Goal: Task Accomplishment & Management: Use online tool/utility

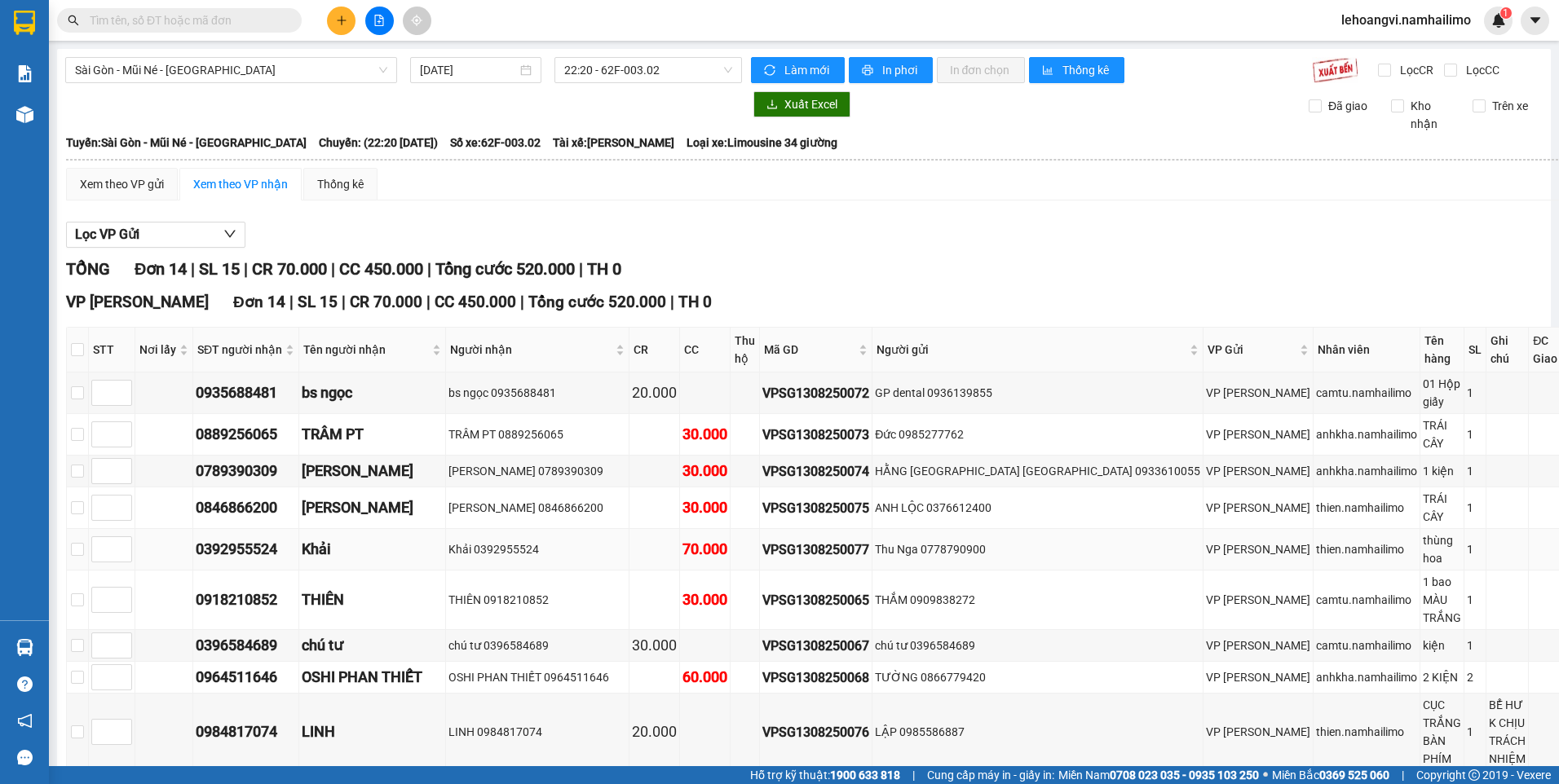
scroll to position [165, 0]
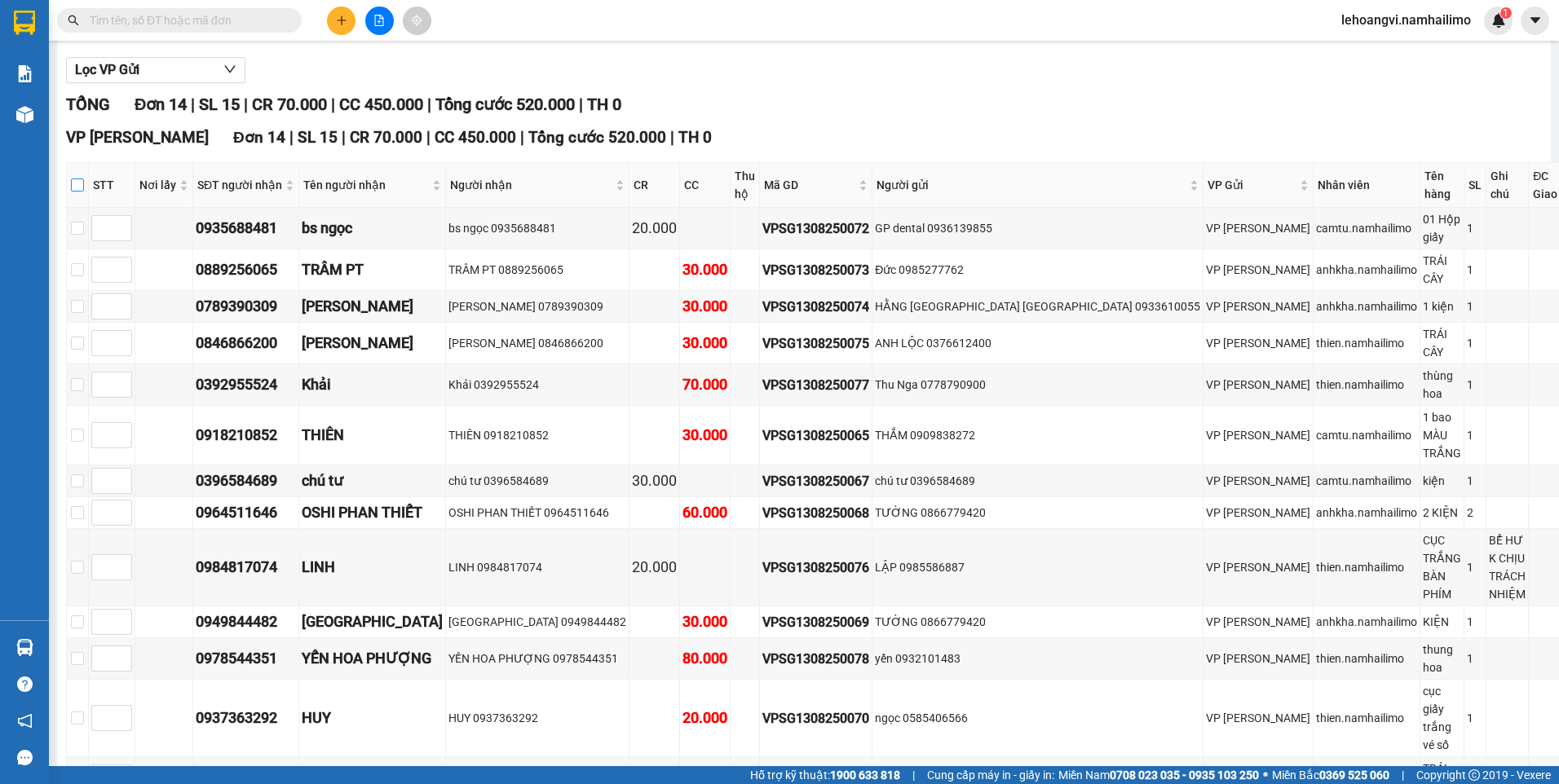
click at [84, 177] on label at bounding box center [77, 185] width 13 height 18
click at [84, 178] on input "checkbox" at bounding box center [77, 185] width 13 height 13
checkbox input "true"
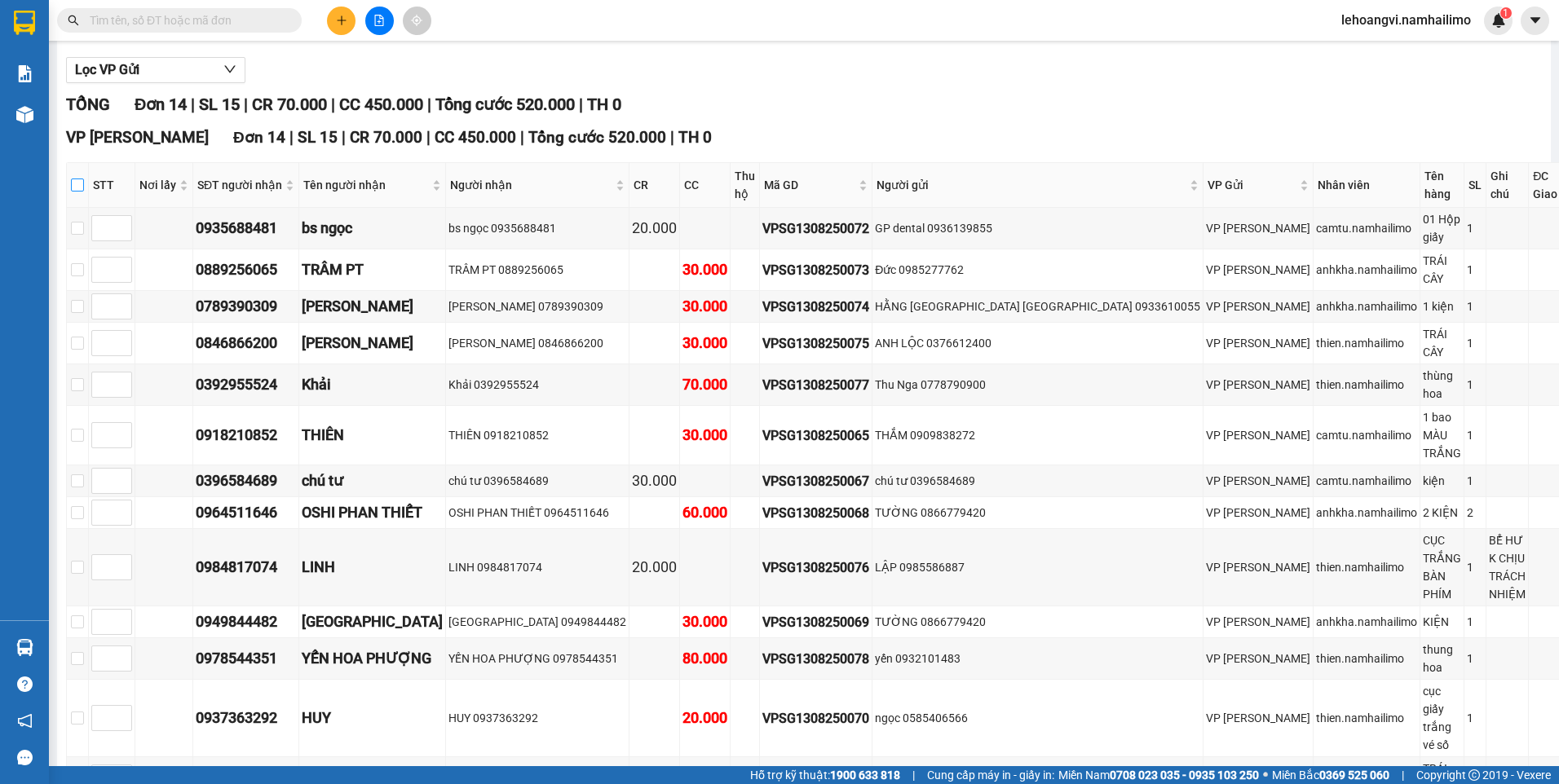
checkbox input "true"
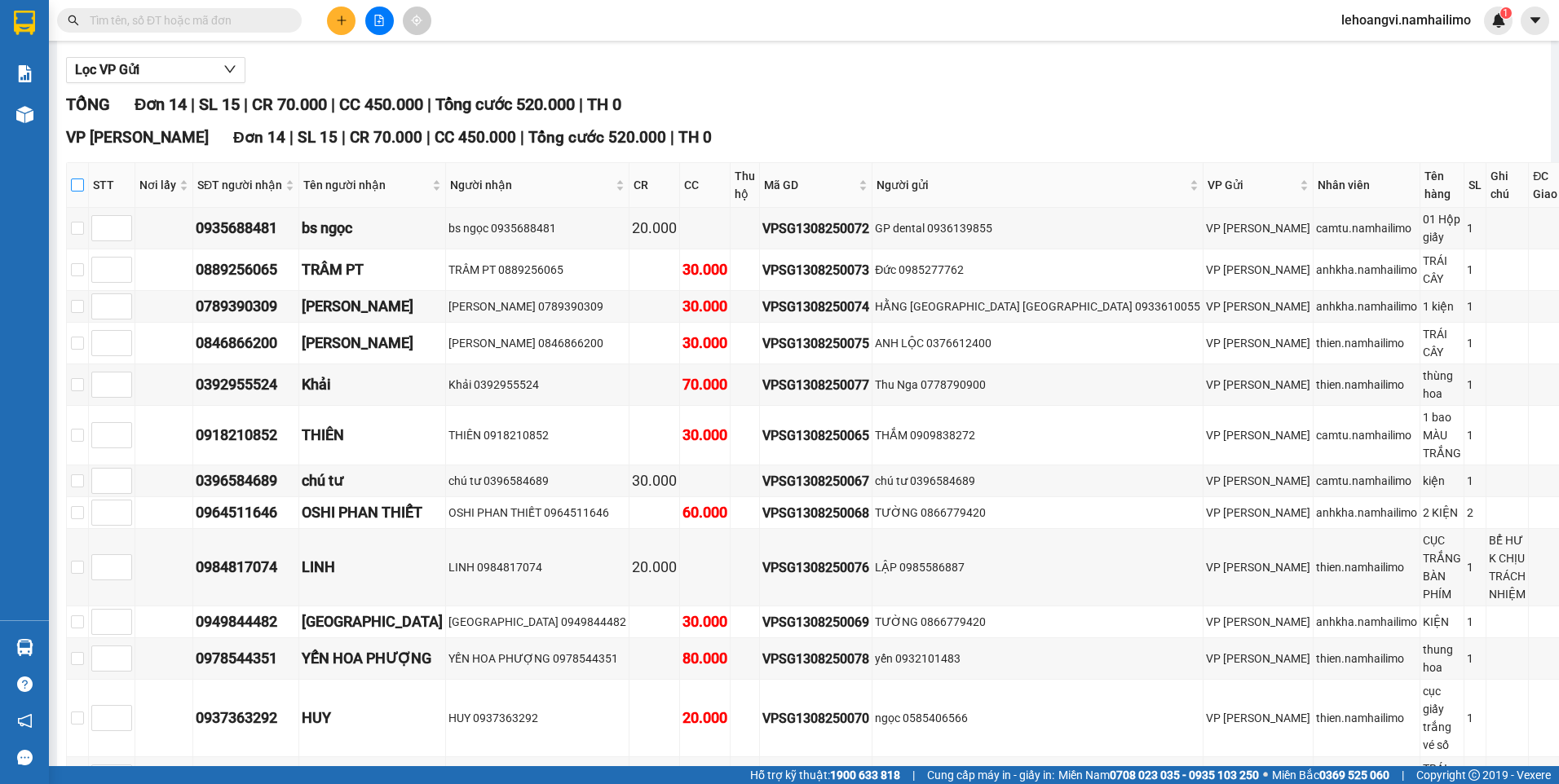
checkbox input "true"
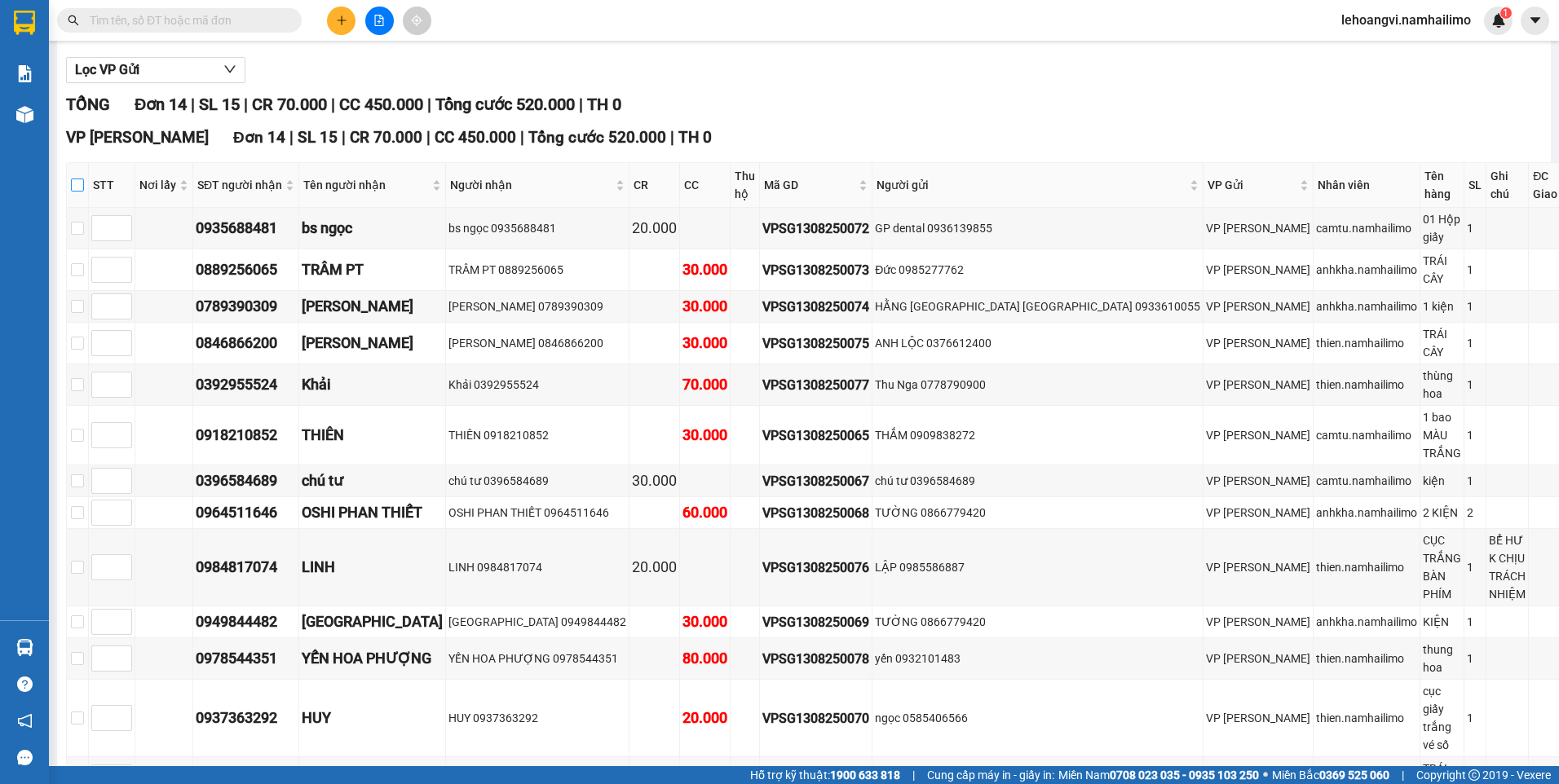
checkbox input "true"
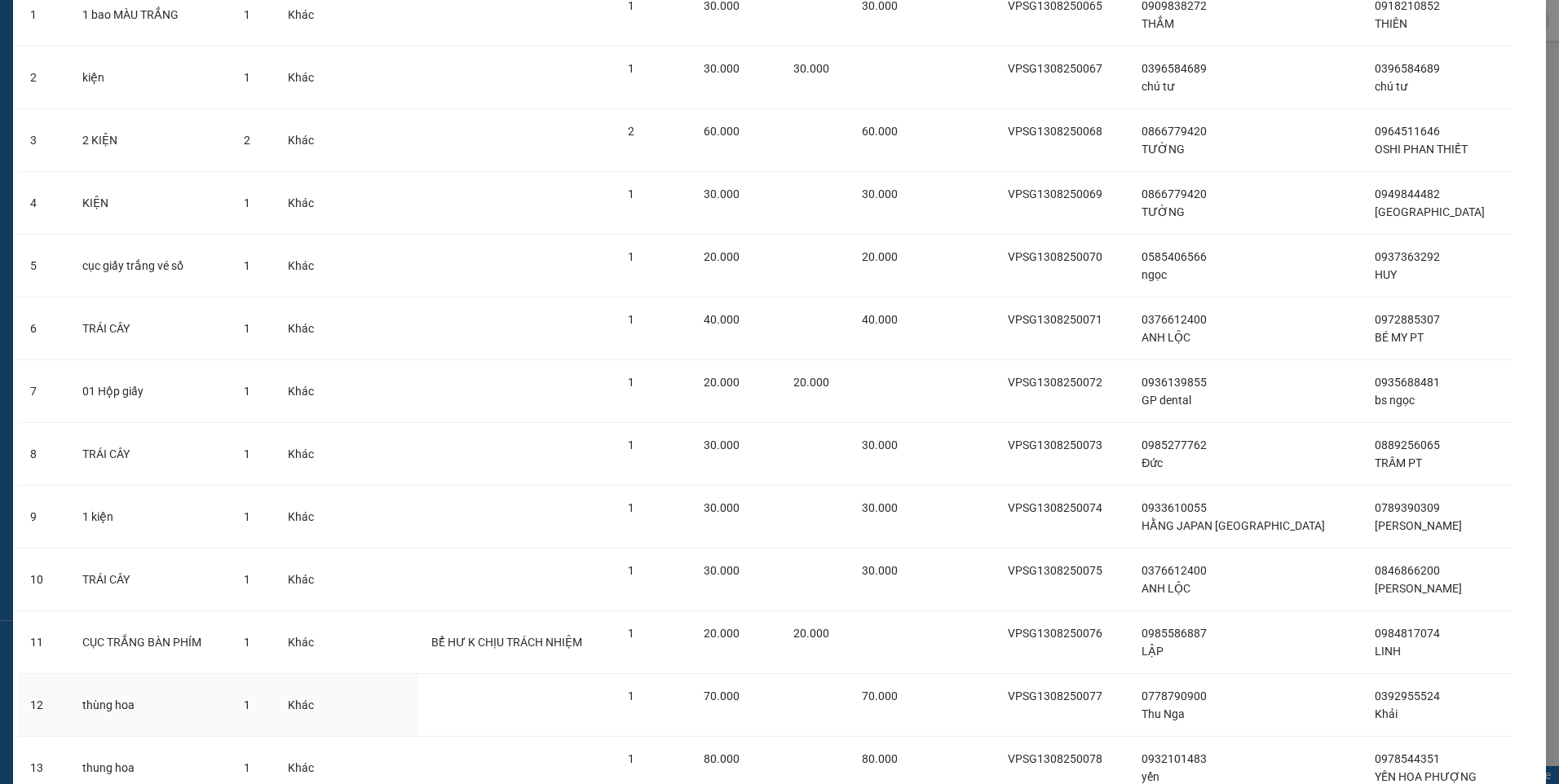
scroll to position [350, 0]
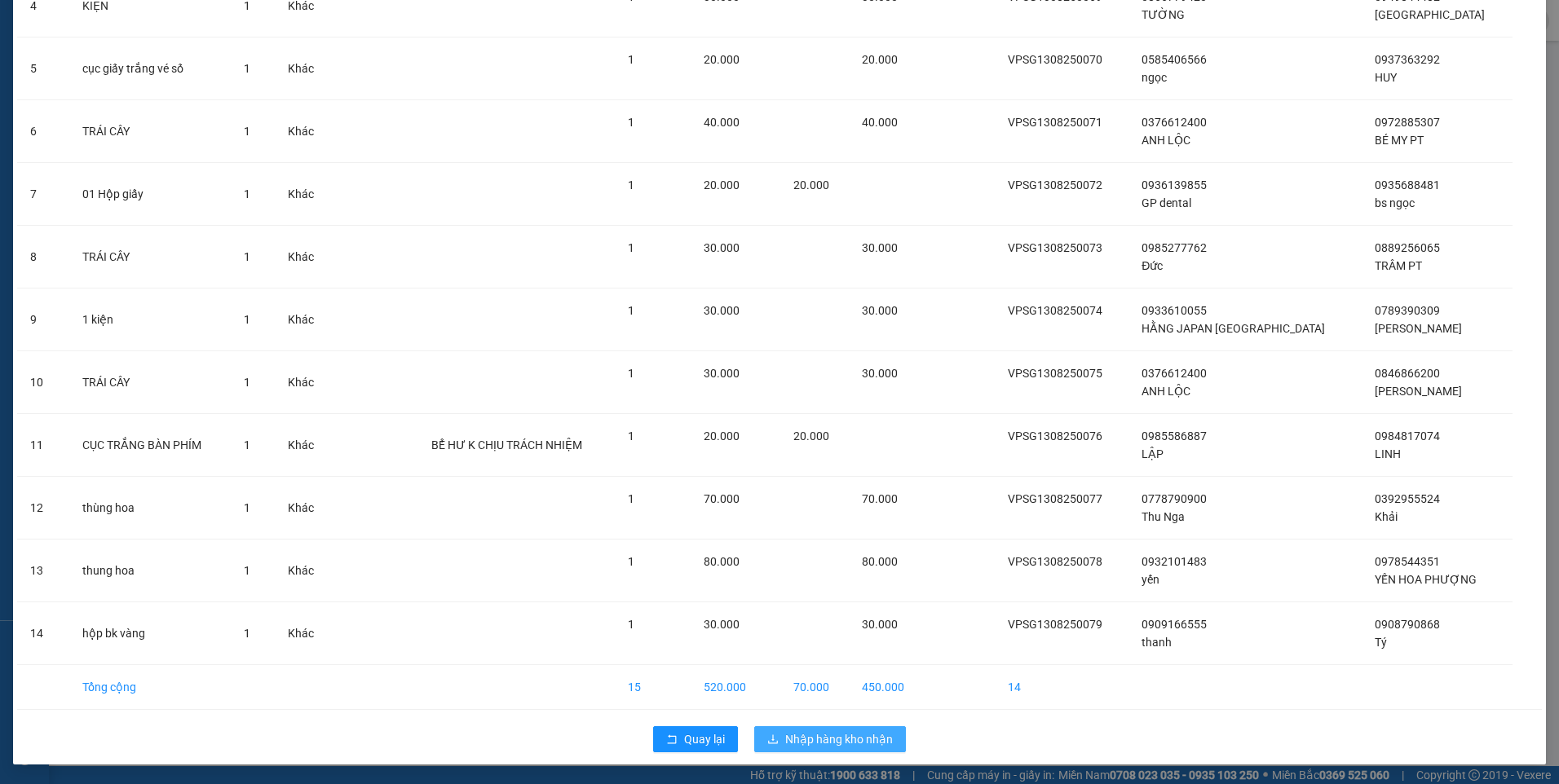
click at [822, 744] on span "Nhập hàng kho nhận" at bounding box center [839, 739] width 108 height 18
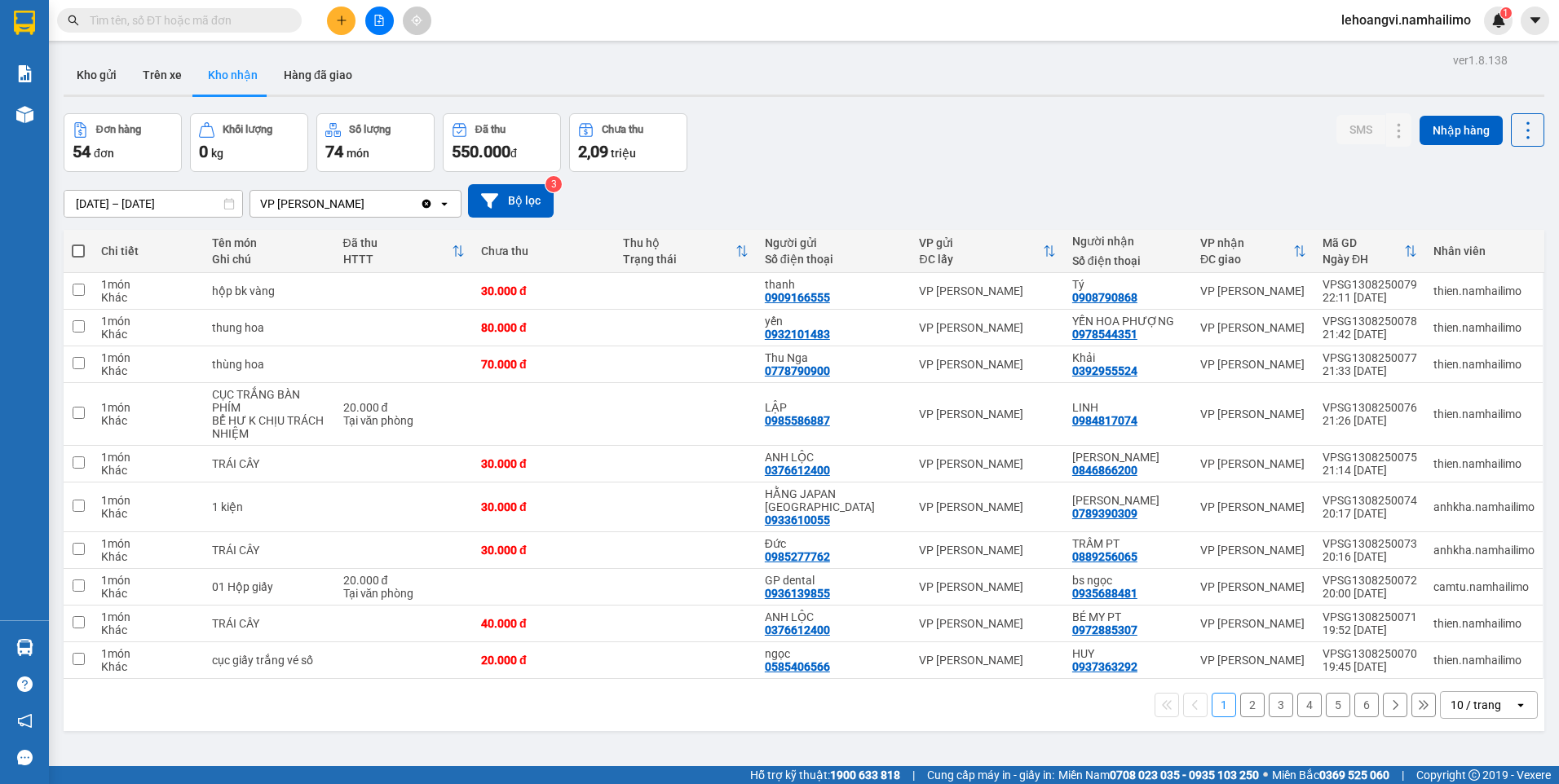
click at [1241, 700] on button "2" at bounding box center [1252, 705] width 25 height 25
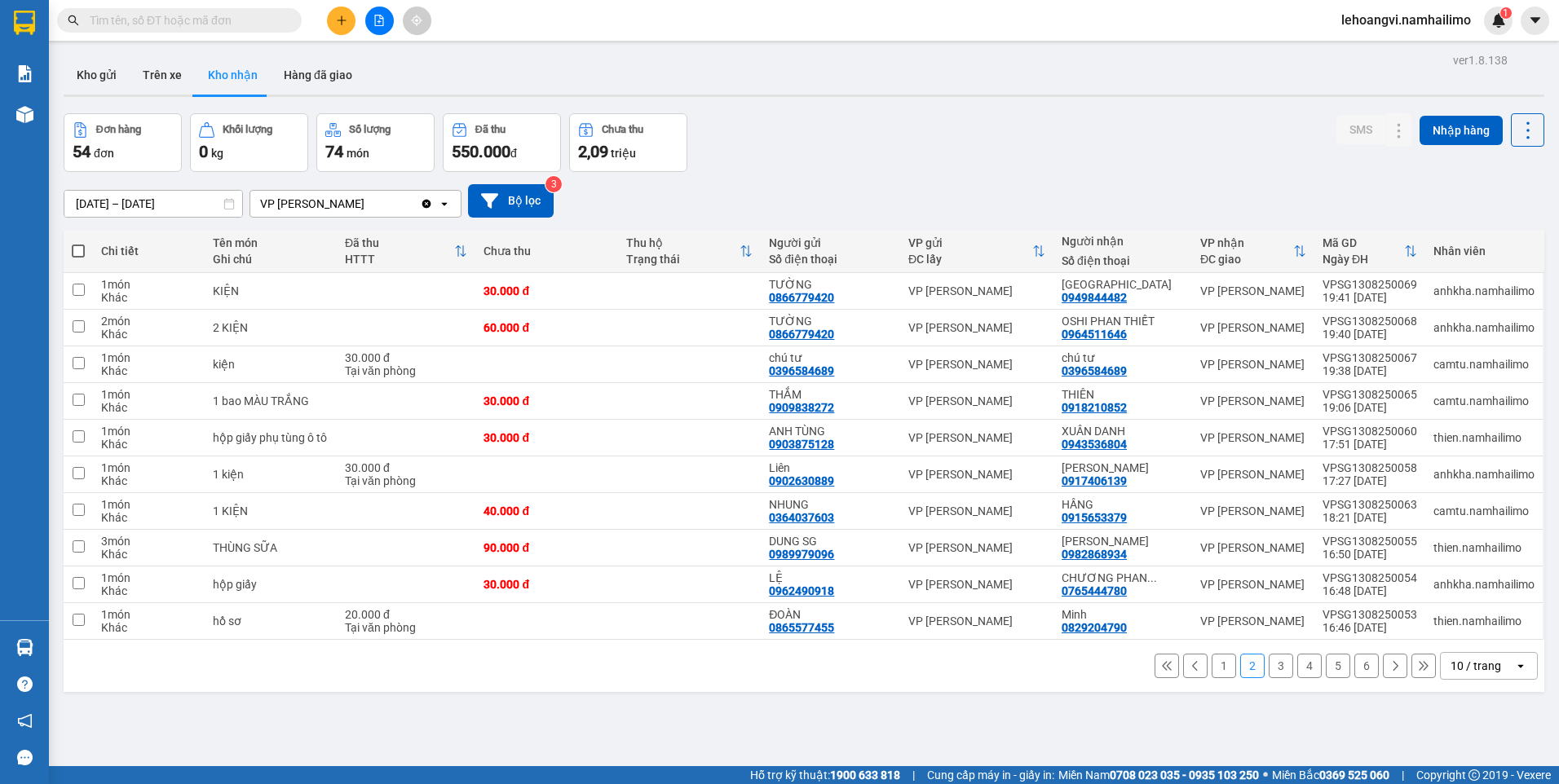
click at [1212, 673] on button "1" at bounding box center [1224, 666] width 25 height 25
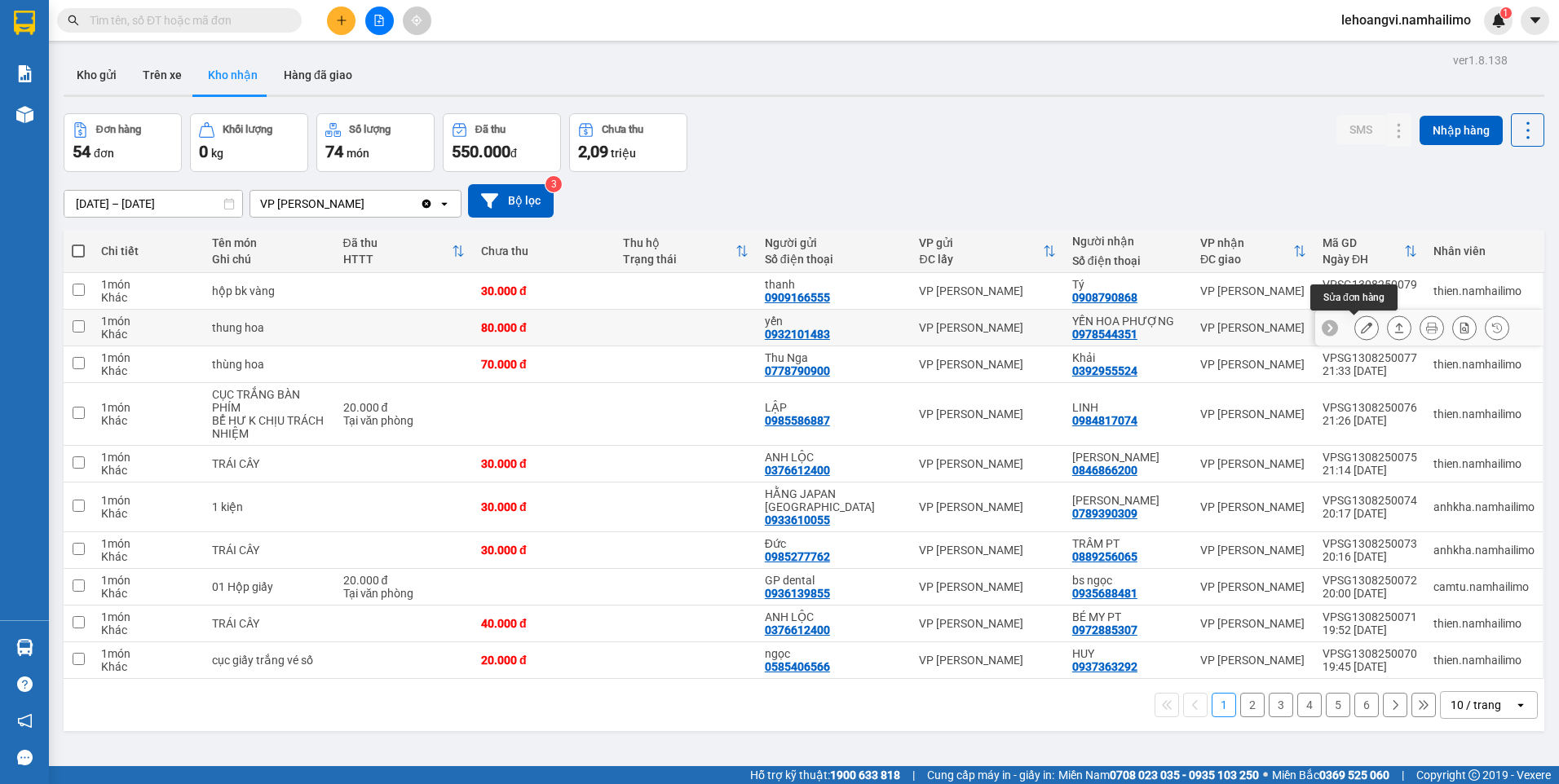
click at [1361, 328] on icon at bounding box center [1366, 327] width 11 height 11
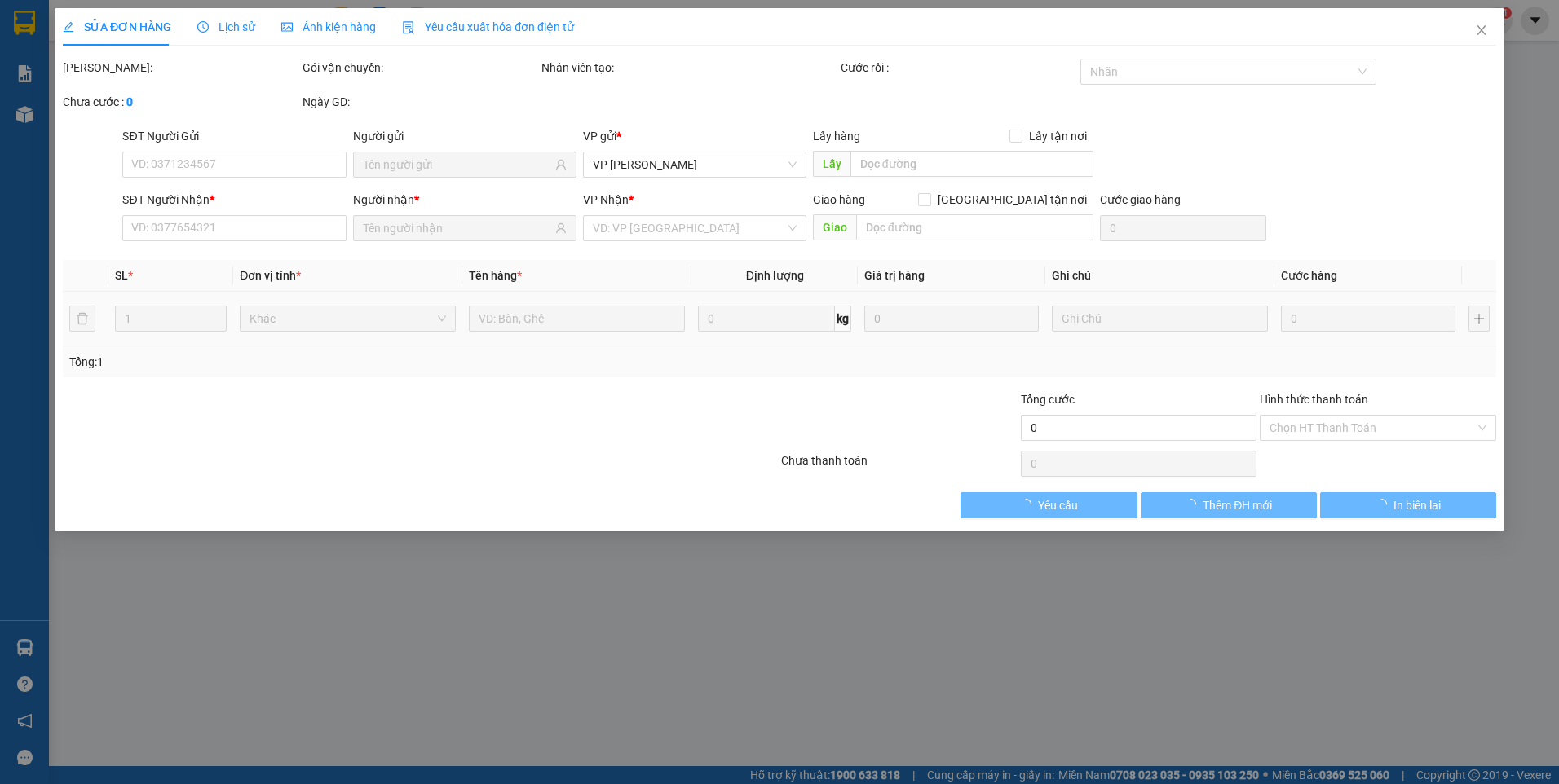
type input "0932101483"
type input "yến"
type input "0978544351"
type input "YẾN HOA PHƯỢNG"
type input "80.000"
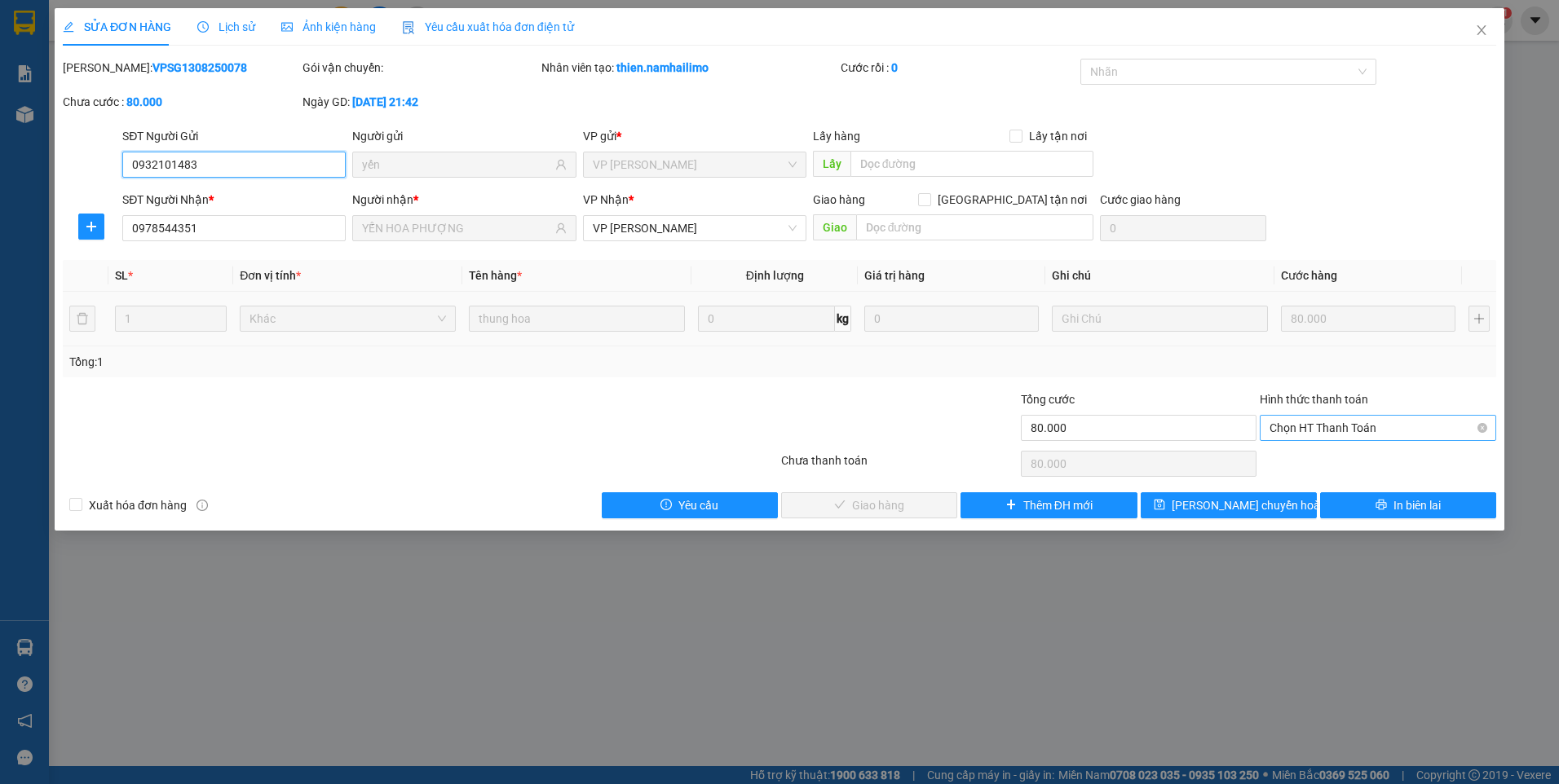
drag, startPoint x: 1364, startPoint y: 418, endPoint x: 1349, endPoint y: 434, distance: 21.9
click at [1363, 420] on span "Chọn HT Thanh Toán" at bounding box center [1378, 428] width 217 height 25
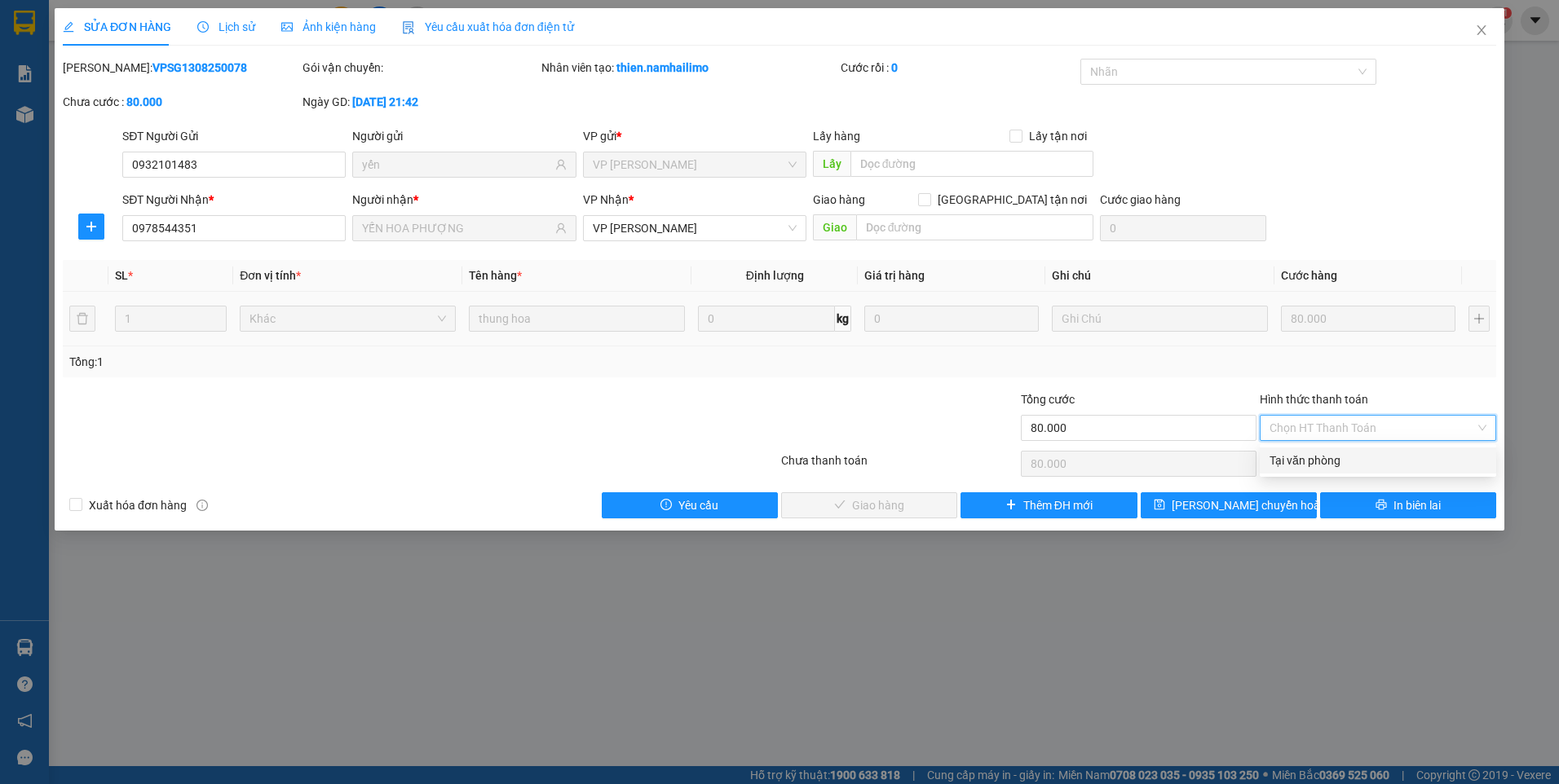
drag, startPoint x: 1344, startPoint y: 464, endPoint x: 1255, endPoint y: 484, distance: 91.2
click at [1339, 464] on div "Tại văn phòng" at bounding box center [1378, 460] width 217 height 18
type input "0"
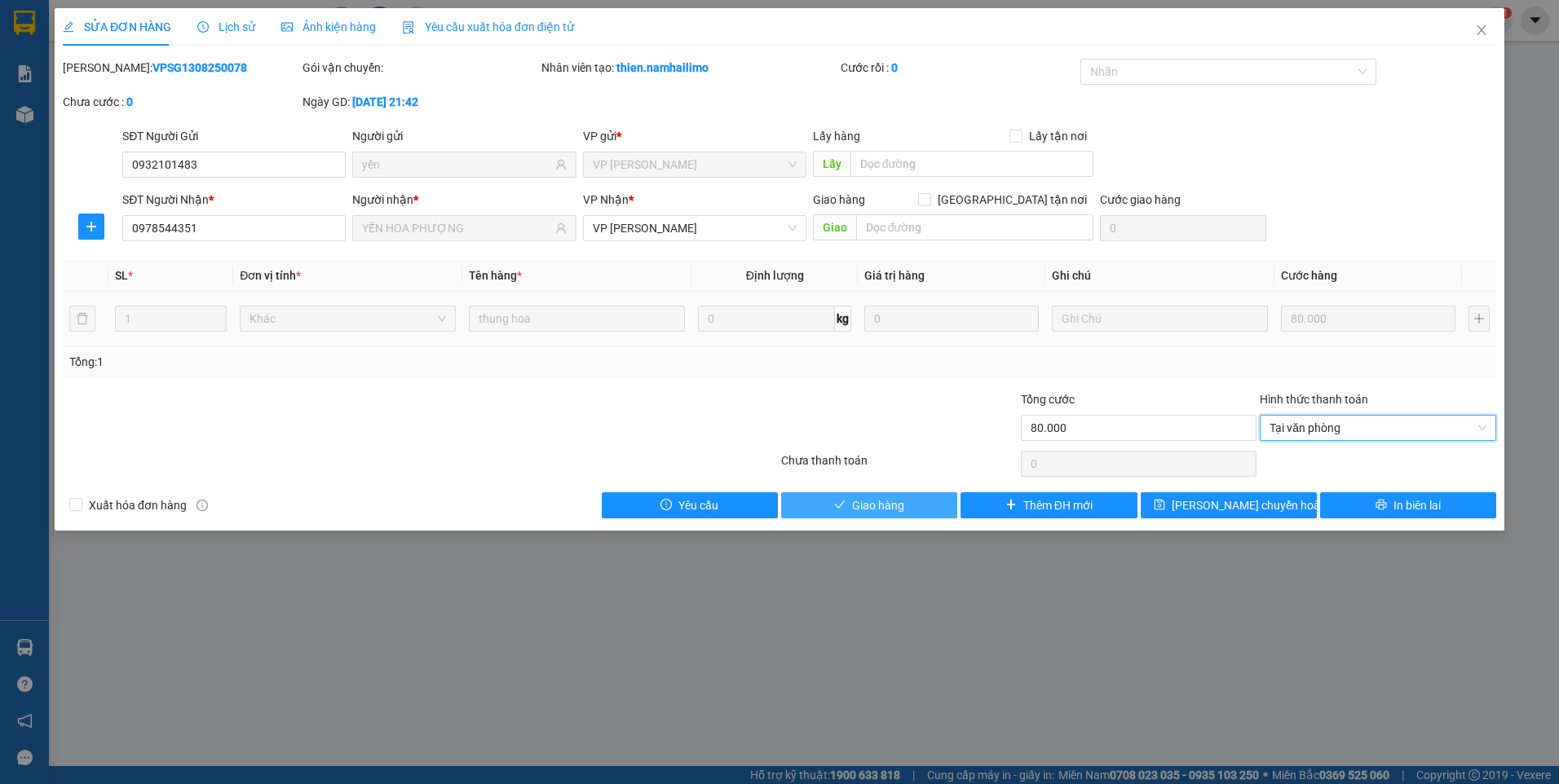
click at [909, 503] on button "Giao hàng" at bounding box center [869, 506] width 176 height 26
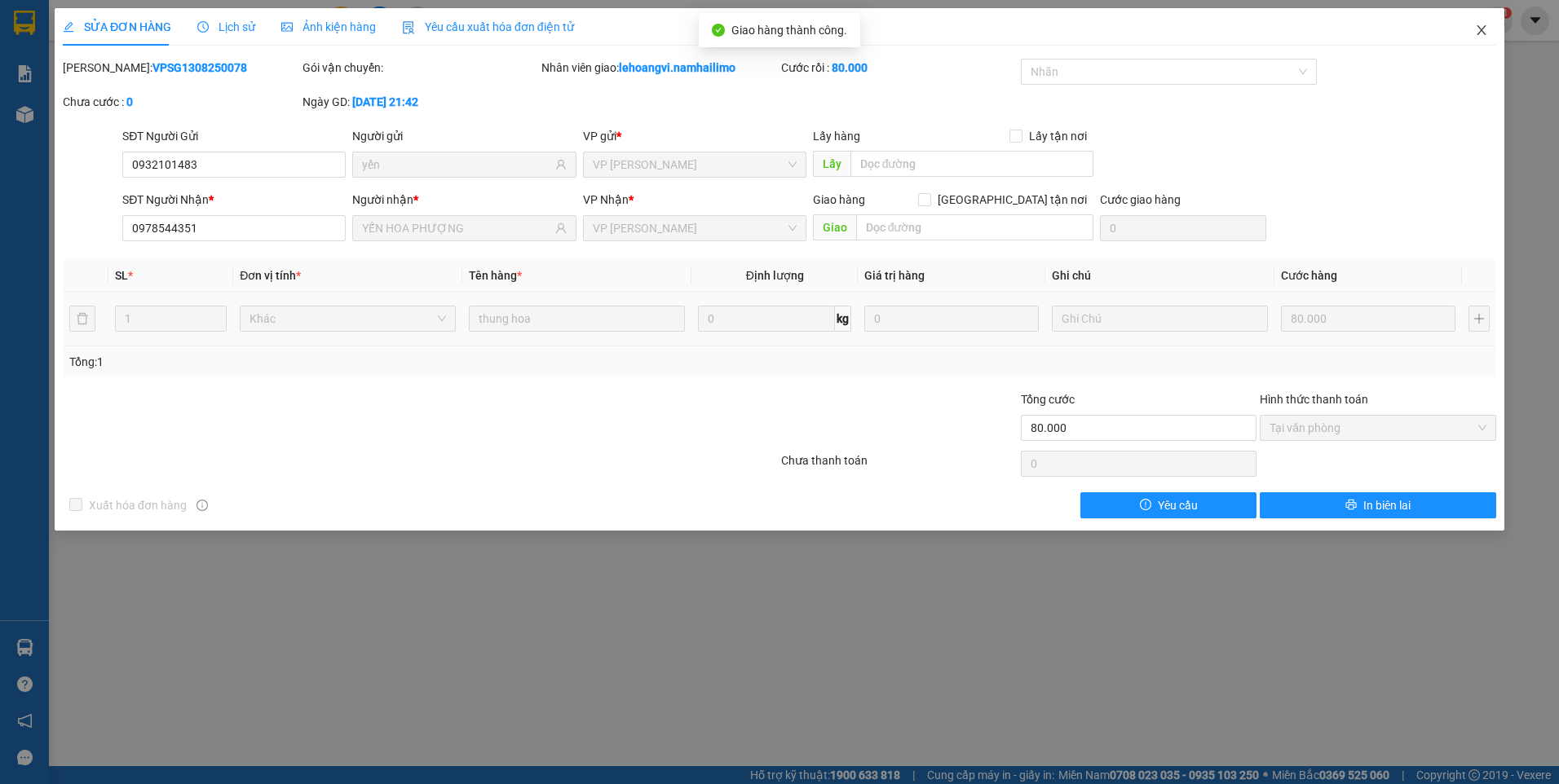
click at [1485, 30] on icon "close" at bounding box center [1482, 30] width 13 height 13
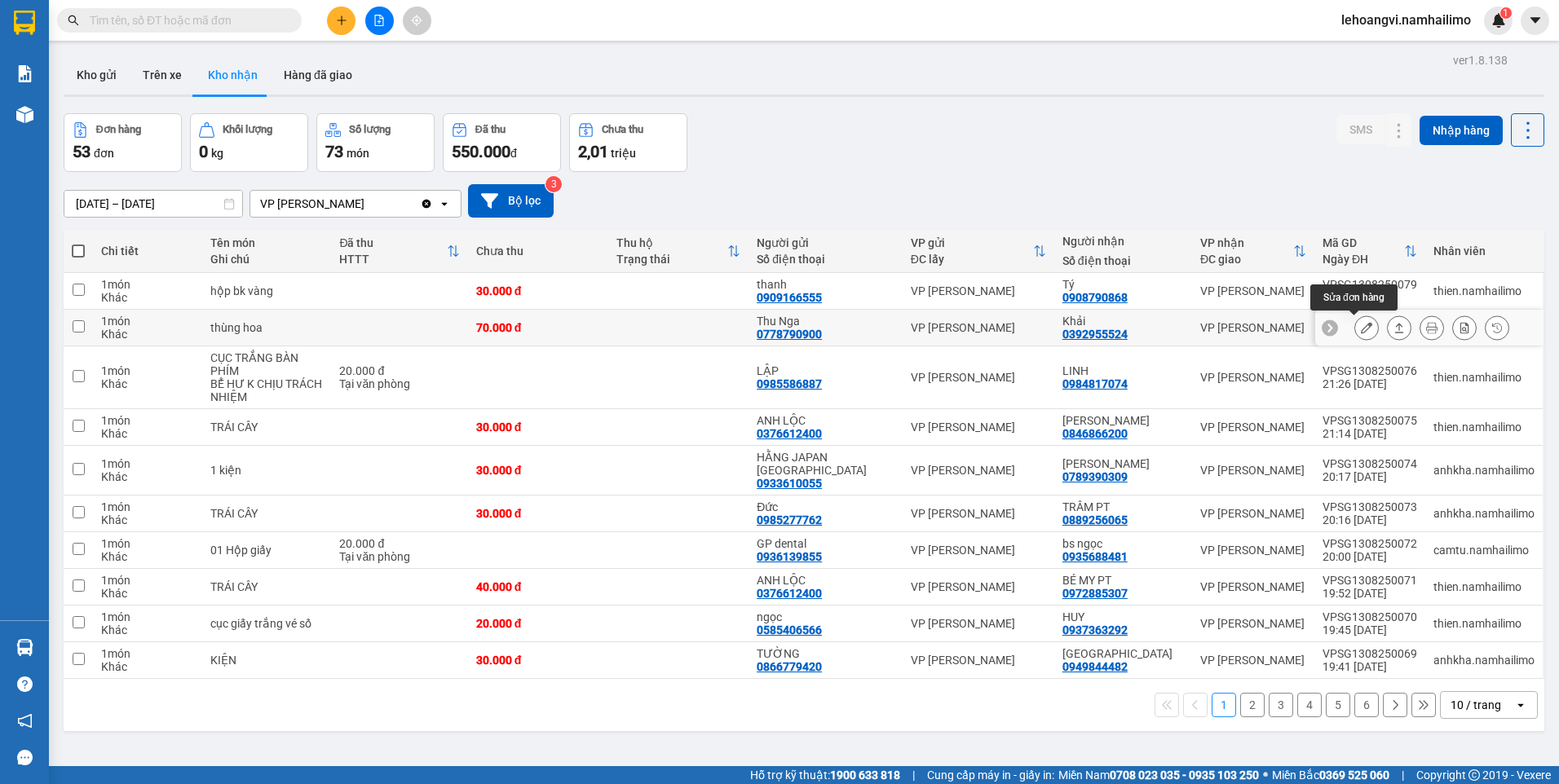
click at [1361, 327] on icon at bounding box center [1366, 327] width 11 height 11
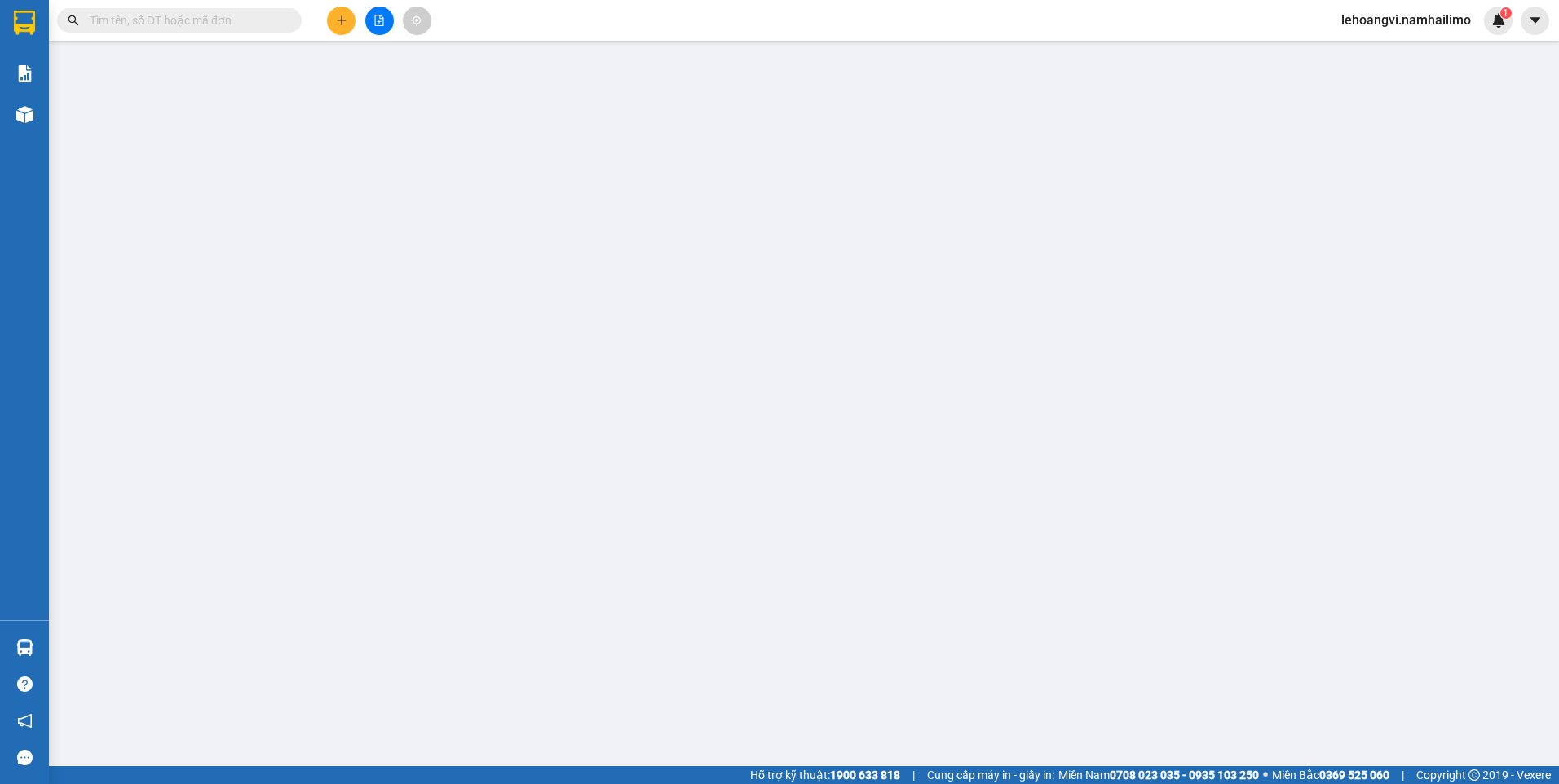
type input "0778790900"
type input "Thu Nga"
type input "0392955524"
type input "Khải"
type input "70.000"
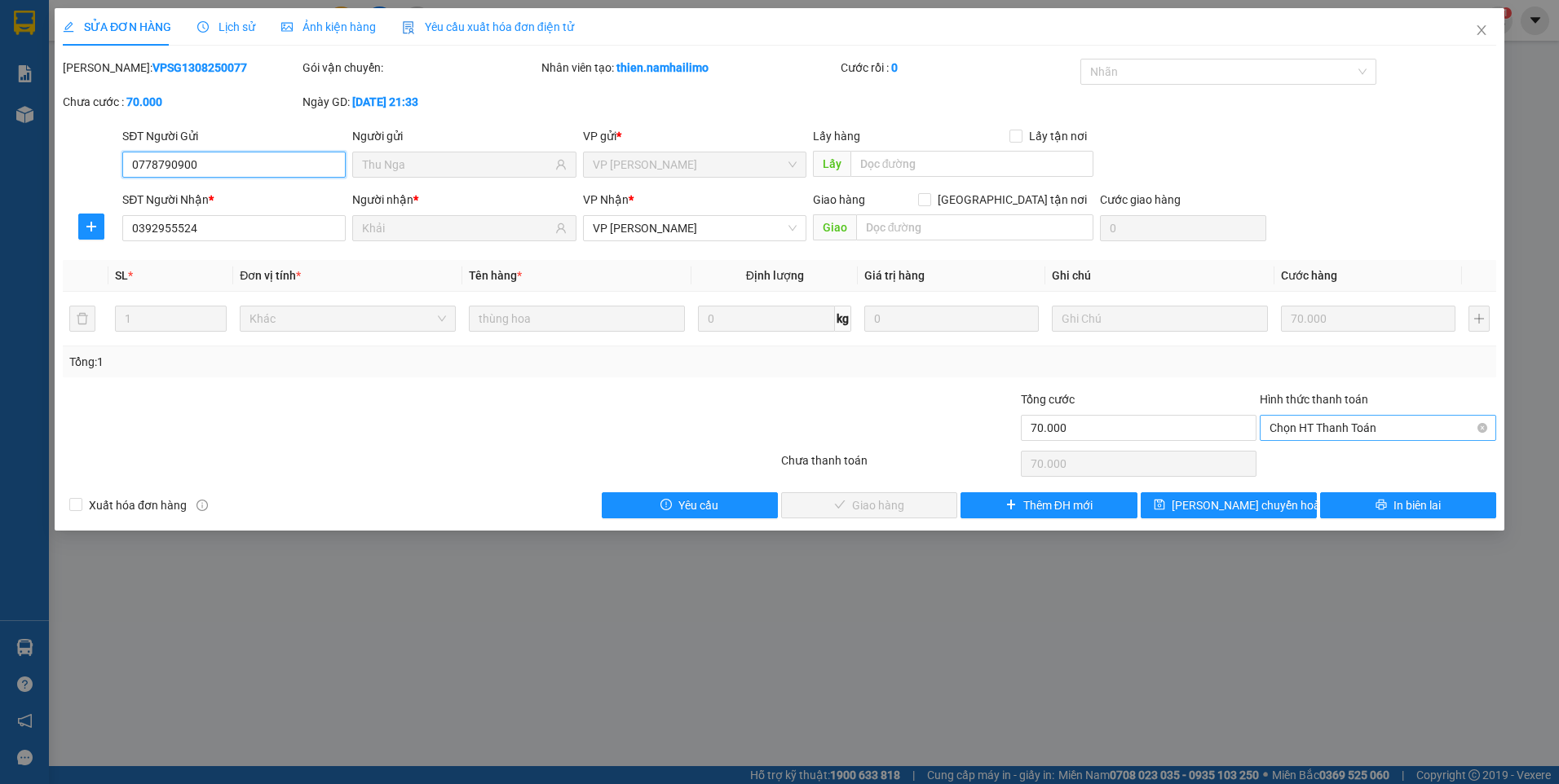
click at [1363, 416] on span "Chọn HT Thanh Toán" at bounding box center [1378, 428] width 217 height 25
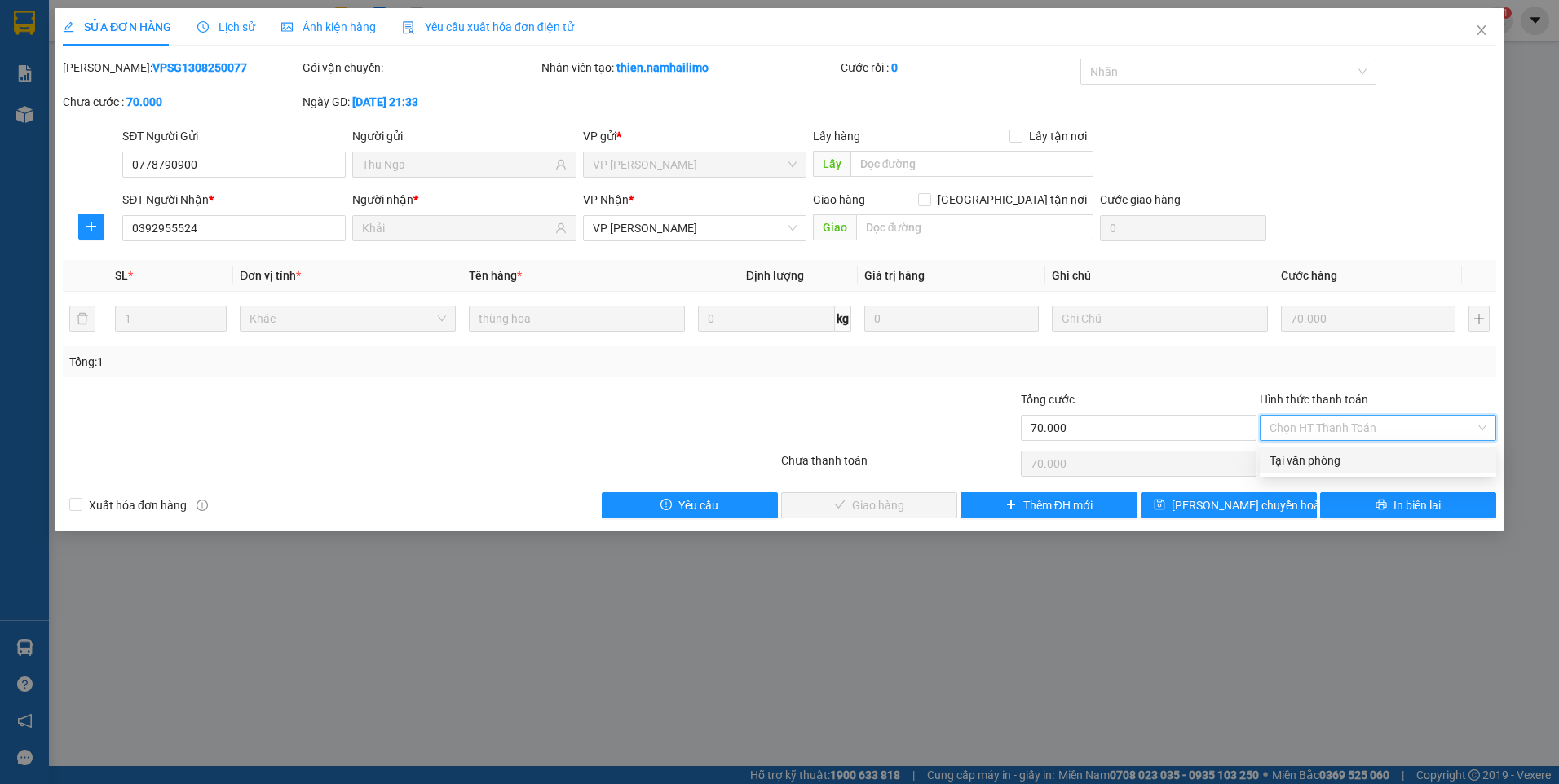
click at [1318, 469] on div "Tại văn phòng" at bounding box center [1378, 460] width 217 height 18
type input "0"
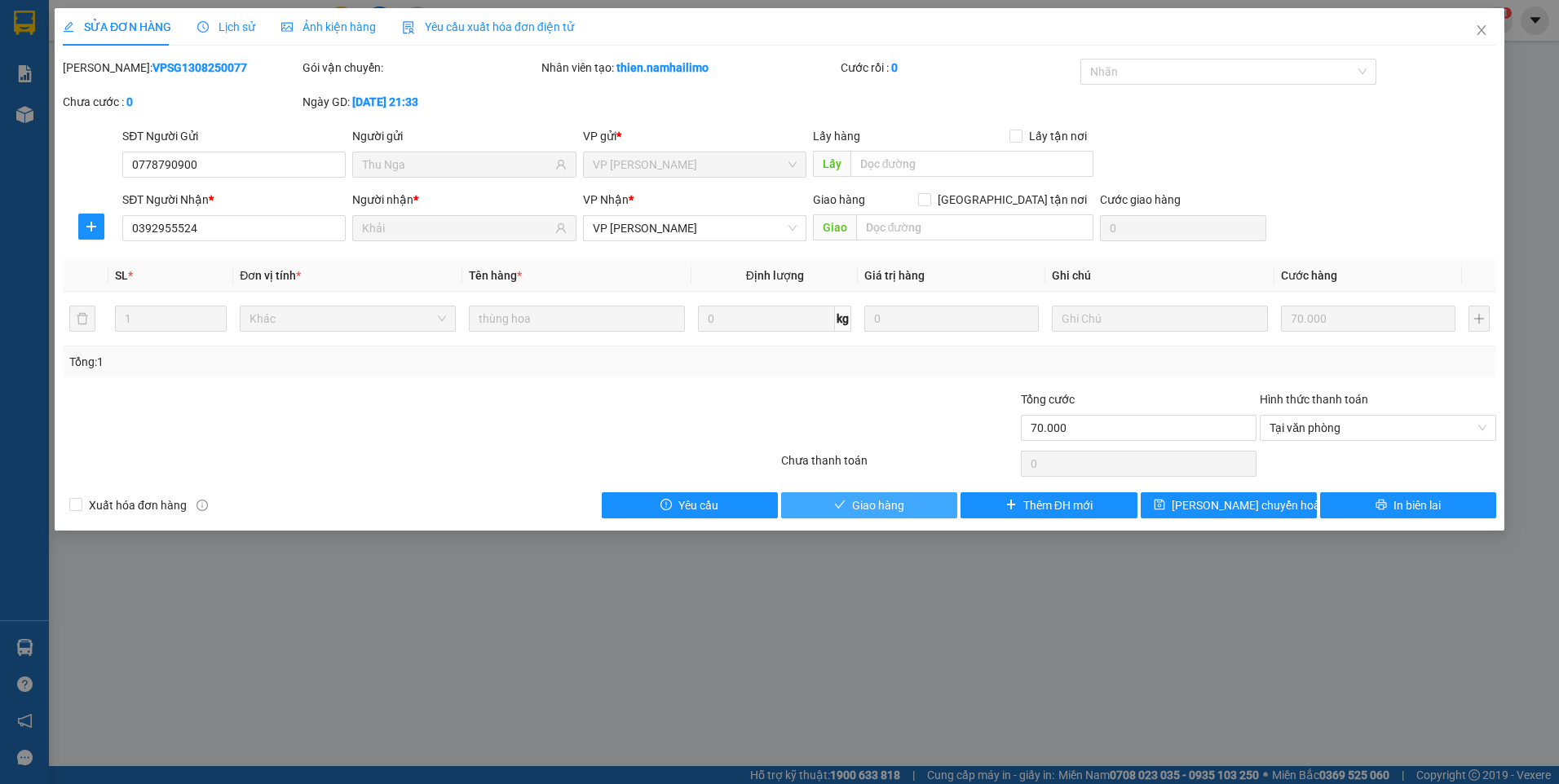
click at [890, 512] on span "Giao hàng" at bounding box center [878, 505] width 52 height 18
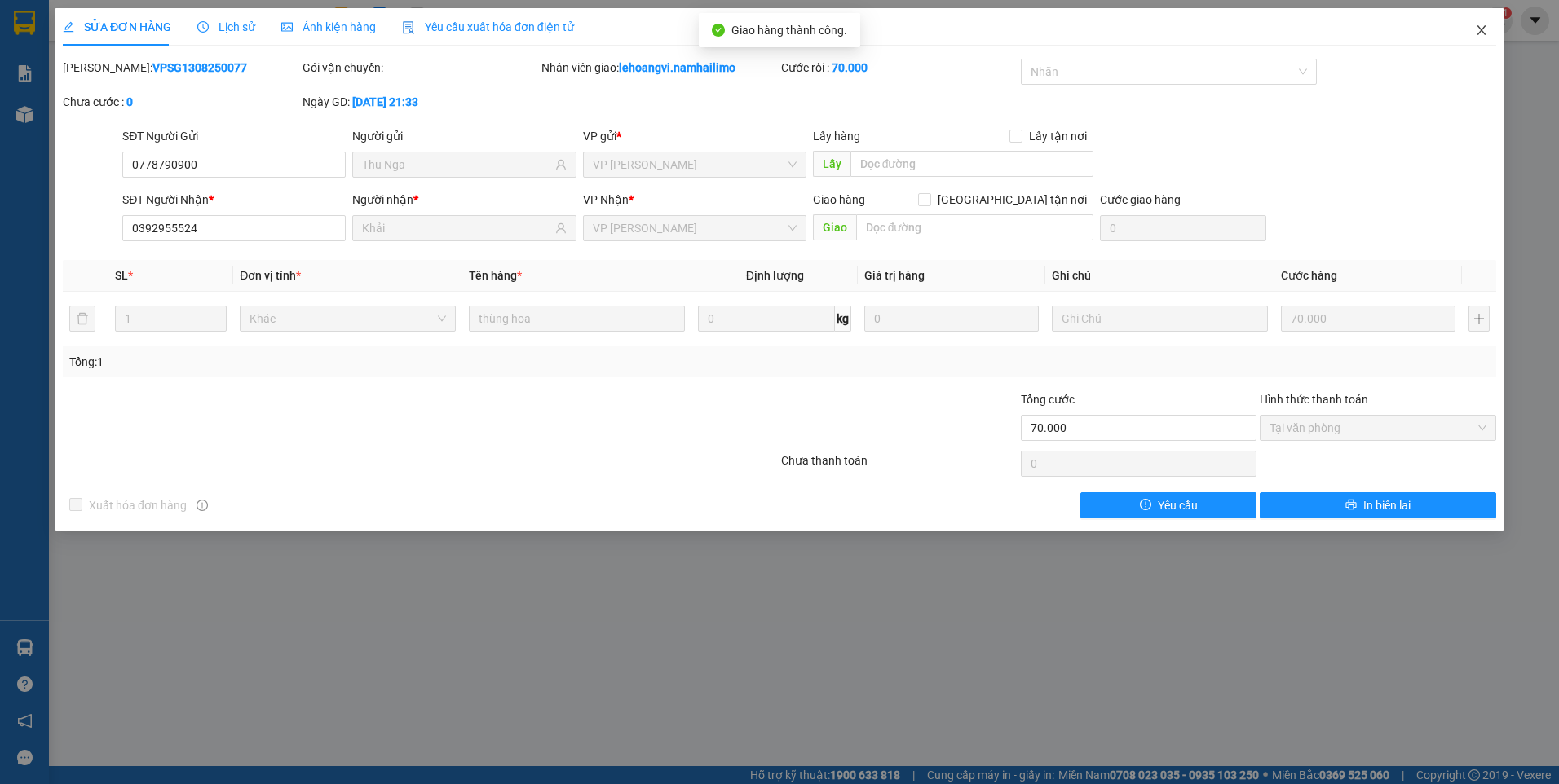
click at [1480, 33] on icon "close" at bounding box center [1482, 30] width 9 height 9
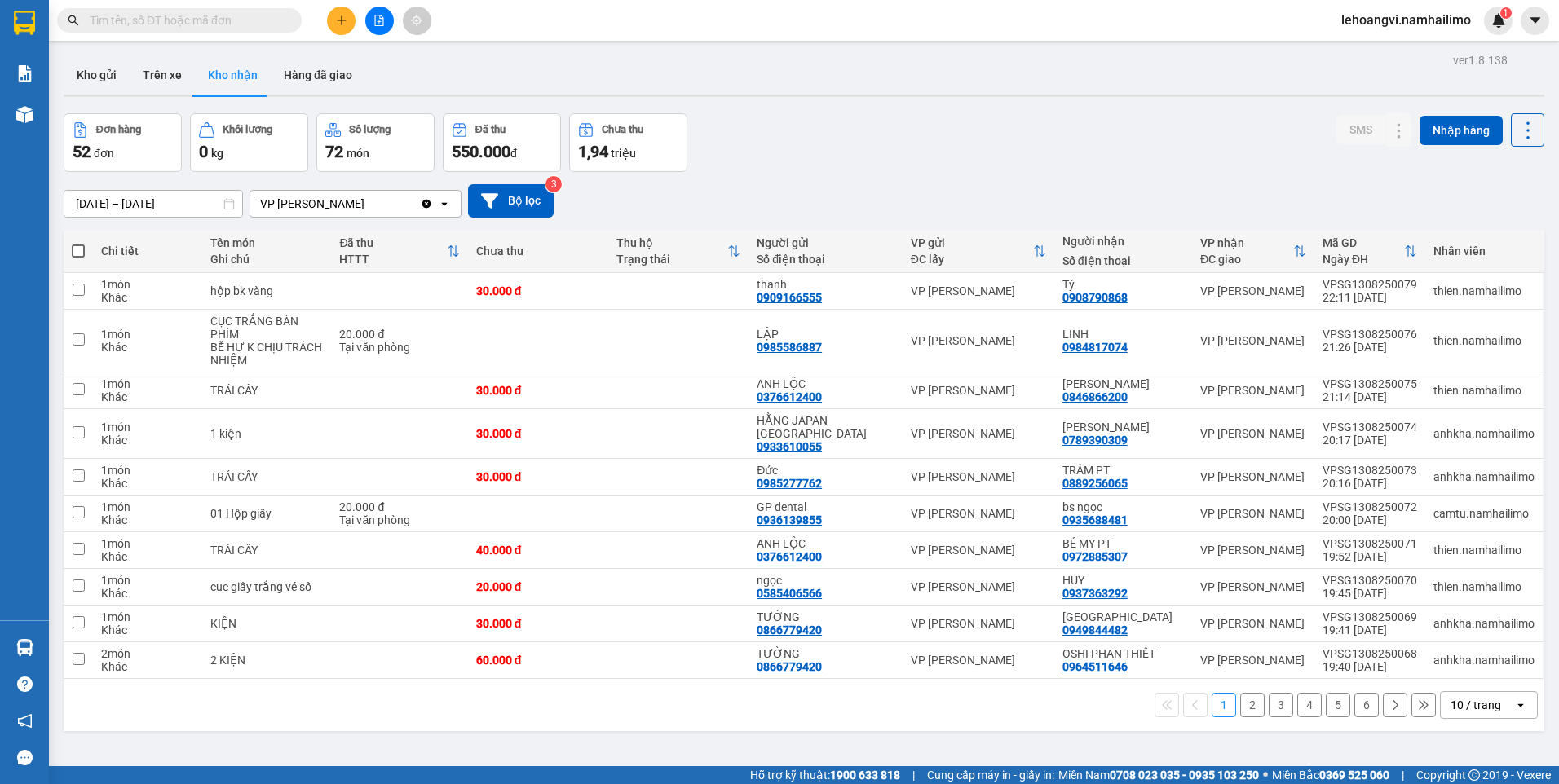
click at [1241, 692] on button "2" at bounding box center [1252, 705] width 25 height 25
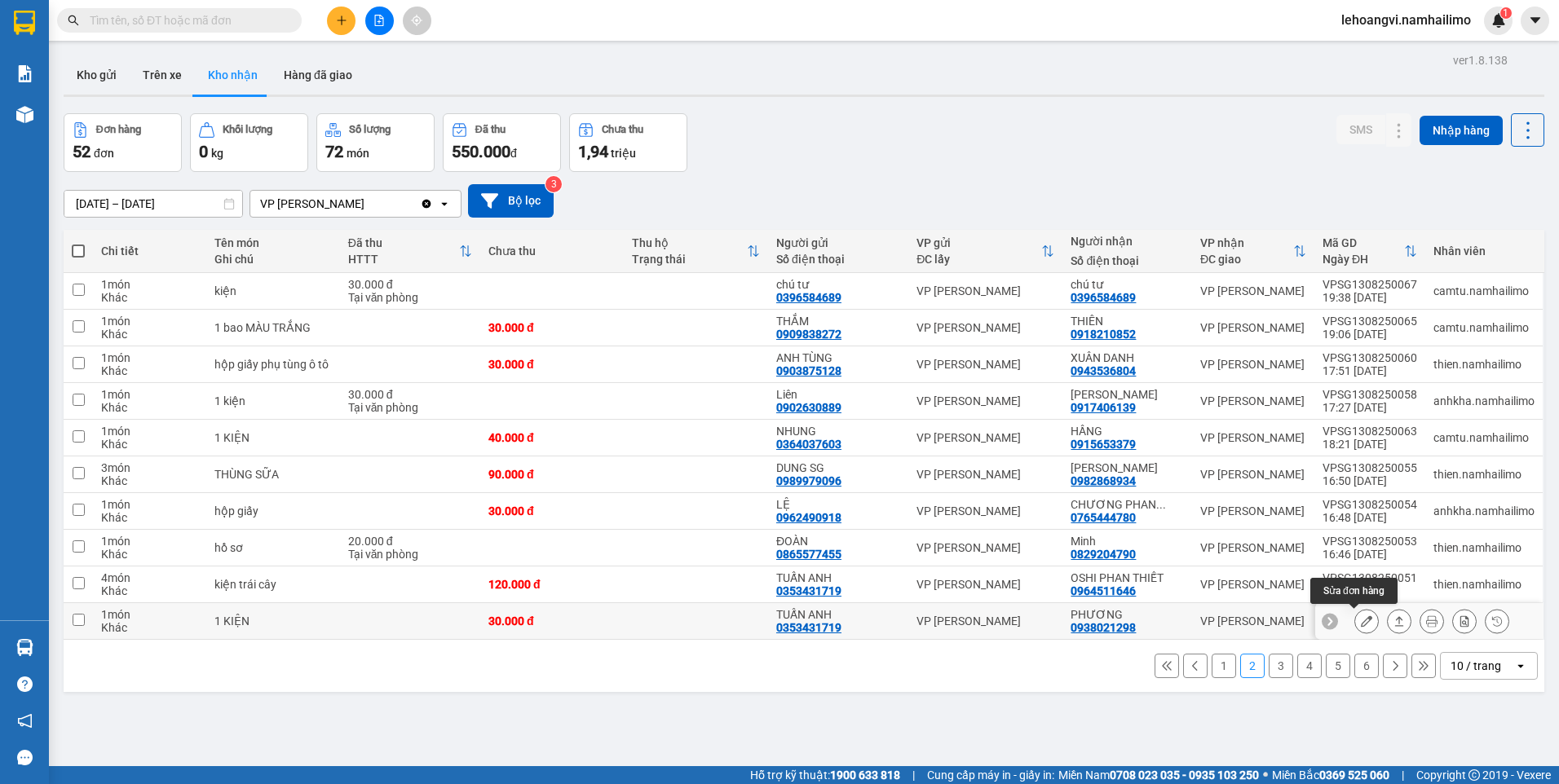
click at [1361, 621] on icon at bounding box center [1366, 621] width 11 height 11
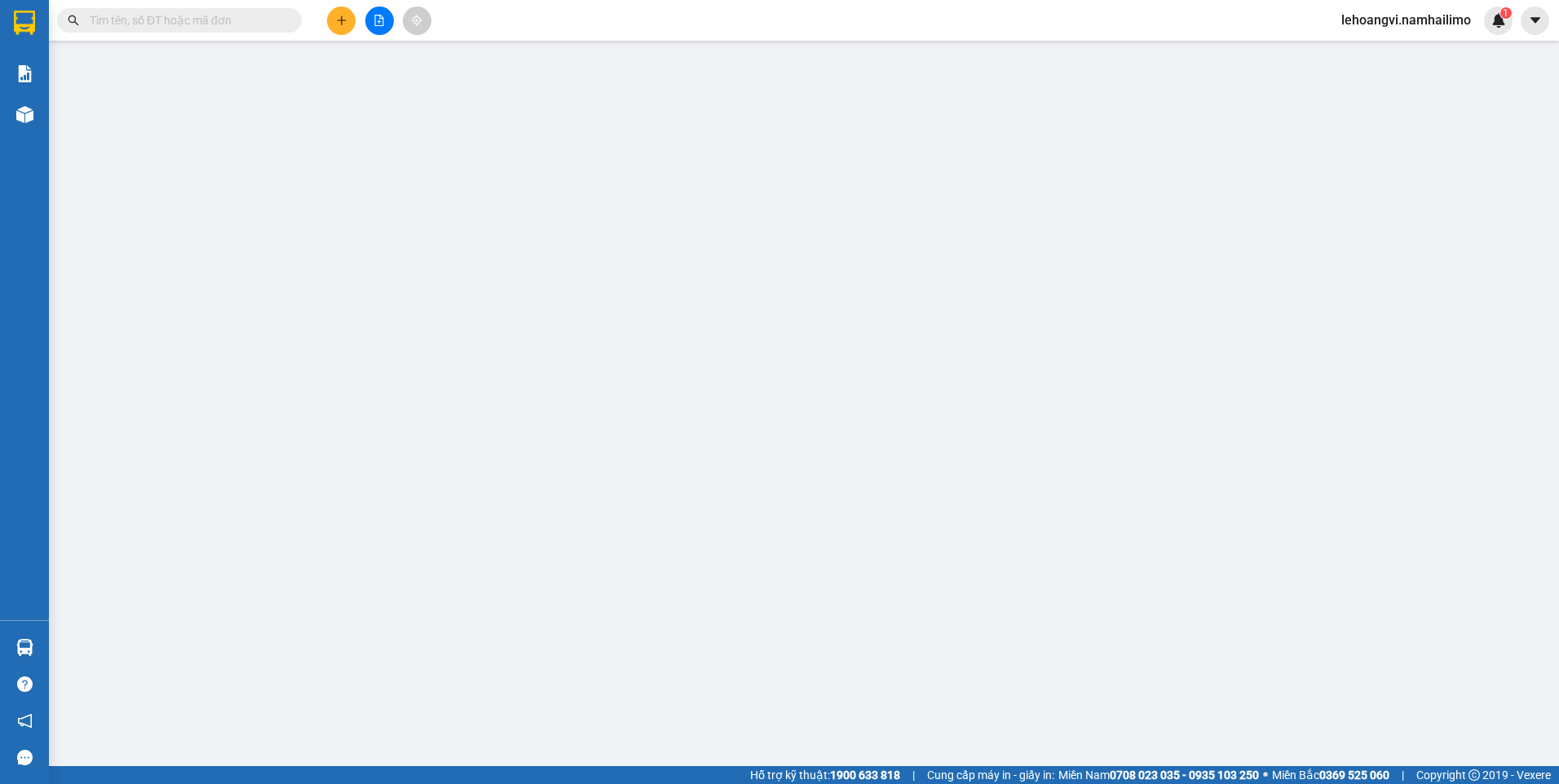
type input "0353431719"
type input "TUẤN ANH"
type input "0938021298"
type input "PHƯƠNG"
type input "30.000"
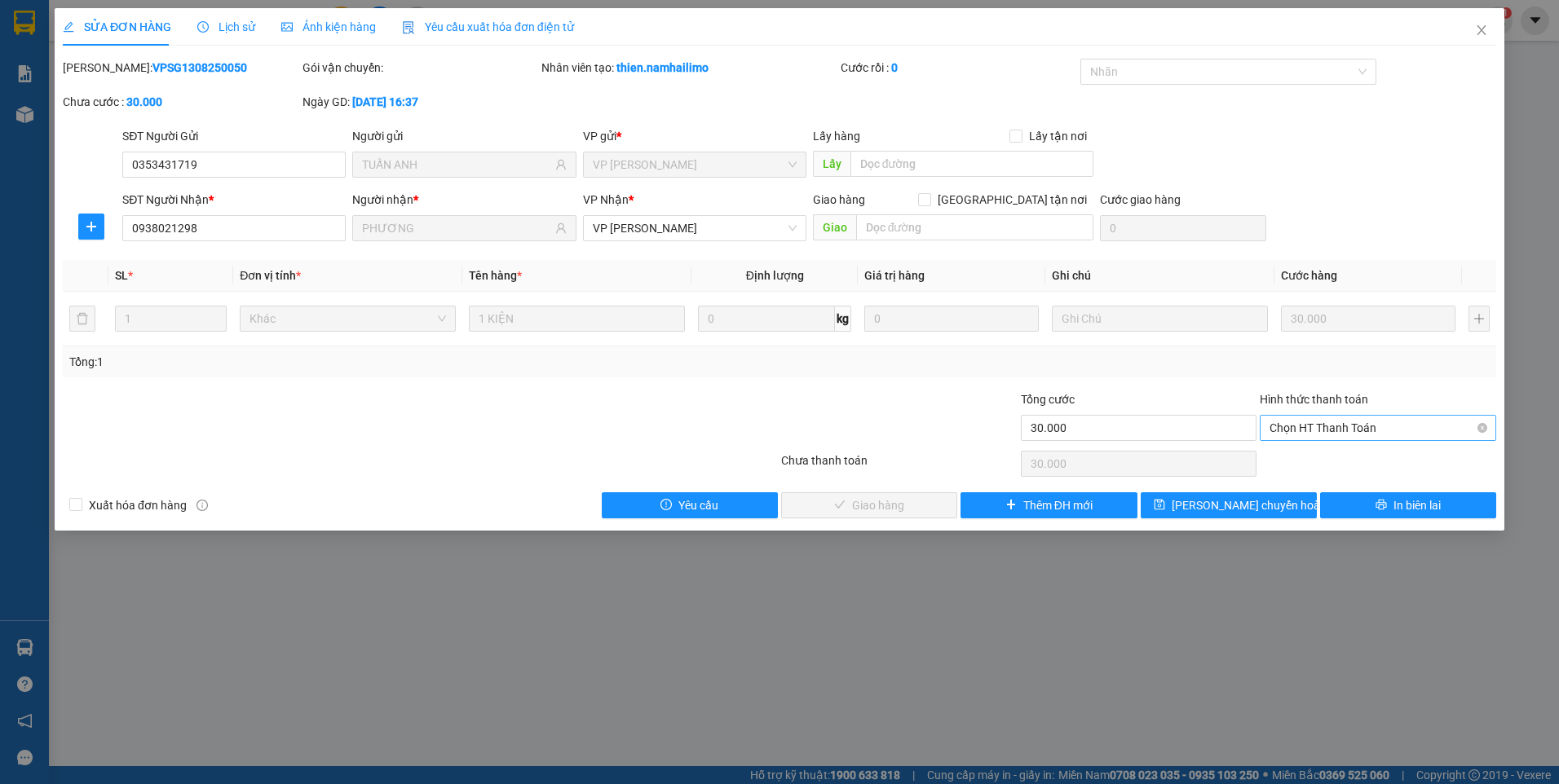
click at [1379, 415] on div "Hình thức thanh toán Chọn HT Thanh Toán" at bounding box center [1378, 419] width 237 height 57
drag, startPoint x: 1379, startPoint y: 415, endPoint x: 1351, endPoint y: 440, distance: 37.5
click at [1368, 432] on span "Chọn HT Thanh Toán" at bounding box center [1378, 428] width 217 height 25
drag, startPoint x: 1332, startPoint y: 465, endPoint x: 847, endPoint y: 513, distance: 487.4
click at [1327, 465] on div "Tại văn phòng" at bounding box center [1378, 460] width 217 height 18
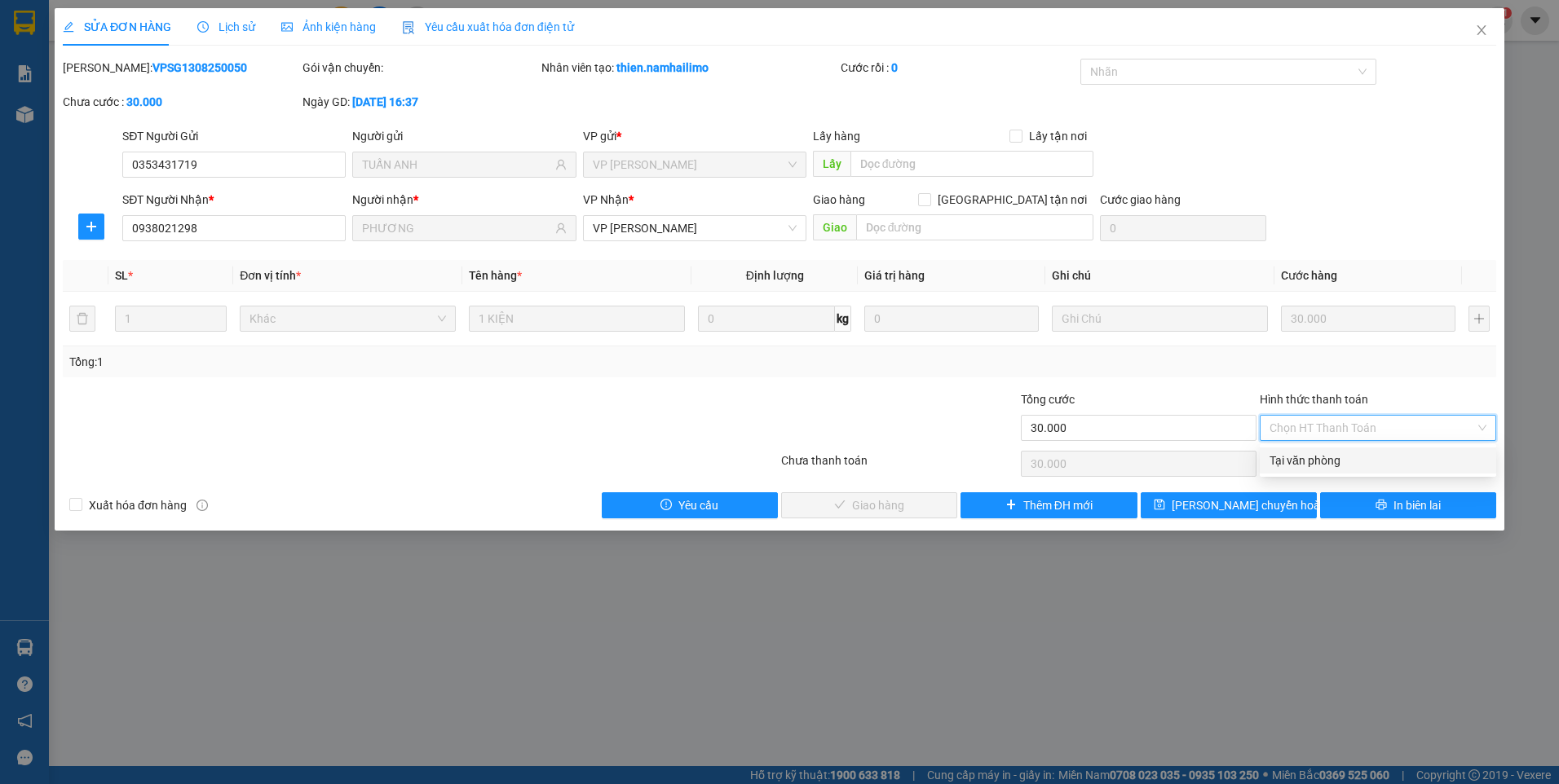
type input "0"
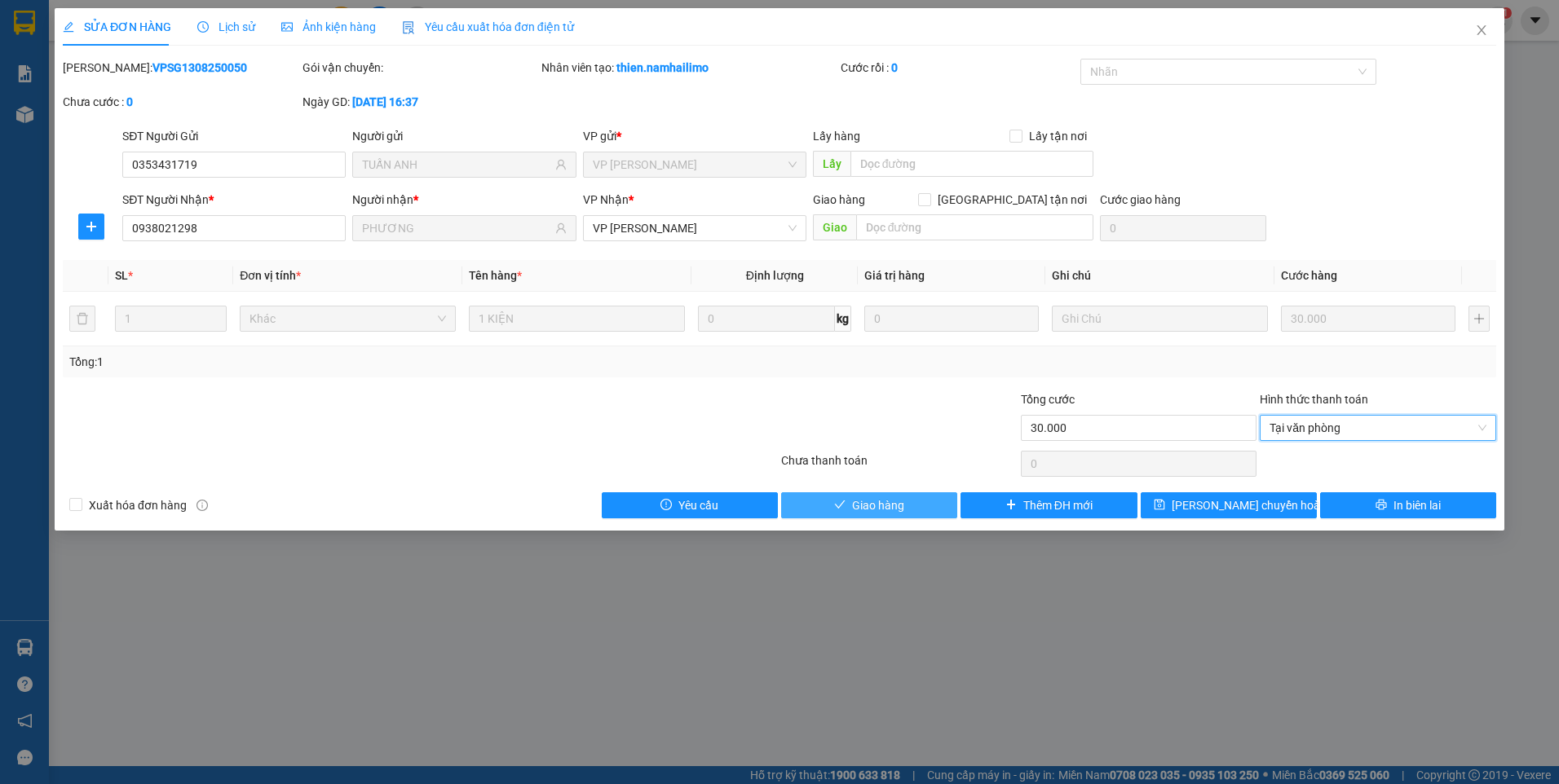
click at [866, 504] on span "Giao hàng" at bounding box center [878, 505] width 52 height 18
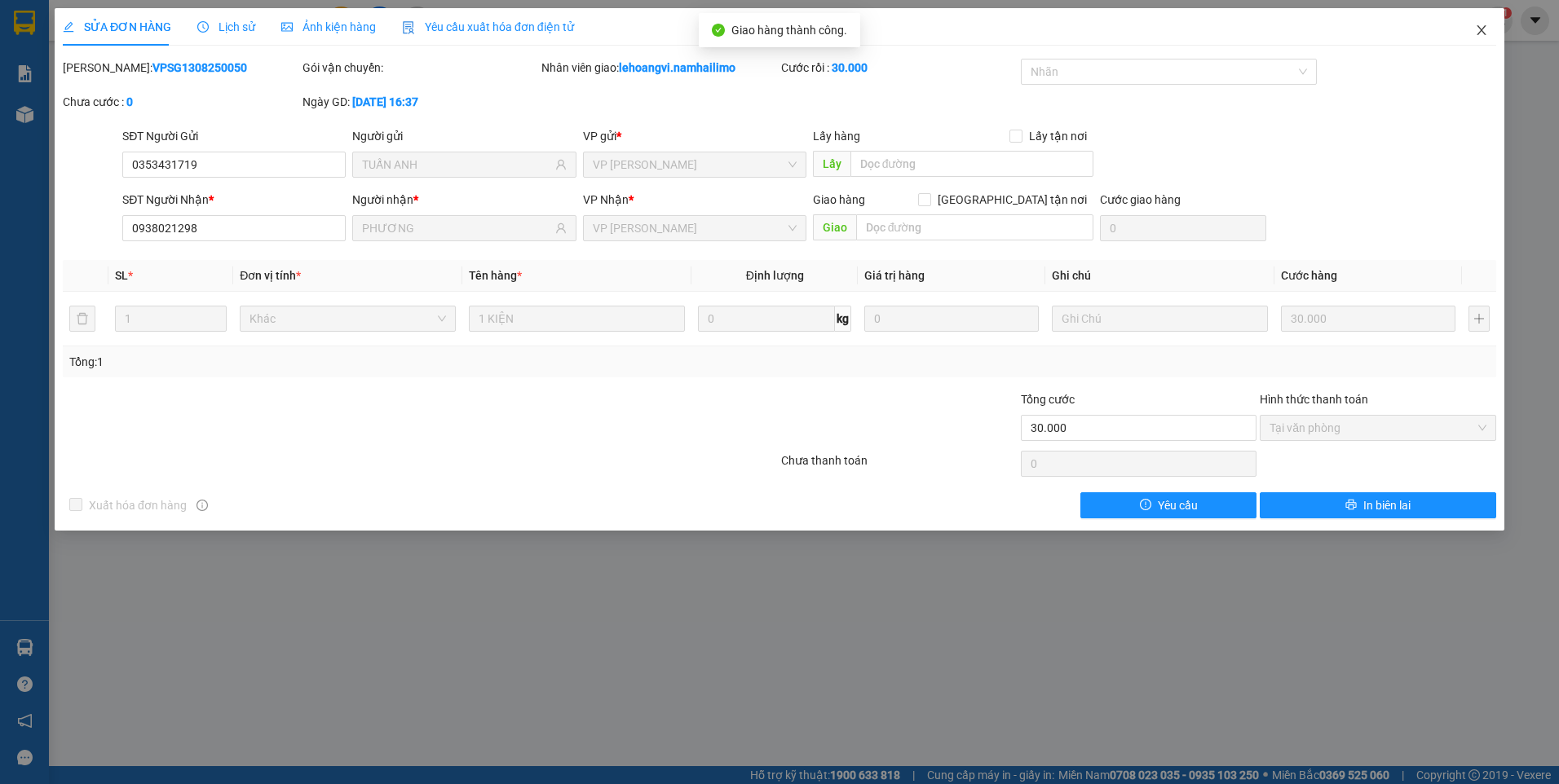
click at [1483, 32] on icon "close" at bounding box center [1482, 30] width 13 height 13
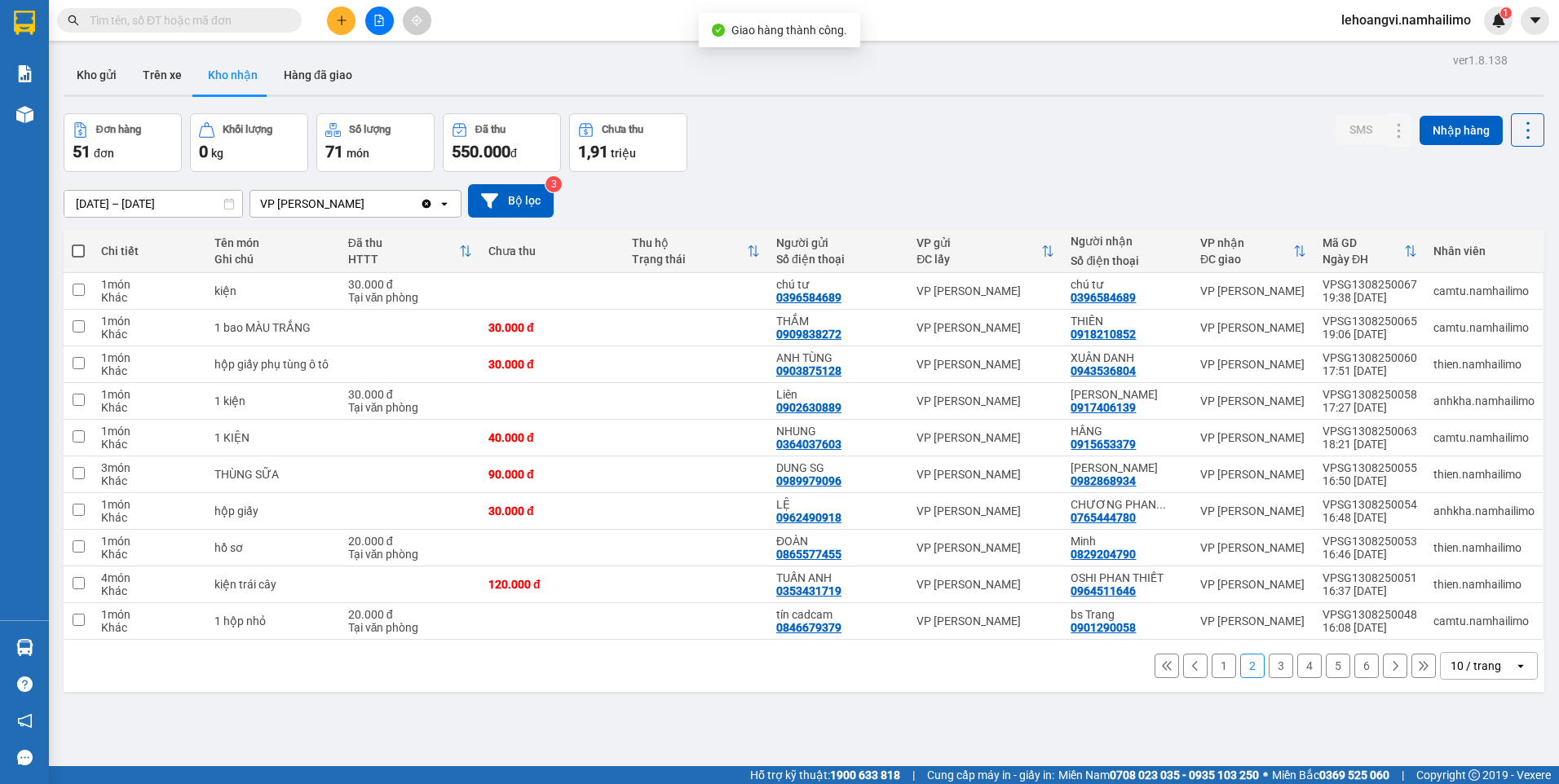
click at [1268, 668] on button "3" at bounding box center [1281, 666] width 25 height 25
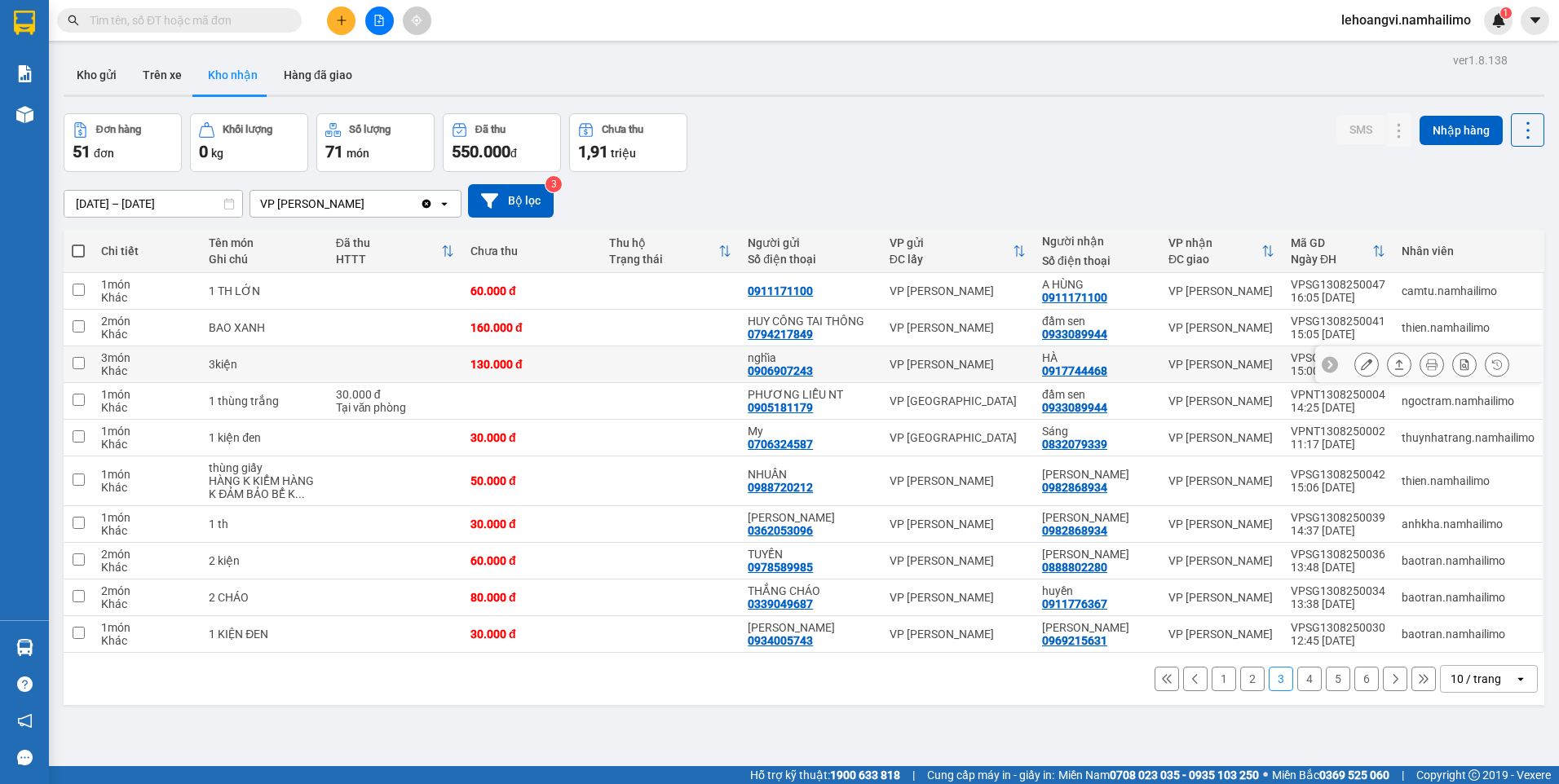
click at [1361, 359] on icon at bounding box center [1366, 364] width 11 height 11
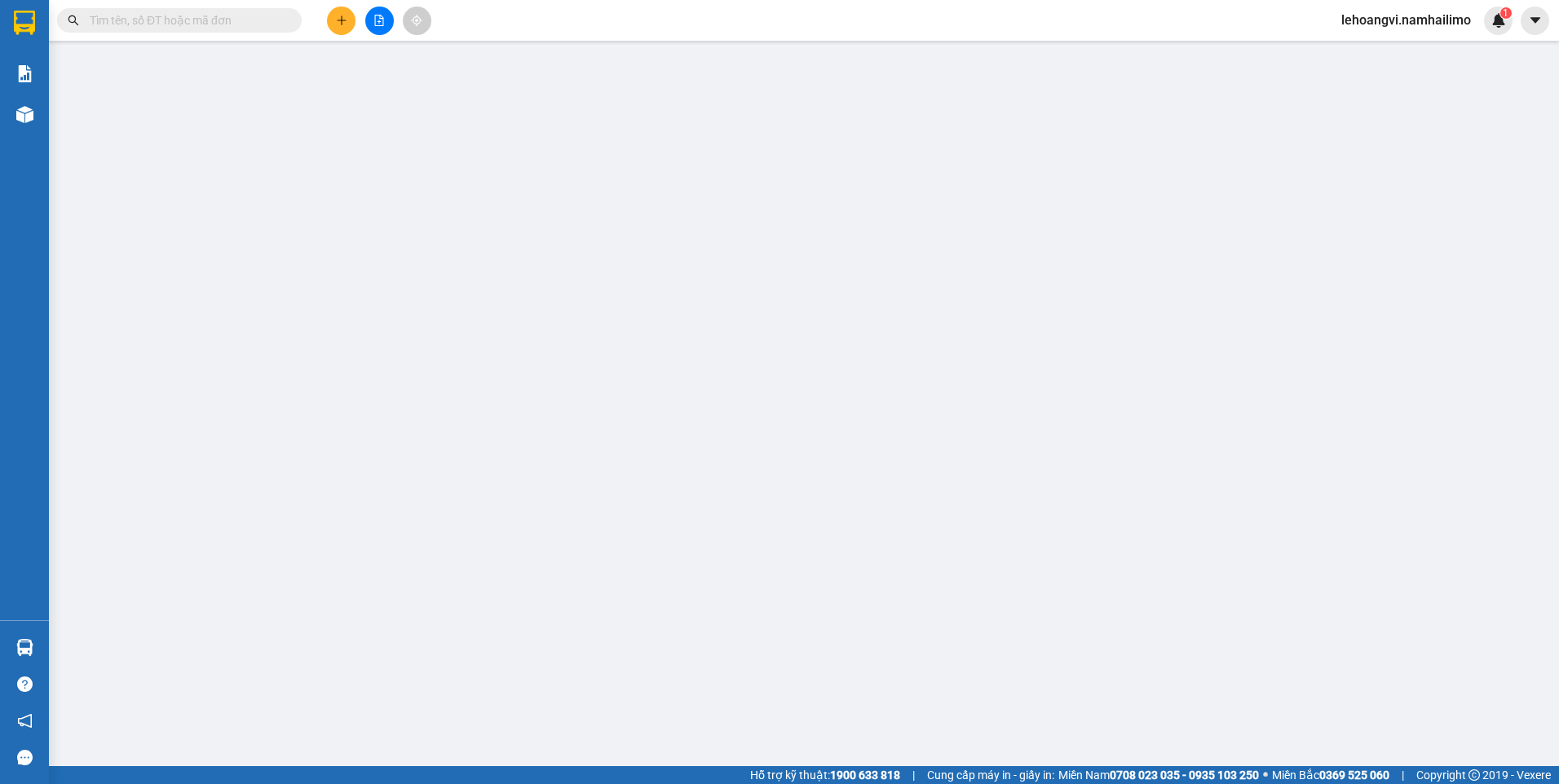
type input "0906907243"
type input "nghĩa"
type input "0917744468"
type input "HÀ"
type input "130.000"
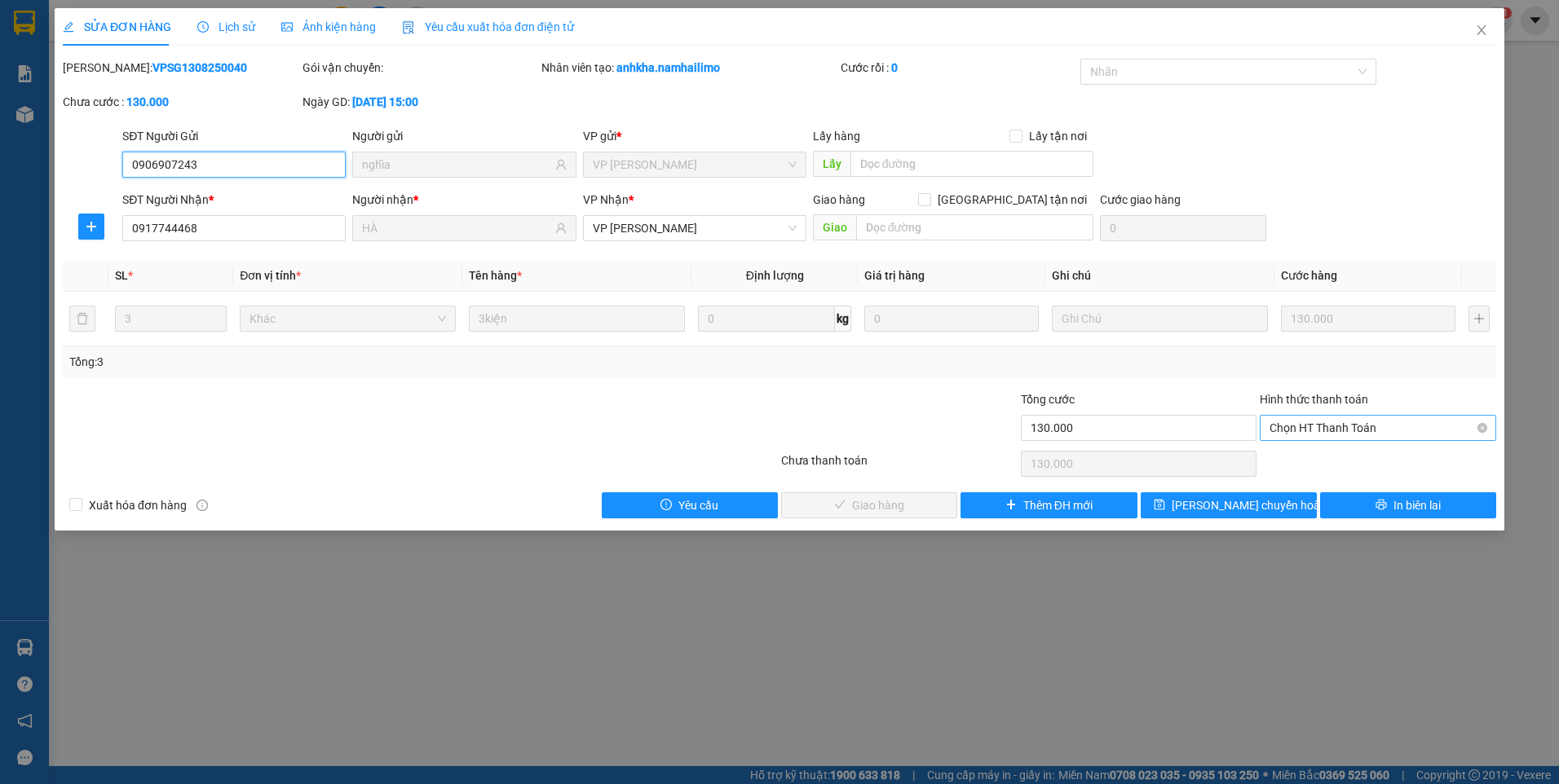
click at [1332, 429] on span "Chọn HT Thanh Toán" at bounding box center [1378, 428] width 217 height 25
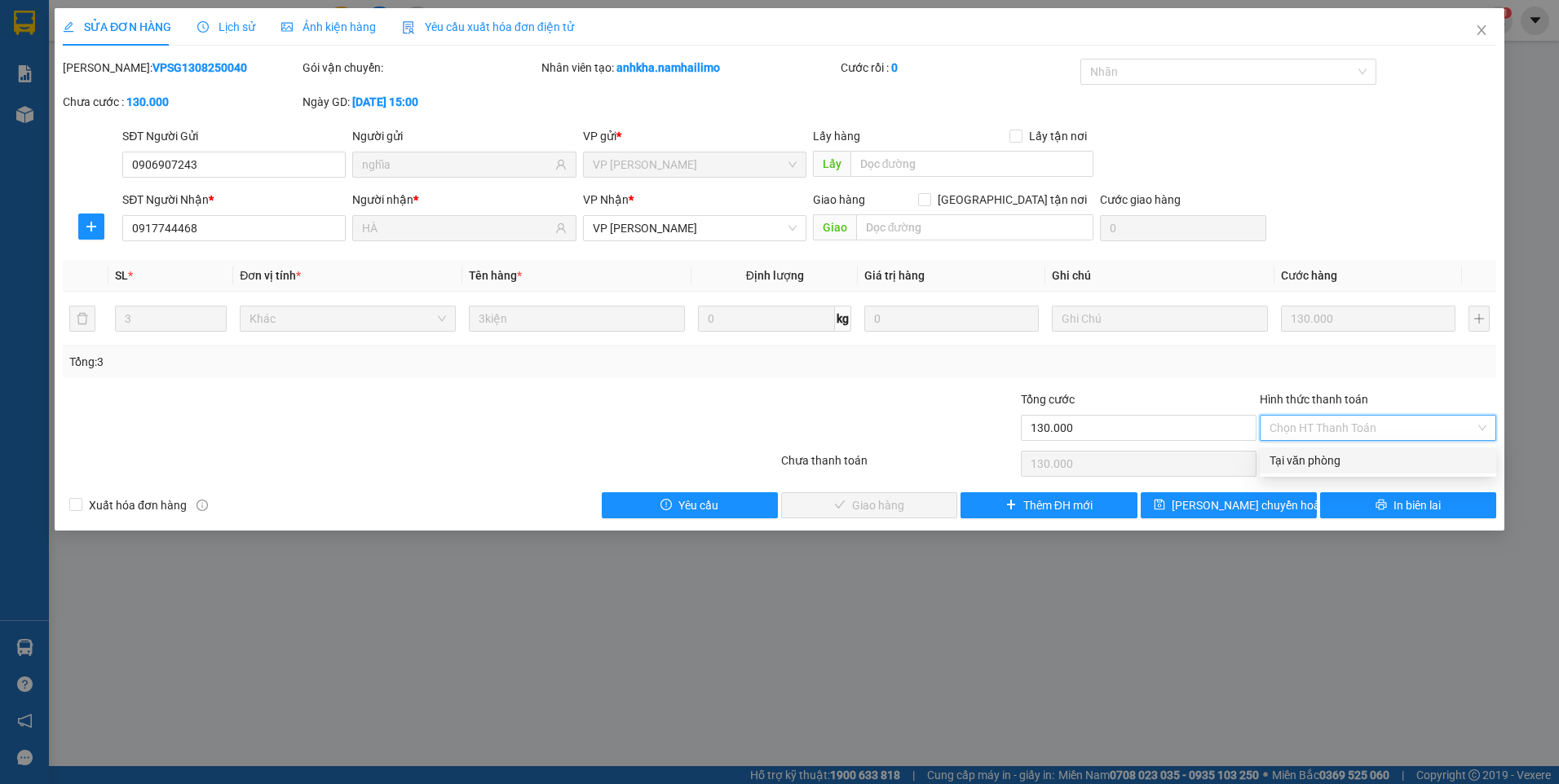
drag, startPoint x: 1330, startPoint y: 442, endPoint x: 1285, endPoint y: 466, distance: 51.0
click at [1328, 458] on div "Tại văn phòng" at bounding box center [1378, 460] width 217 height 18
type input "0"
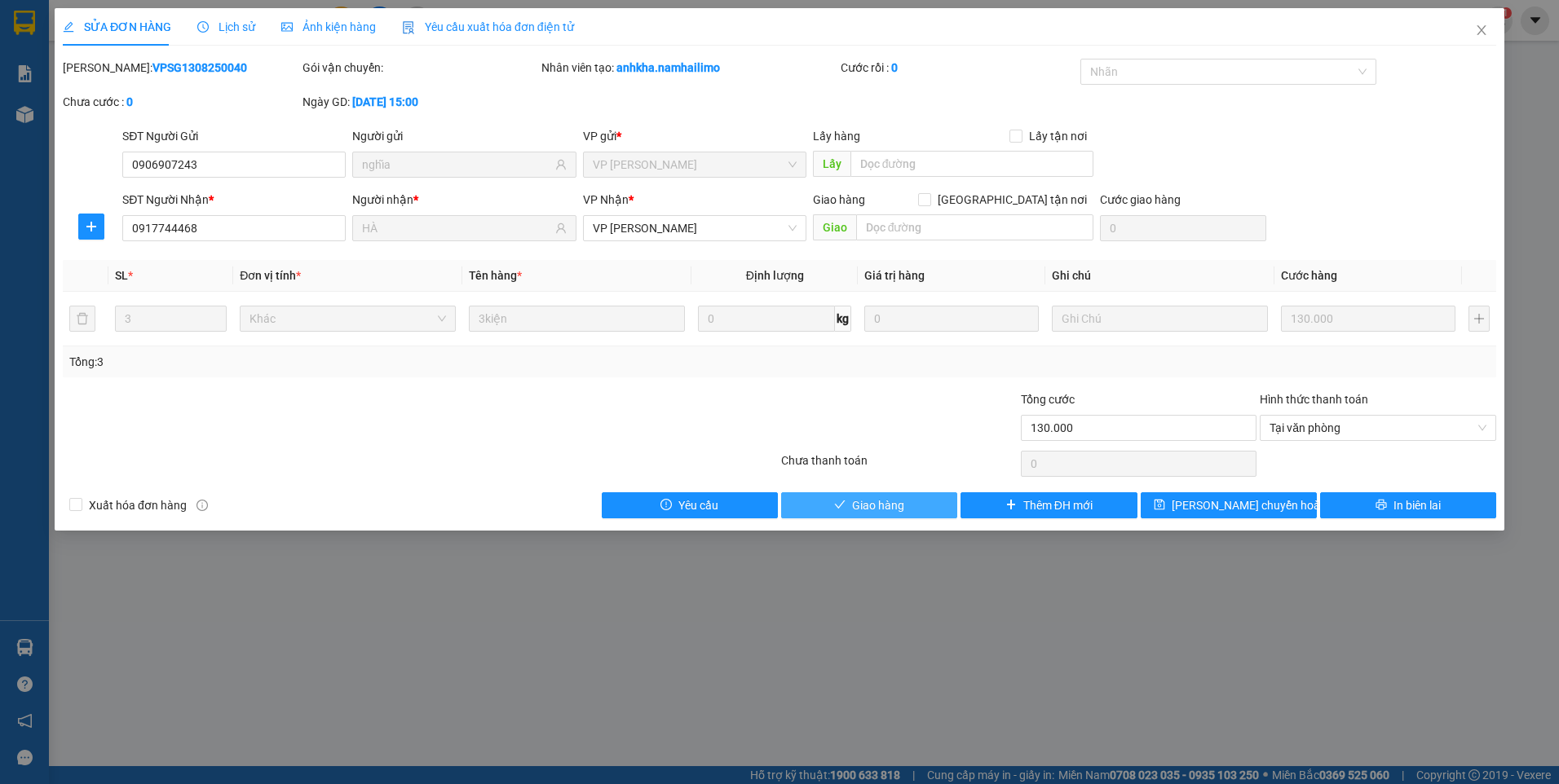
drag, startPoint x: 839, startPoint y: 509, endPoint x: 1347, endPoint y: 245, distance: 572.5
click at [842, 507] on icon "check" at bounding box center [840, 505] width 11 height 11
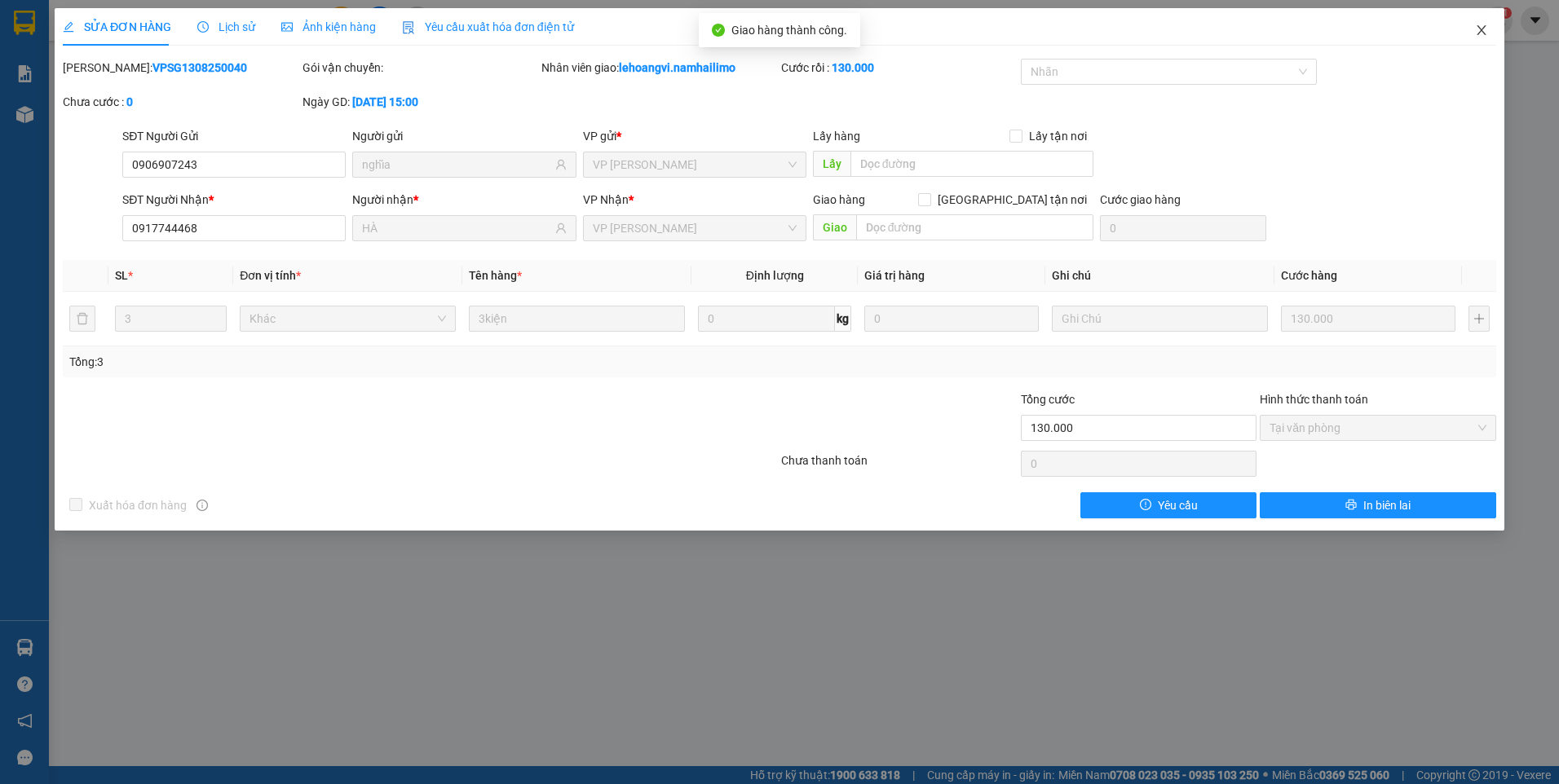
click at [1484, 25] on icon "close" at bounding box center [1482, 30] width 13 height 13
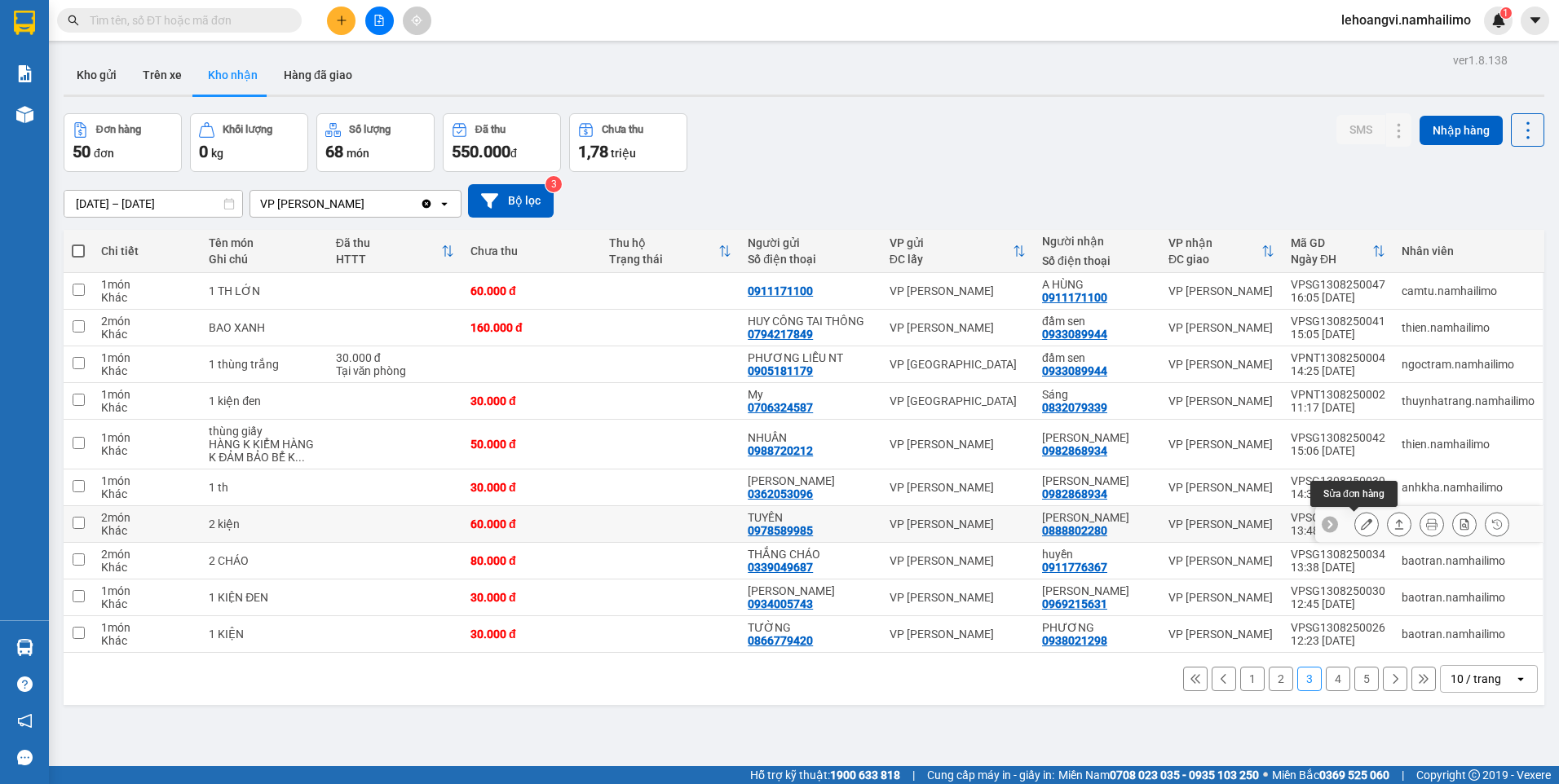
click at [1361, 523] on icon at bounding box center [1366, 524] width 11 height 11
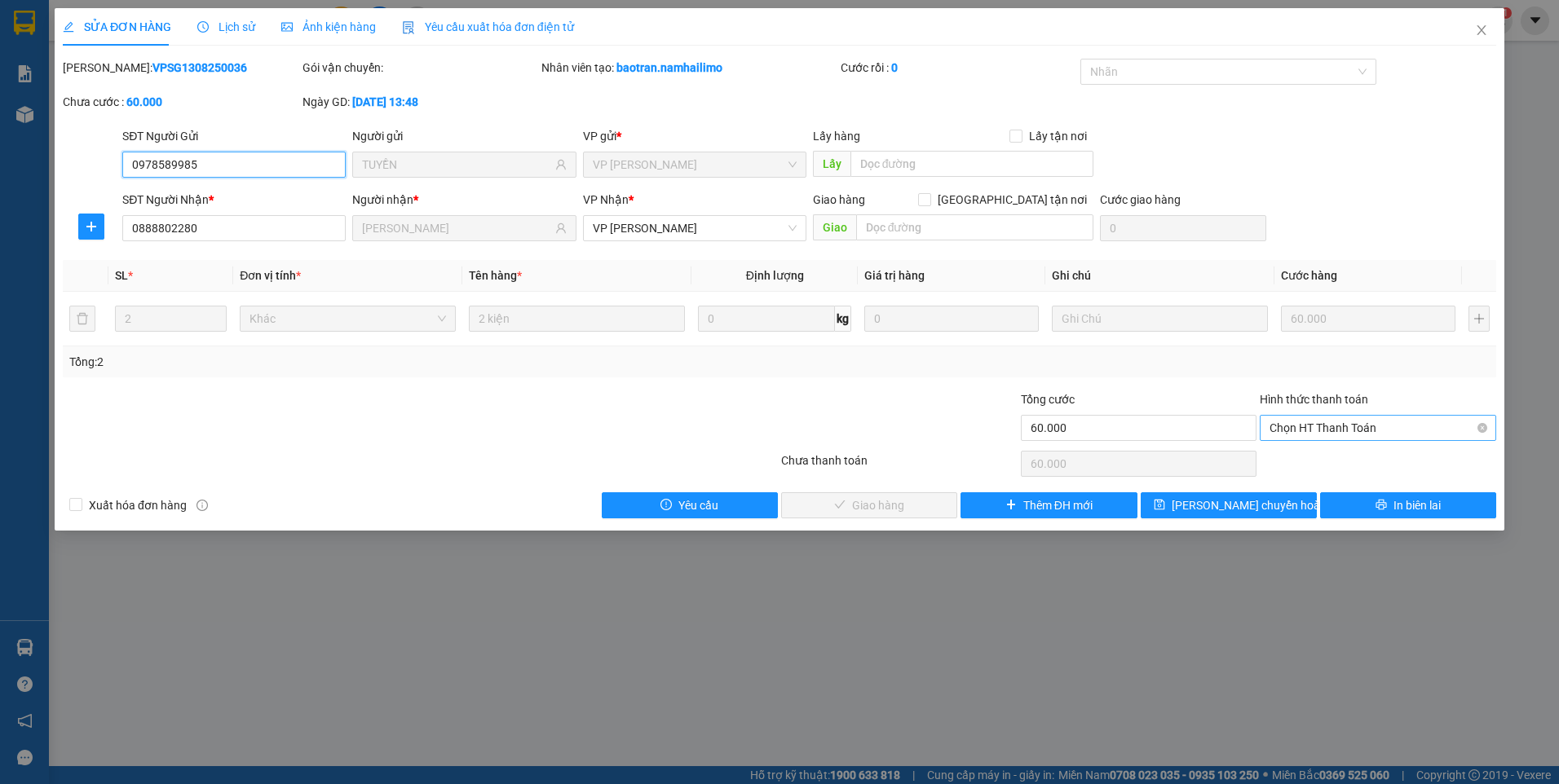
click at [1345, 416] on span "Chọn HT Thanh Toán" at bounding box center [1378, 428] width 217 height 25
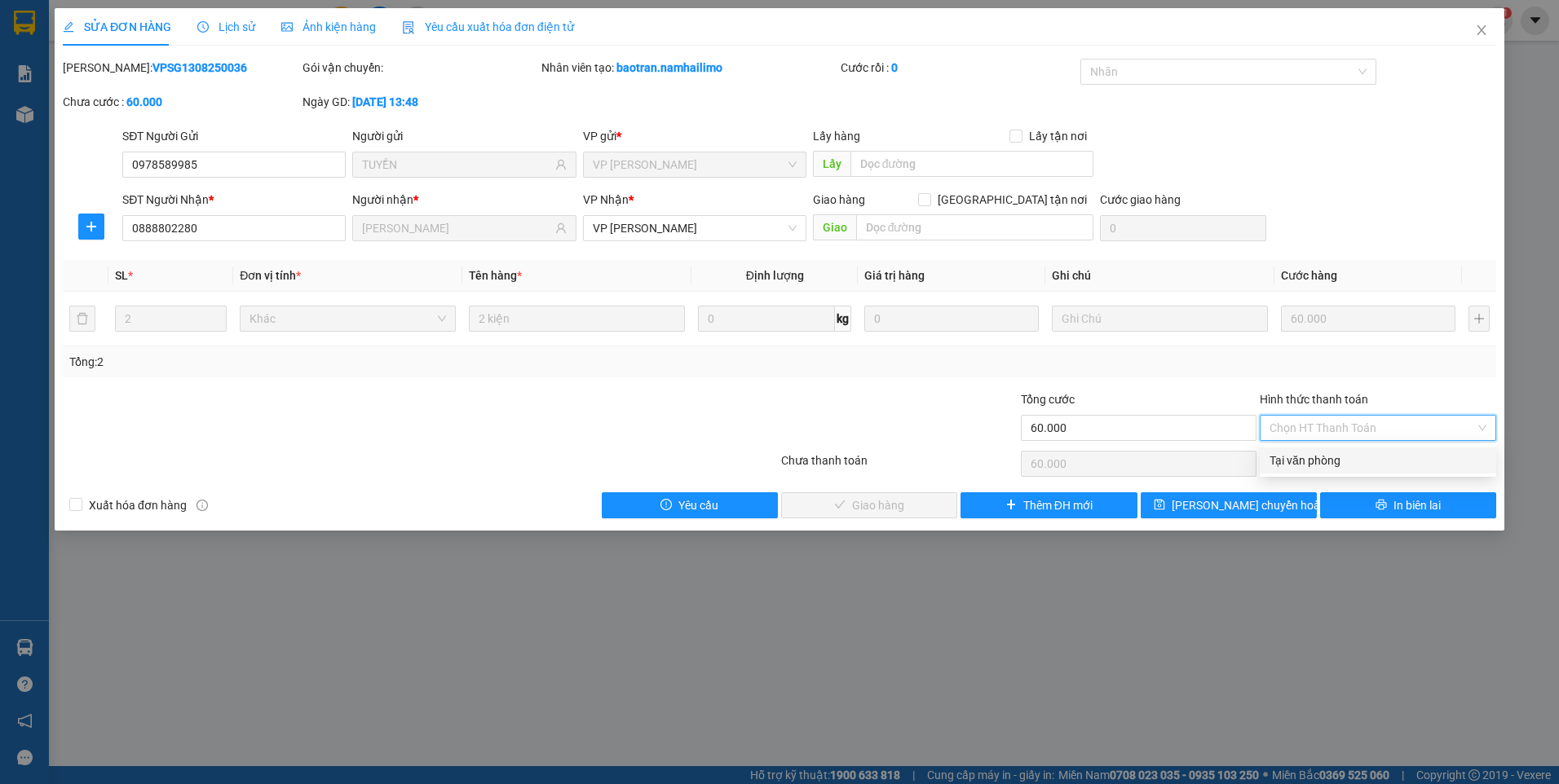
drag, startPoint x: 1340, startPoint y: 454, endPoint x: 1021, endPoint y: 470, distance: 319.4
click at [1339, 456] on div "Tại văn phòng" at bounding box center [1378, 460] width 217 height 18
type input "0"
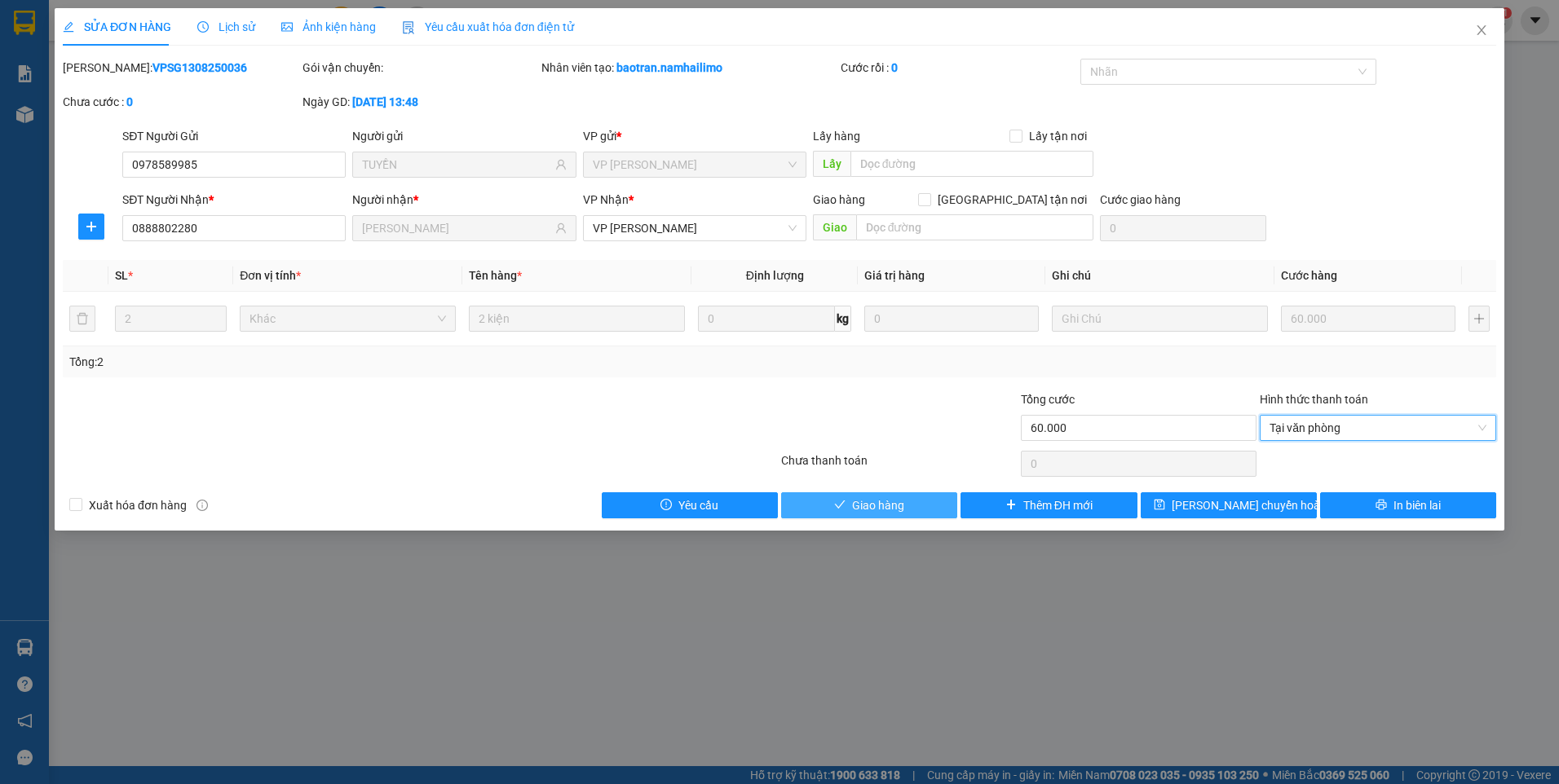
drag, startPoint x: 852, startPoint y: 500, endPoint x: 862, endPoint y: 488, distance: 15.6
click at [853, 500] on span "Giao hàng" at bounding box center [878, 505] width 52 height 18
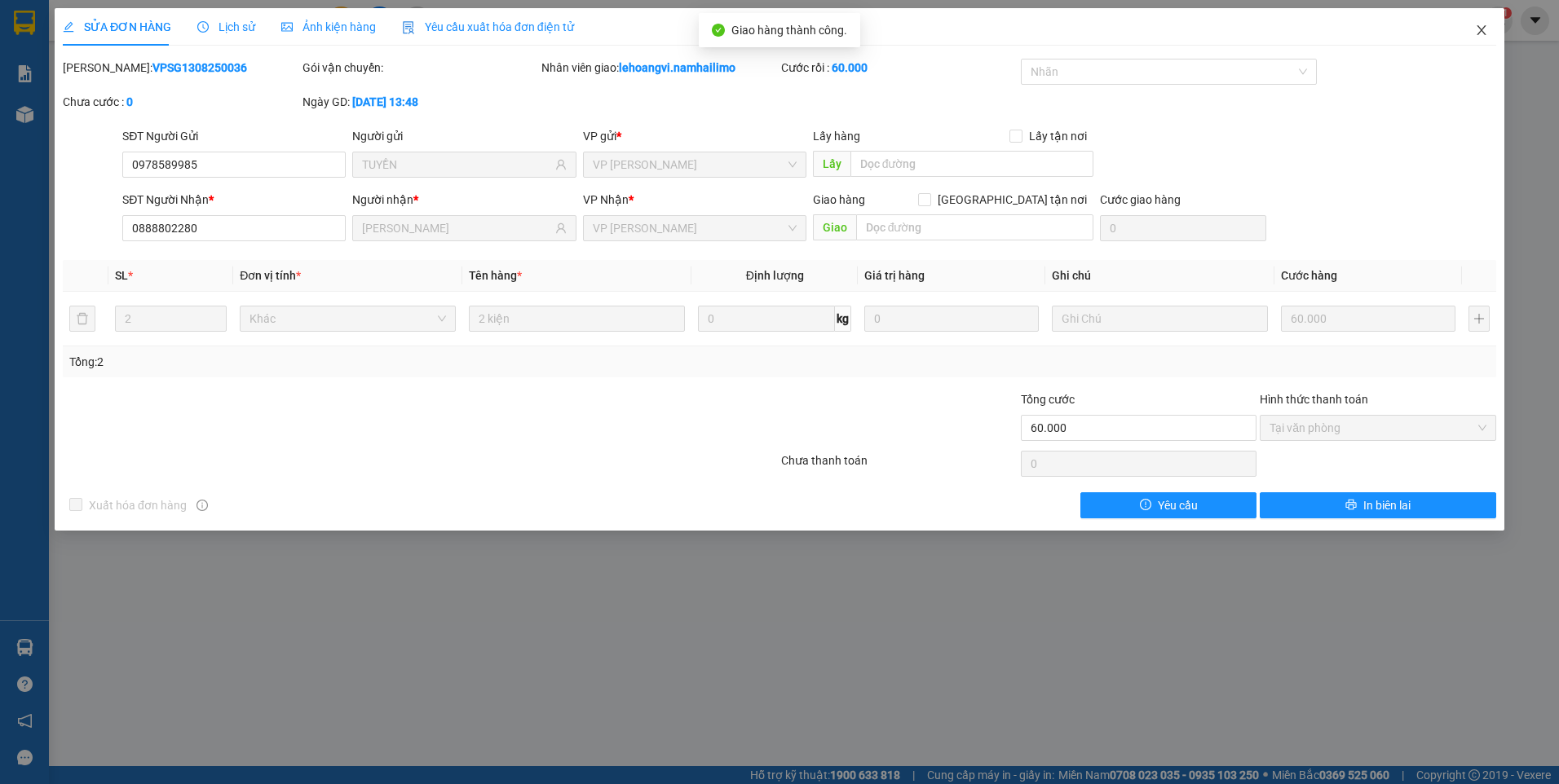
click at [1485, 17] on span "Close" at bounding box center [1482, 31] width 45 height 45
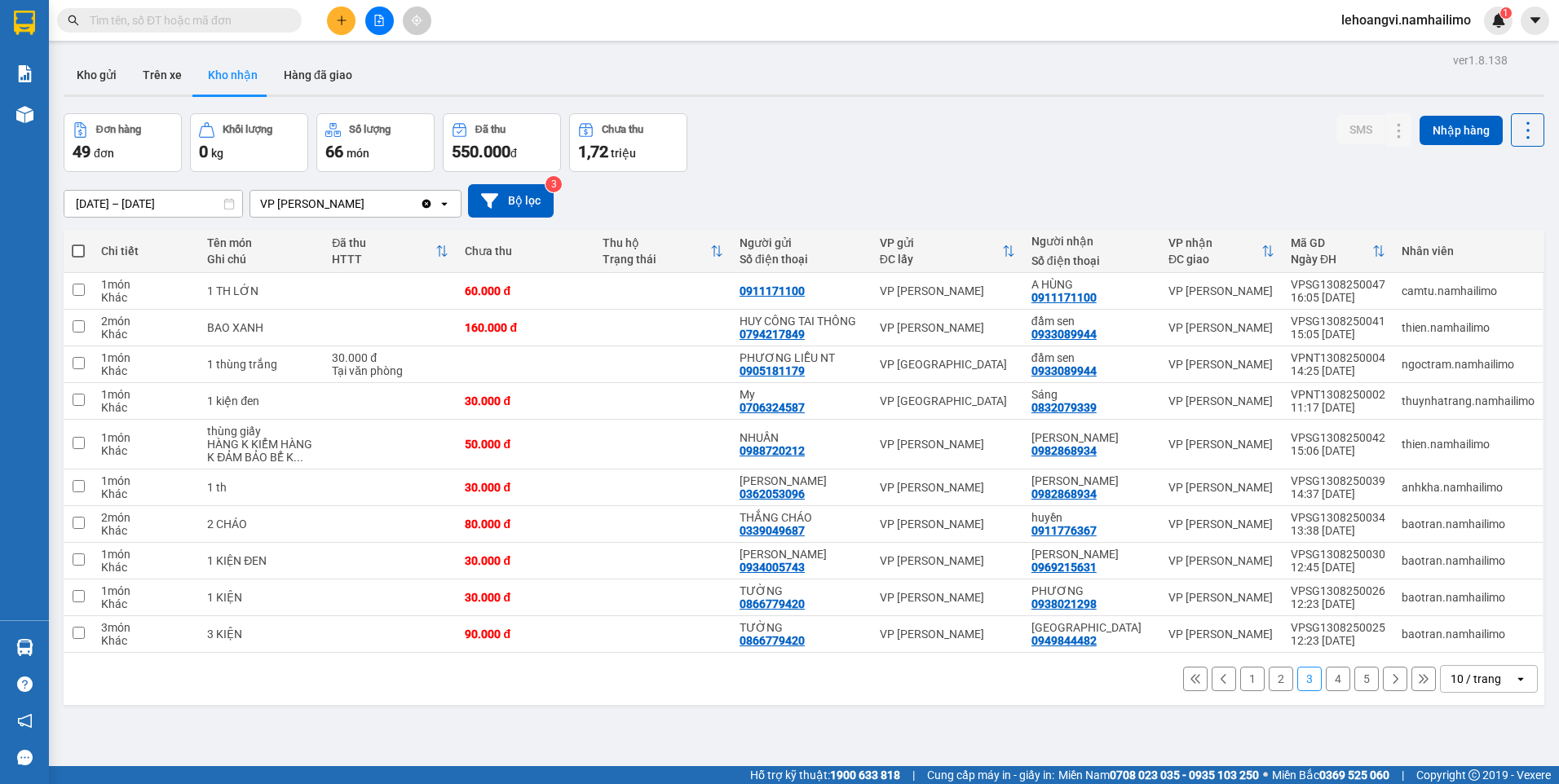
click at [1333, 674] on button "4" at bounding box center [1338, 679] width 25 height 25
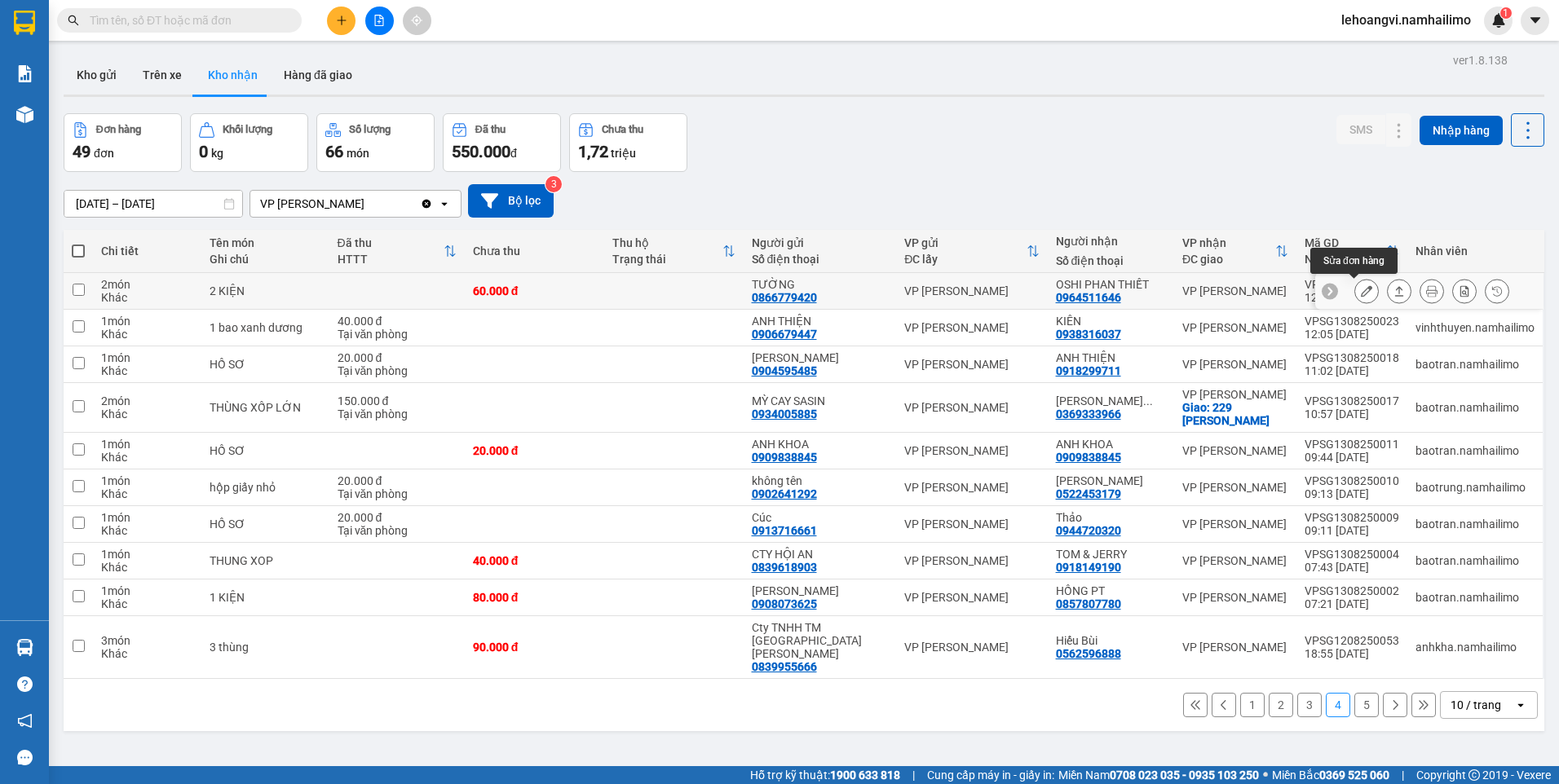
click at [1361, 291] on icon at bounding box center [1366, 291] width 11 height 11
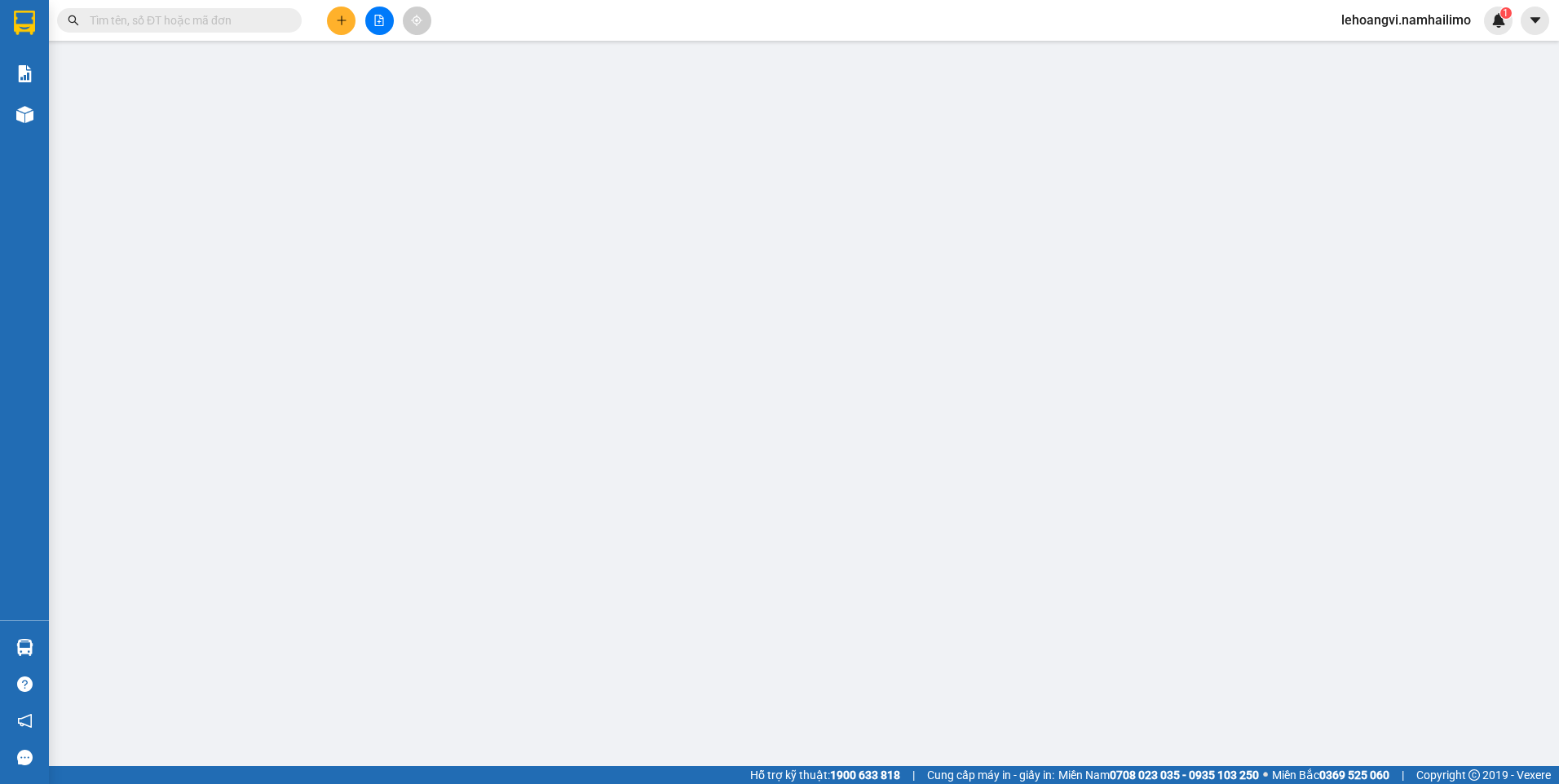
type input "0866779420"
type input "TƯỜNG"
type input "0964511646"
type input "OSHI PHAN THIẾT"
type input "60.000"
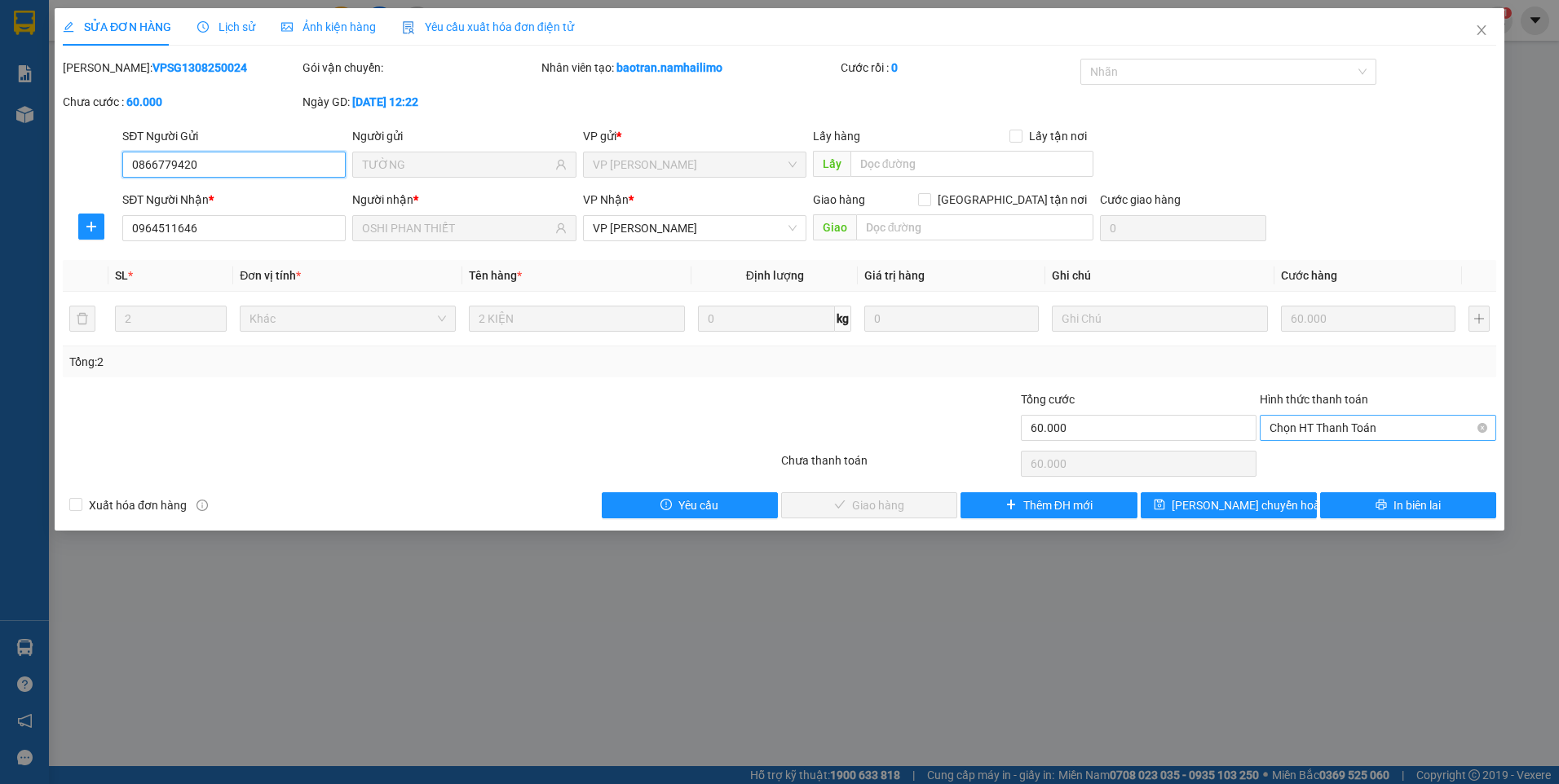
click at [1323, 432] on span "Chọn HT Thanh Toán" at bounding box center [1378, 428] width 217 height 25
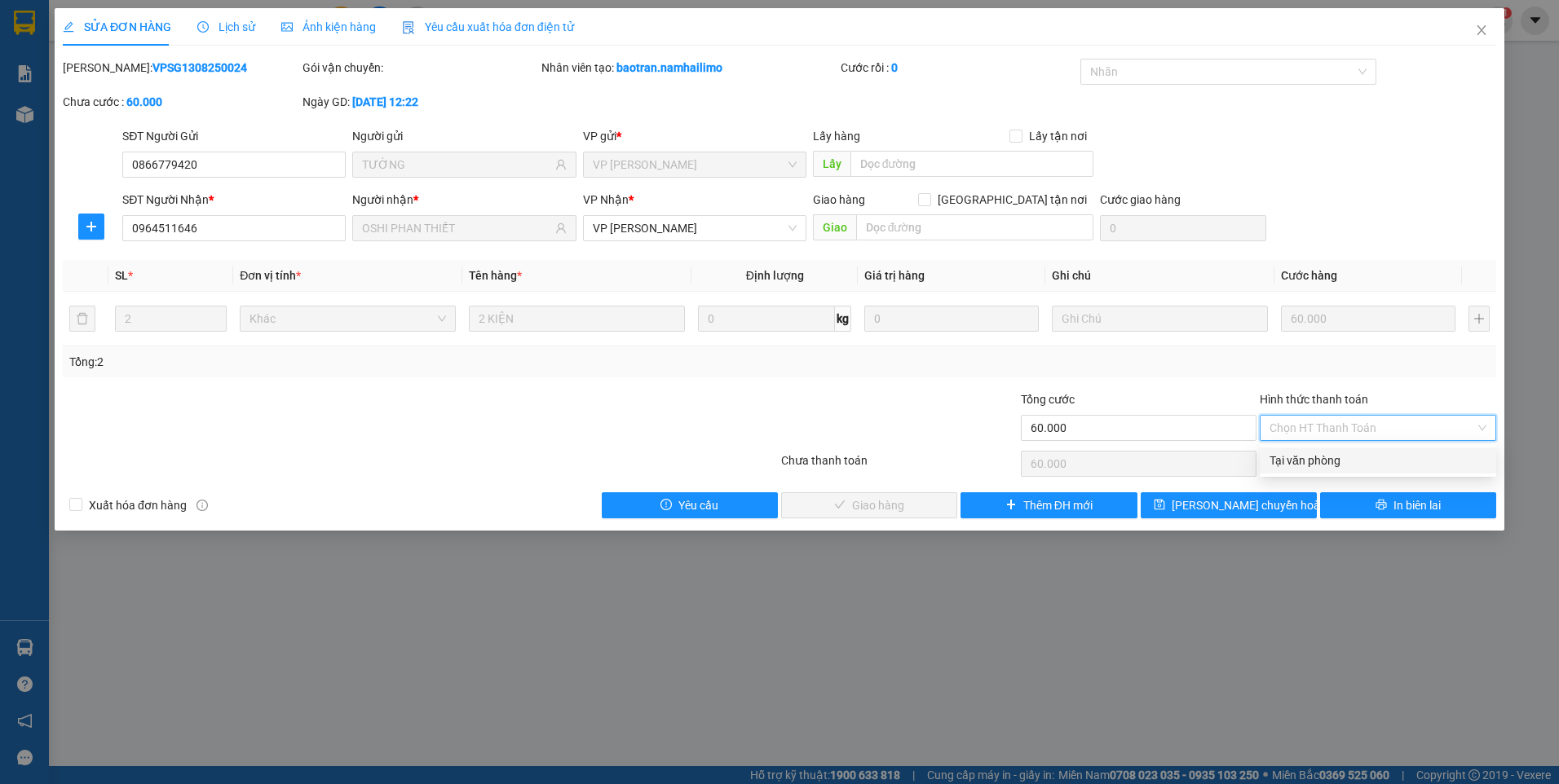
drag, startPoint x: 1320, startPoint y: 465, endPoint x: 1195, endPoint y: 482, distance: 126.2
click at [1317, 466] on div "Tại văn phòng" at bounding box center [1378, 460] width 217 height 18
type input "0"
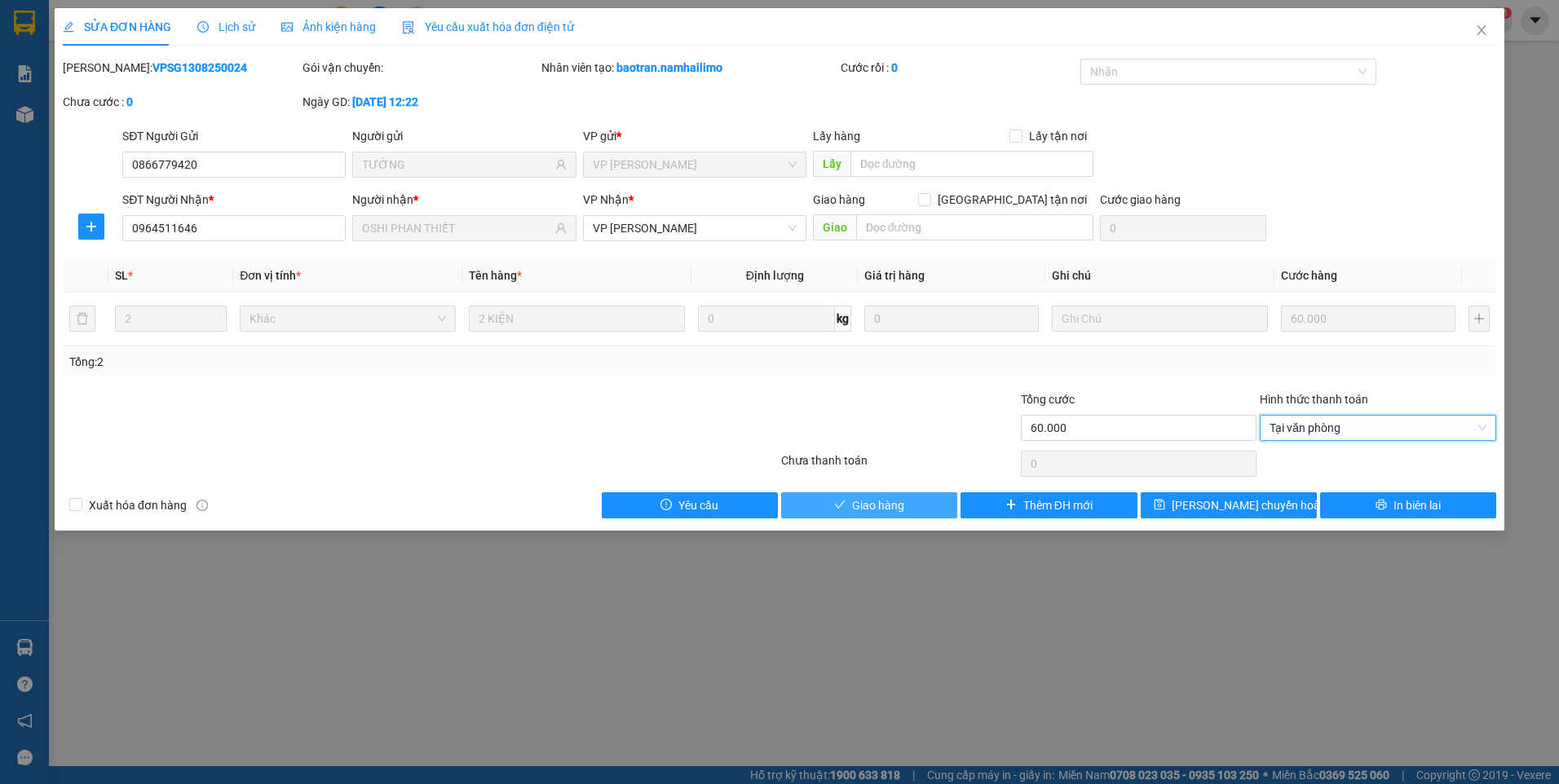
click at [842, 500] on icon "check" at bounding box center [840, 505] width 11 height 11
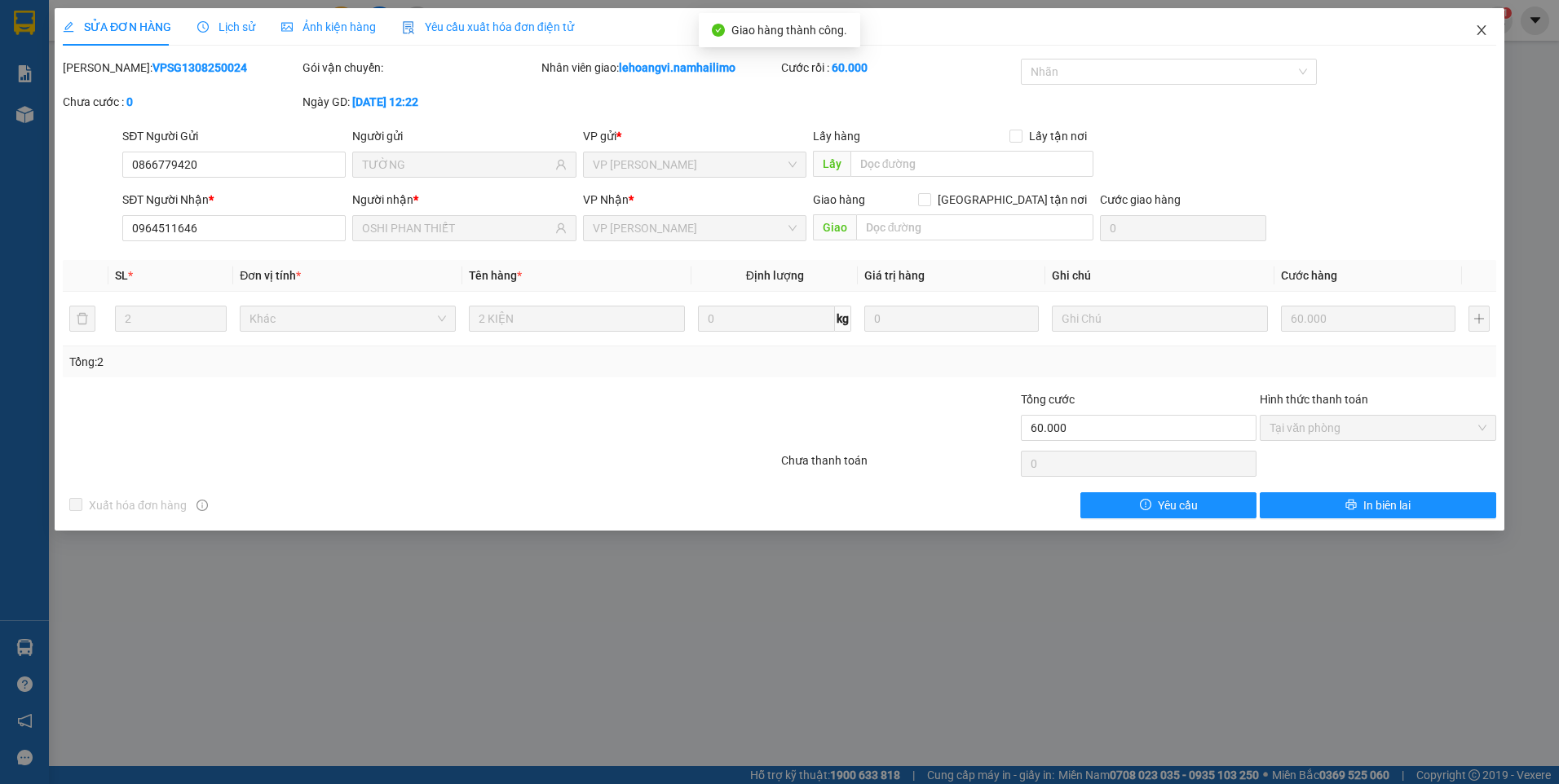
click at [1484, 34] on icon "close" at bounding box center [1482, 30] width 9 height 9
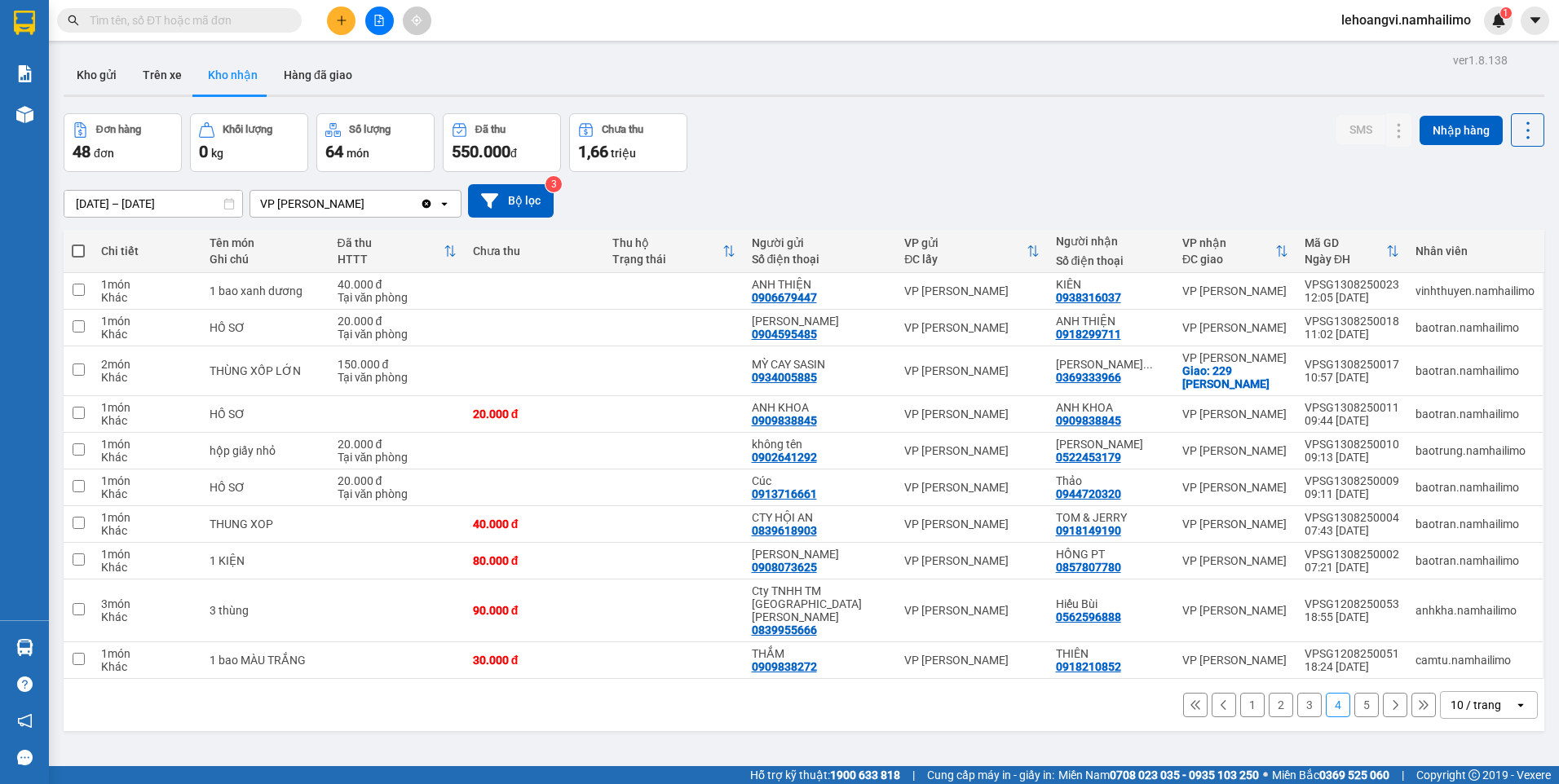
click at [1297, 692] on button "3" at bounding box center [1309, 705] width 25 height 25
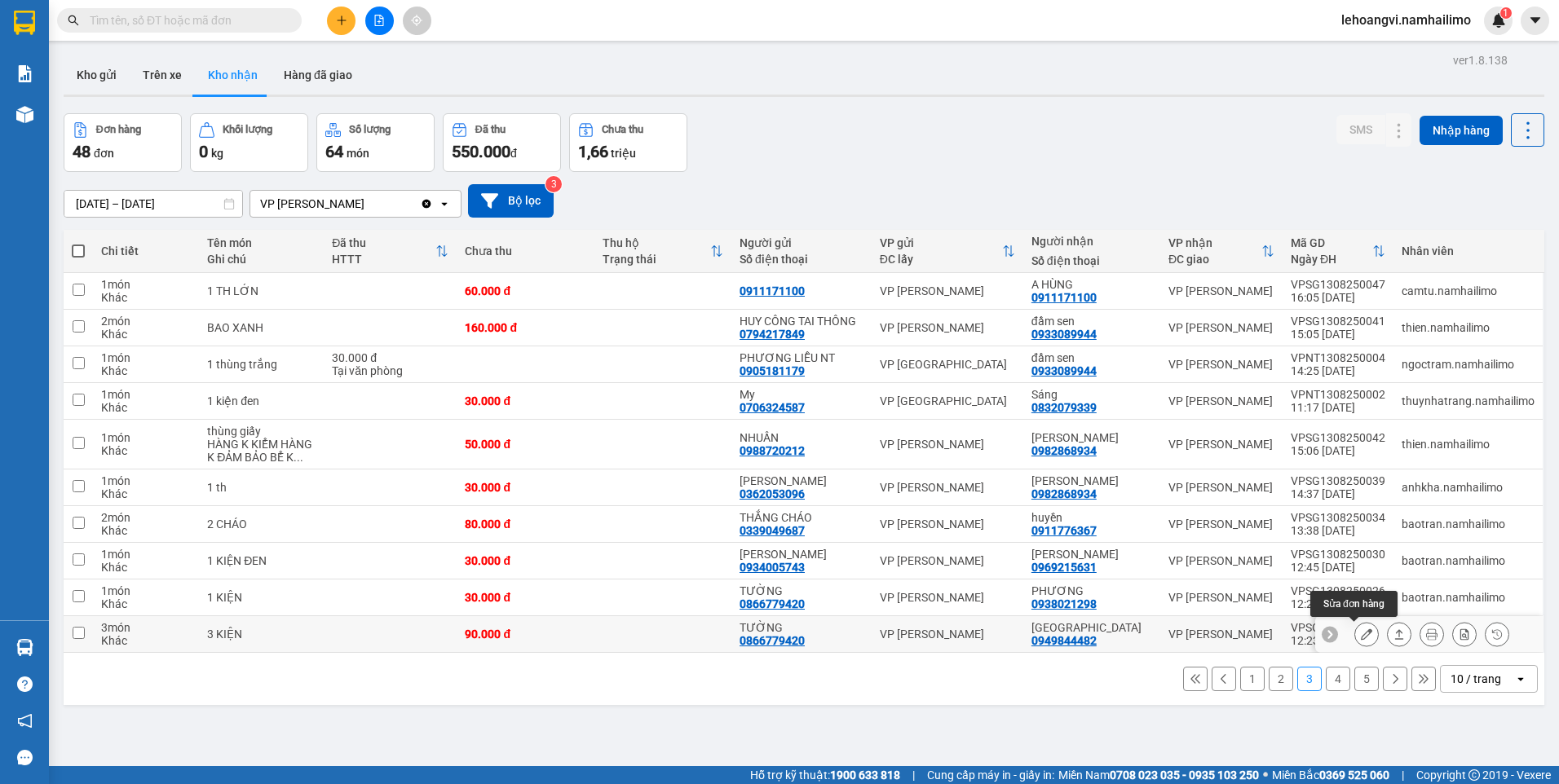
click at [1355, 635] on button at bounding box center [1366, 634] width 23 height 28
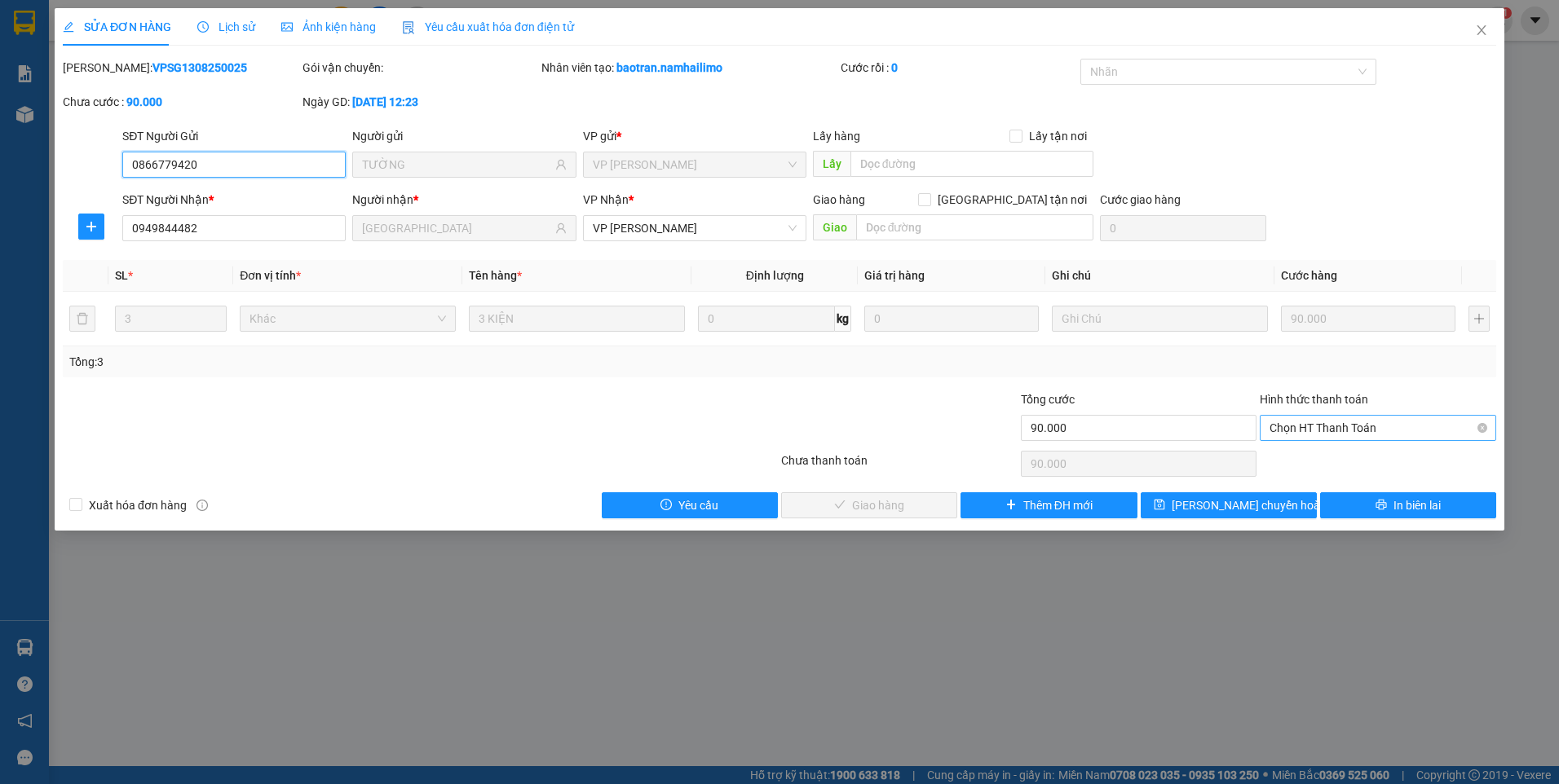
click at [1408, 428] on span "Chọn HT Thanh Toán" at bounding box center [1378, 428] width 217 height 25
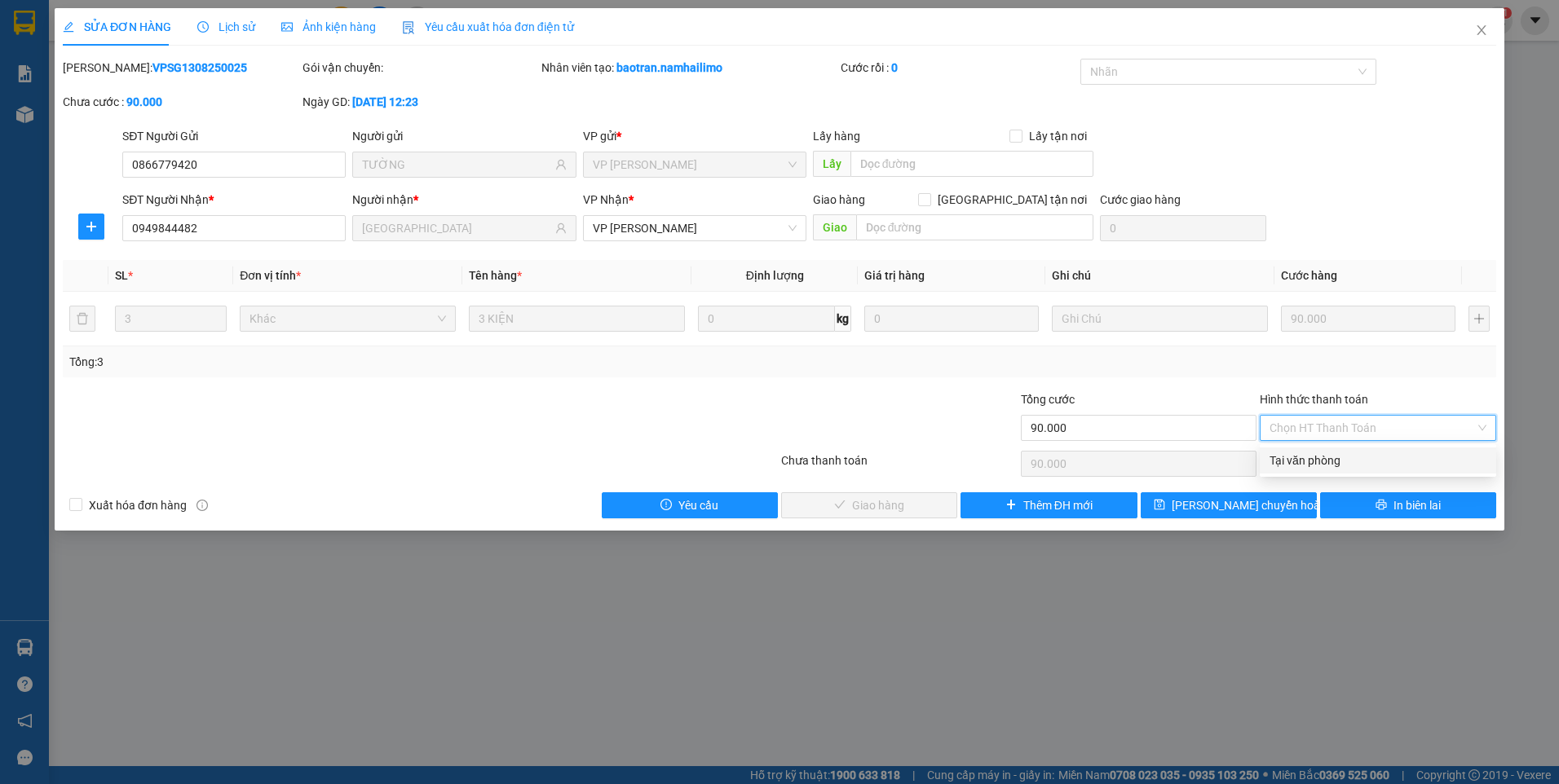
drag, startPoint x: 1381, startPoint y: 462, endPoint x: 1322, endPoint y: 476, distance: 60.6
click at [1381, 464] on div "Tại văn phòng" at bounding box center [1378, 460] width 217 height 18
type input "0"
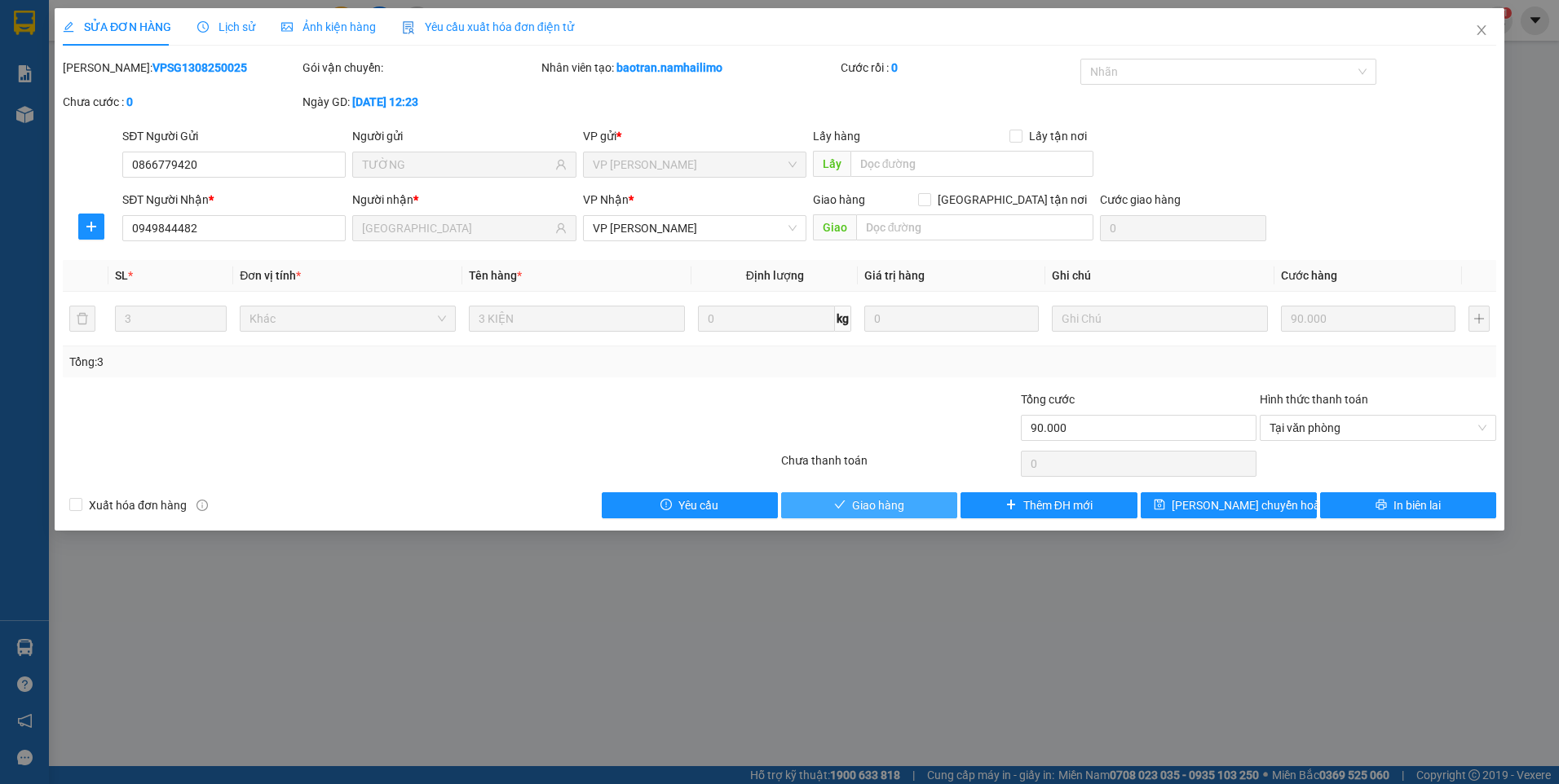
click at [882, 506] on span "Giao hàng" at bounding box center [878, 505] width 52 height 18
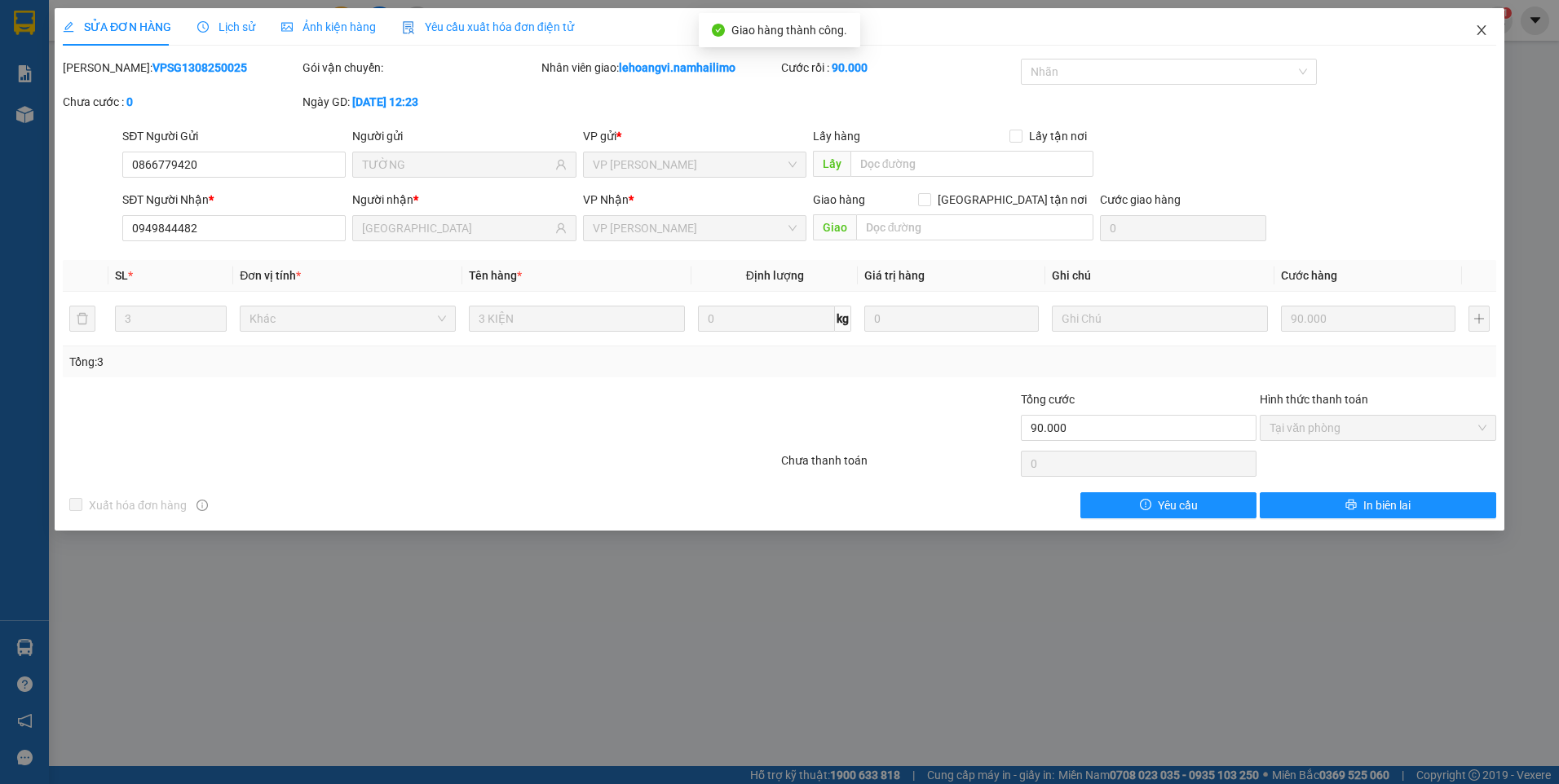
click at [1483, 27] on icon "close" at bounding box center [1482, 30] width 13 height 13
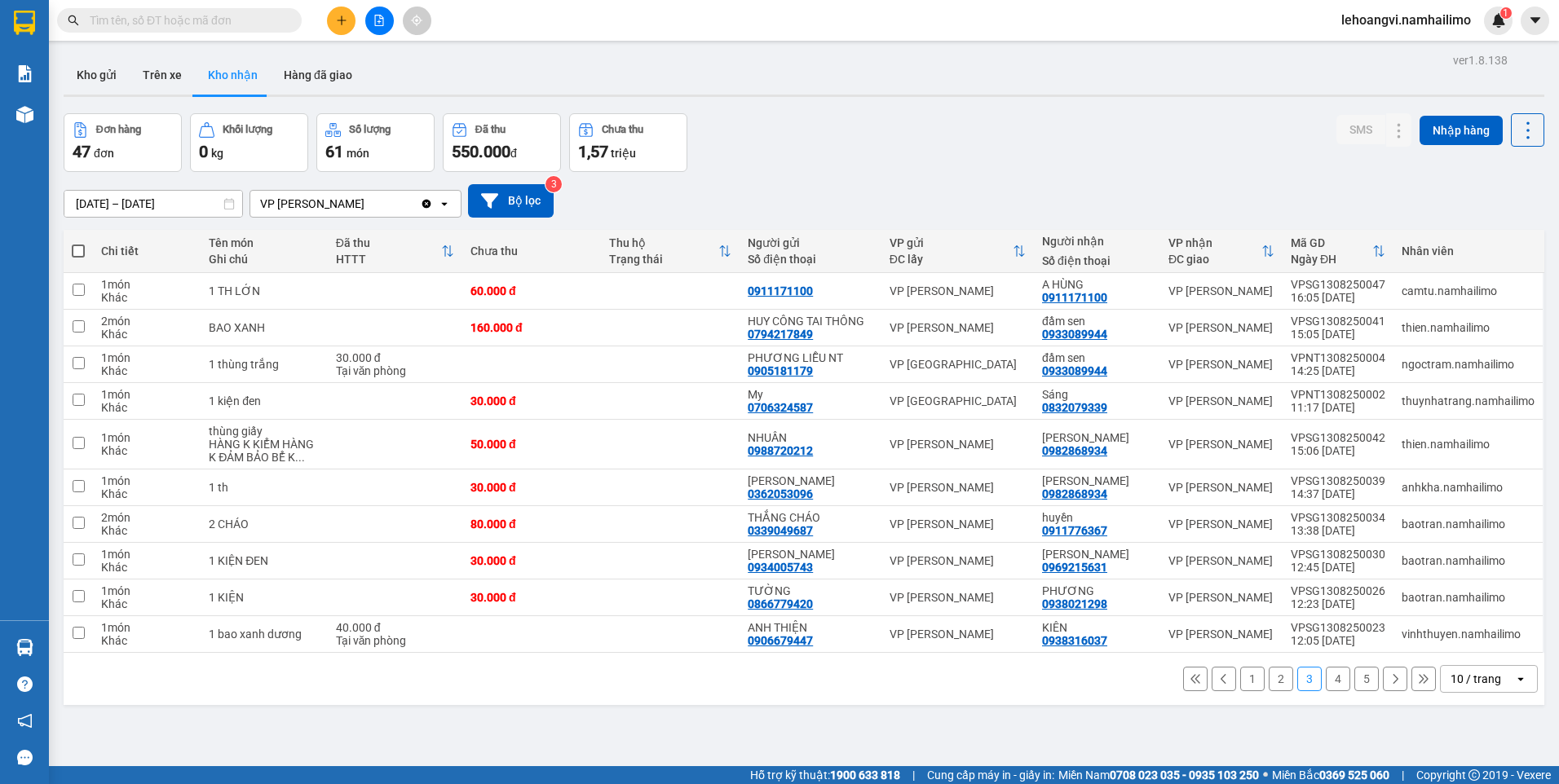
click at [1354, 680] on button "5" at bounding box center [1366, 679] width 25 height 25
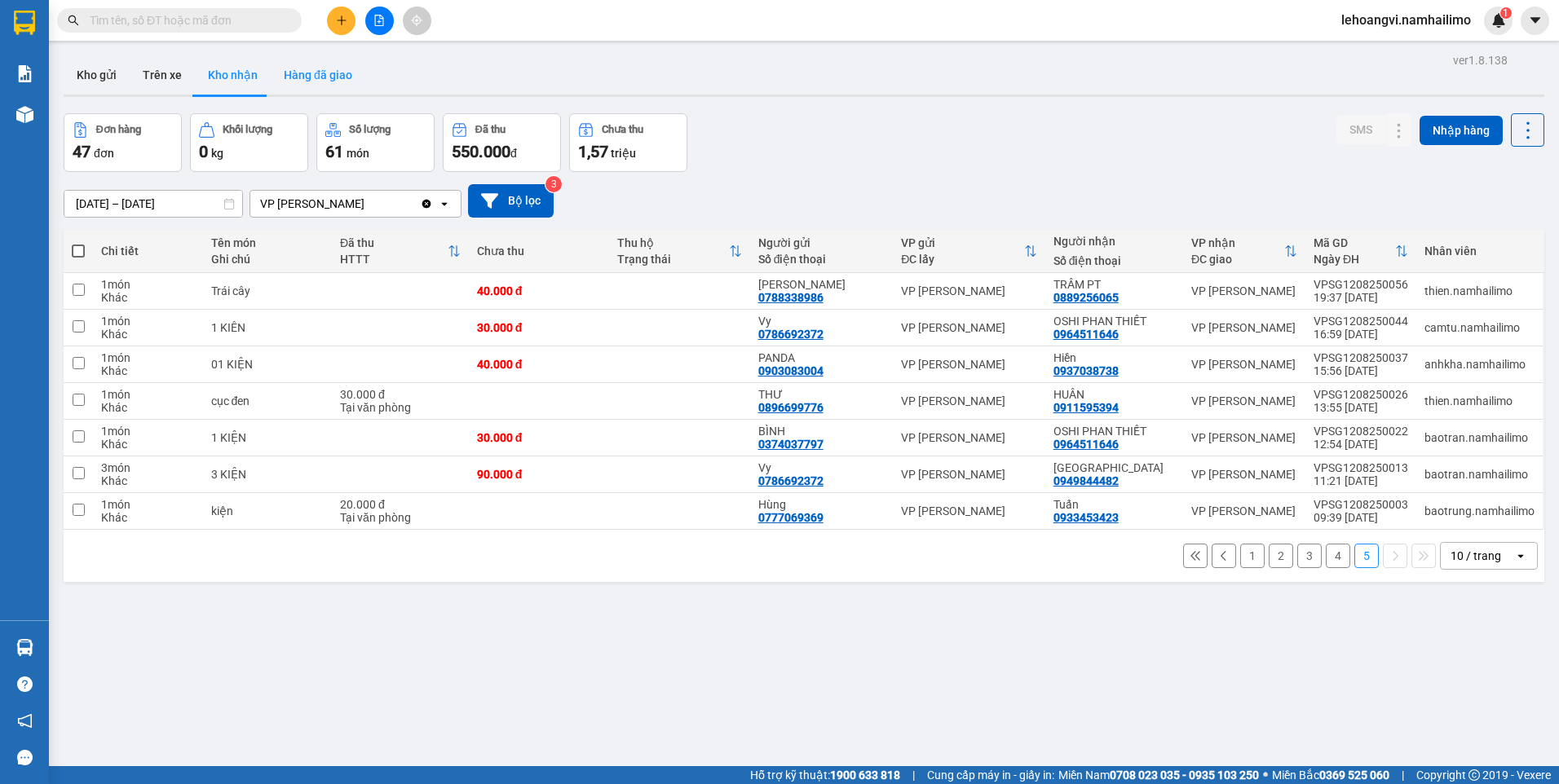
click at [333, 75] on button "Hàng đã giao" at bounding box center [318, 75] width 94 height 39
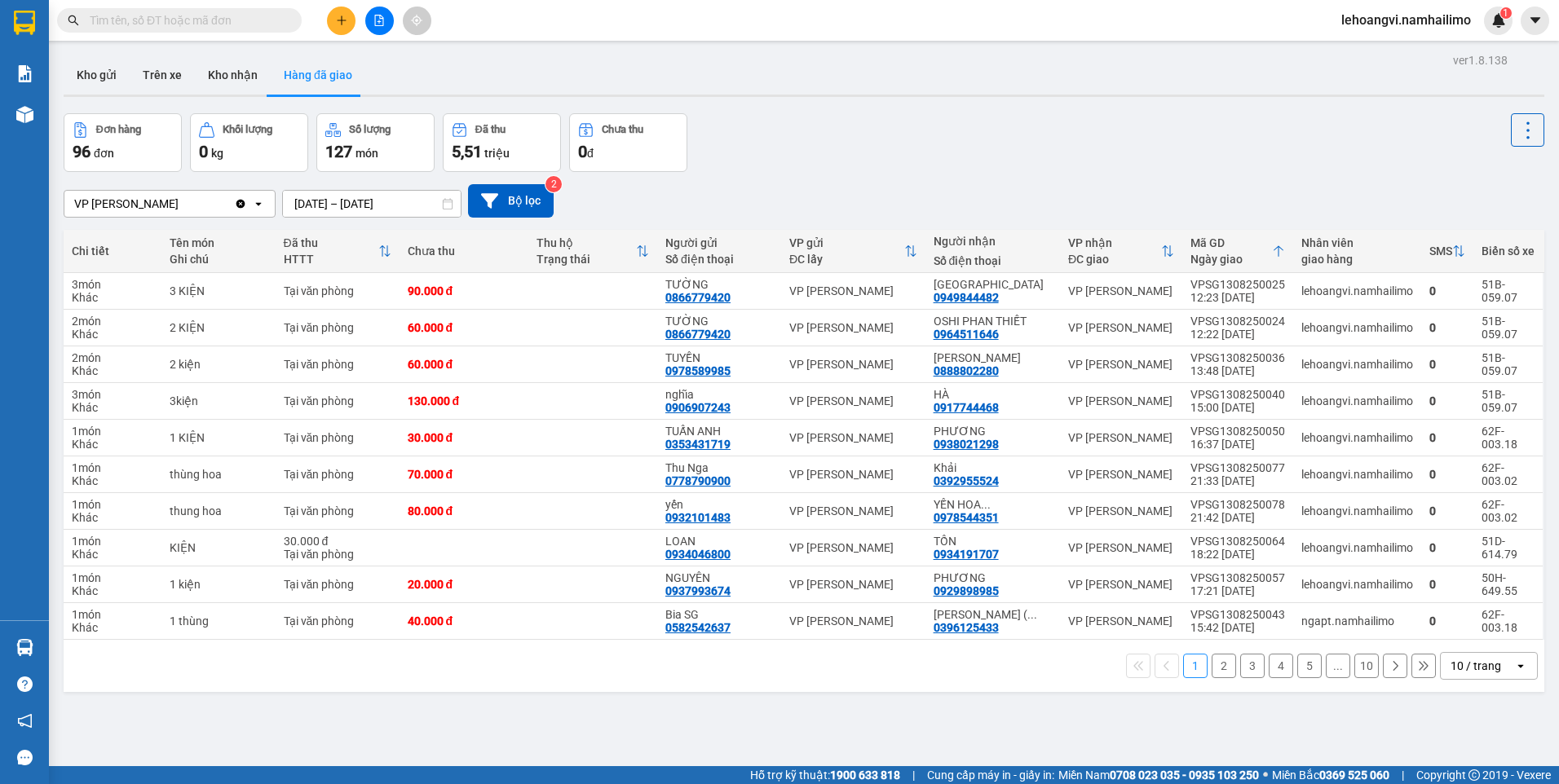
click at [1217, 661] on button "2" at bounding box center [1224, 666] width 25 height 25
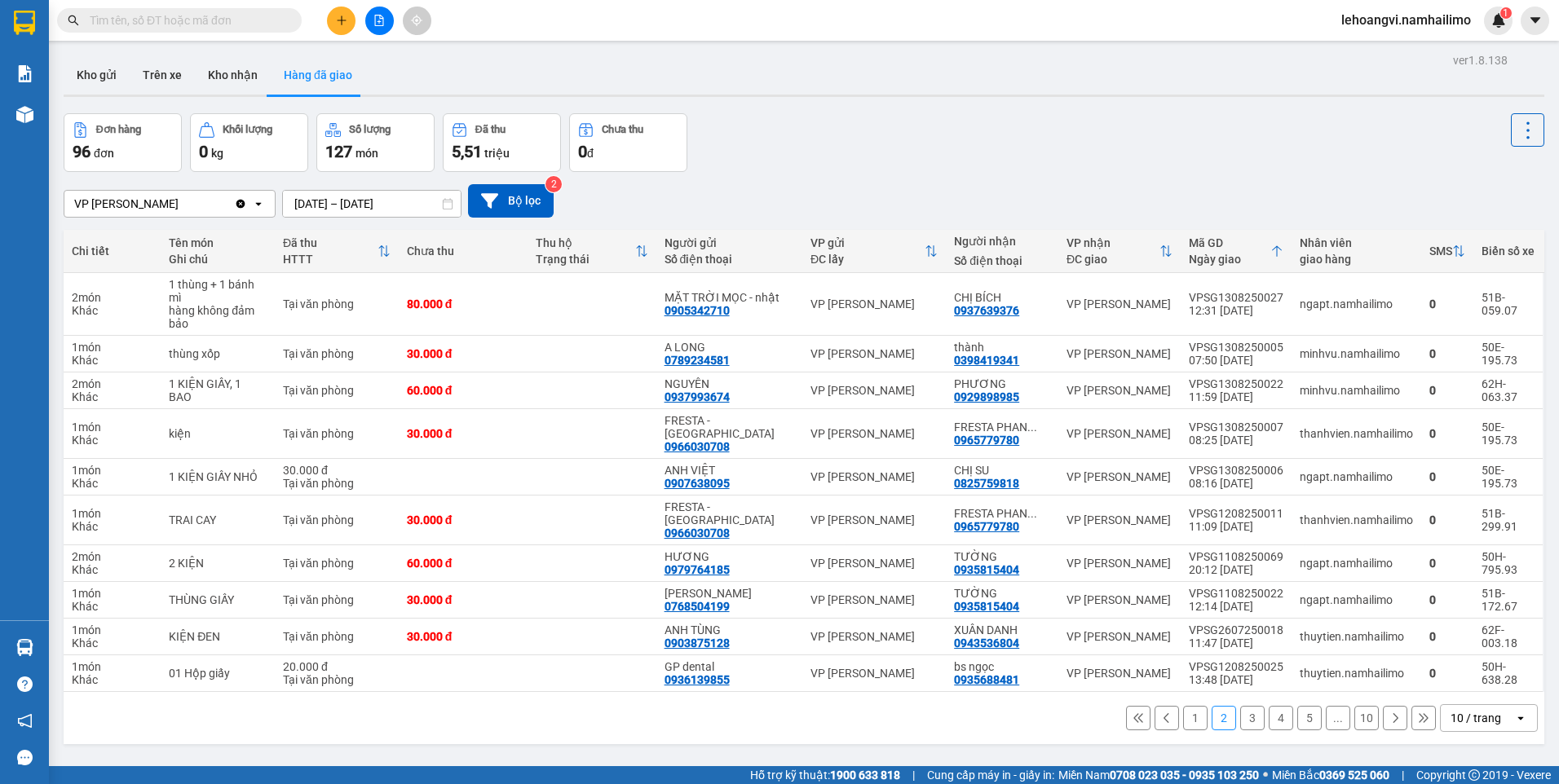
click at [1245, 706] on button "3" at bounding box center [1252, 718] width 25 height 25
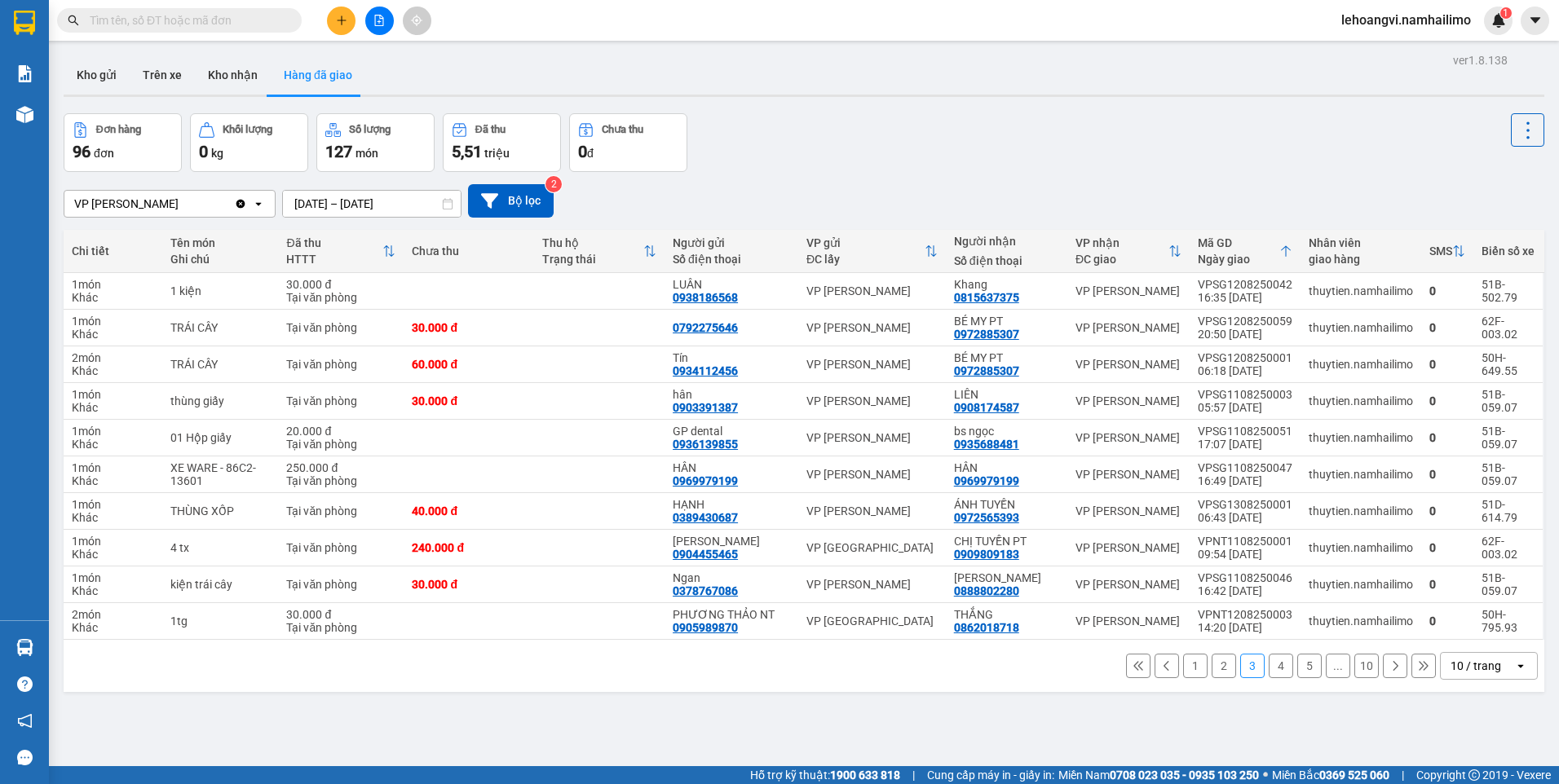
click at [1270, 662] on button "4" at bounding box center [1281, 666] width 25 height 25
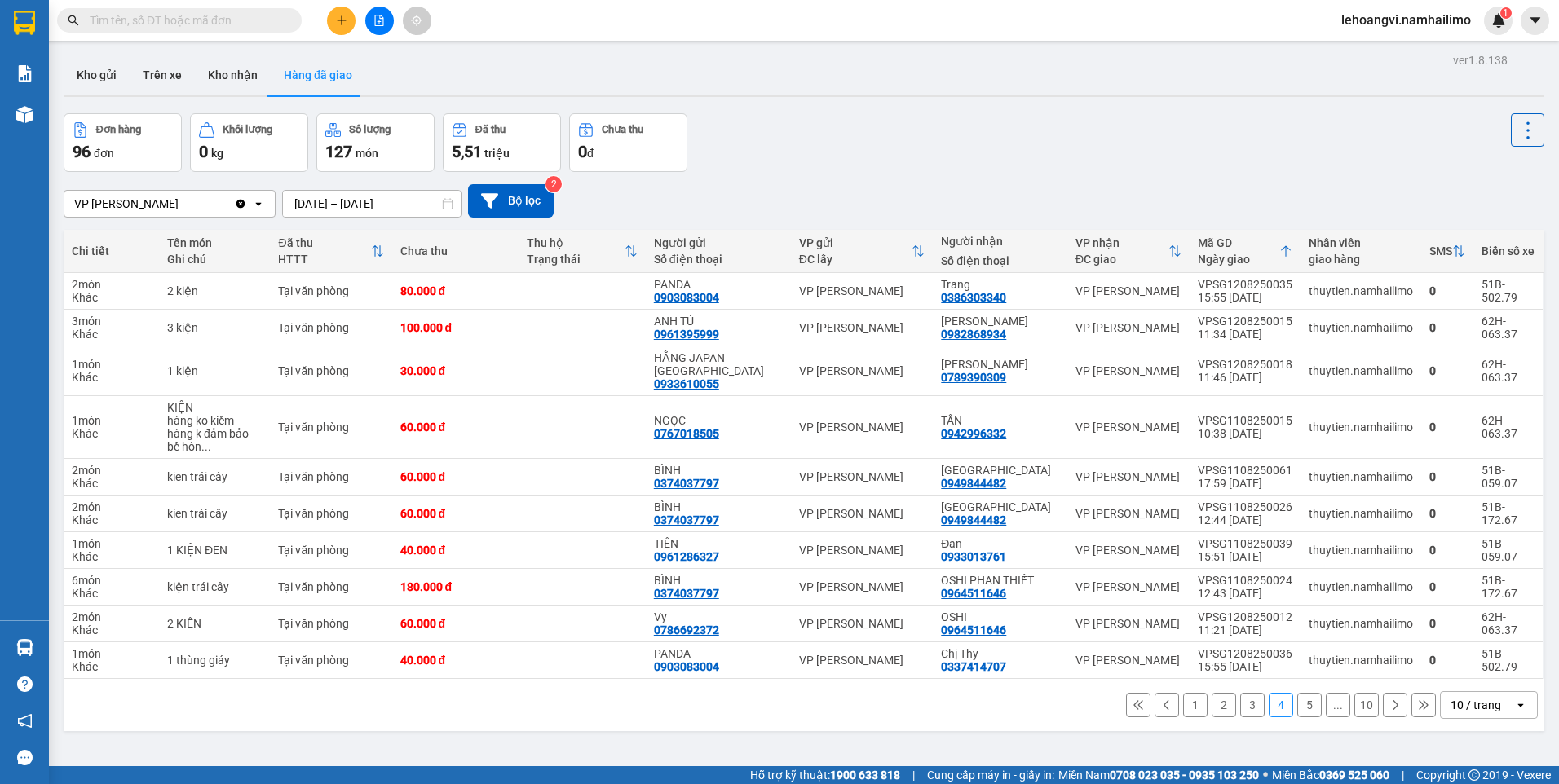
click at [1297, 692] on button "5" at bounding box center [1309, 705] width 25 height 25
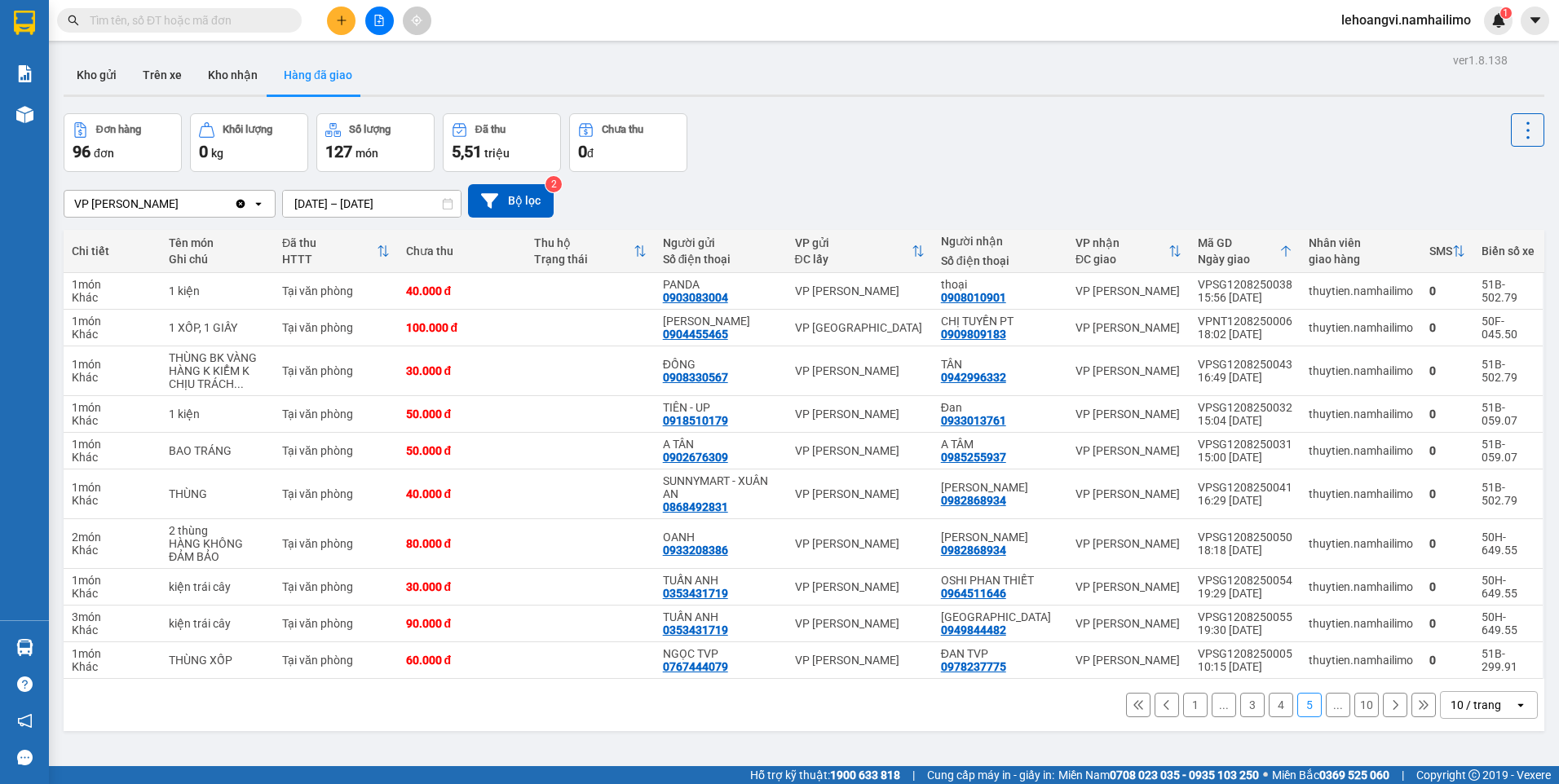
click at [1386, 710] on button at bounding box center [1395, 705] width 25 height 25
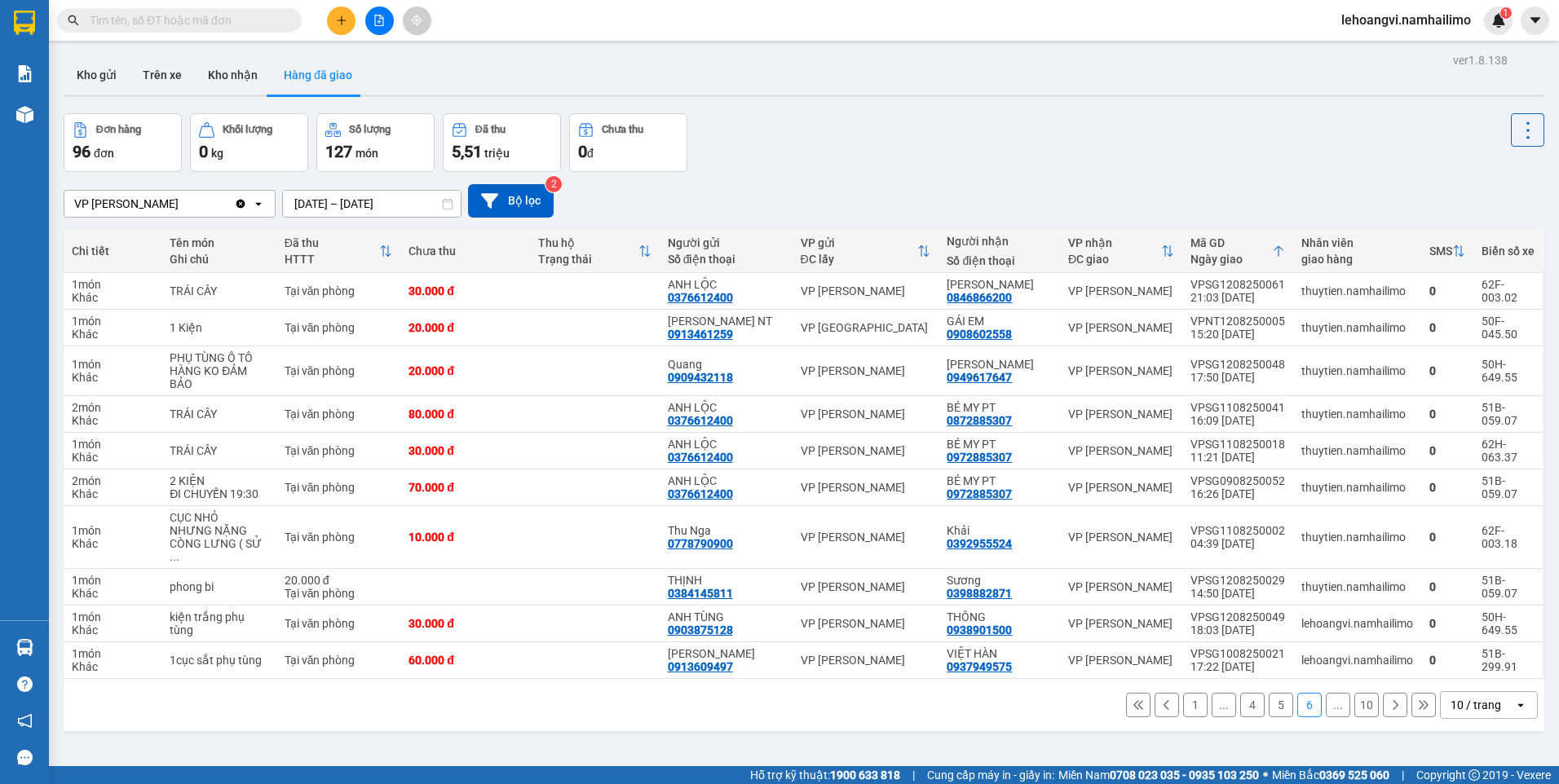
click at [1389, 699] on icon at bounding box center [1395, 705] width 11 height 11
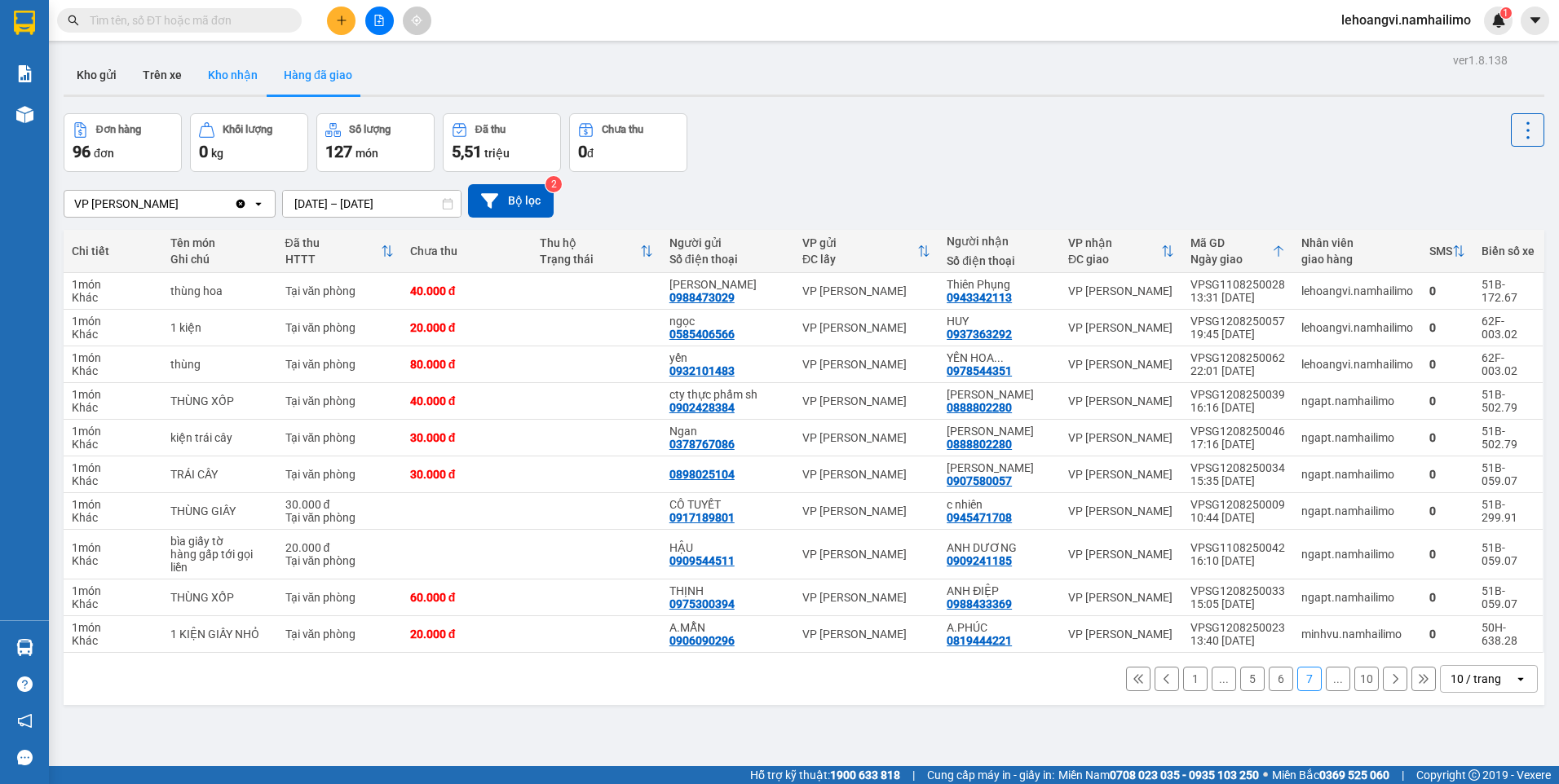
click at [217, 71] on button "Kho nhận" at bounding box center [232, 75] width 75 height 39
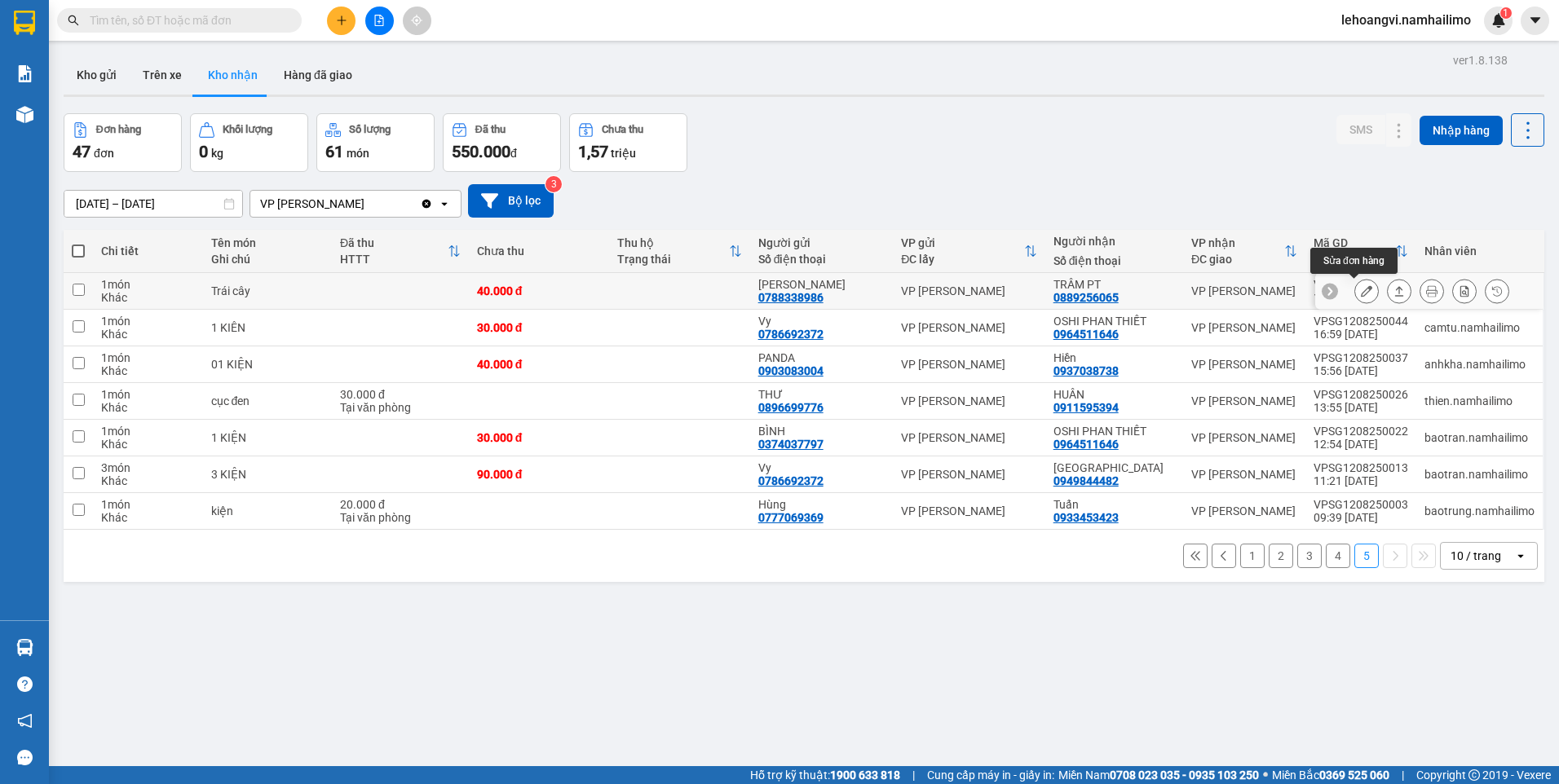
click at [1363, 289] on button at bounding box center [1366, 292] width 23 height 28
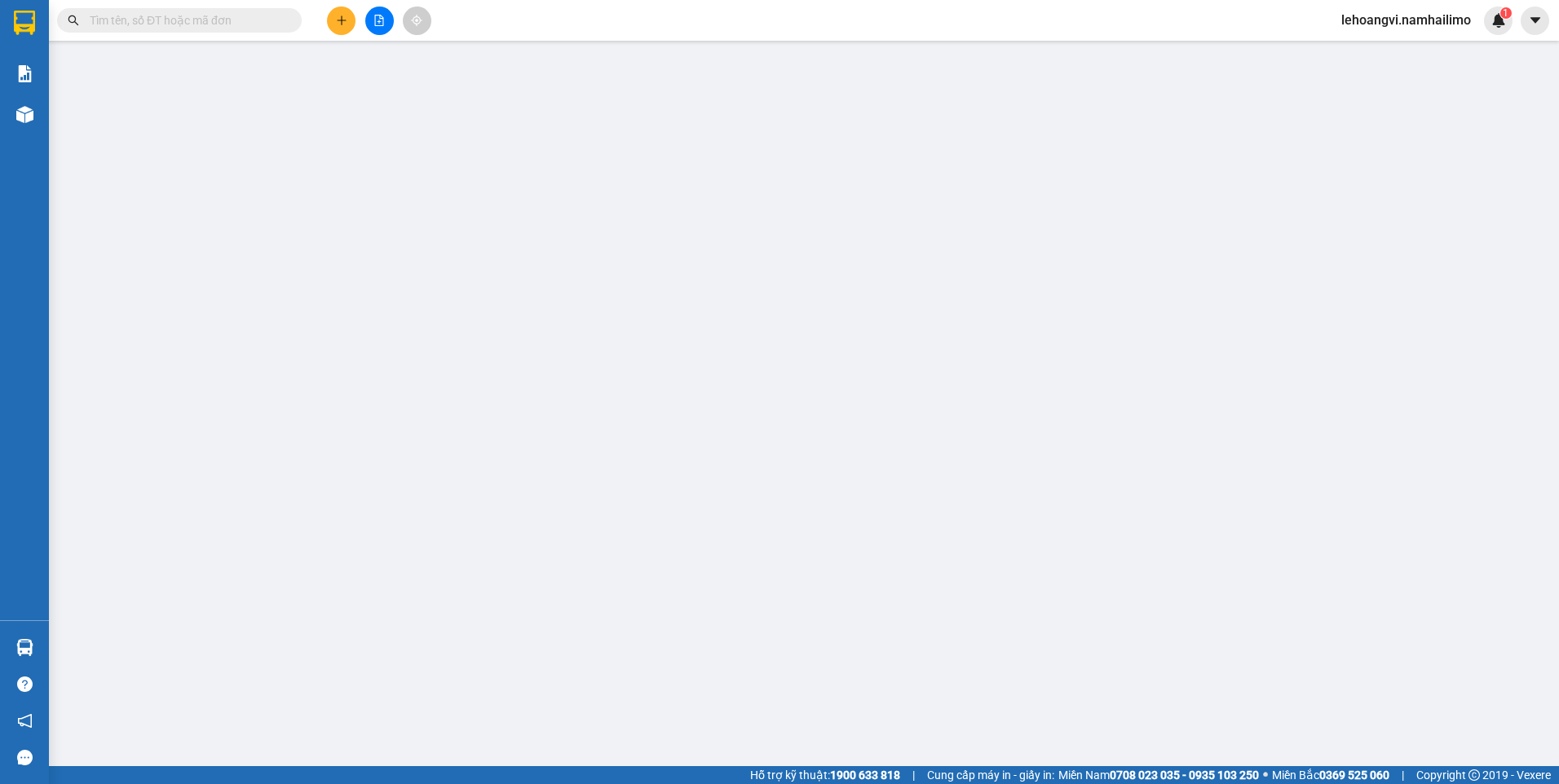
type input "0788338986"
type input "[PERSON_NAME]"
type input "0889256065"
type input "TRÂM PT"
type input "40.000"
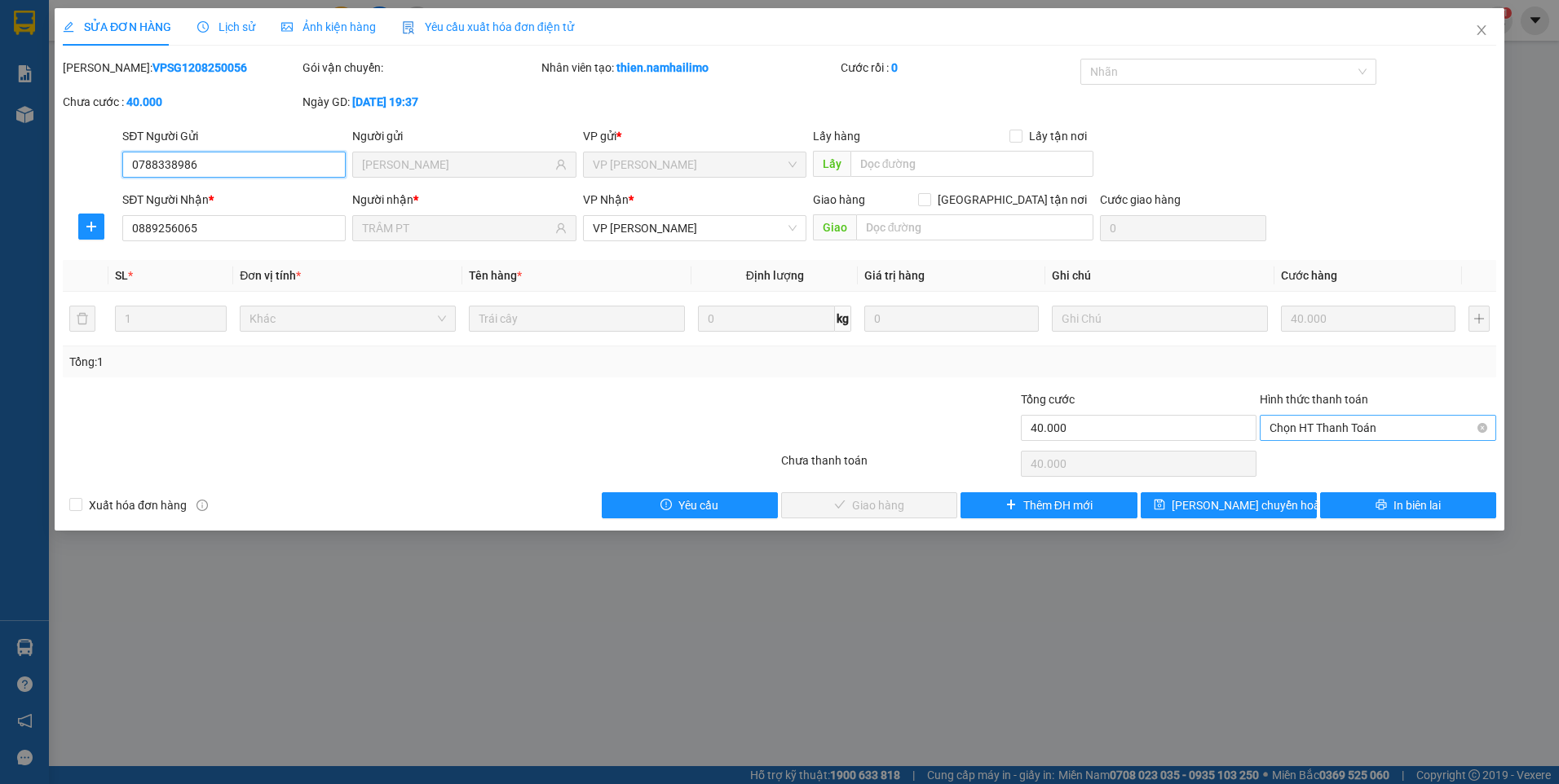
click at [1324, 434] on span "Chọn HT Thanh Toán" at bounding box center [1378, 428] width 217 height 25
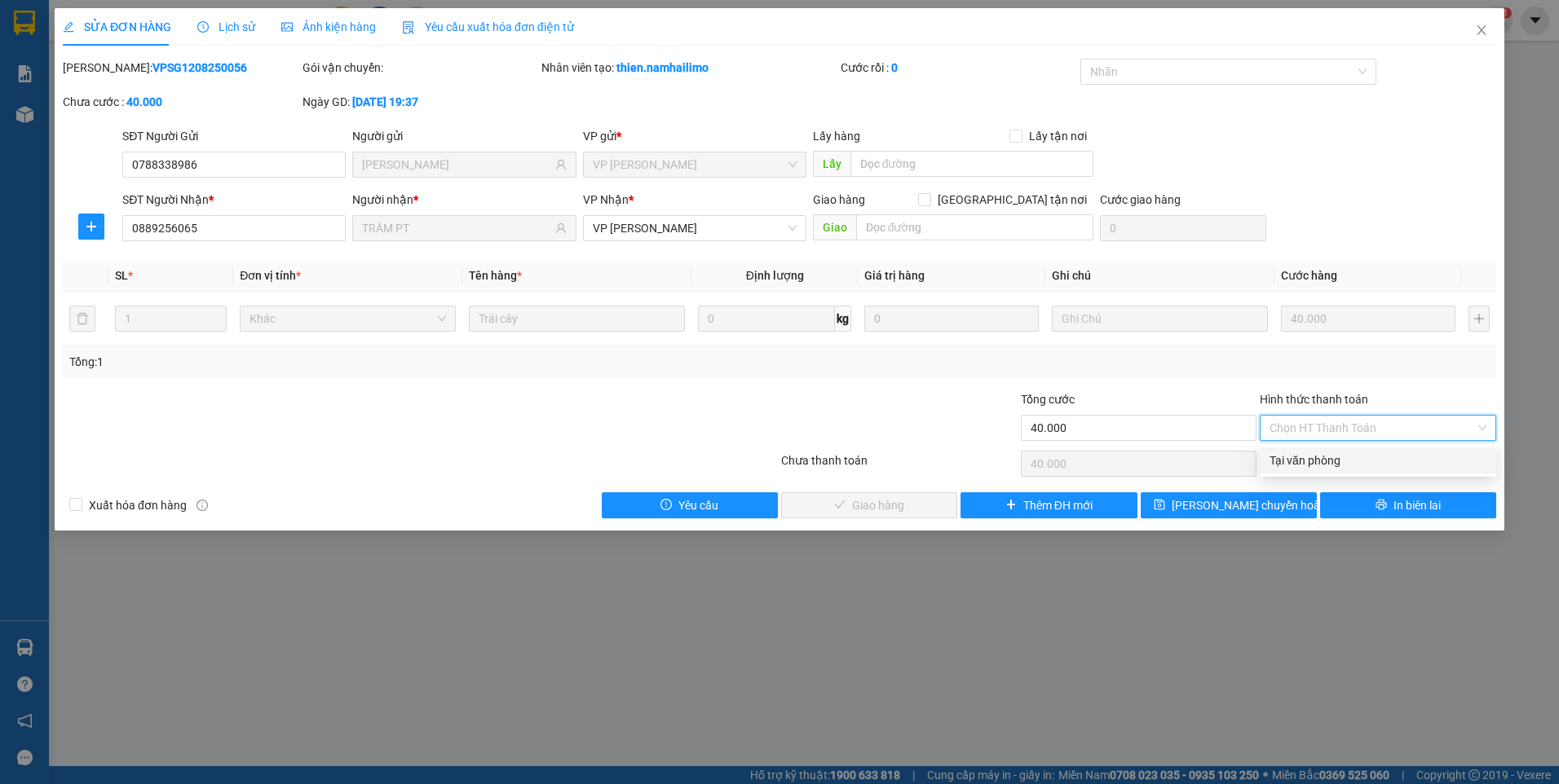
drag, startPoint x: 1316, startPoint y: 461, endPoint x: 1272, endPoint y: 471, distance: 45.1
click at [1300, 466] on div "Tại văn phòng" at bounding box center [1378, 460] width 217 height 18
type input "0"
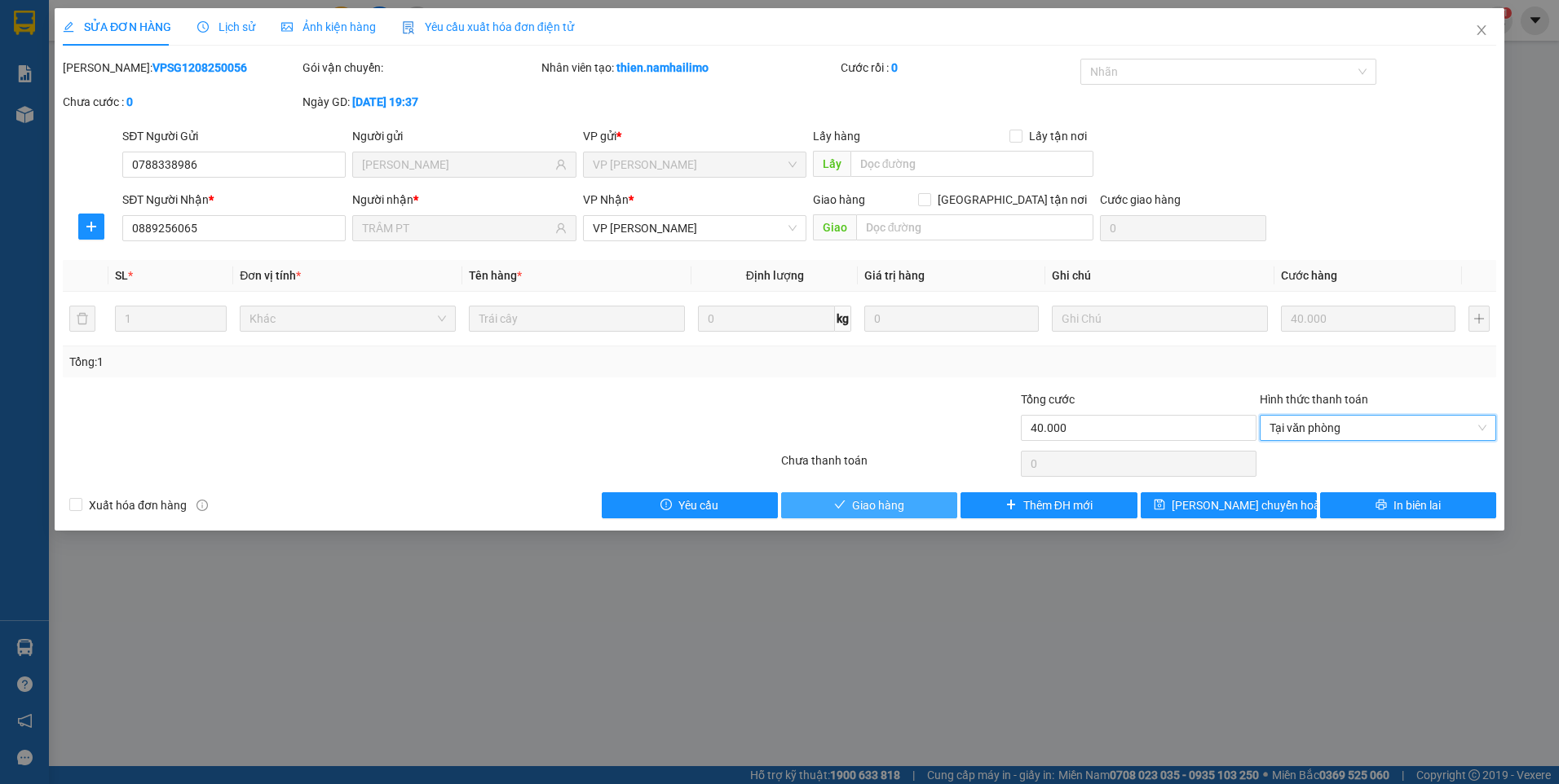
drag, startPoint x: 857, startPoint y: 506, endPoint x: 944, endPoint y: 416, distance: 125.2
click at [862, 501] on span "Giao hàng" at bounding box center [878, 505] width 52 height 18
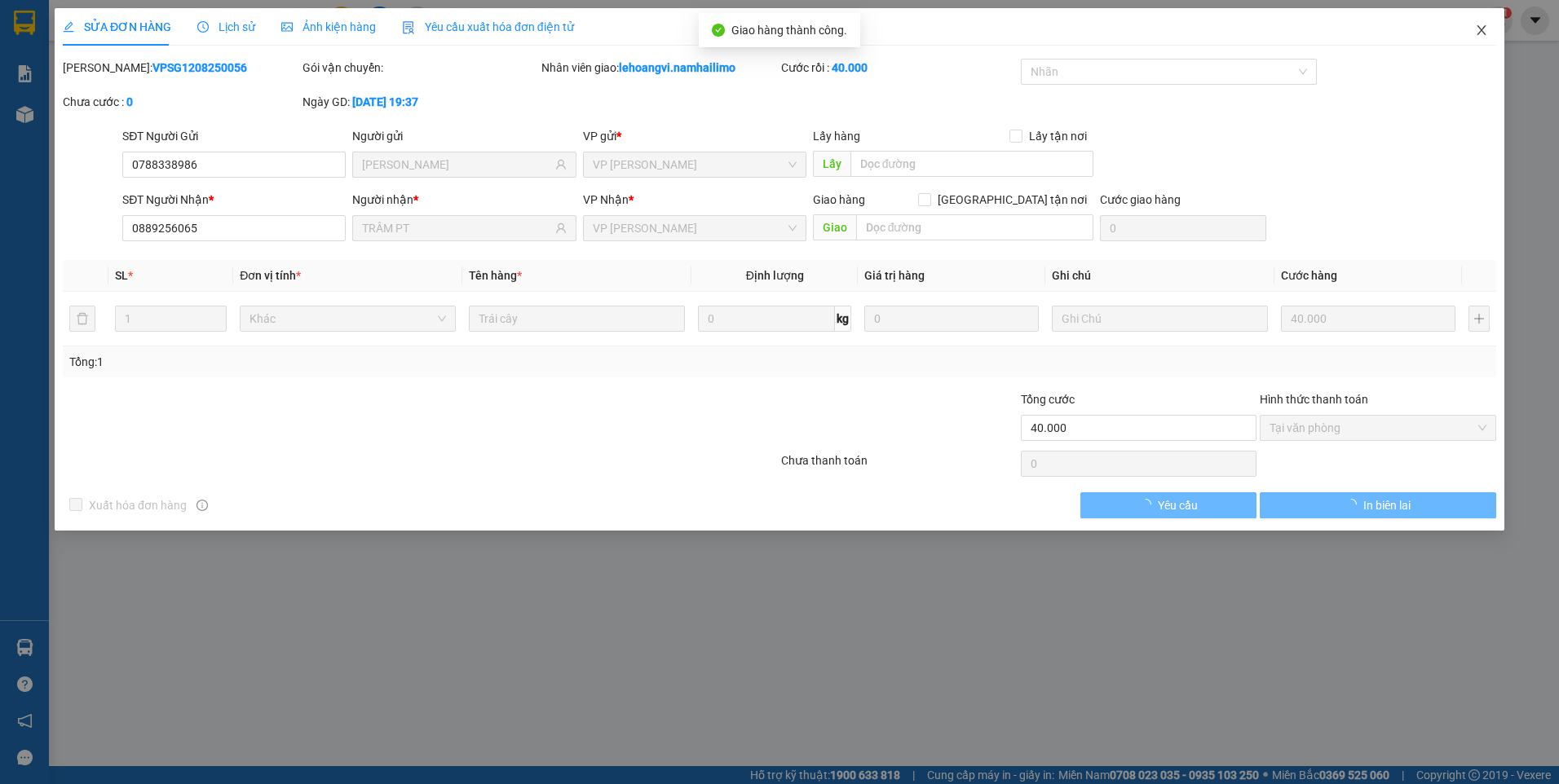
click at [1488, 31] on icon "close" at bounding box center [1482, 30] width 13 height 13
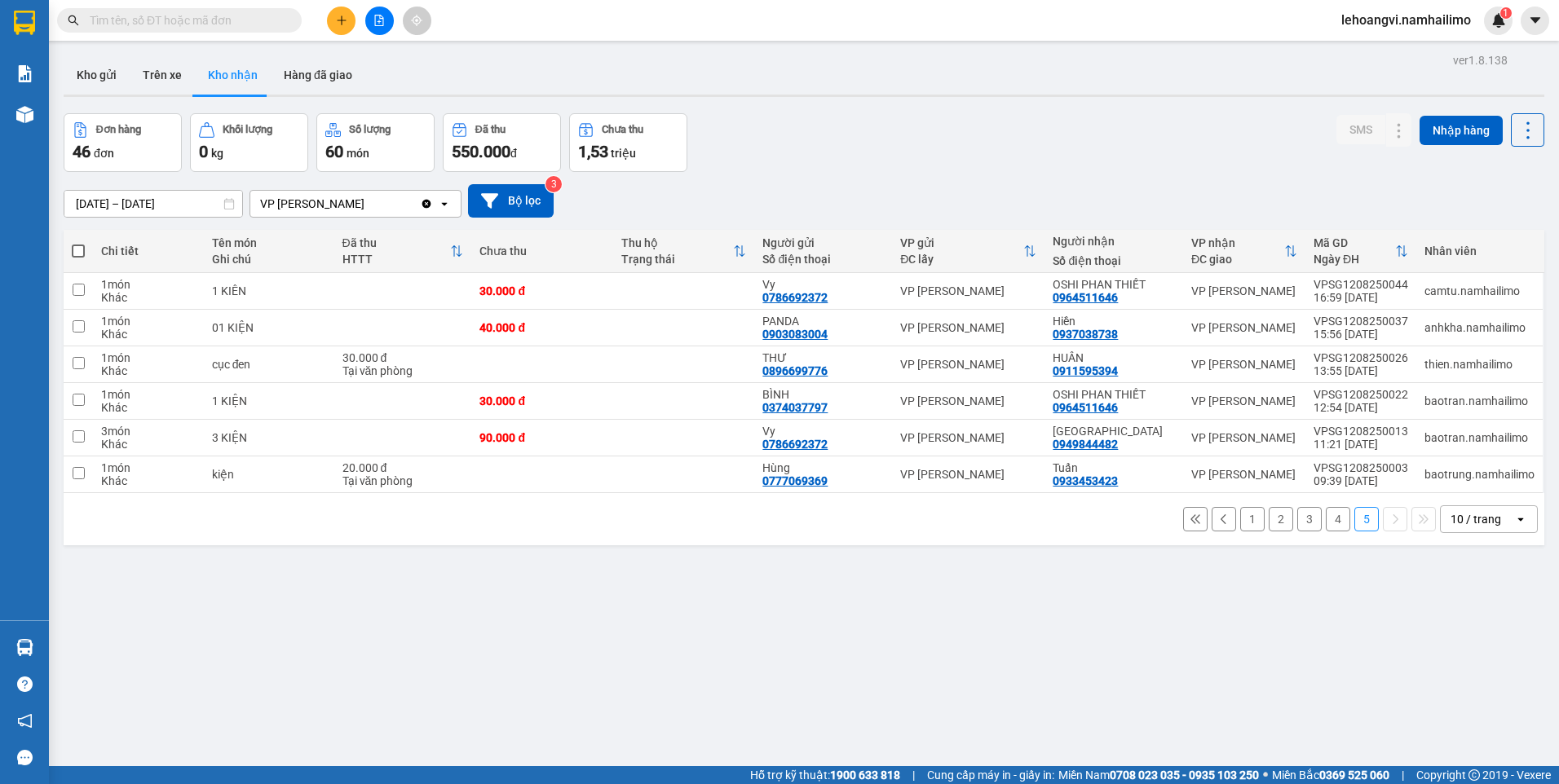
click at [1326, 513] on button "4" at bounding box center [1338, 519] width 25 height 25
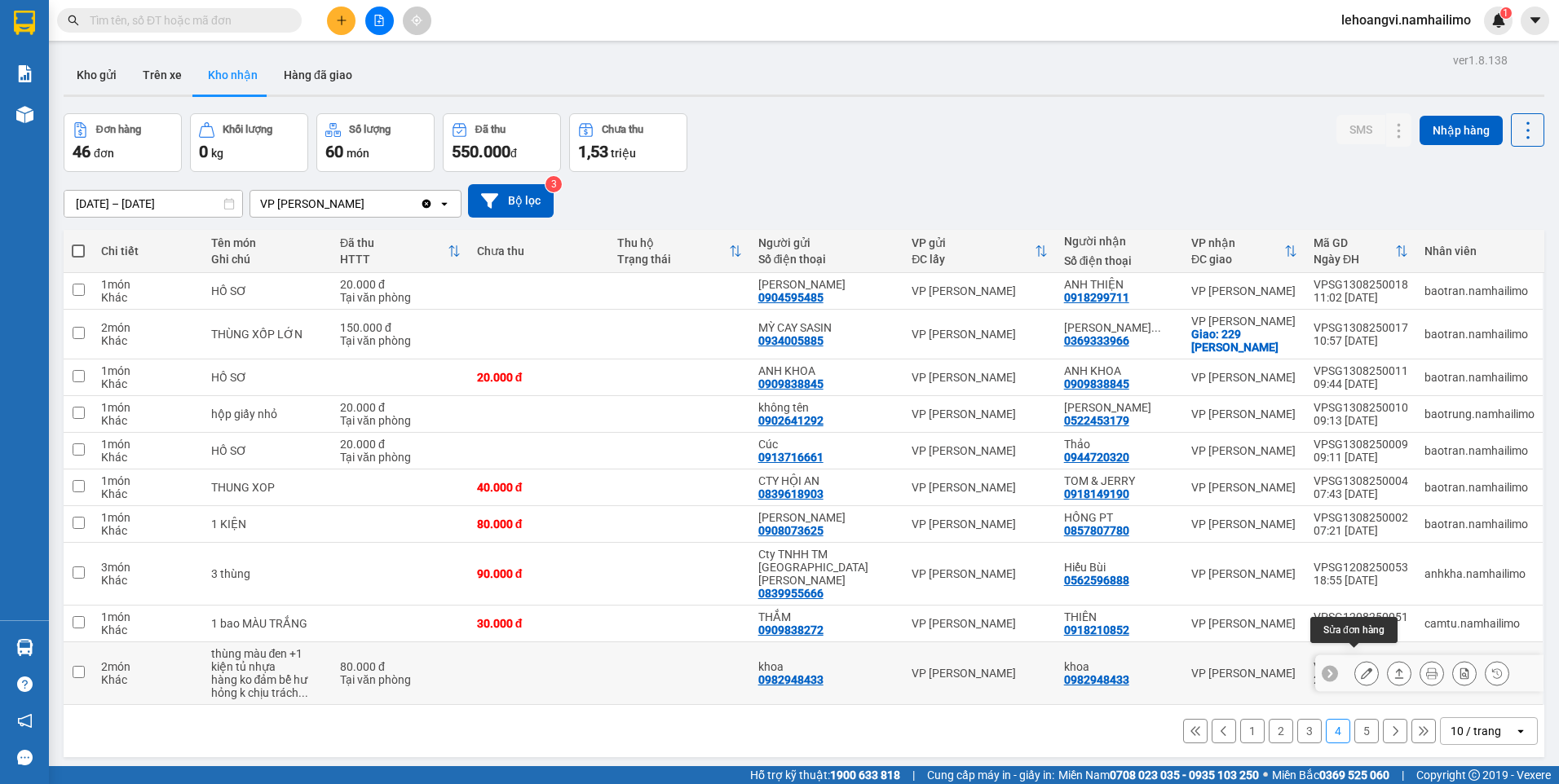
click at [1360, 660] on button at bounding box center [1366, 674] width 23 height 28
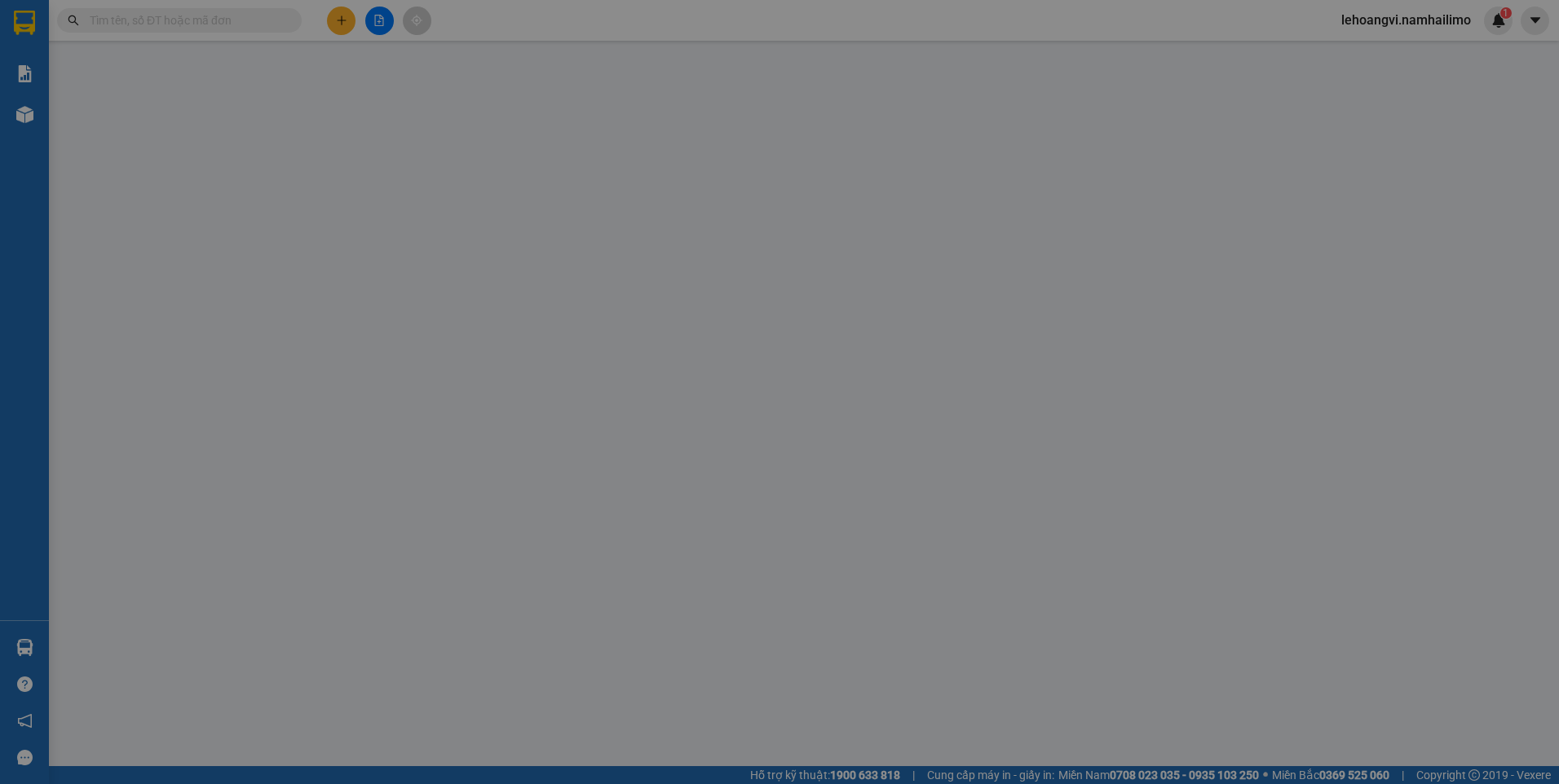
type input "0982948433"
type input "khoa"
type input "0982948433"
type input "khoa"
type input "80.000"
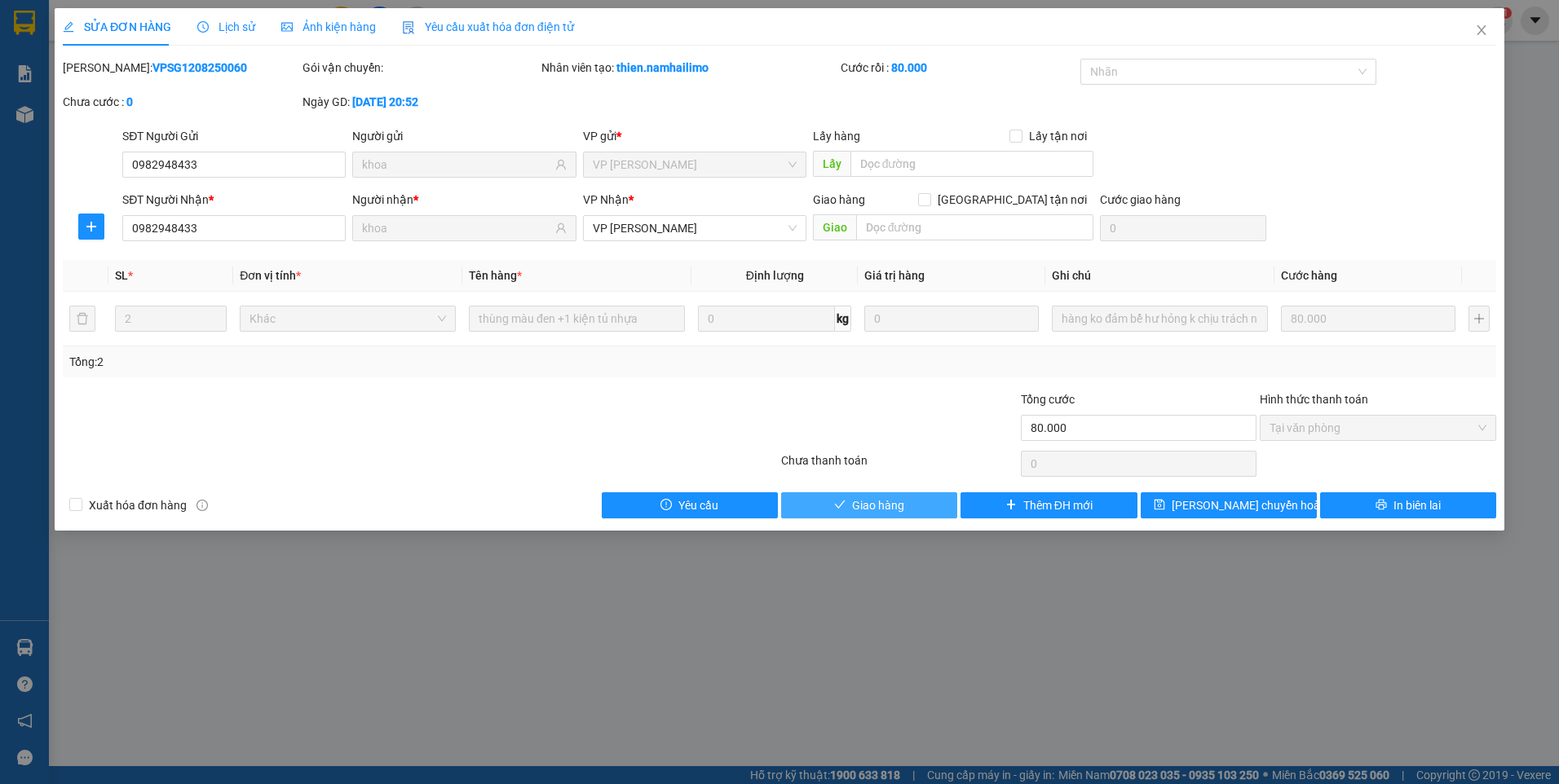
drag, startPoint x: 888, startPoint y: 508, endPoint x: 1103, endPoint y: 375, distance: 252.8
click at [891, 504] on span "Giao hàng" at bounding box center [878, 505] width 52 height 18
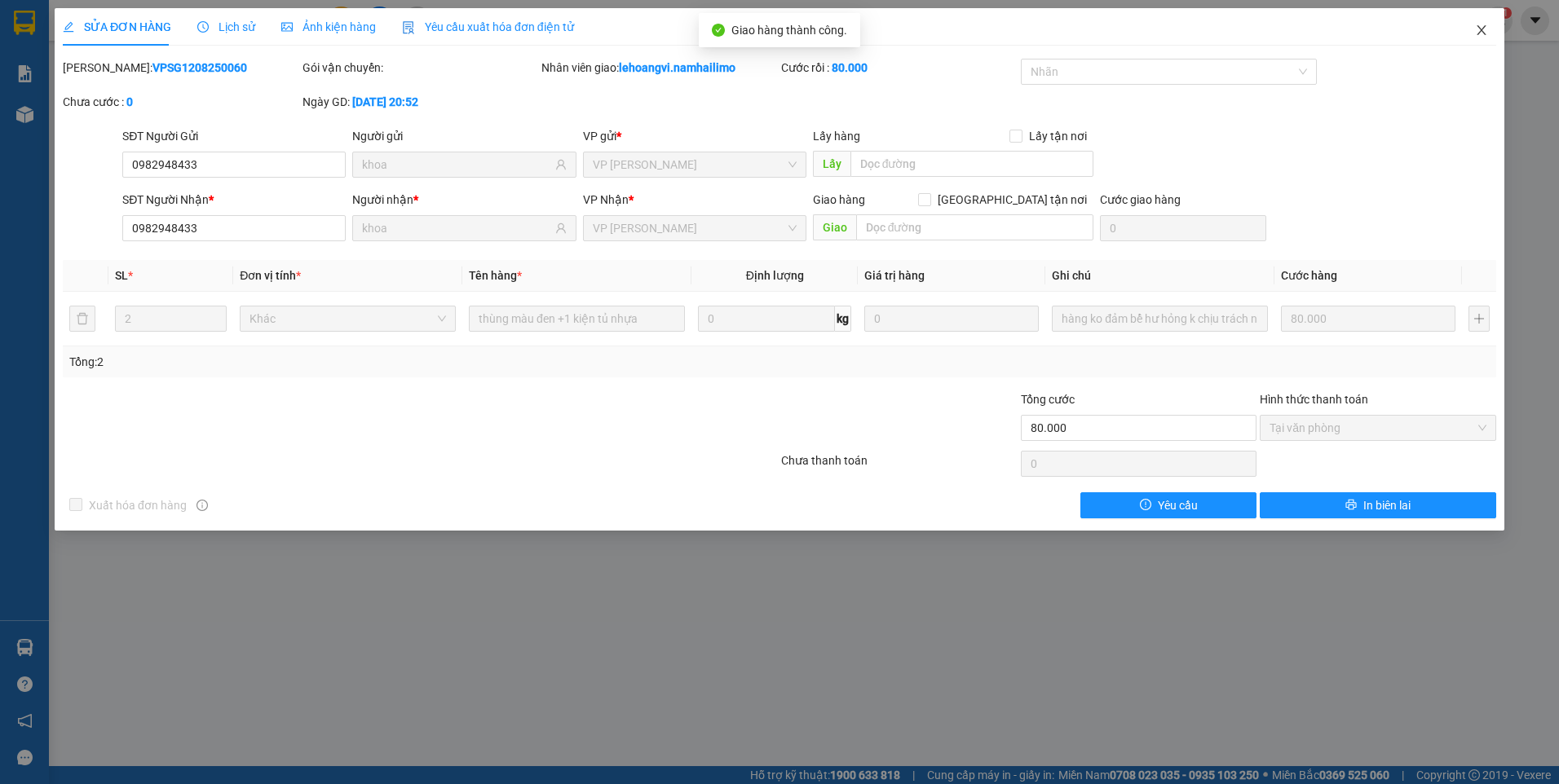
click at [1487, 32] on icon "close" at bounding box center [1482, 30] width 13 height 13
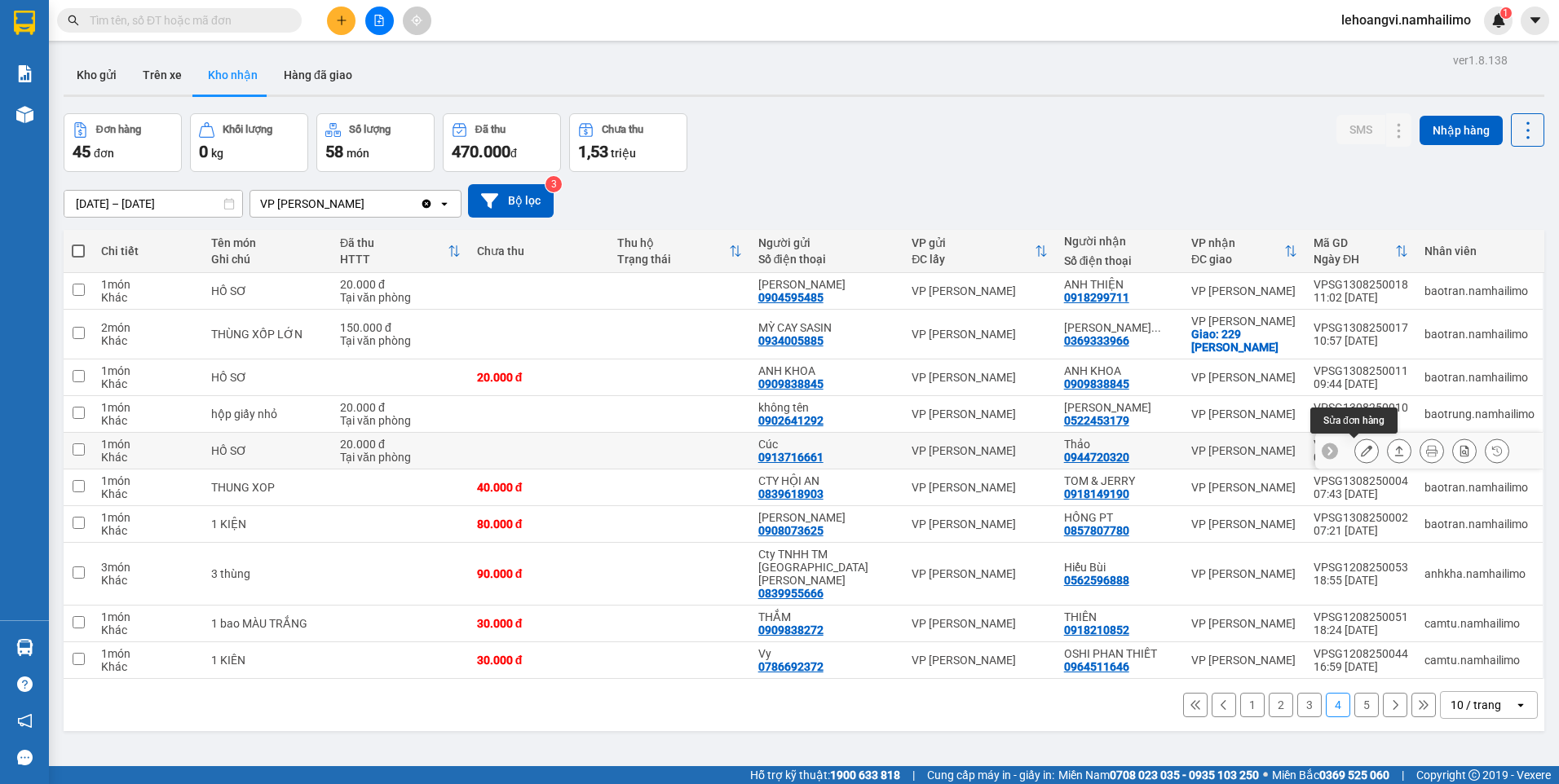
click at [1361, 452] on icon at bounding box center [1366, 451] width 11 height 11
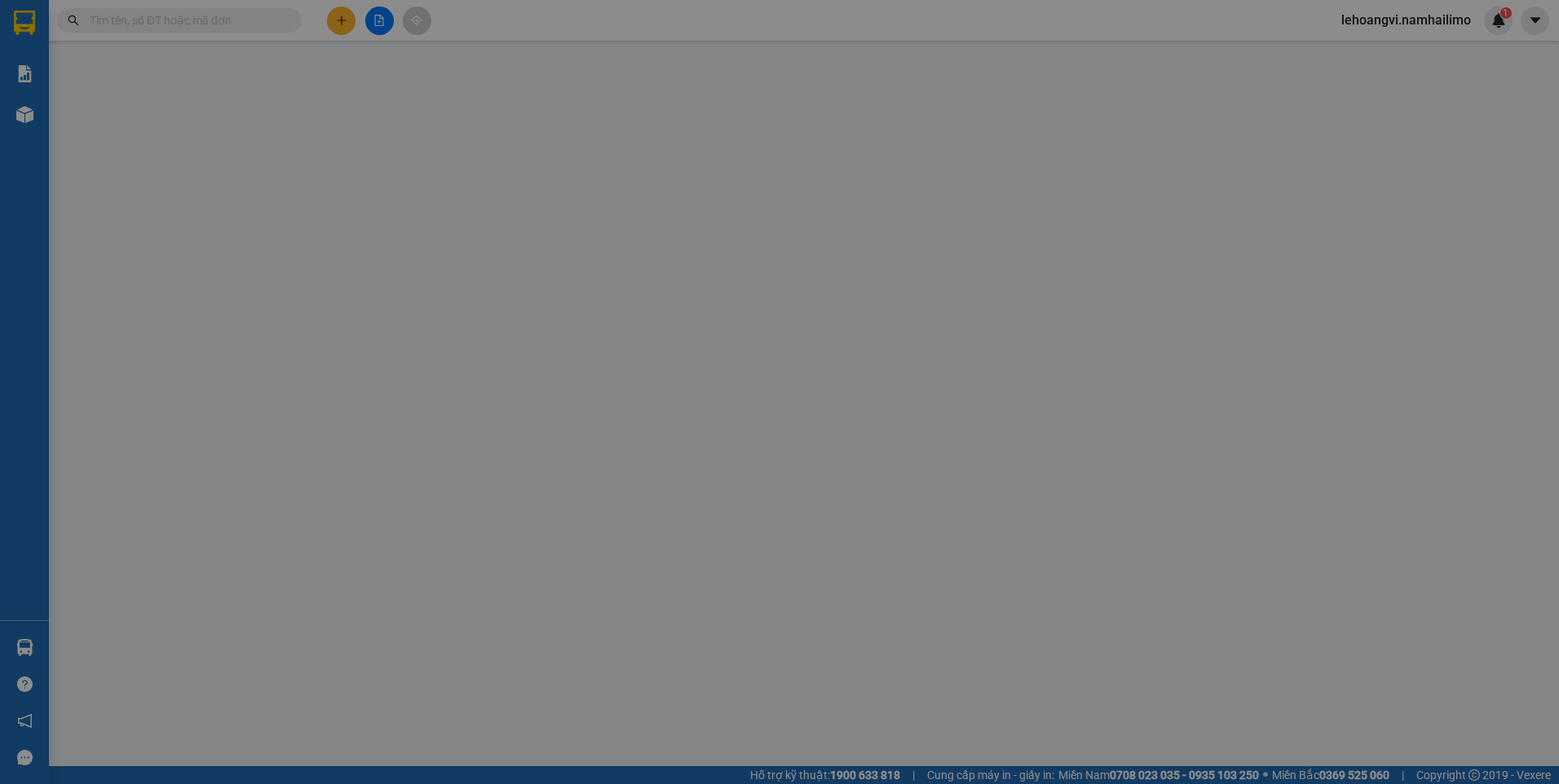
type input "0913716661"
type input "Cúc"
type input "0944720320"
type input "Thảo"
type input "20.000"
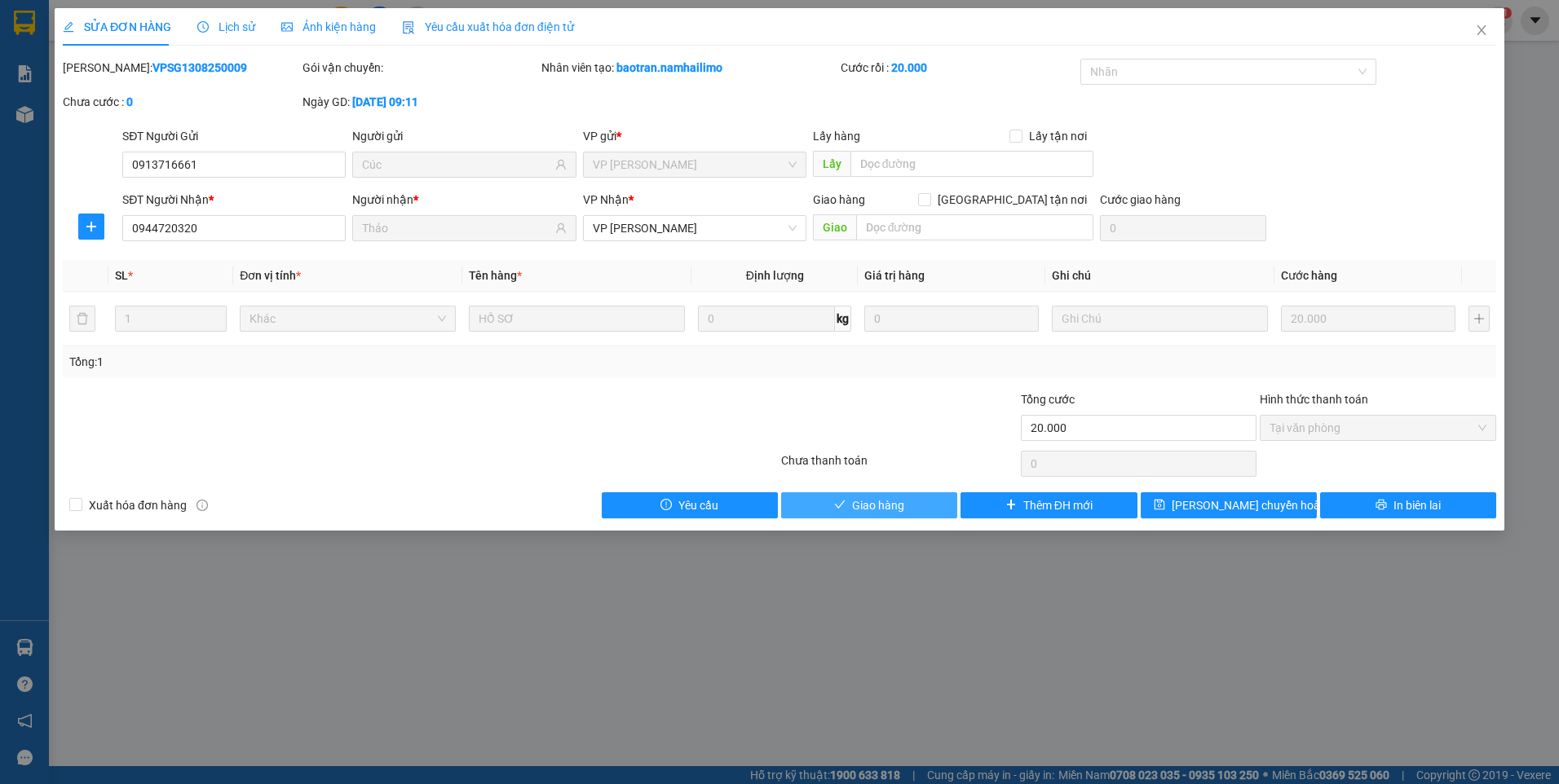
drag, startPoint x: 890, startPoint y: 498, endPoint x: 922, endPoint y: 476, distance: 38.8
click at [895, 496] on span "Giao hàng" at bounding box center [878, 505] width 52 height 18
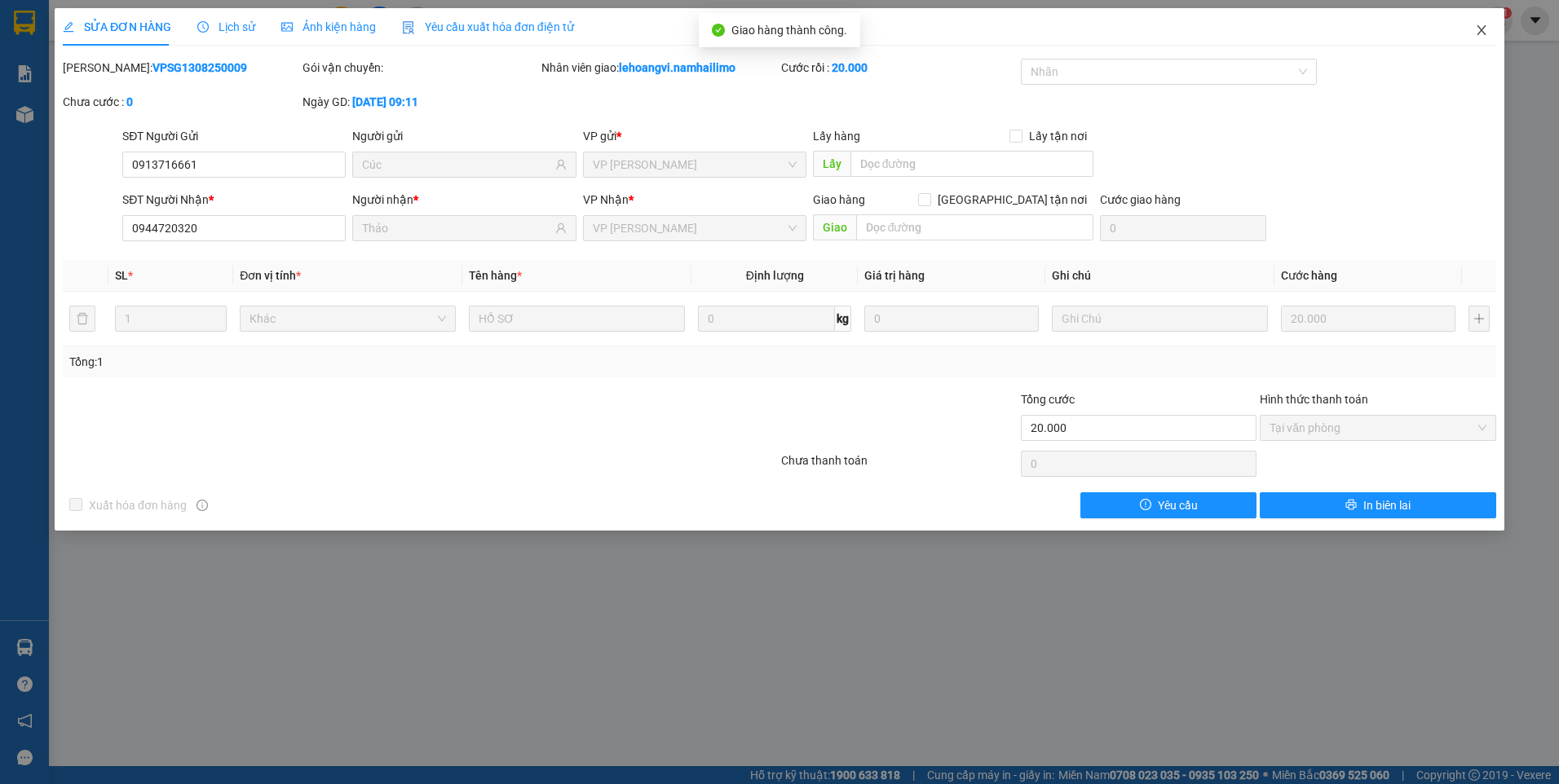
drag, startPoint x: 1490, startPoint y: 29, endPoint x: 1481, endPoint y: 30, distance: 9.1
click at [1489, 29] on span "Close" at bounding box center [1482, 31] width 45 height 45
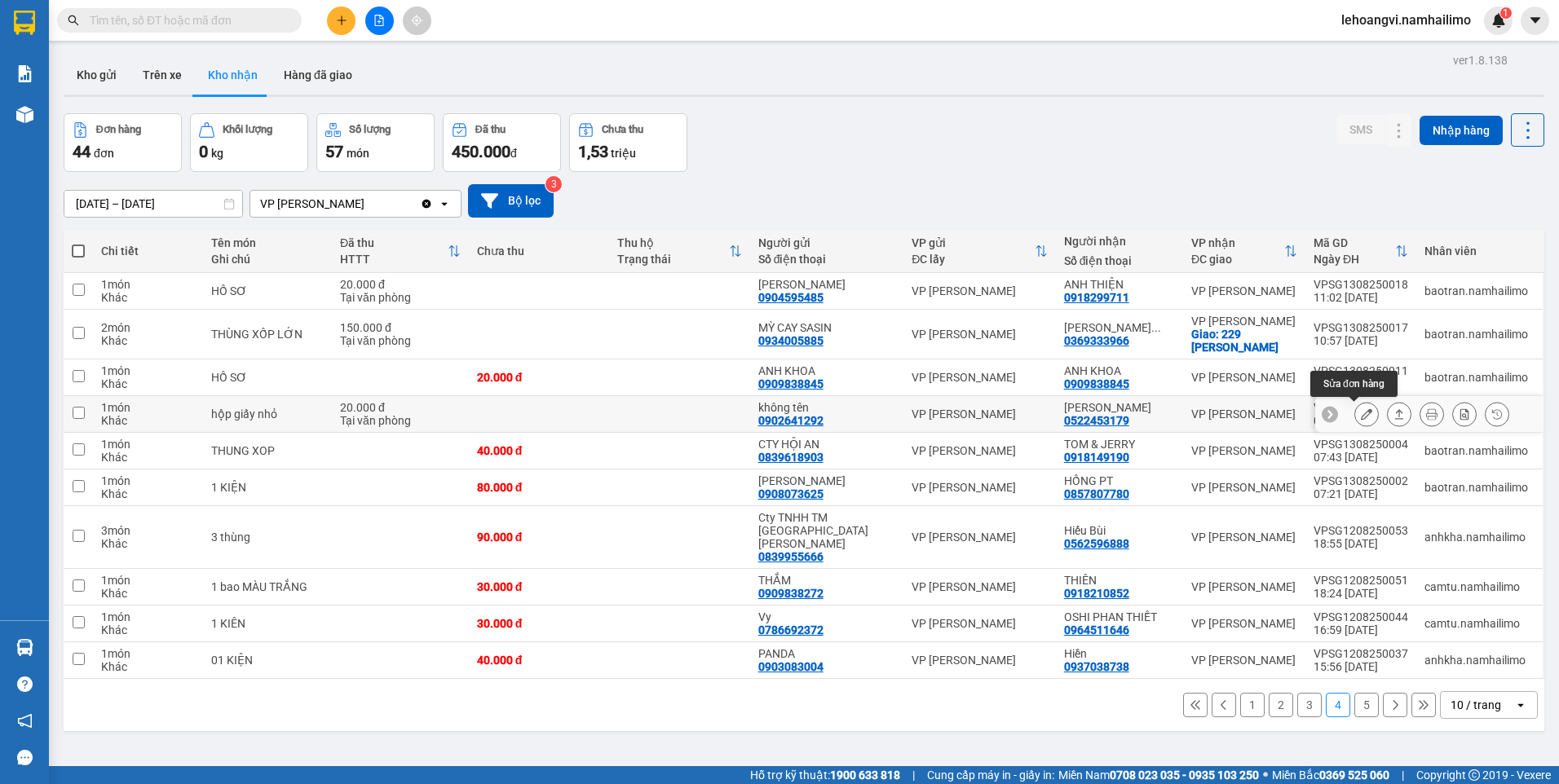
click at [1355, 407] on button at bounding box center [1366, 414] width 23 height 28
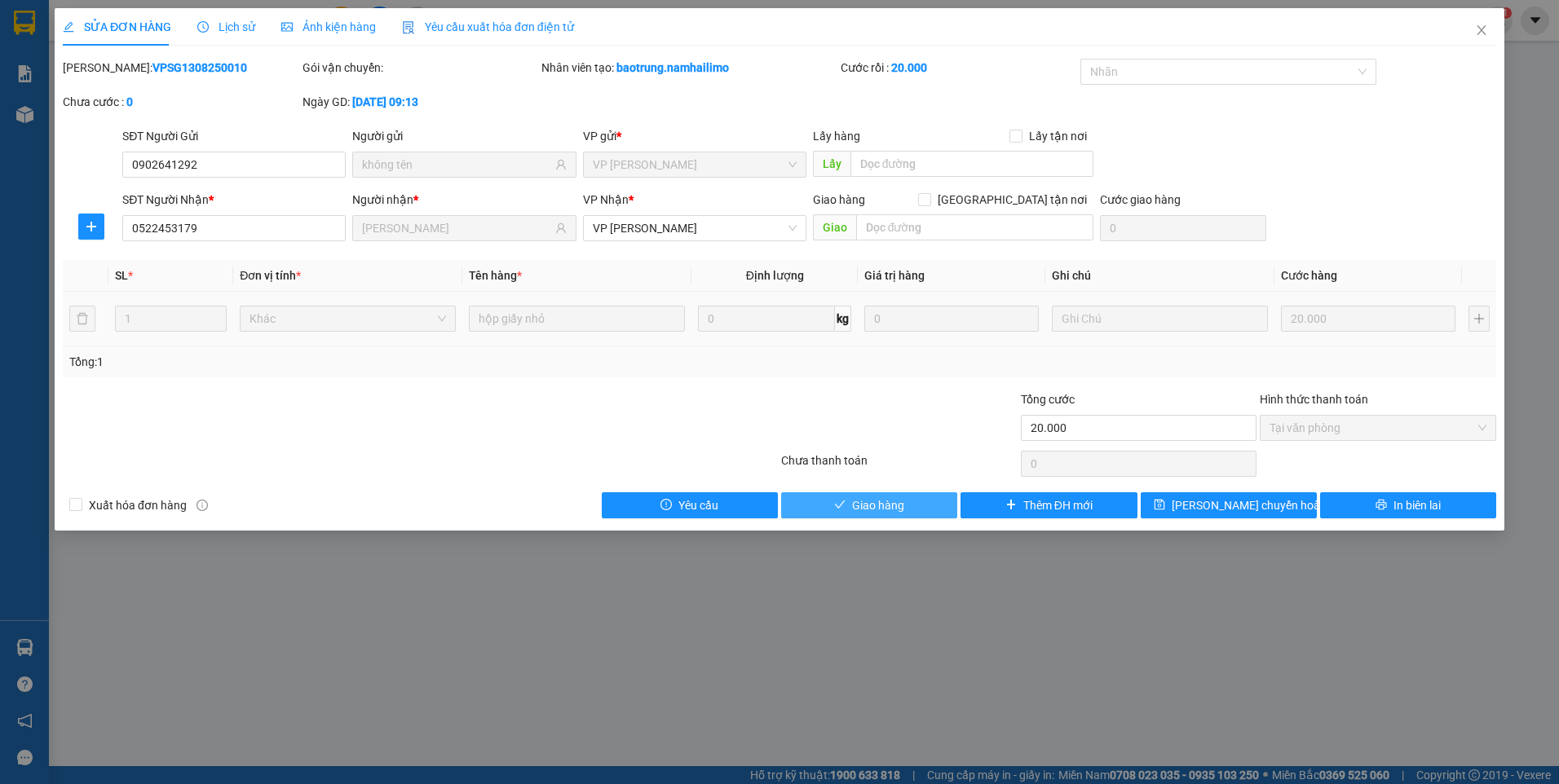
drag, startPoint x: 884, startPoint y: 497, endPoint x: 1148, endPoint y: 292, distance: 334.2
click at [896, 494] on button "Giao hàng" at bounding box center [869, 506] width 176 height 26
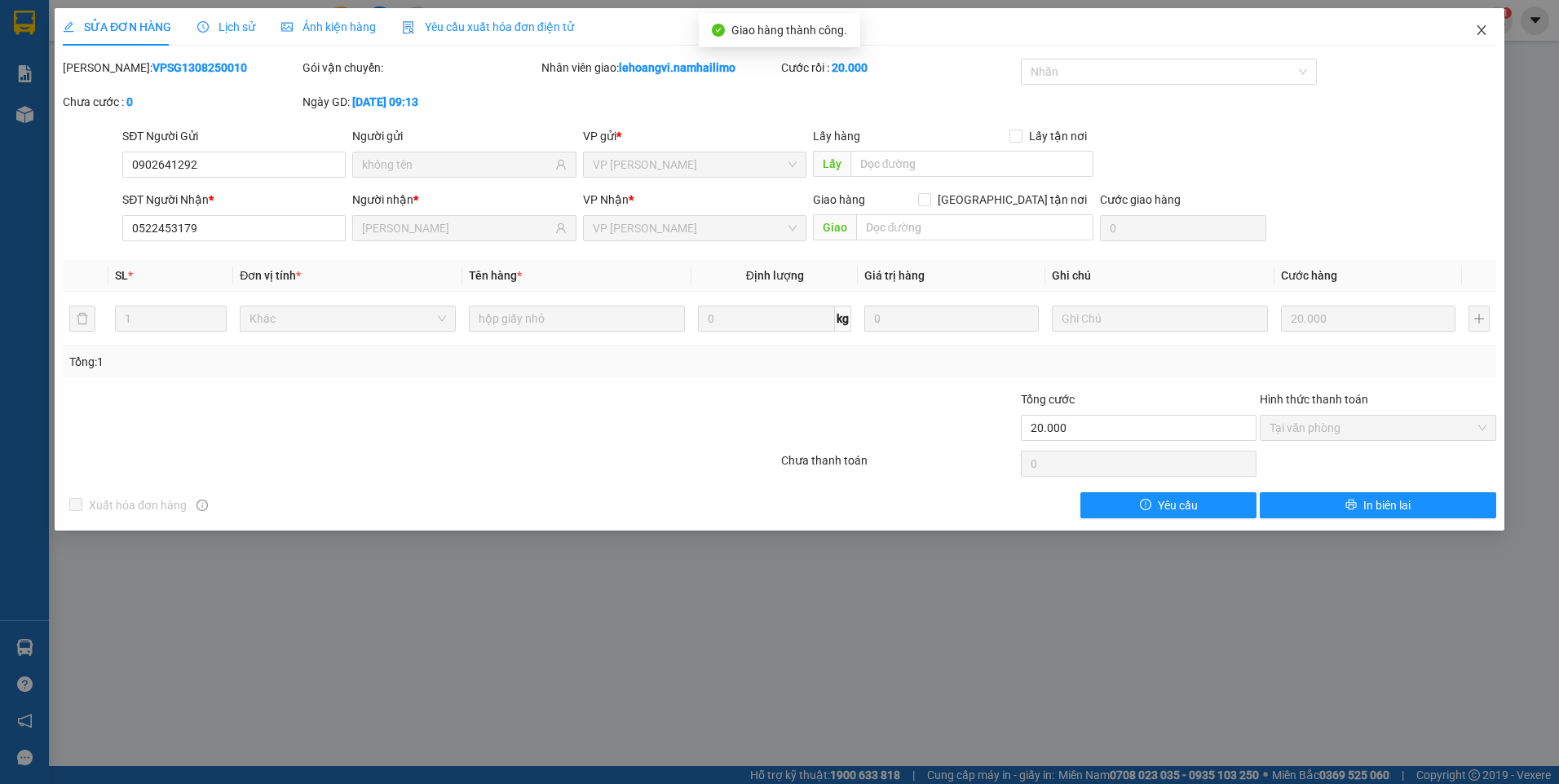
click at [1477, 27] on icon "close" at bounding box center [1482, 30] width 13 height 13
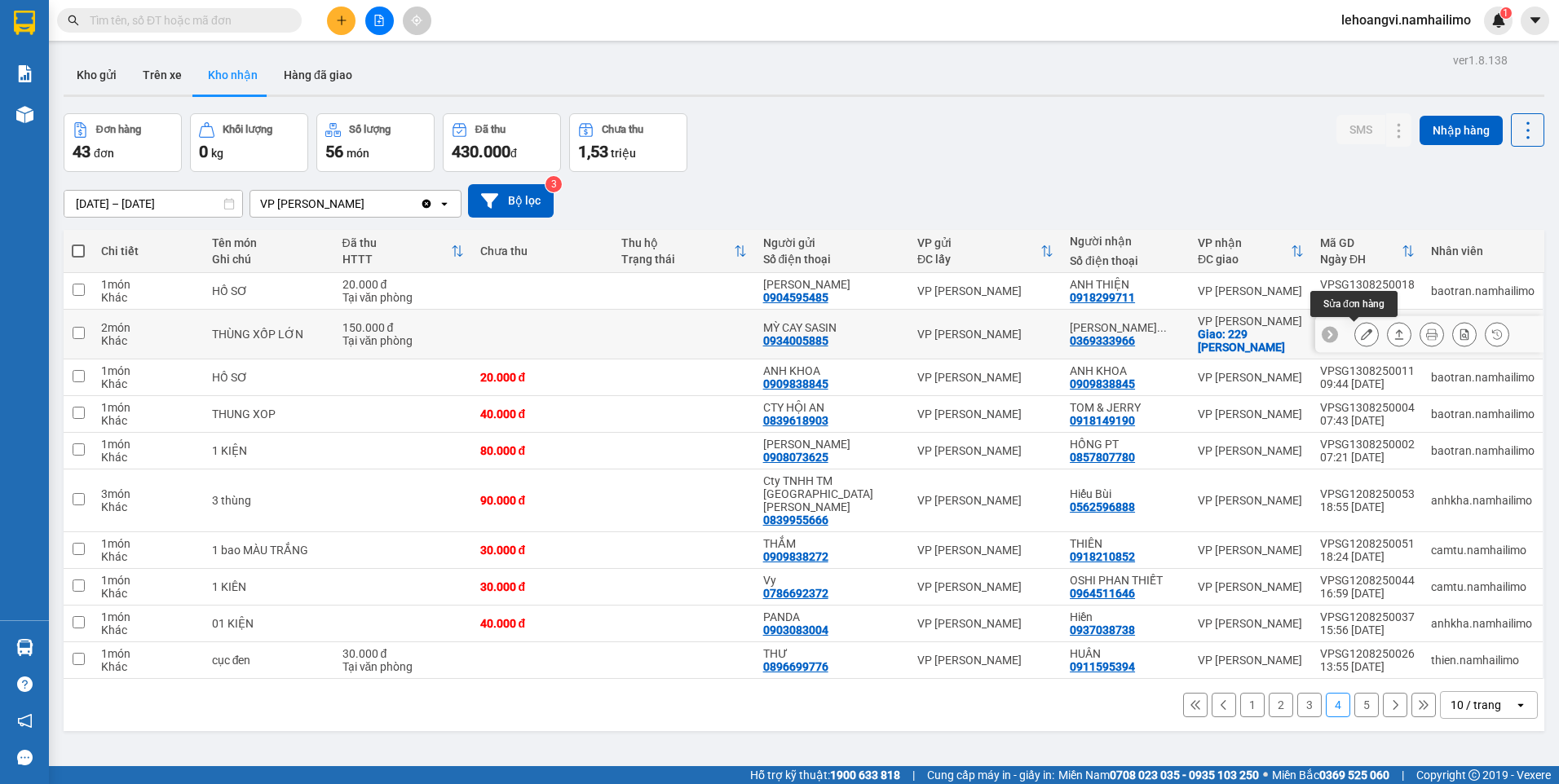
click at [1355, 333] on button at bounding box center [1366, 335] width 23 height 28
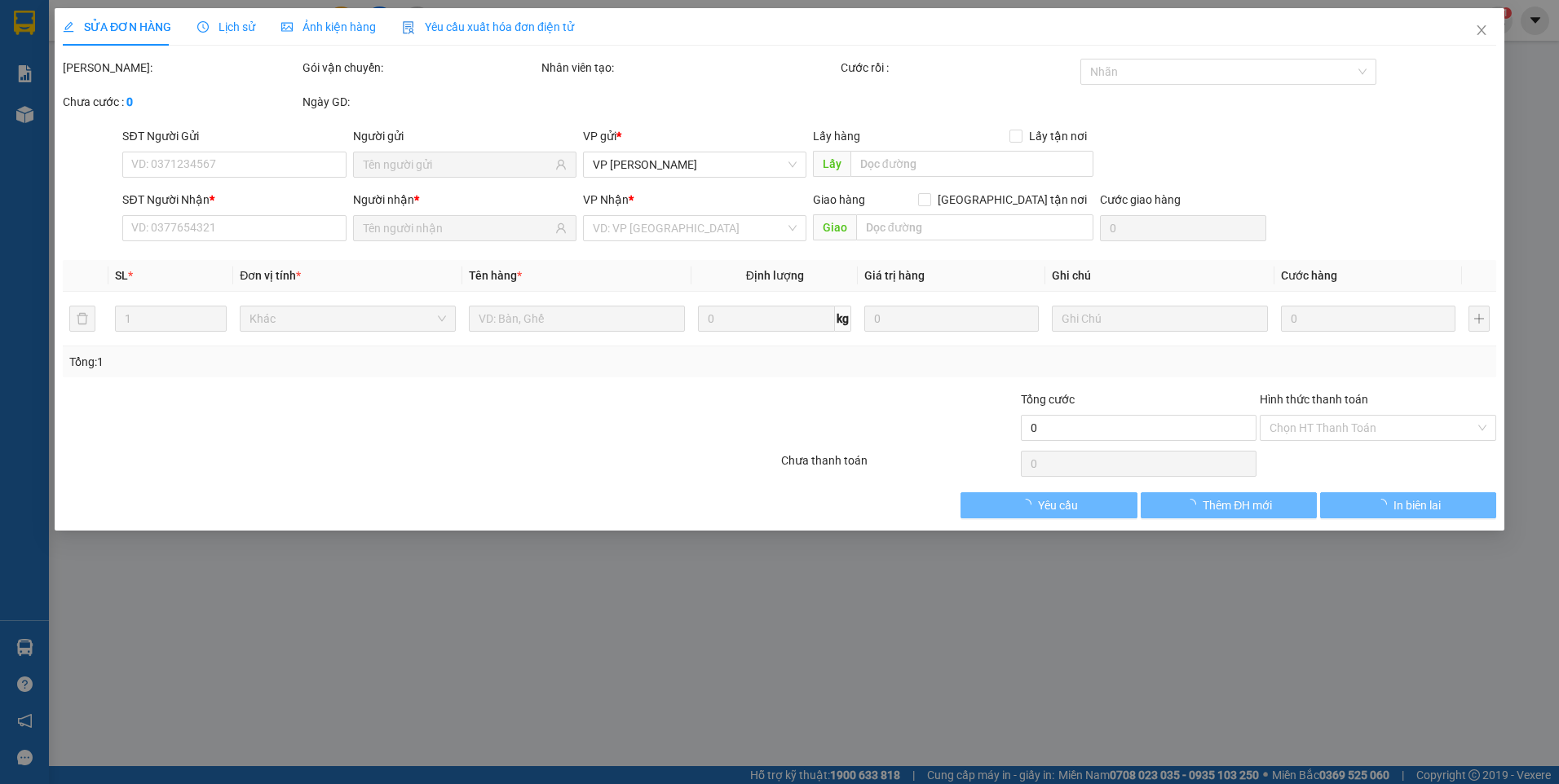
type input "0934005885"
type input "MỲ CAY SASIN"
type input "0369333966"
type input "[PERSON_NAME]"
checkbox input "true"
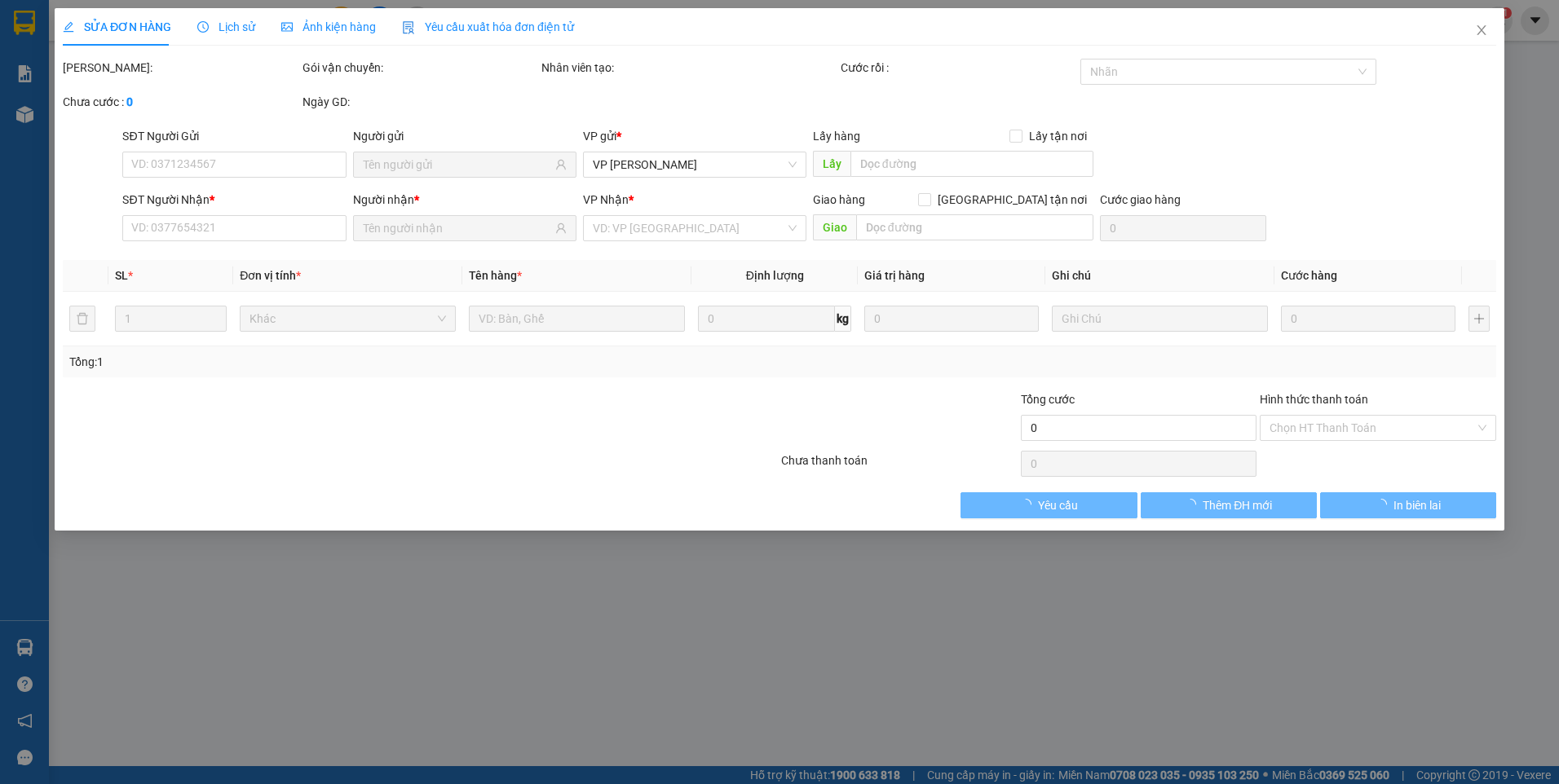
type input "229 [PERSON_NAME]"
type input "150.000"
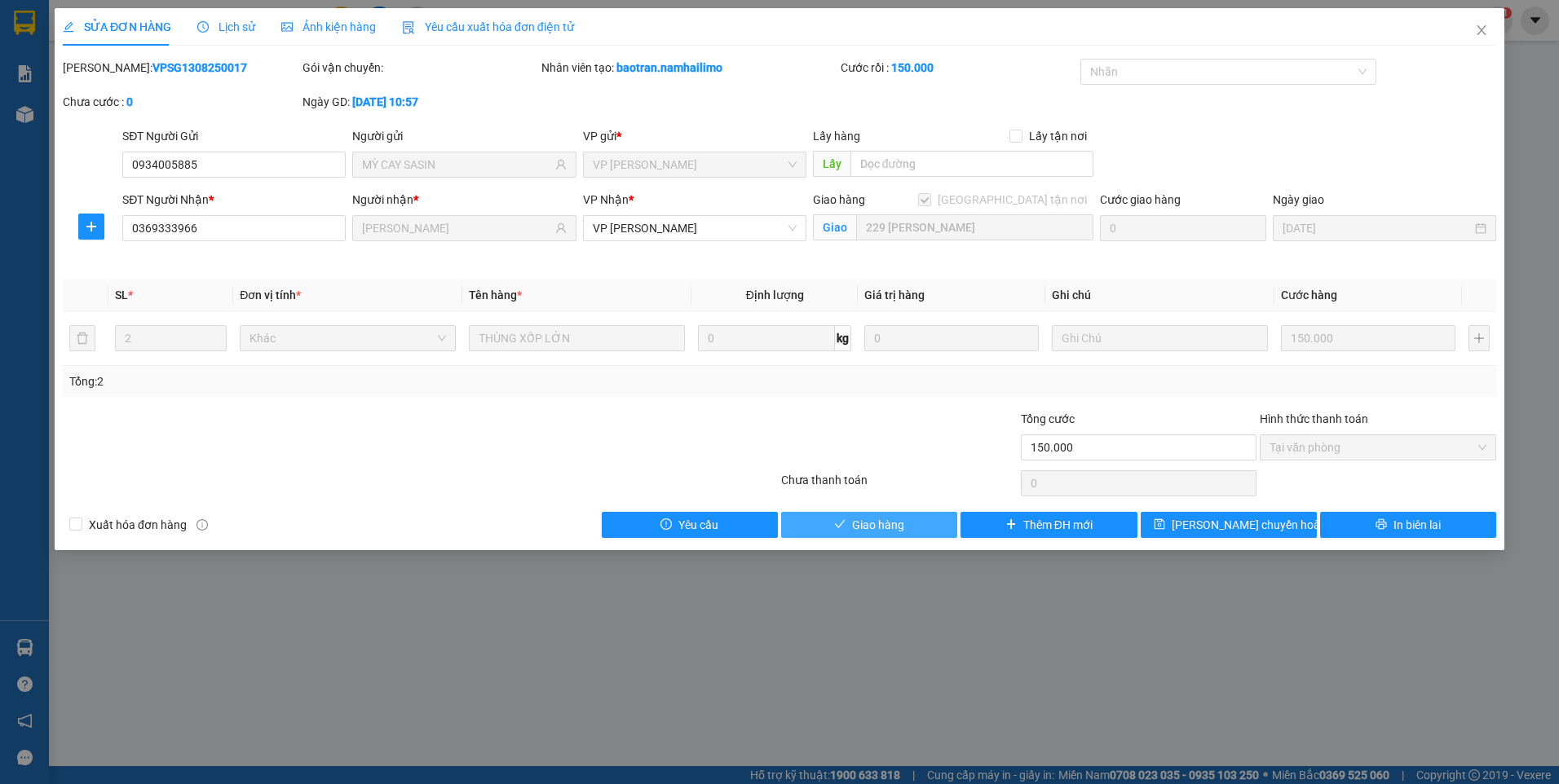
drag, startPoint x: 899, startPoint y: 524, endPoint x: 1315, endPoint y: 221, distance: 514.7
click at [900, 524] on span "Giao hàng" at bounding box center [878, 525] width 52 height 18
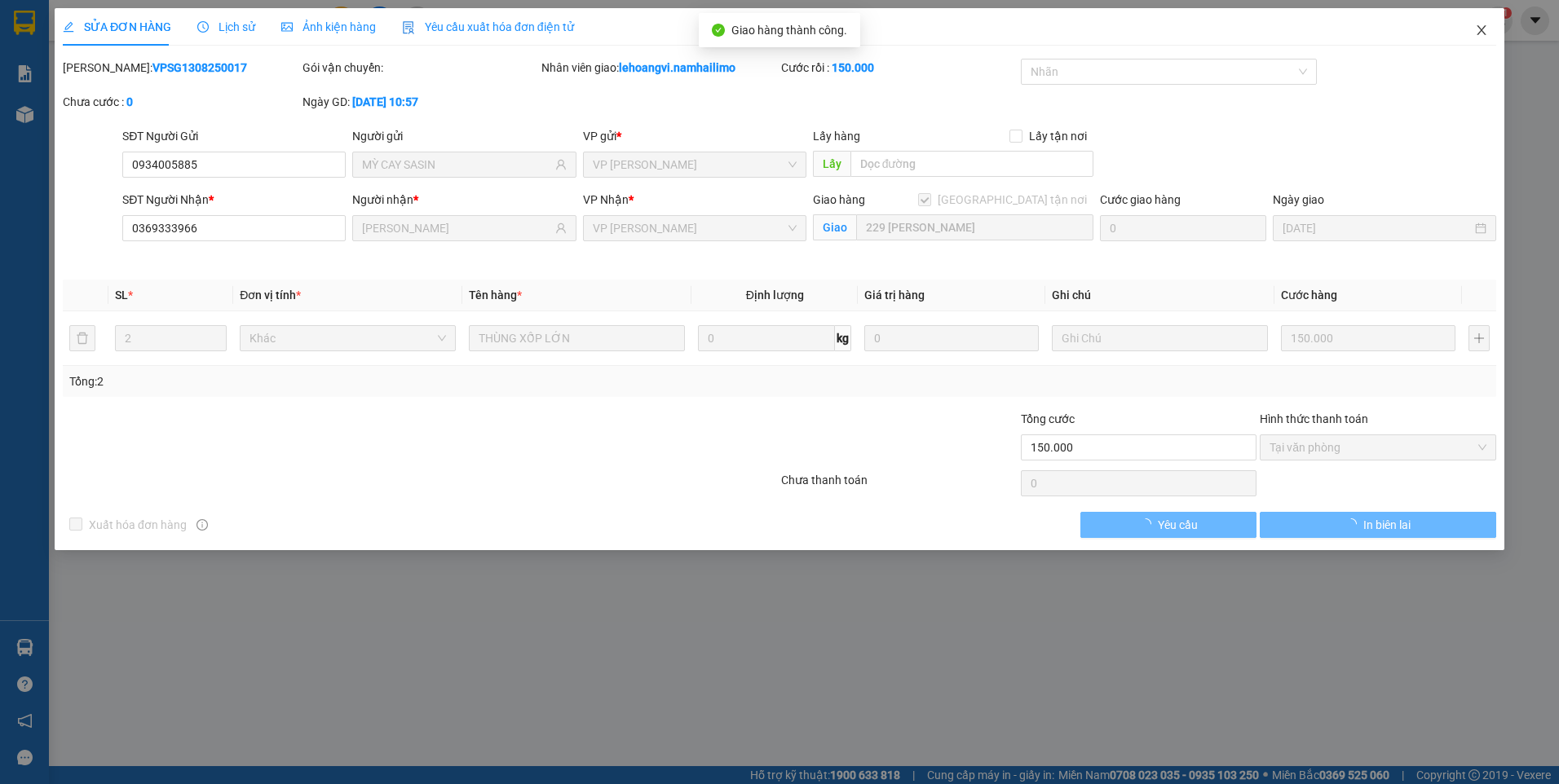
click at [1472, 34] on span "Close" at bounding box center [1482, 31] width 45 height 45
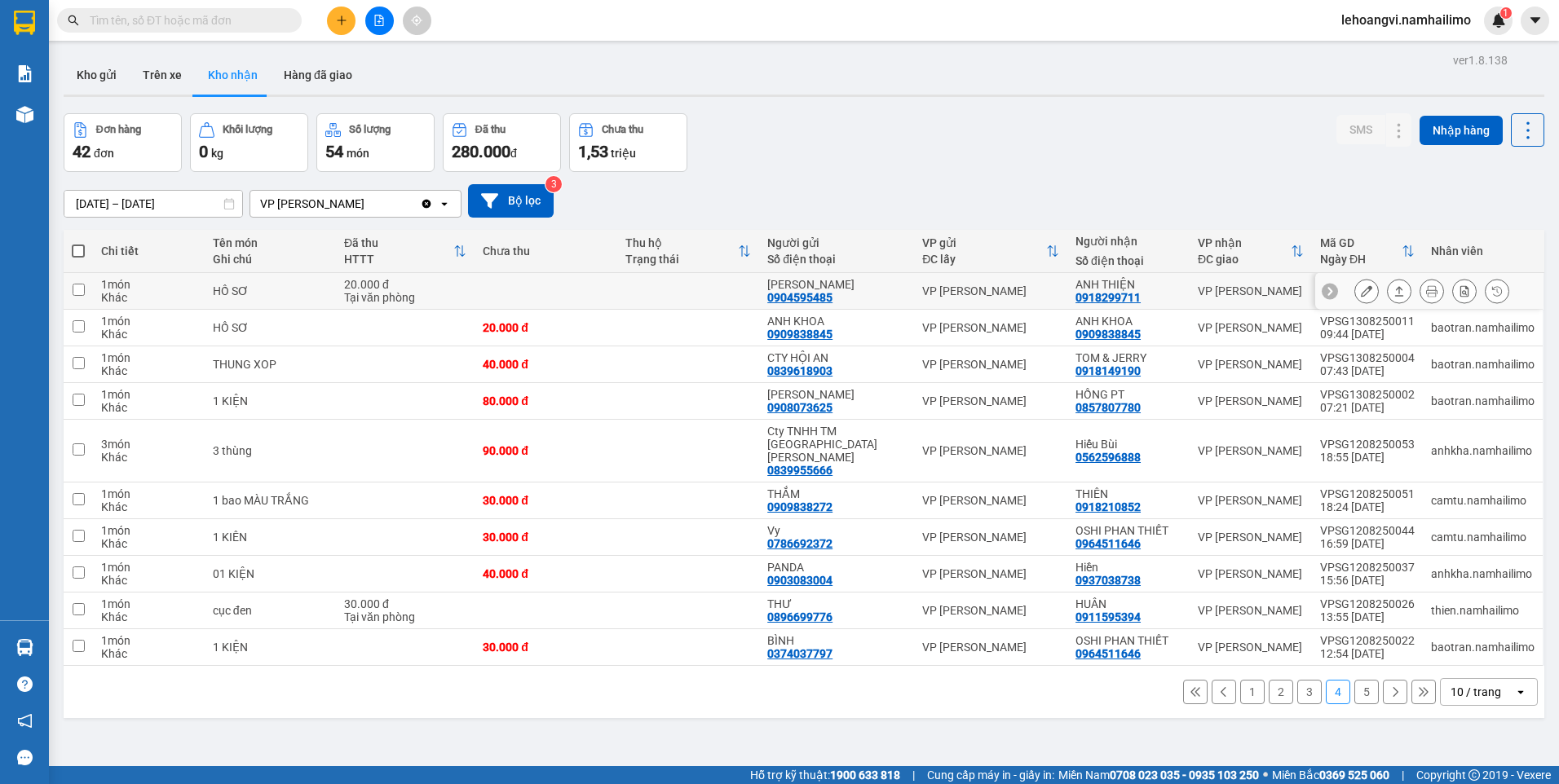
click at [1361, 292] on icon at bounding box center [1366, 291] width 11 height 11
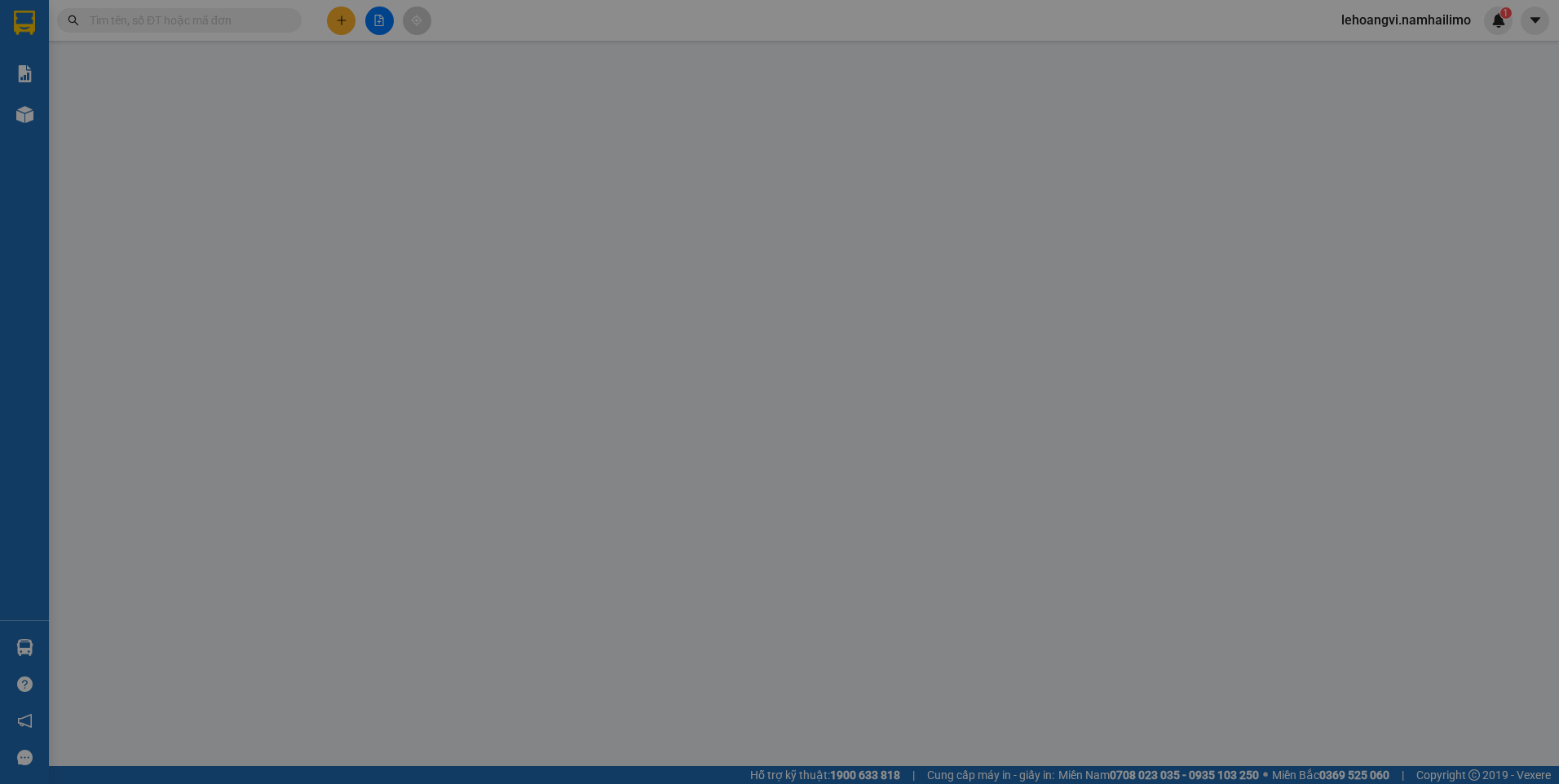
type input "0904595485"
type input "[PERSON_NAME]"
type input "0918299711"
type input "ANH THIỆN"
type input "20.000"
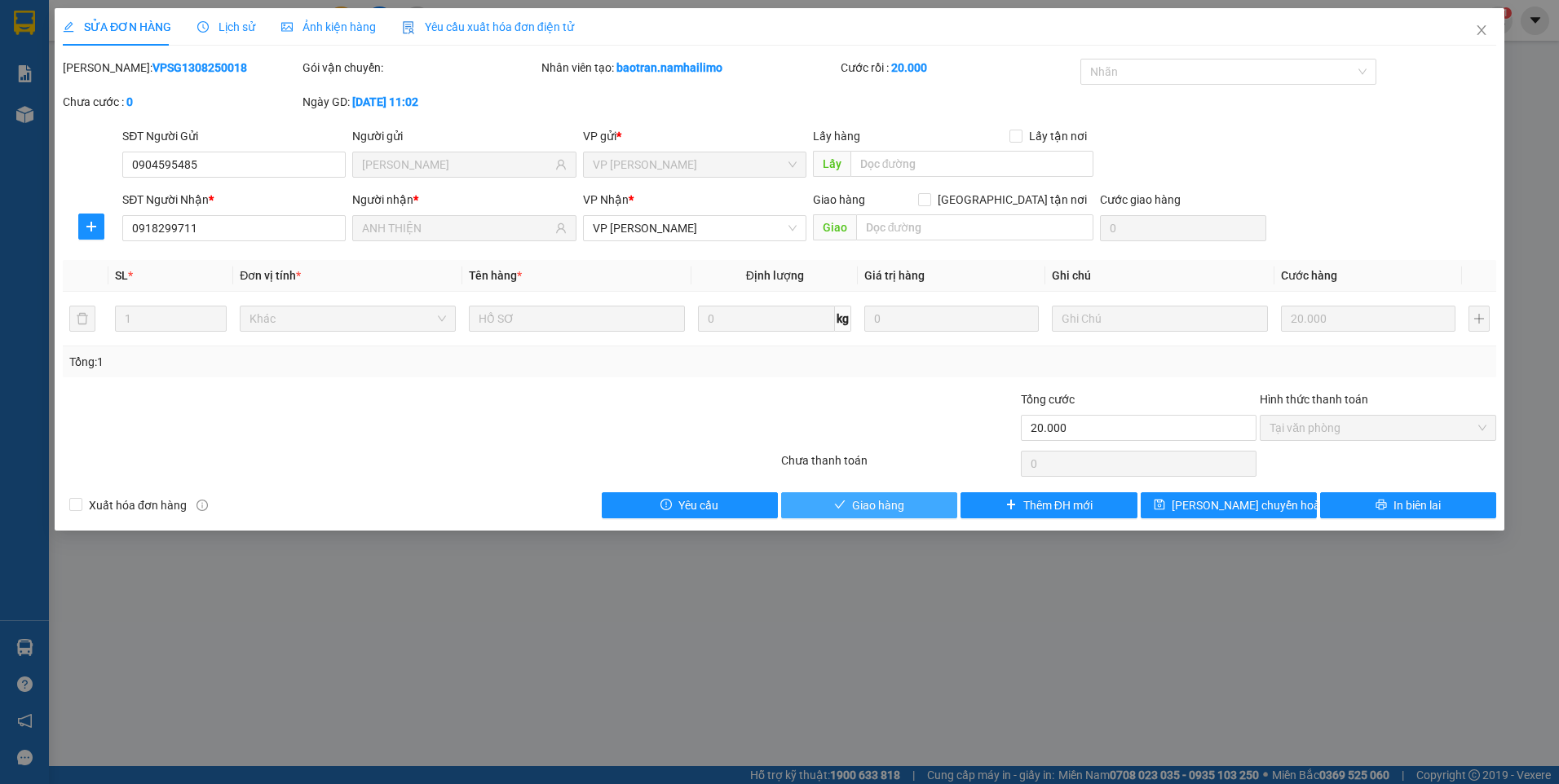
drag, startPoint x: 893, startPoint y: 498, endPoint x: 905, endPoint y: 492, distance: 13.4
click at [895, 498] on span "Giao hàng" at bounding box center [878, 505] width 52 height 18
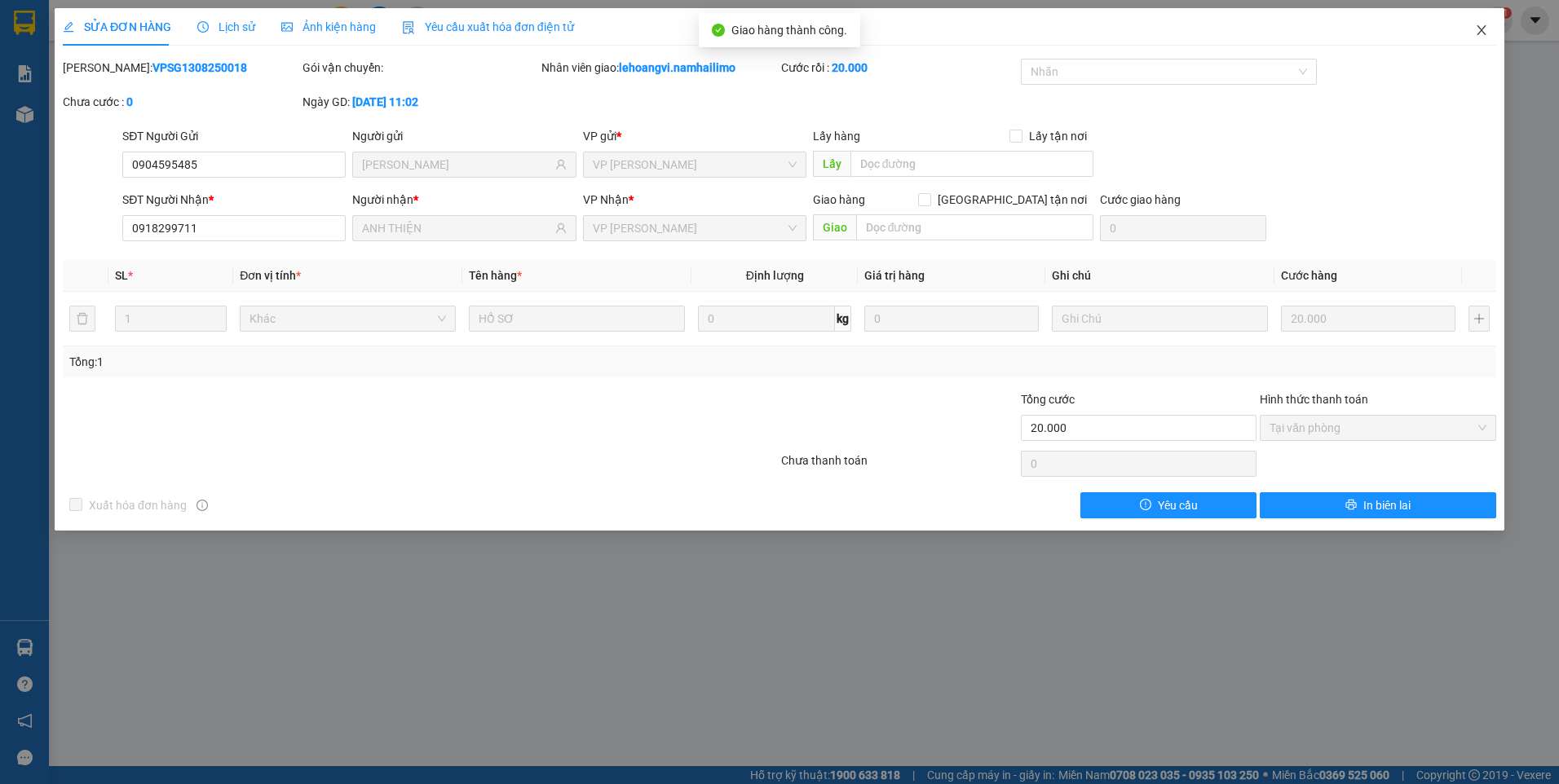
click at [1487, 36] on icon "close" at bounding box center [1482, 30] width 13 height 13
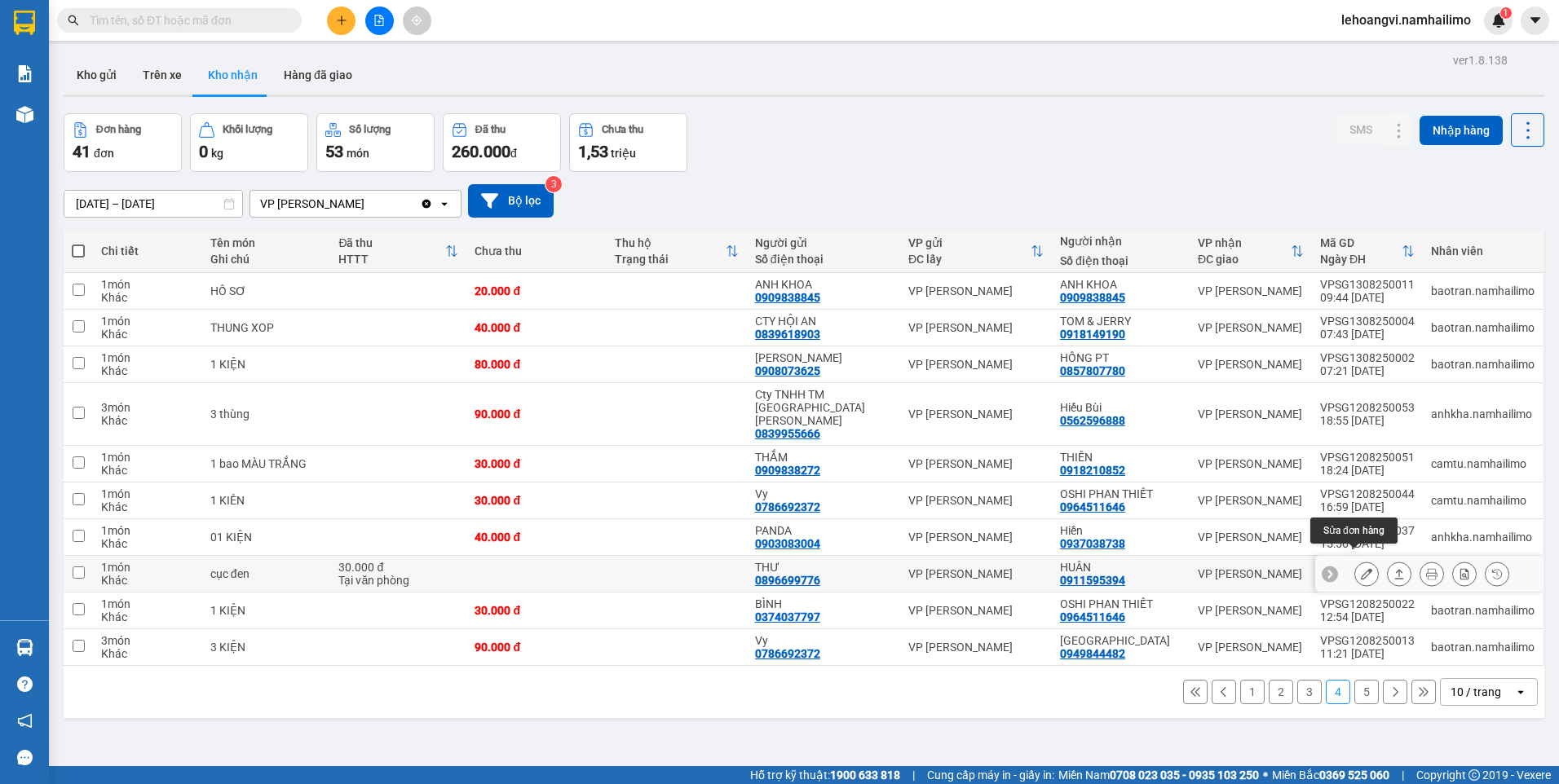
click at [1361, 568] on icon at bounding box center [1366, 574] width 11 height 11
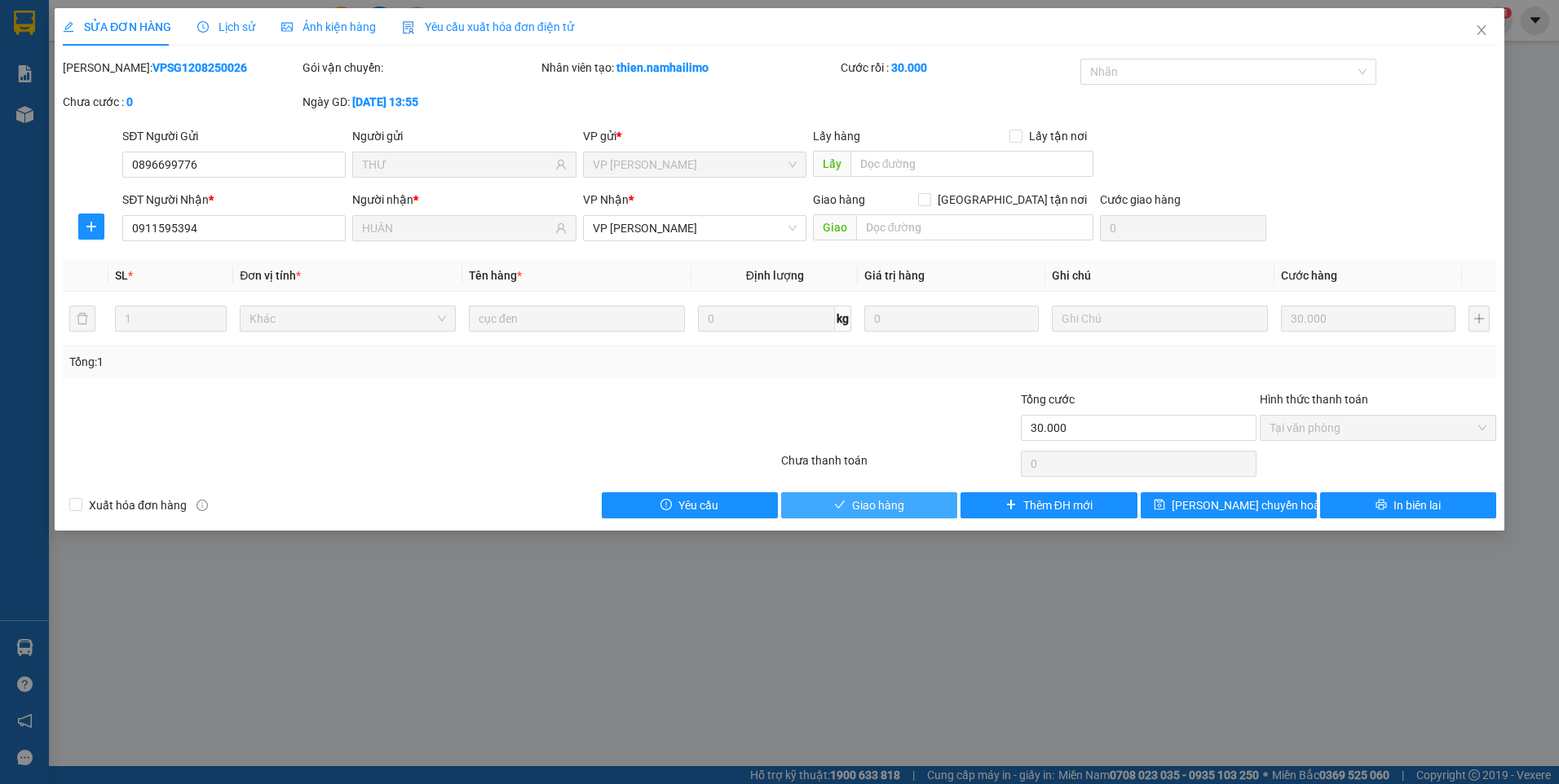
click at [912, 496] on button "Giao hàng" at bounding box center [869, 506] width 176 height 26
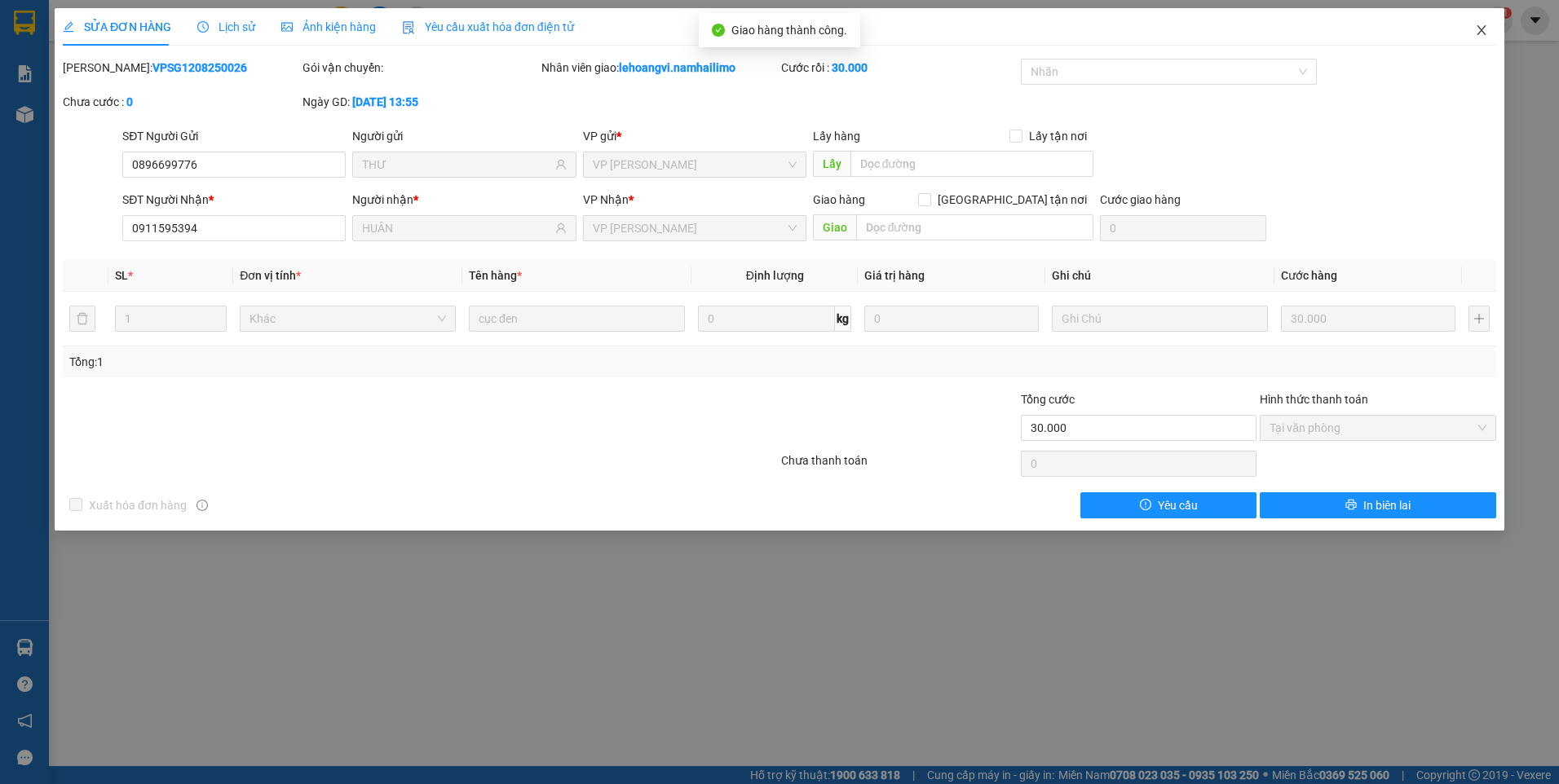
click at [1486, 27] on icon "close" at bounding box center [1482, 30] width 13 height 13
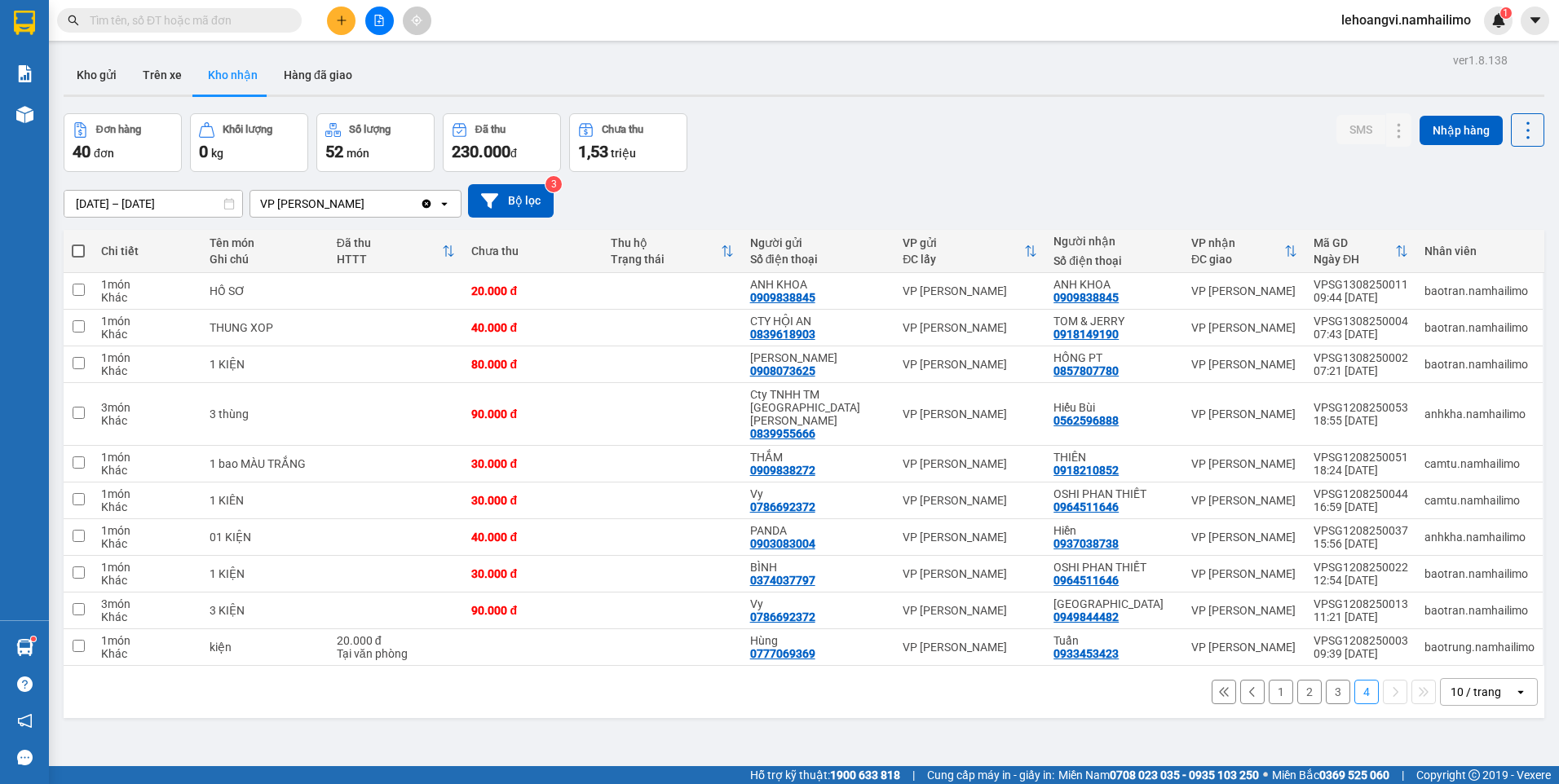
click at [1326, 679] on button "3" at bounding box center [1338, 692] width 25 height 25
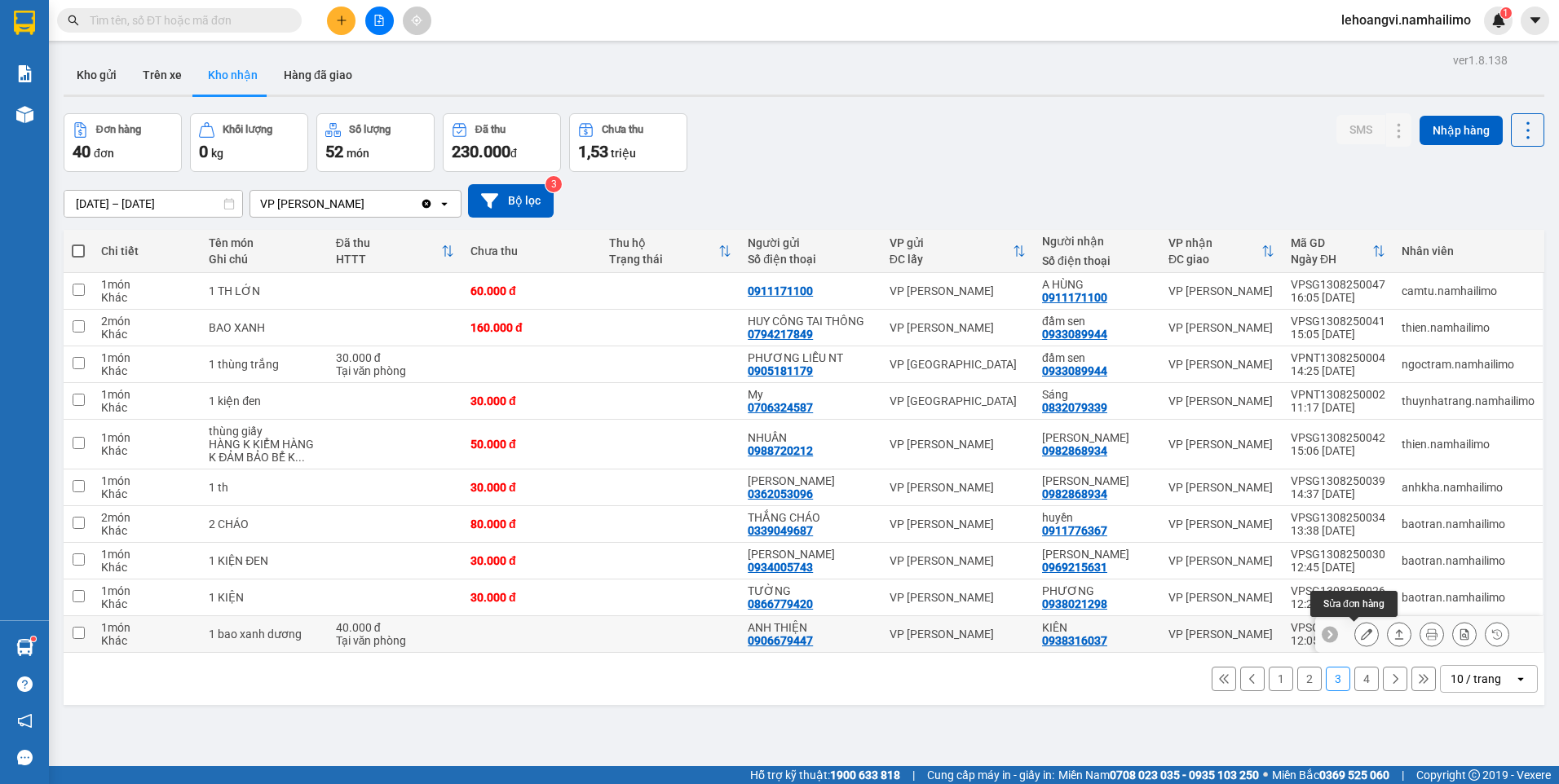
click at [1361, 632] on icon at bounding box center [1366, 634] width 11 height 11
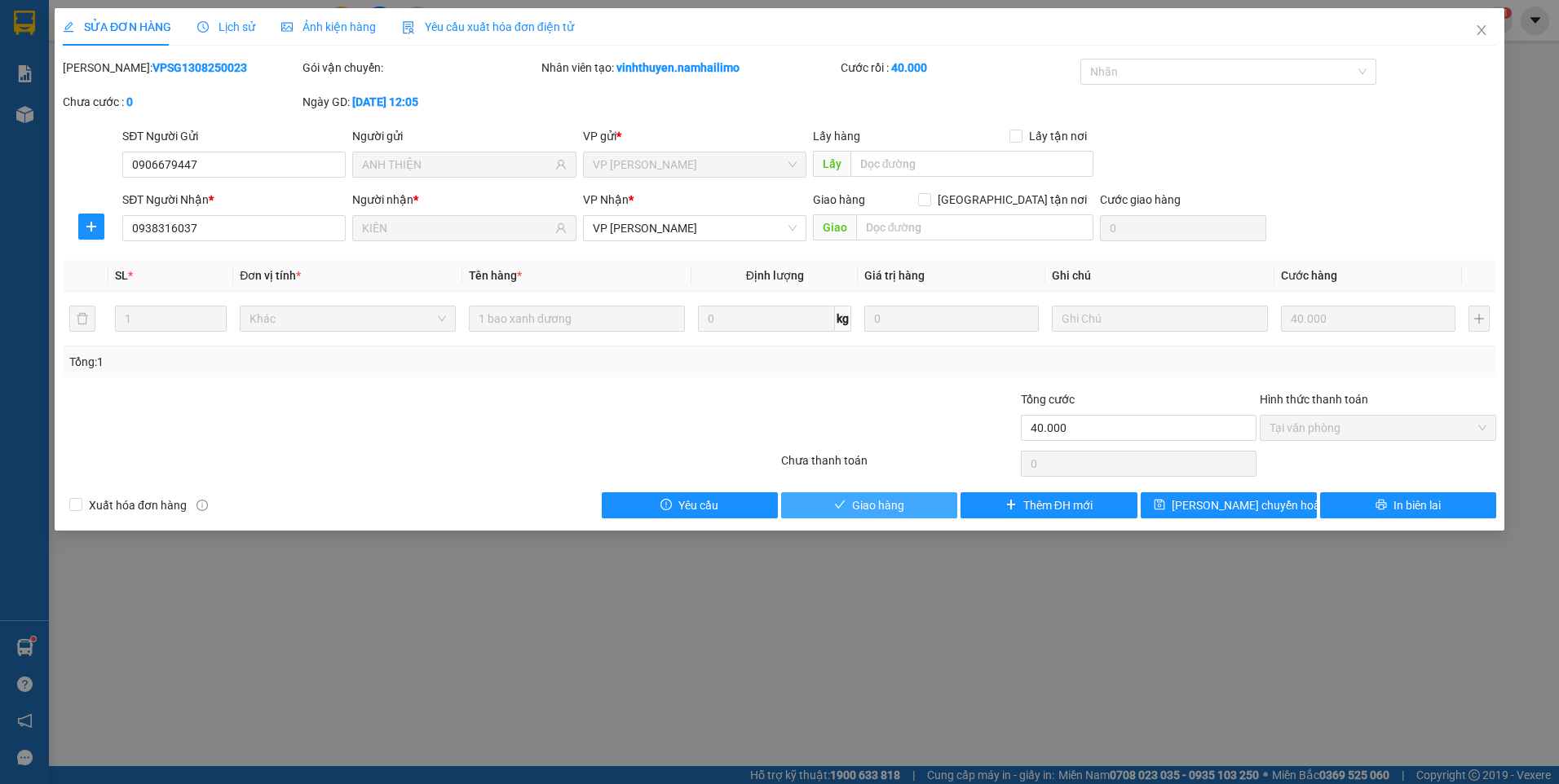
click at [887, 494] on button "Giao hàng" at bounding box center [869, 506] width 176 height 26
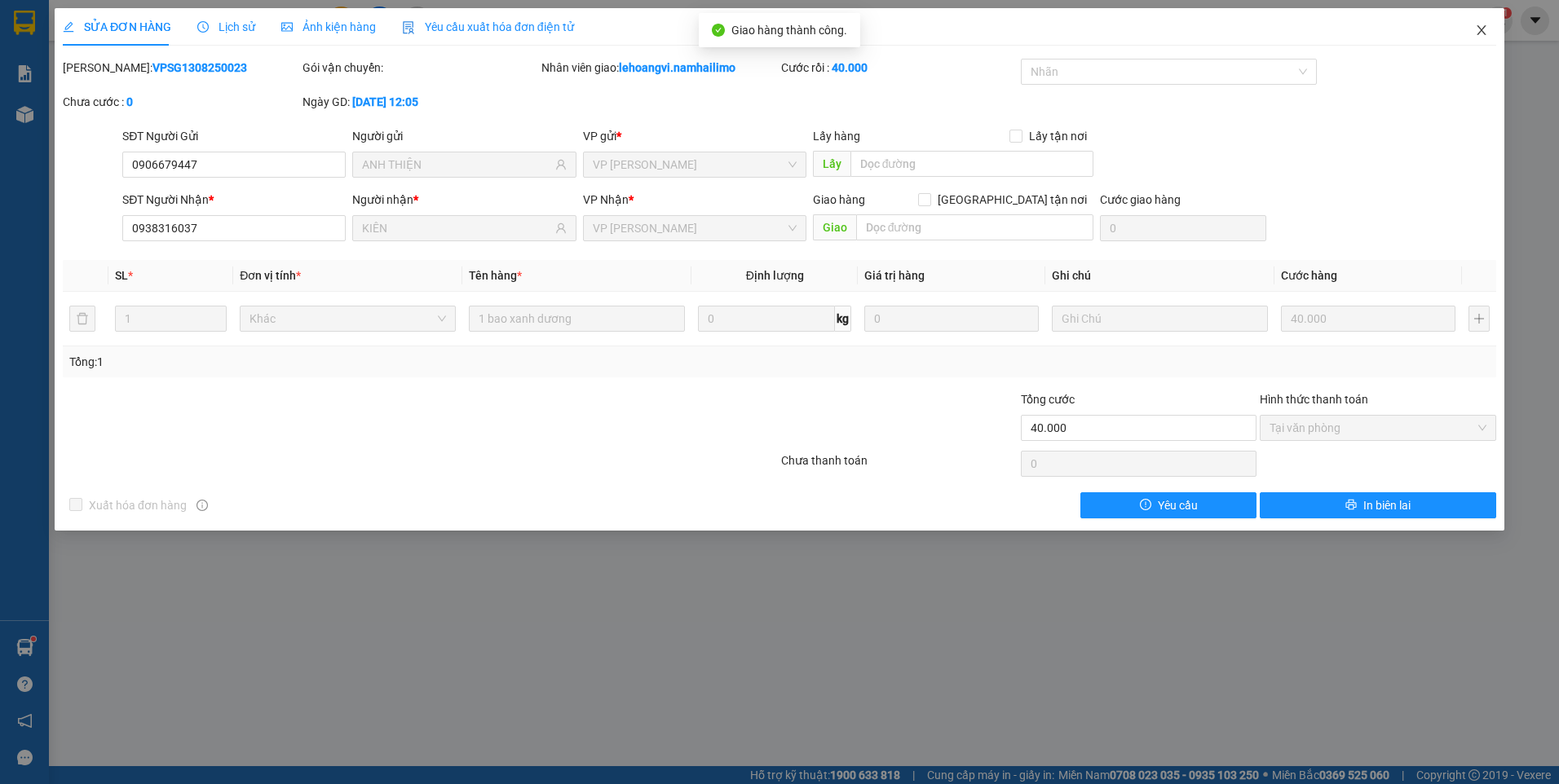
drag, startPoint x: 1465, startPoint y: 36, endPoint x: 1484, endPoint y: 31, distance: 19.6
click at [1476, 33] on span "Close" at bounding box center [1482, 31] width 45 height 45
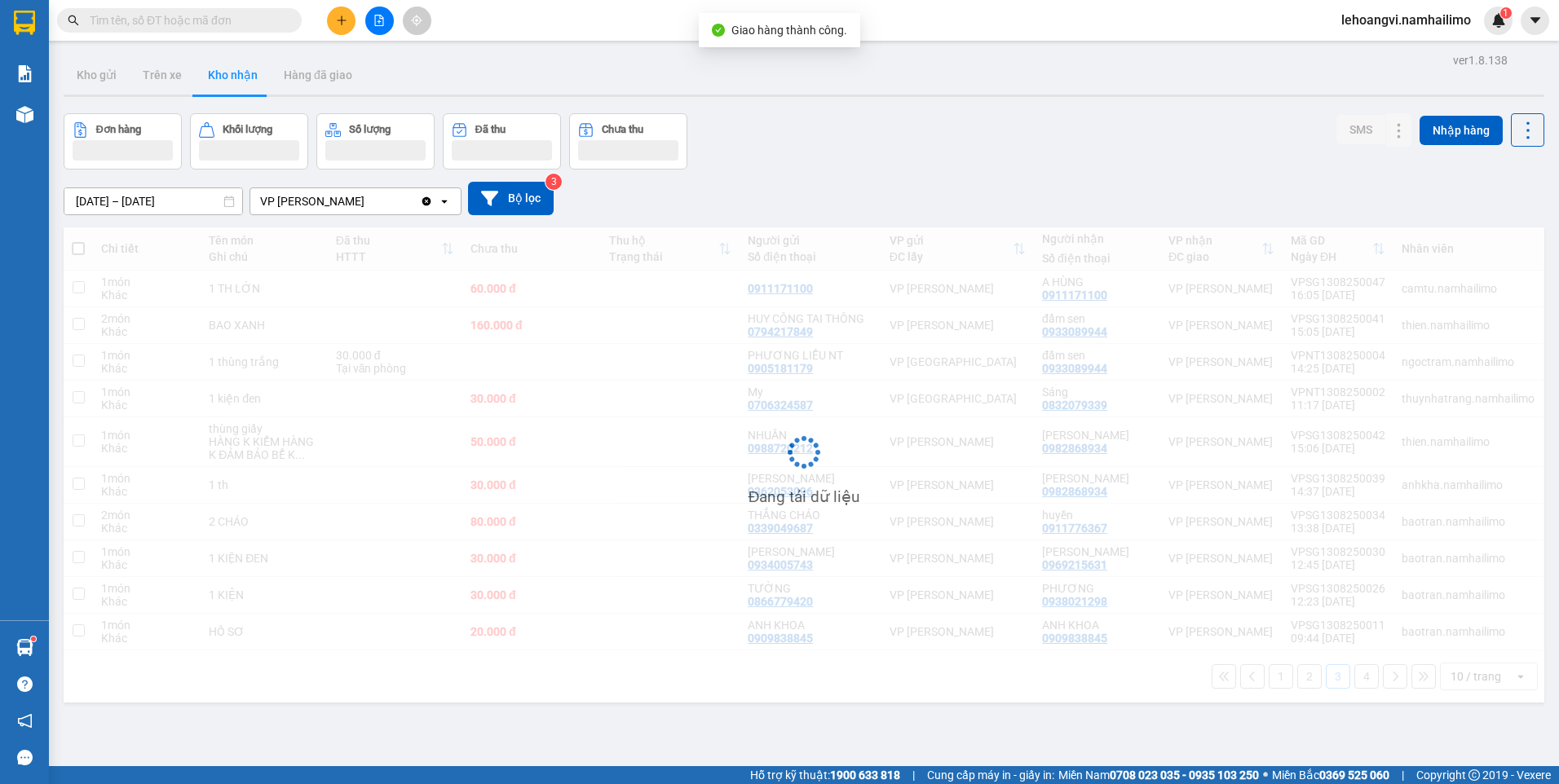
click at [1484, 31] on div "lehoangvi.namhailimo 1" at bounding box center [1419, 21] width 184 height 28
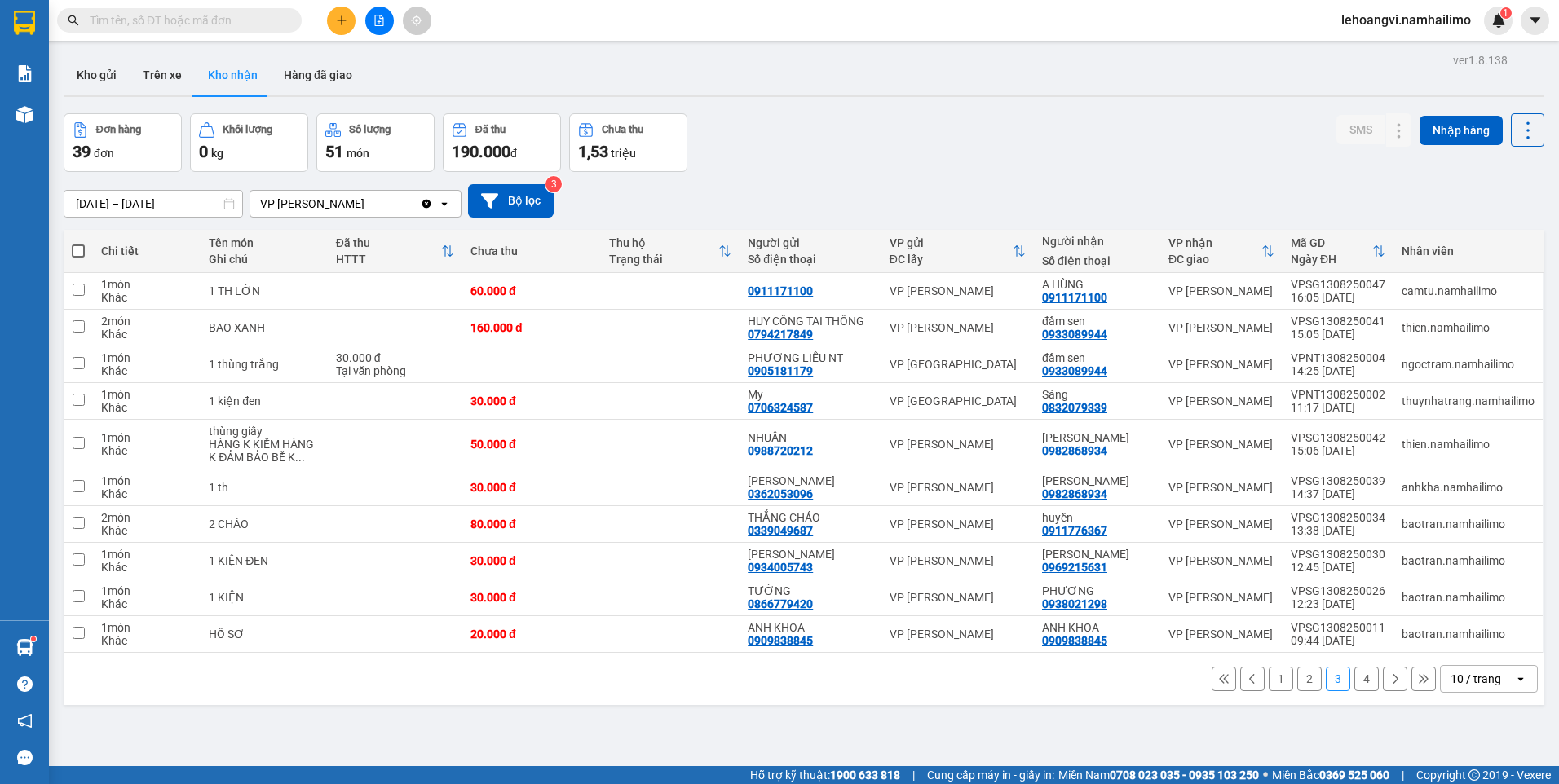
click at [1297, 674] on button "2" at bounding box center [1309, 679] width 25 height 25
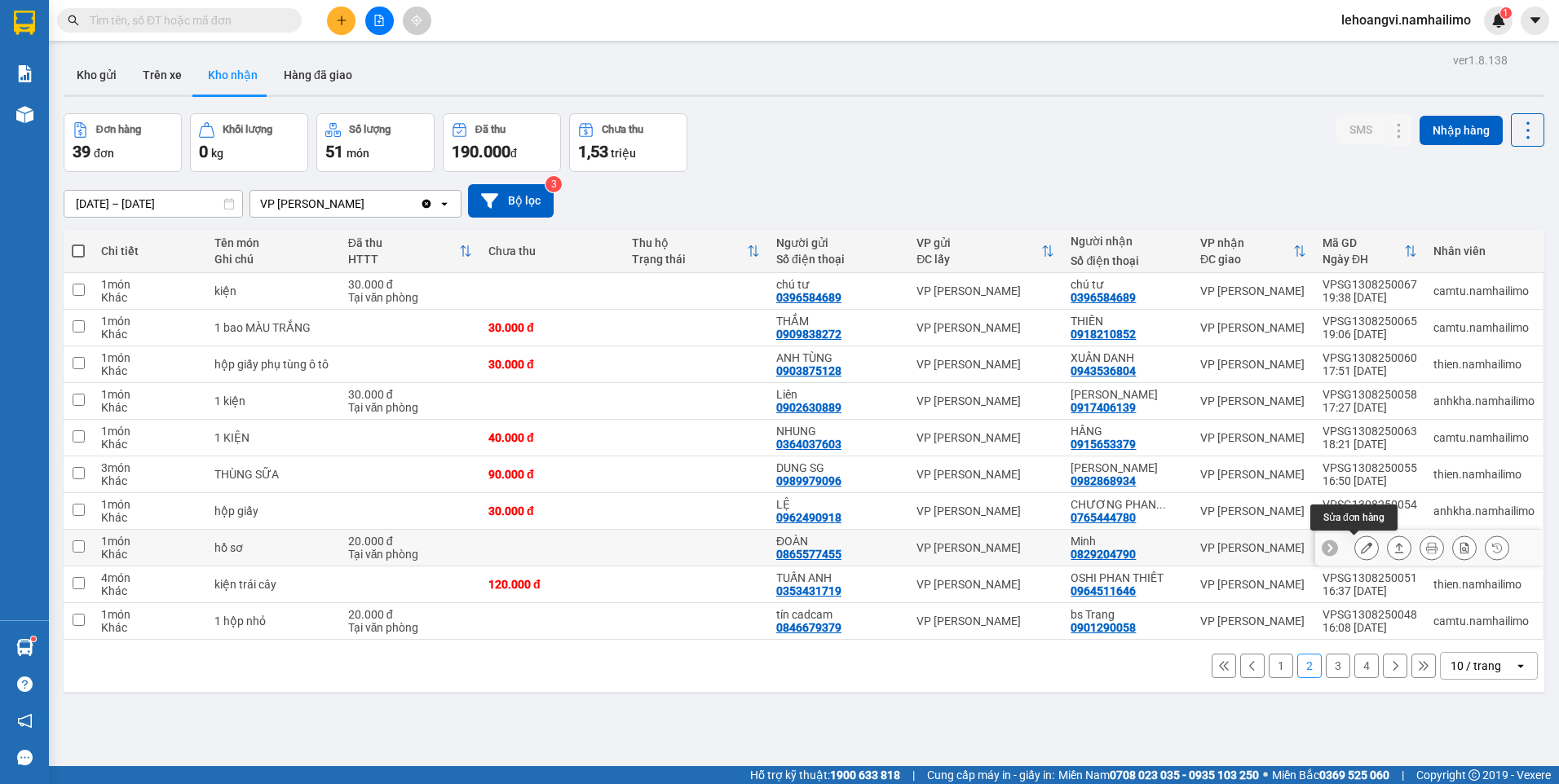
click at [1361, 544] on icon at bounding box center [1366, 547] width 11 height 11
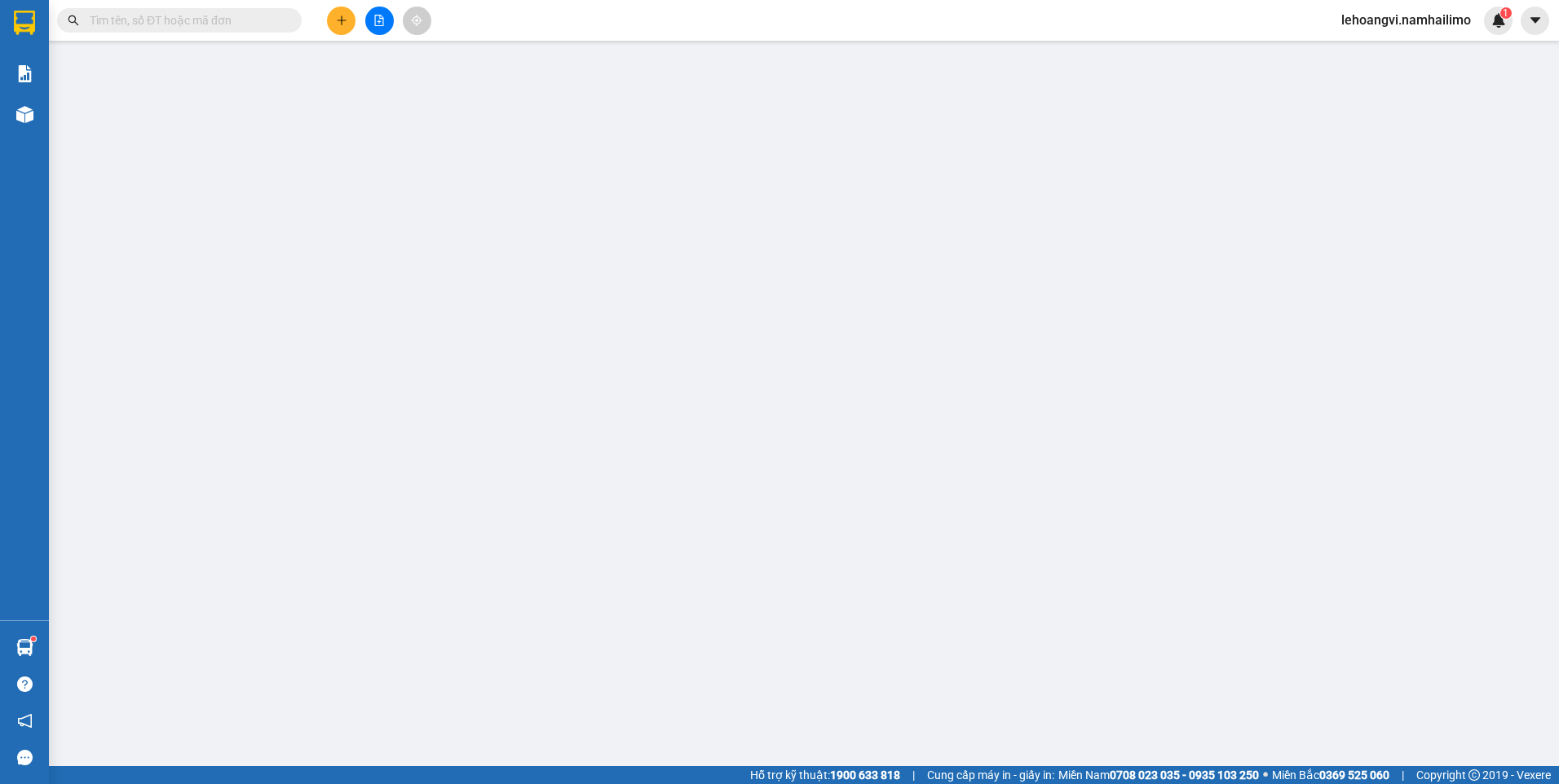
type input "0865577455"
type input "ĐOÀN"
type input "0829204790"
type input "Minh"
type input "20.000"
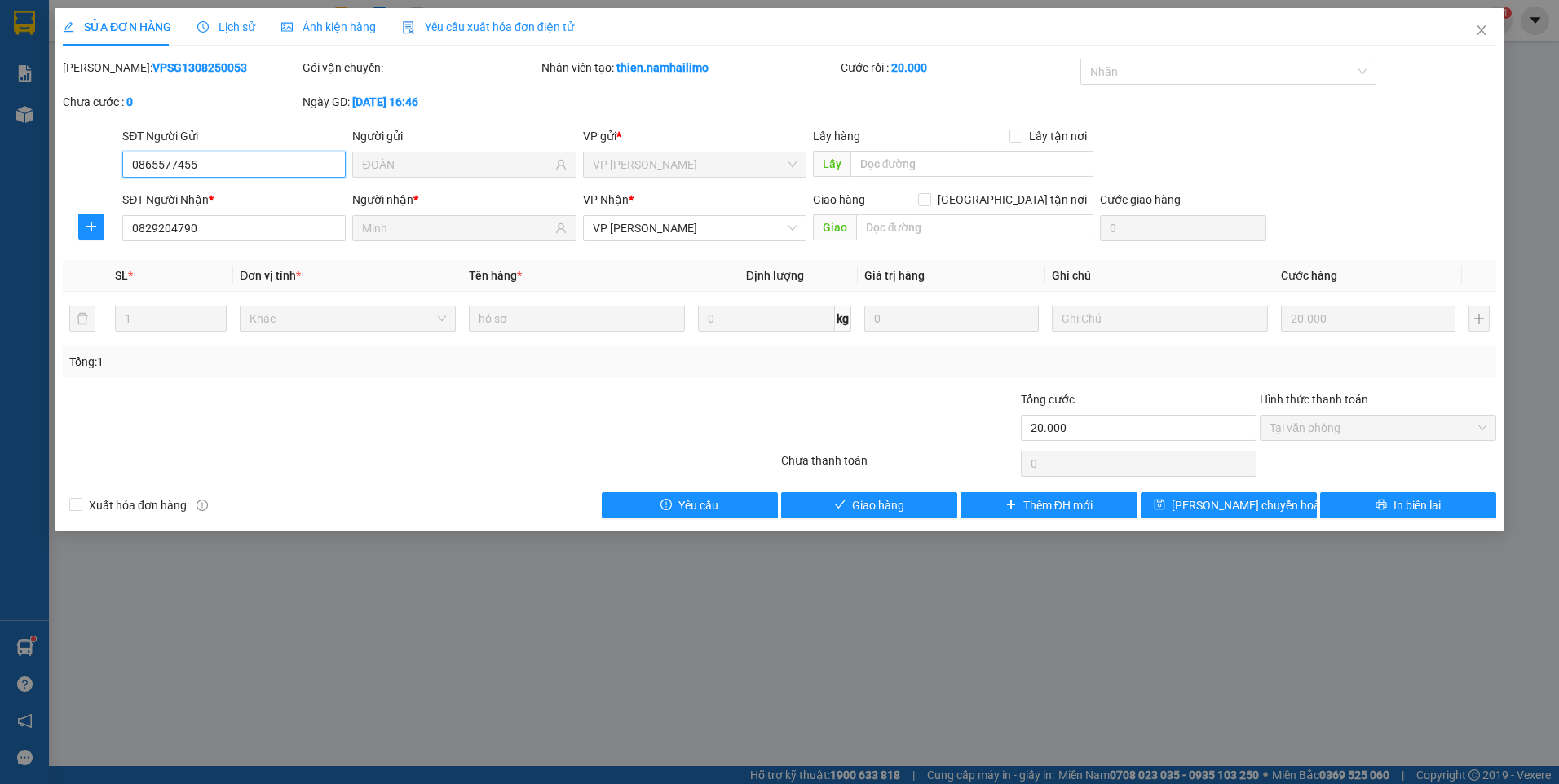
click at [1300, 421] on span "Tại văn phòng" at bounding box center [1378, 428] width 217 height 25
drag, startPoint x: 882, startPoint y: 506, endPoint x: 1390, endPoint y: 117, distance: 639.8
click at [884, 503] on span "Giao hàng" at bounding box center [878, 505] width 52 height 18
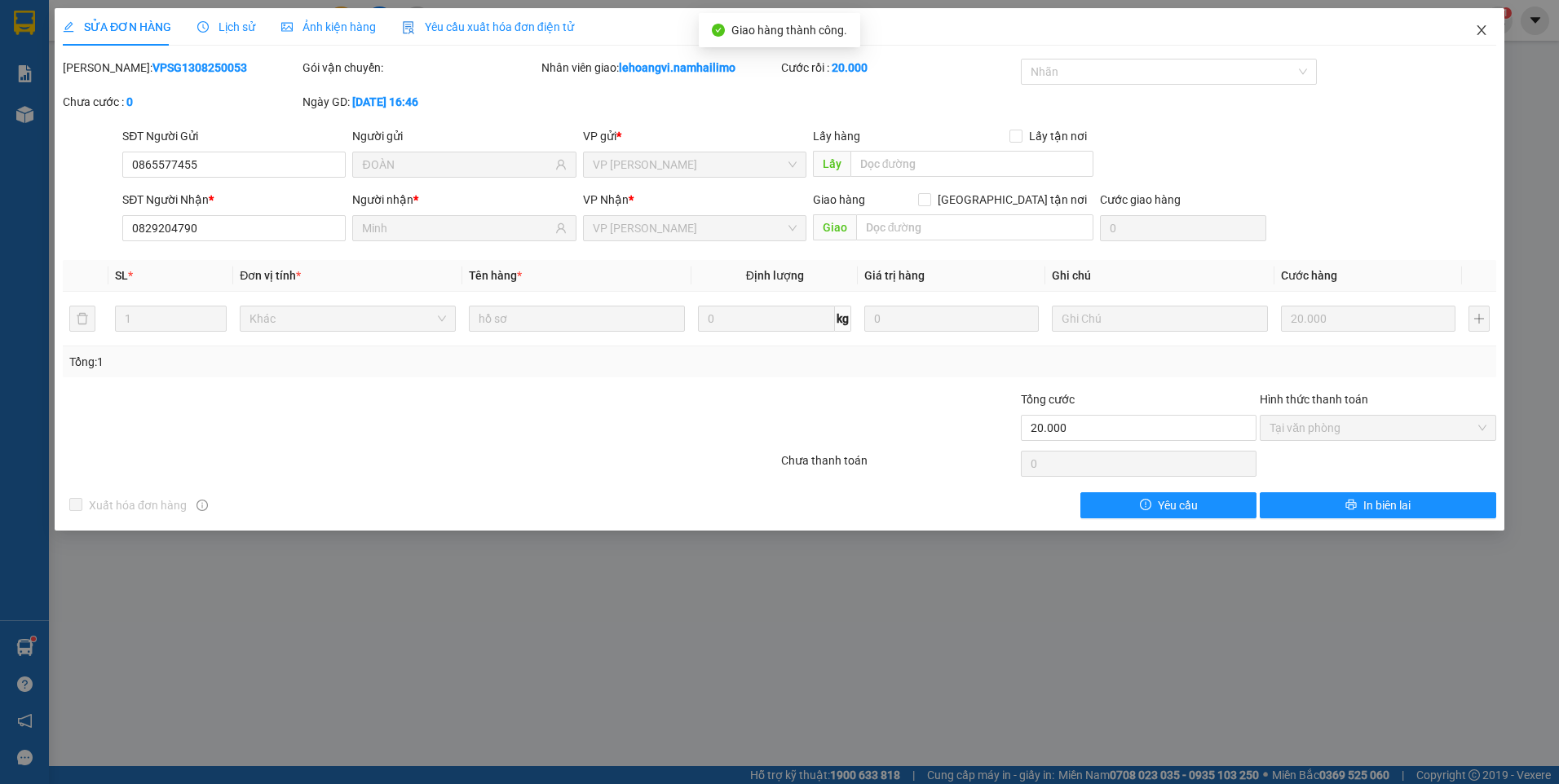
click at [1483, 28] on icon "close" at bounding box center [1482, 30] width 13 height 13
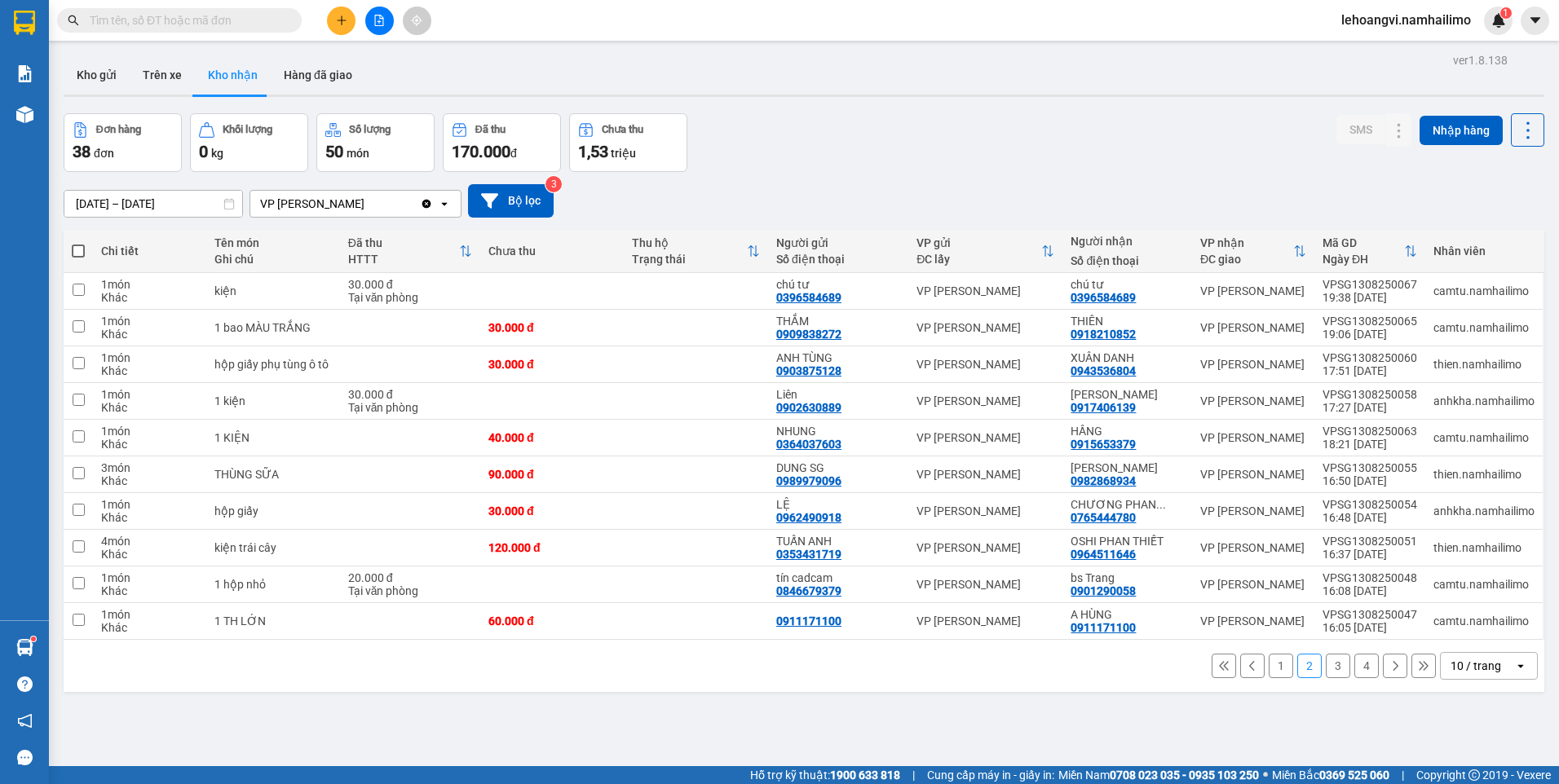
click at [608, 707] on div "ver 1.8.138 Kho gửi Trên xe Kho nhận Hàng đã giao Đơn hàng 38 đơn Khối lượng 0 …" at bounding box center [803, 441] width 1494 height 784
click at [1273, 666] on button "1" at bounding box center [1281, 666] width 25 height 25
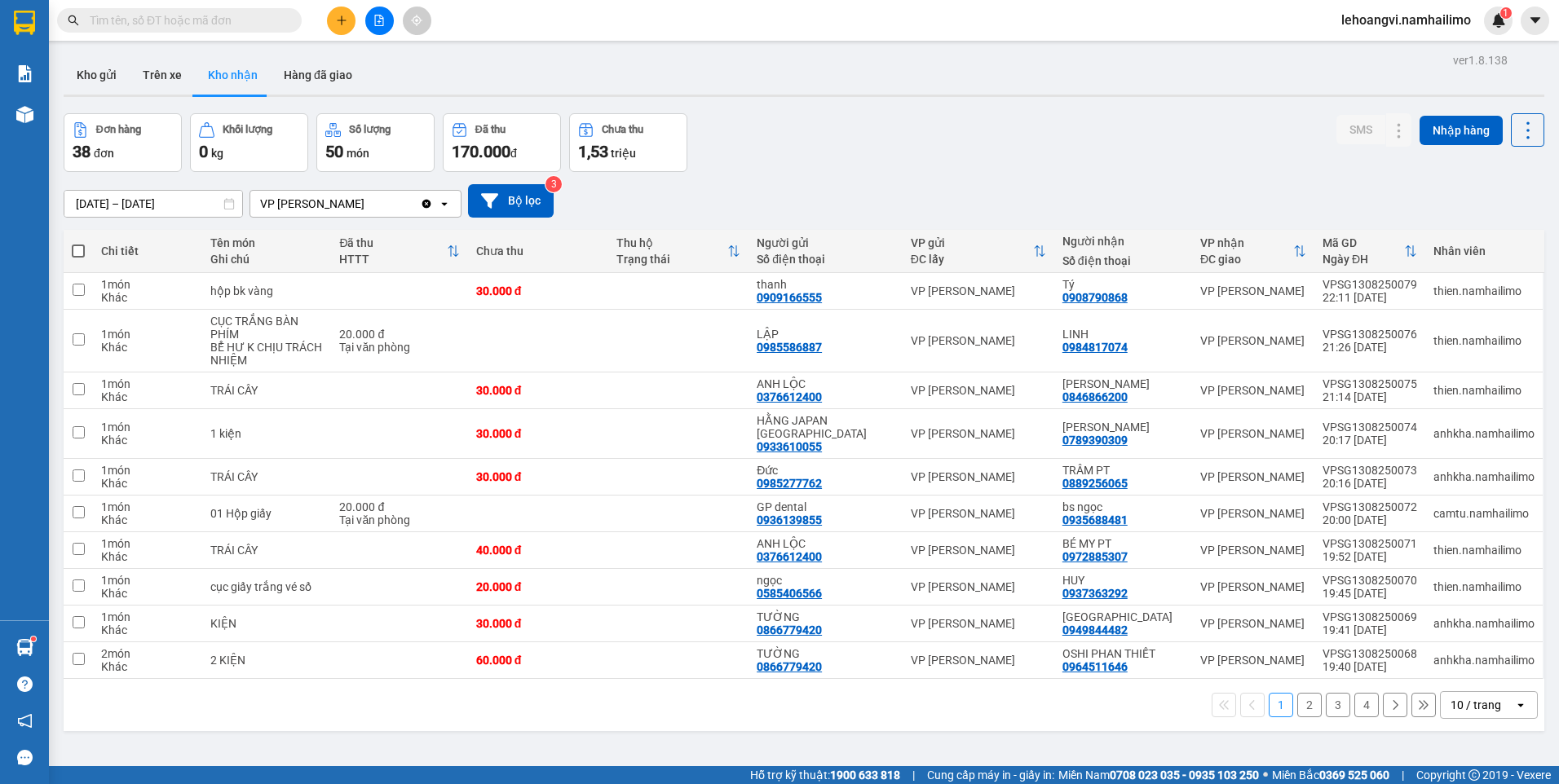
click at [1355, 692] on button "4" at bounding box center [1366, 705] width 25 height 25
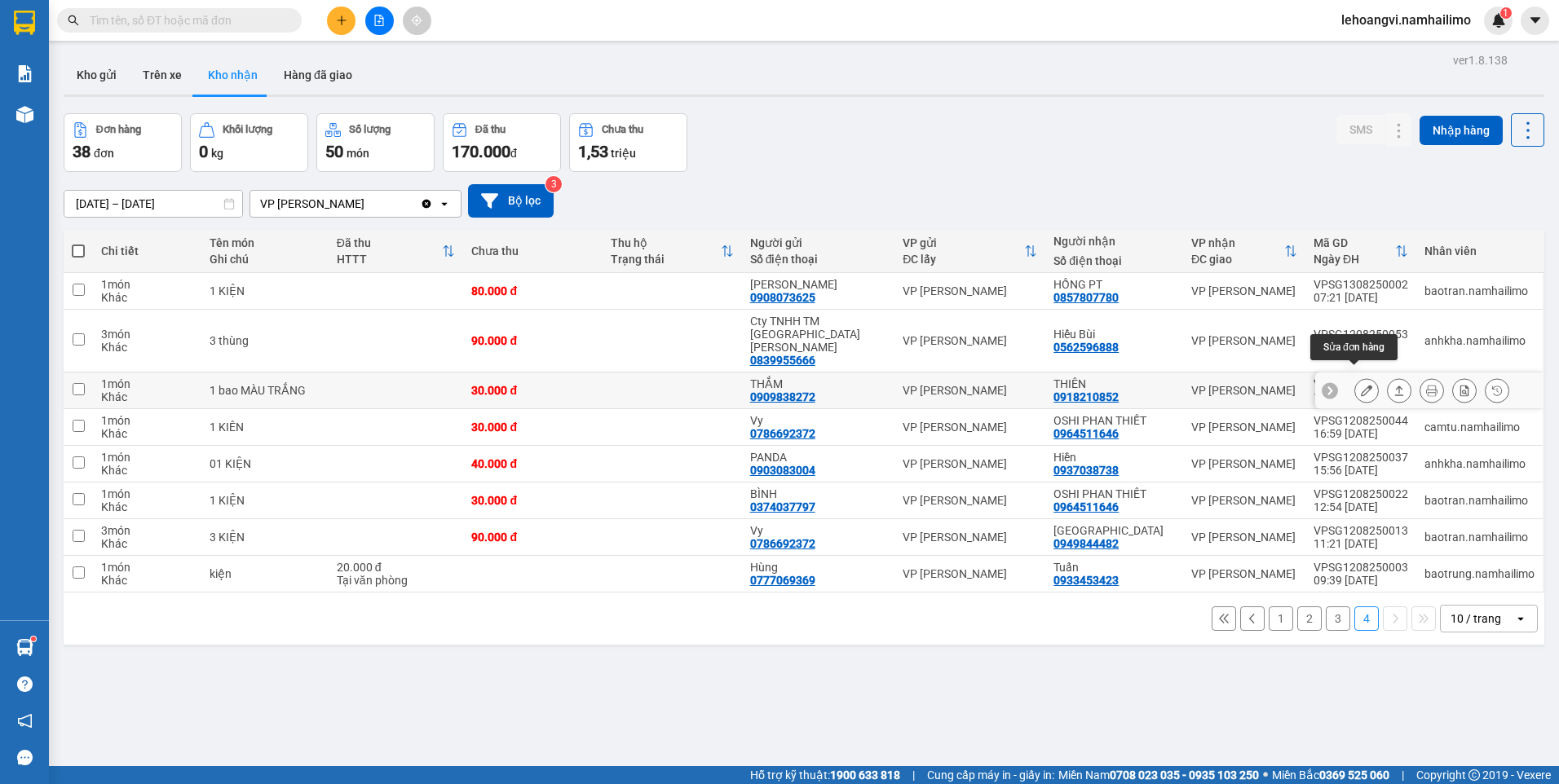
click at [1361, 385] on icon at bounding box center [1366, 391] width 11 height 11
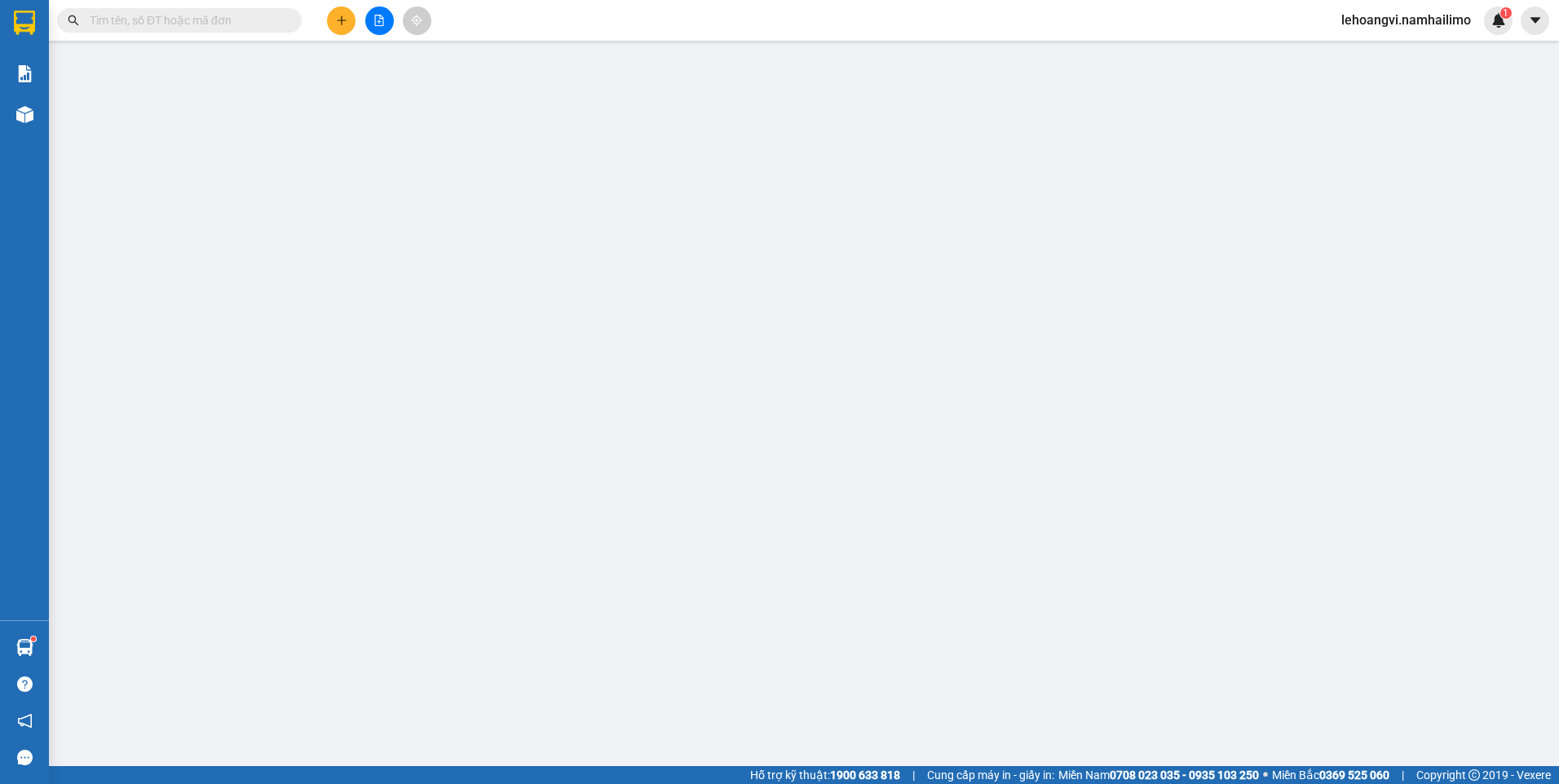
type input "0909838272"
type input "THẮM"
type input "0918210852"
type input "THIÊN"
type input "30.000"
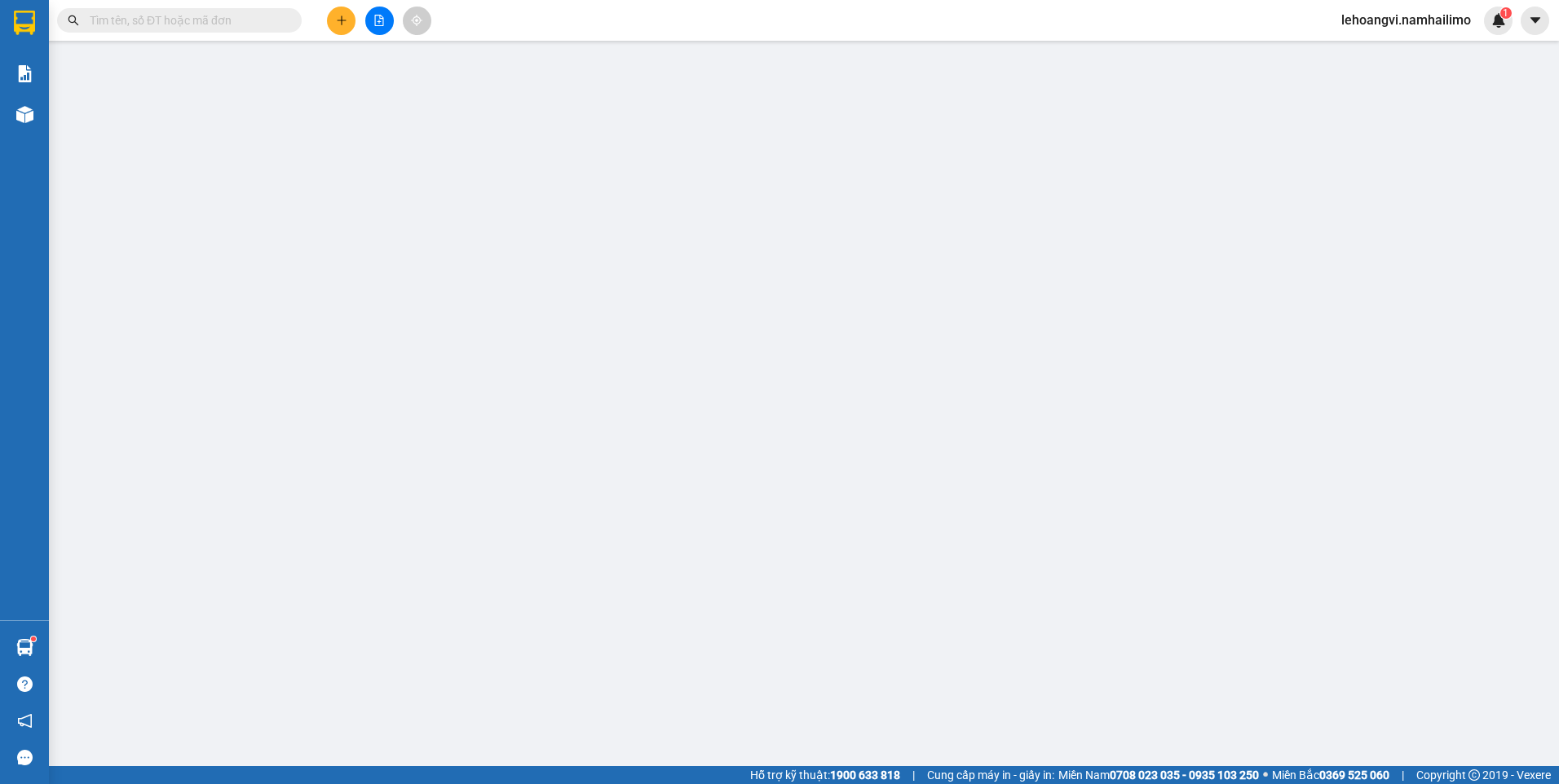
type input "30.000"
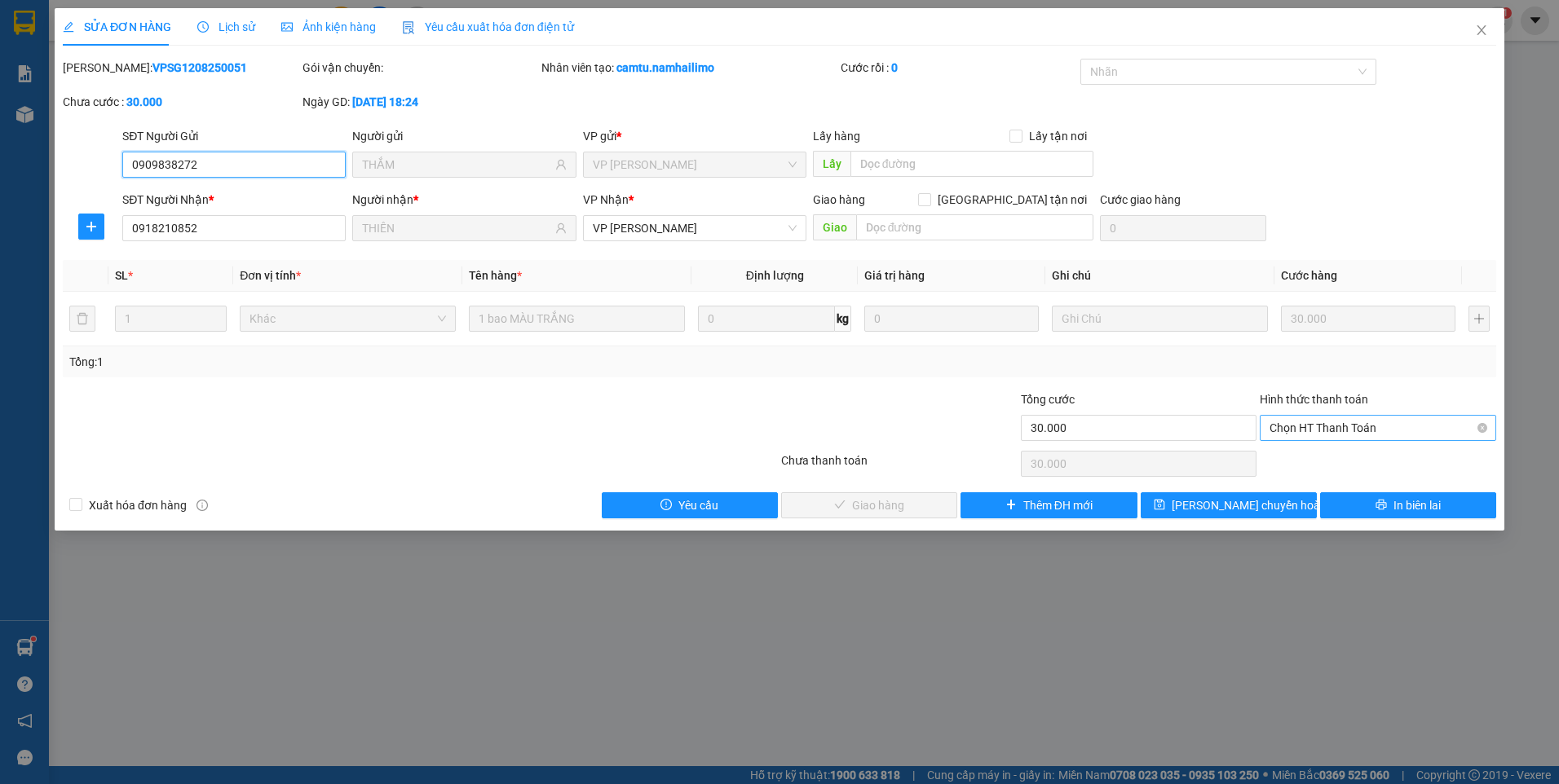
click at [1322, 434] on span "Chọn HT Thanh Toán" at bounding box center [1378, 428] width 217 height 25
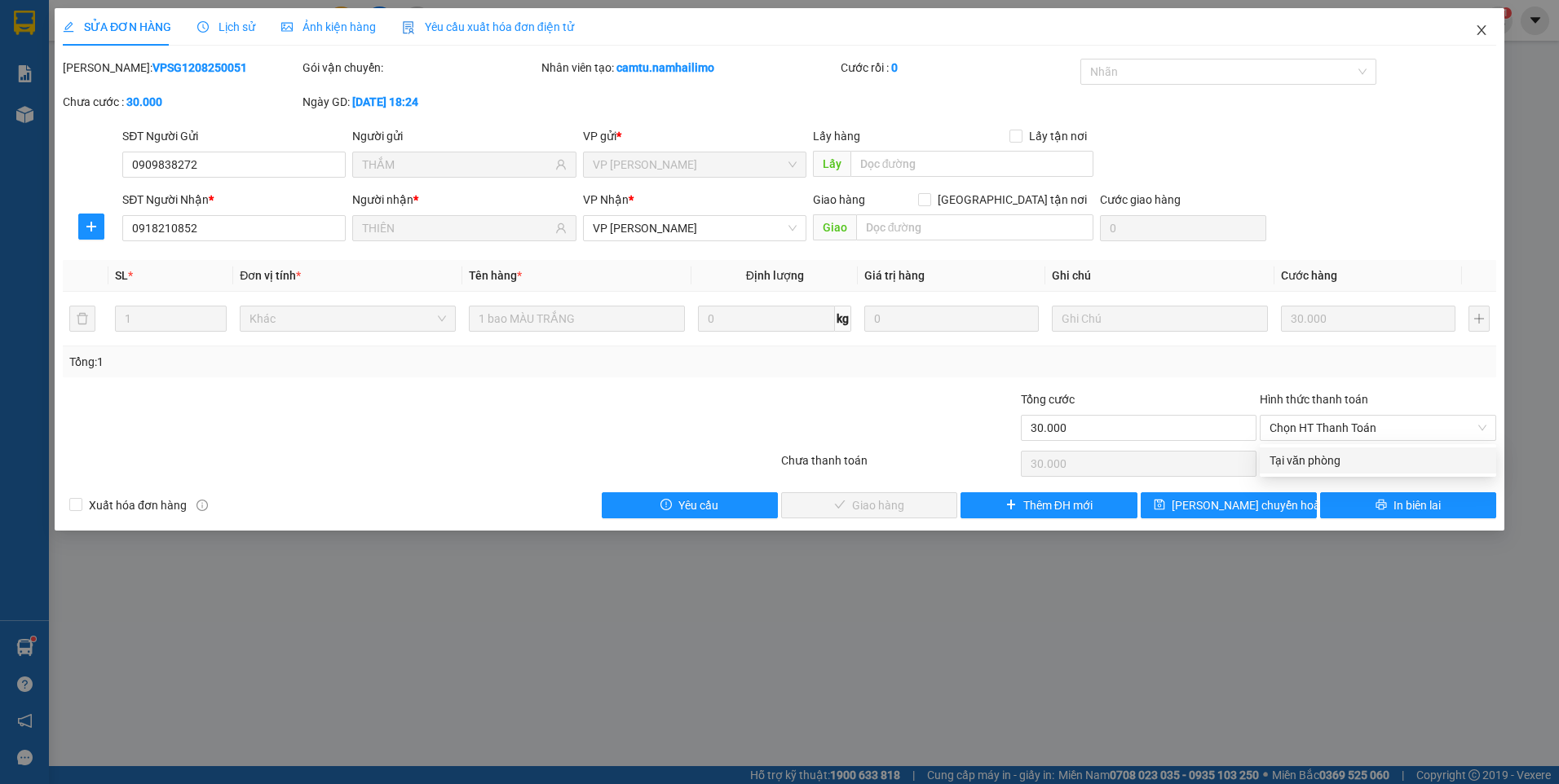
click at [1484, 25] on icon "close" at bounding box center [1482, 30] width 13 height 13
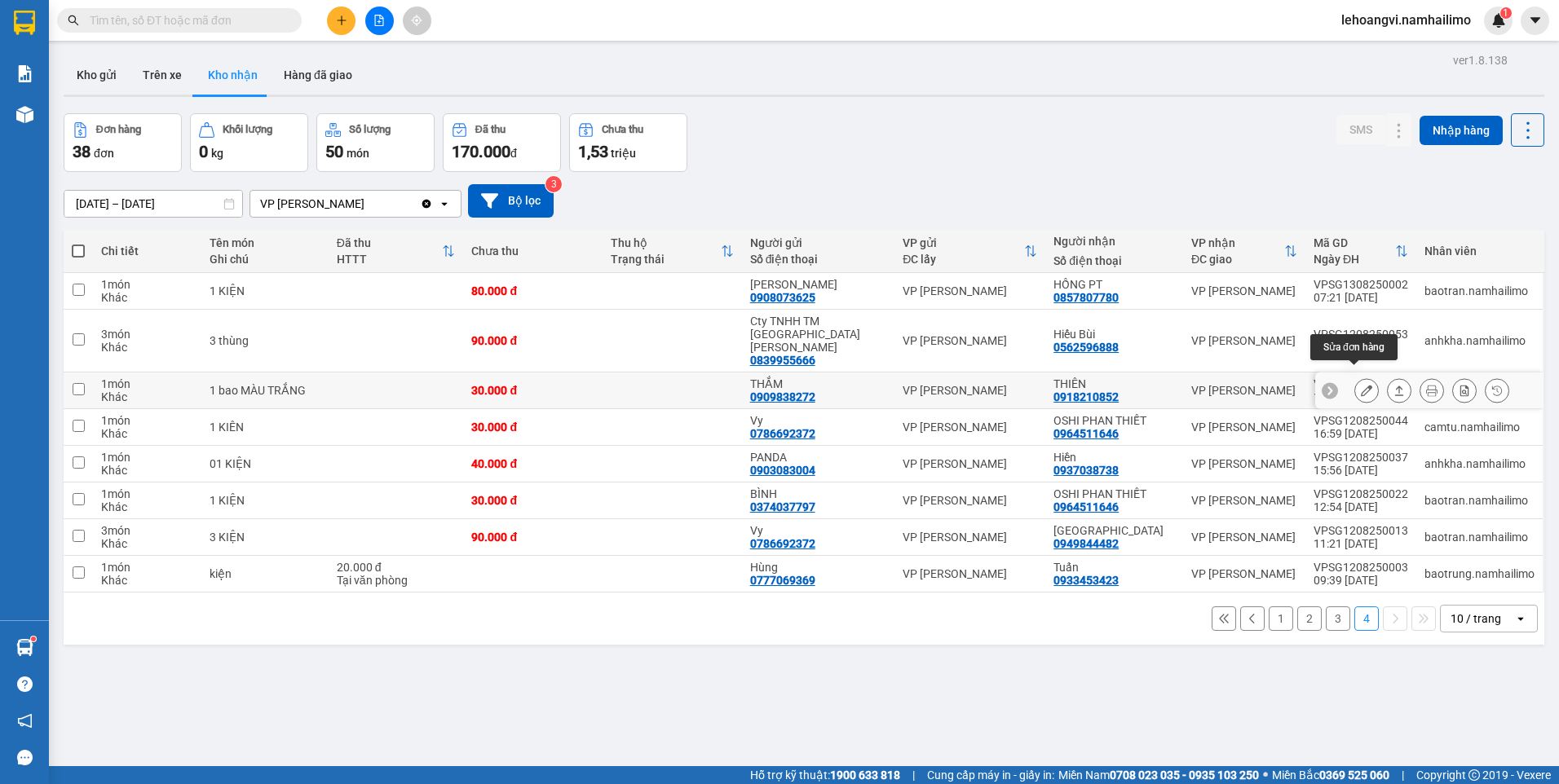
click at [1361, 376] on button at bounding box center [1366, 391] width 23 height 28
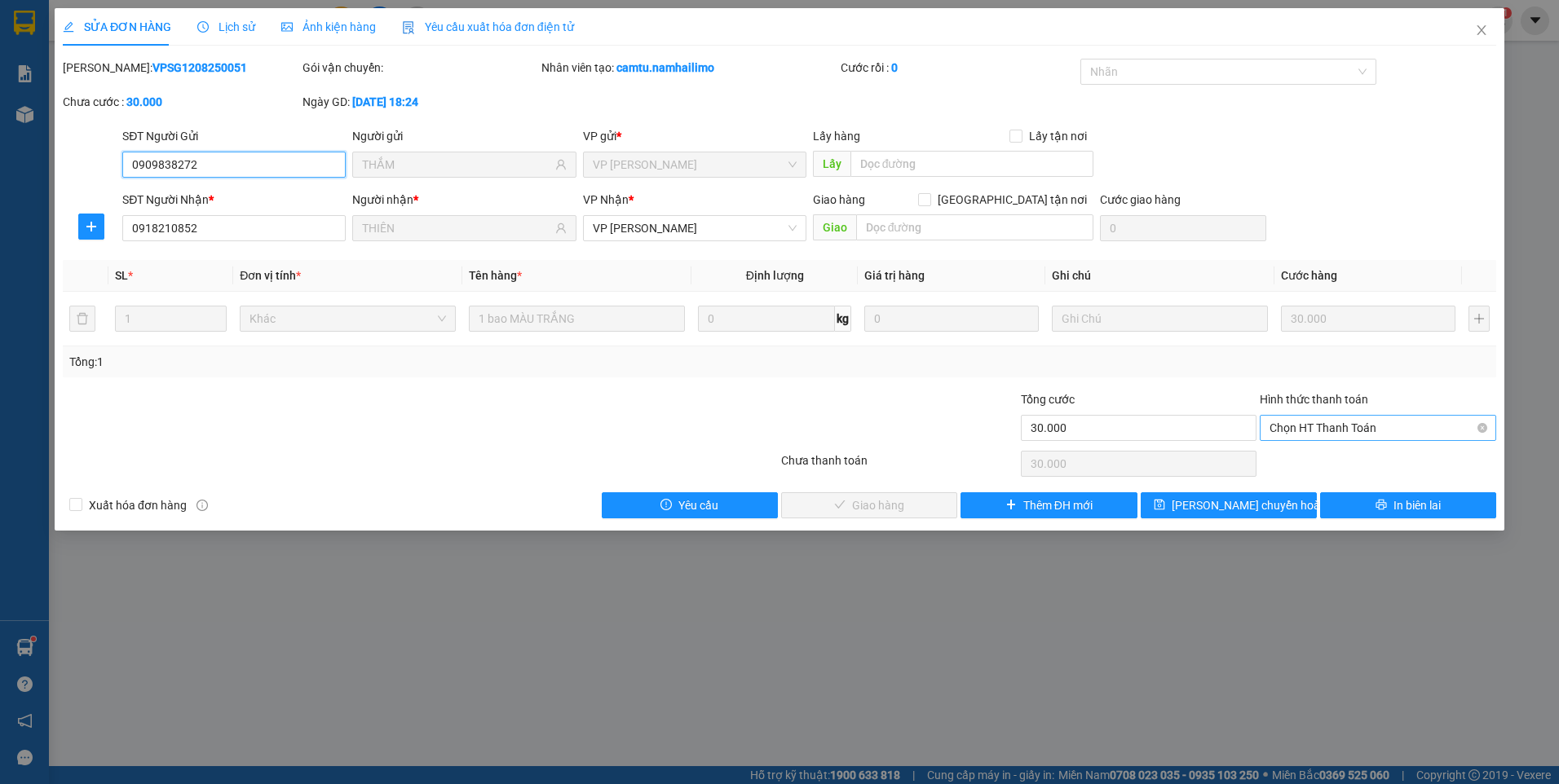
click at [1335, 434] on span "Chọn HT Thanh Toán" at bounding box center [1378, 428] width 217 height 25
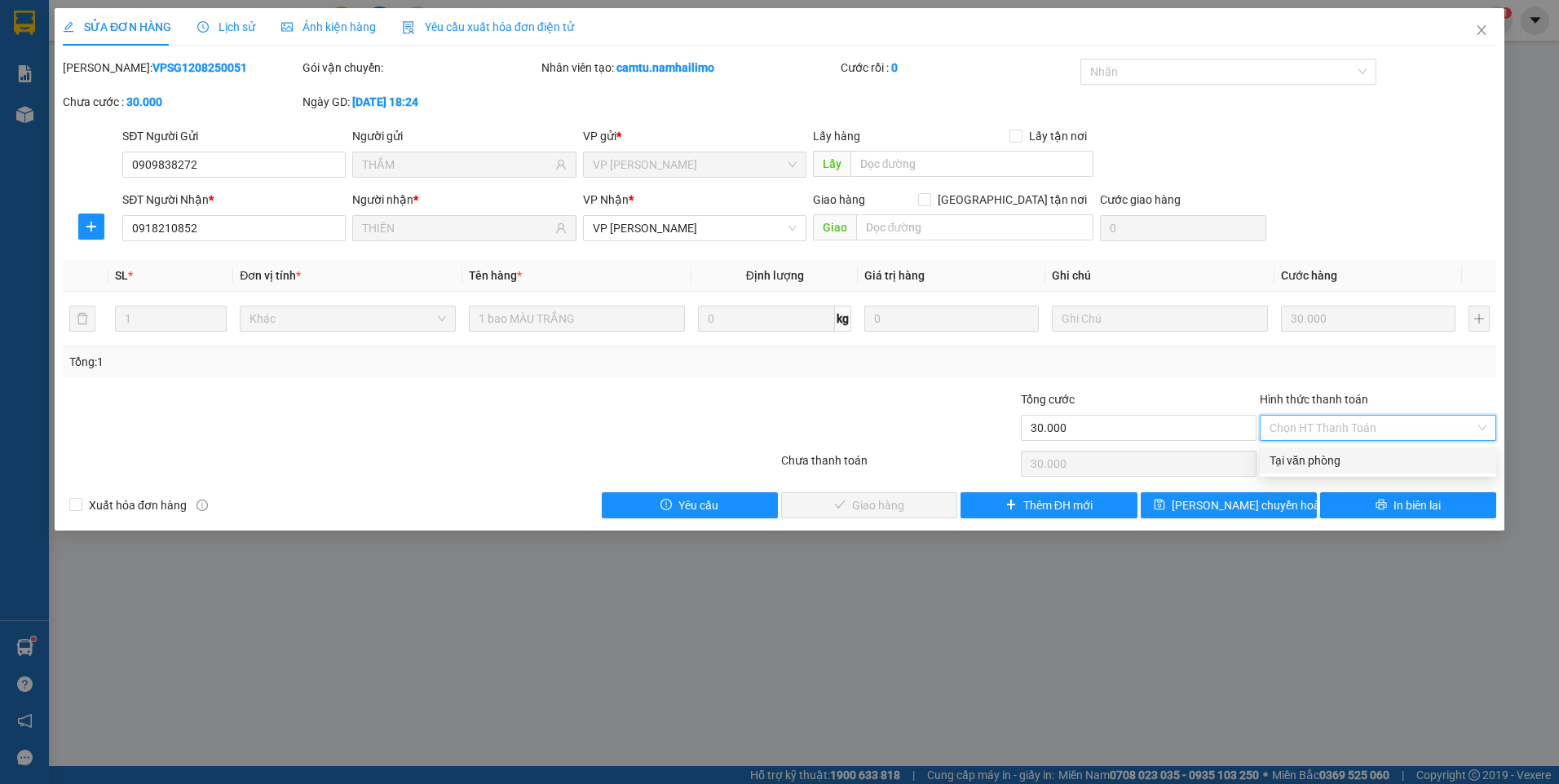
drag, startPoint x: 1328, startPoint y: 453, endPoint x: 1171, endPoint y: 473, distance: 158.3
click at [1325, 454] on div "Tại văn phòng" at bounding box center [1378, 460] width 217 height 18
type input "0"
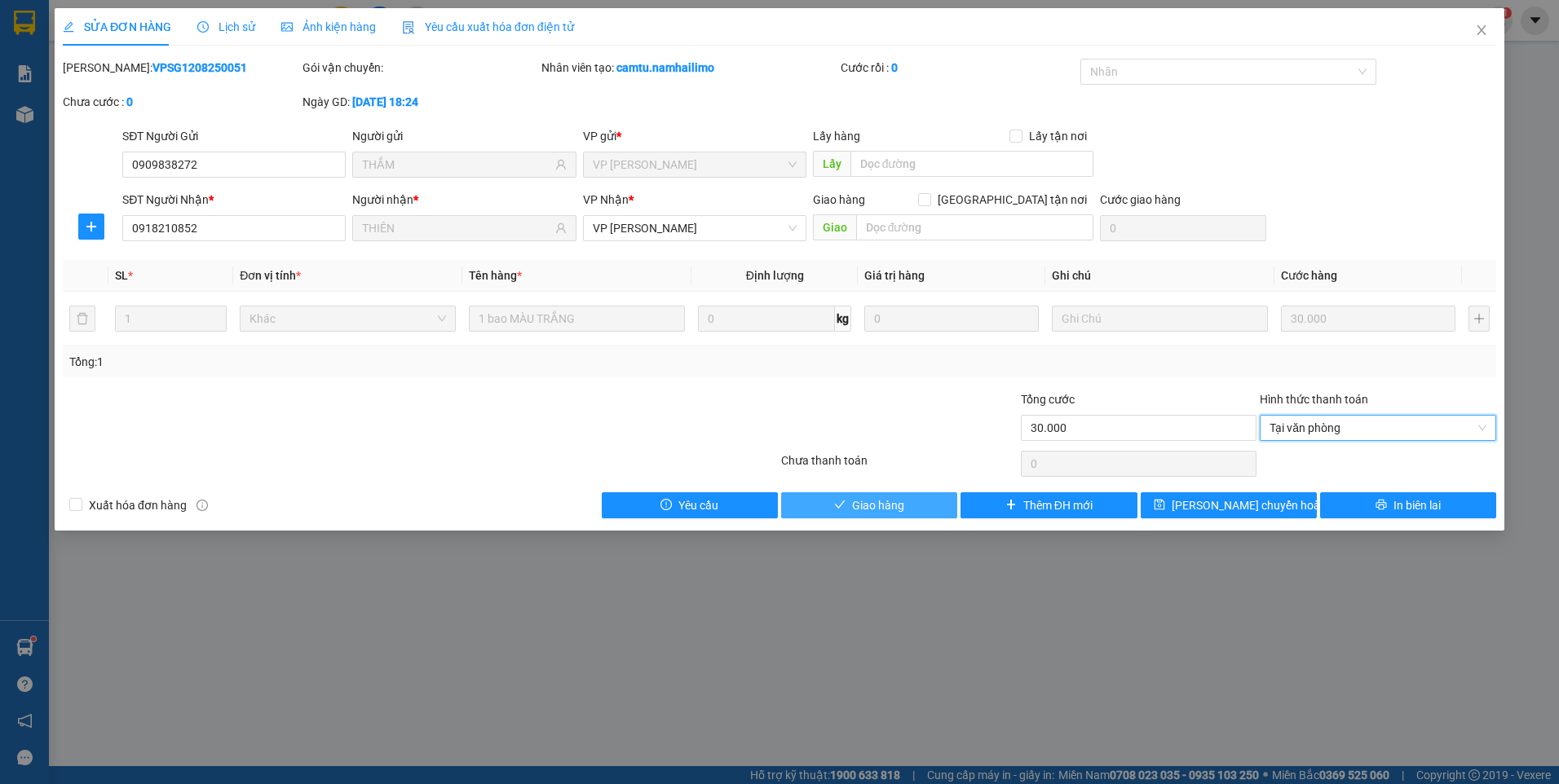
drag, startPoint x: 893, startPoint y: 512, endPoint x: 902, endPoint y: 495, distance: 19.2
click at [893, 511] on span "Giao hàng" at bounding box center [878, 505] width 52 height 18
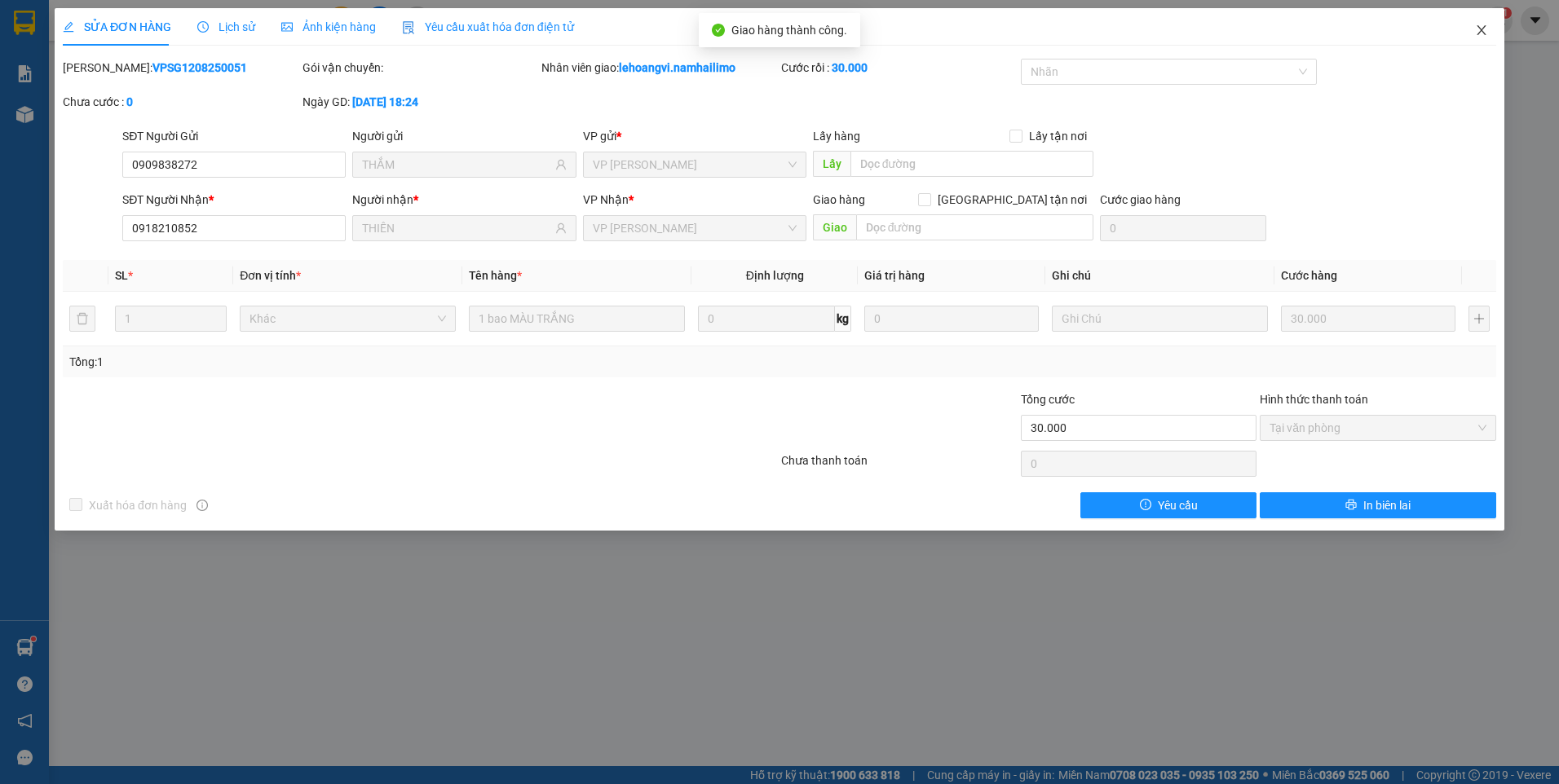
click at [1483, 28] on icon "close" at bounding box center [1482, 30] width 9 height 9
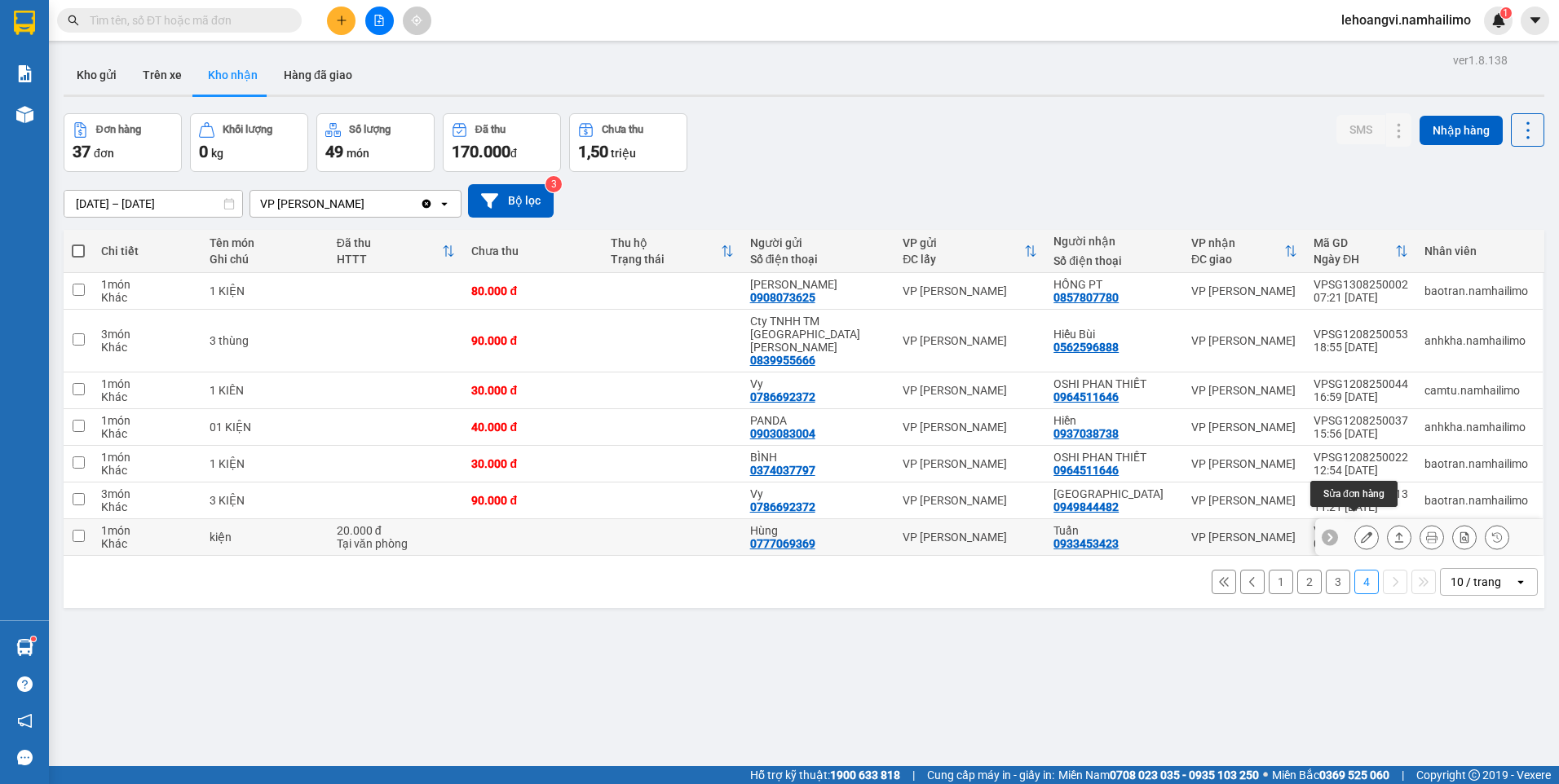
click at [1361, 531] on icon at bounding box center [1366, 537] width 11 height 11
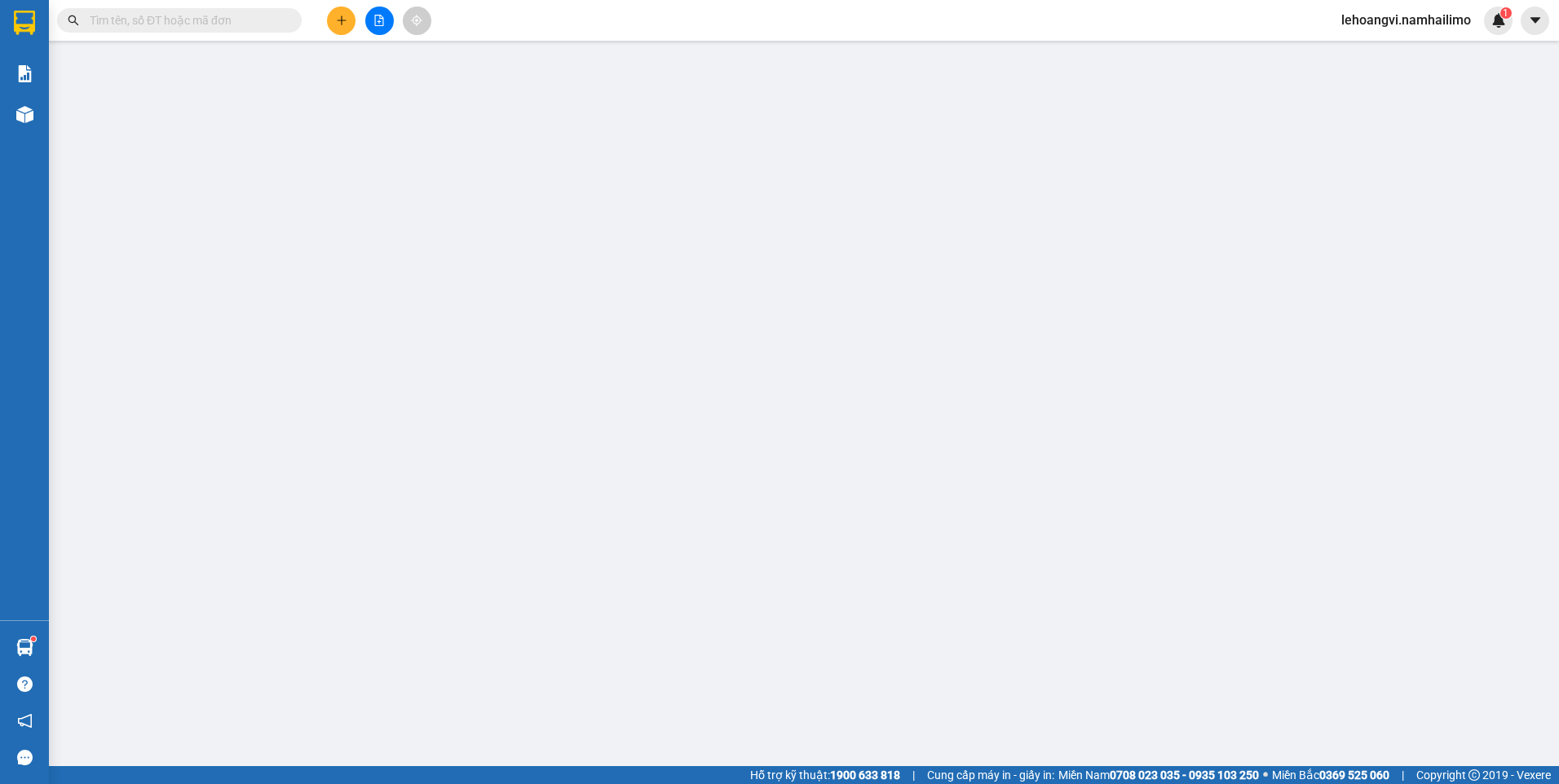
type input "0777069369"
type input "Hùng"
type input "0933453423"
type input "Tuấn"
type input "20.000"
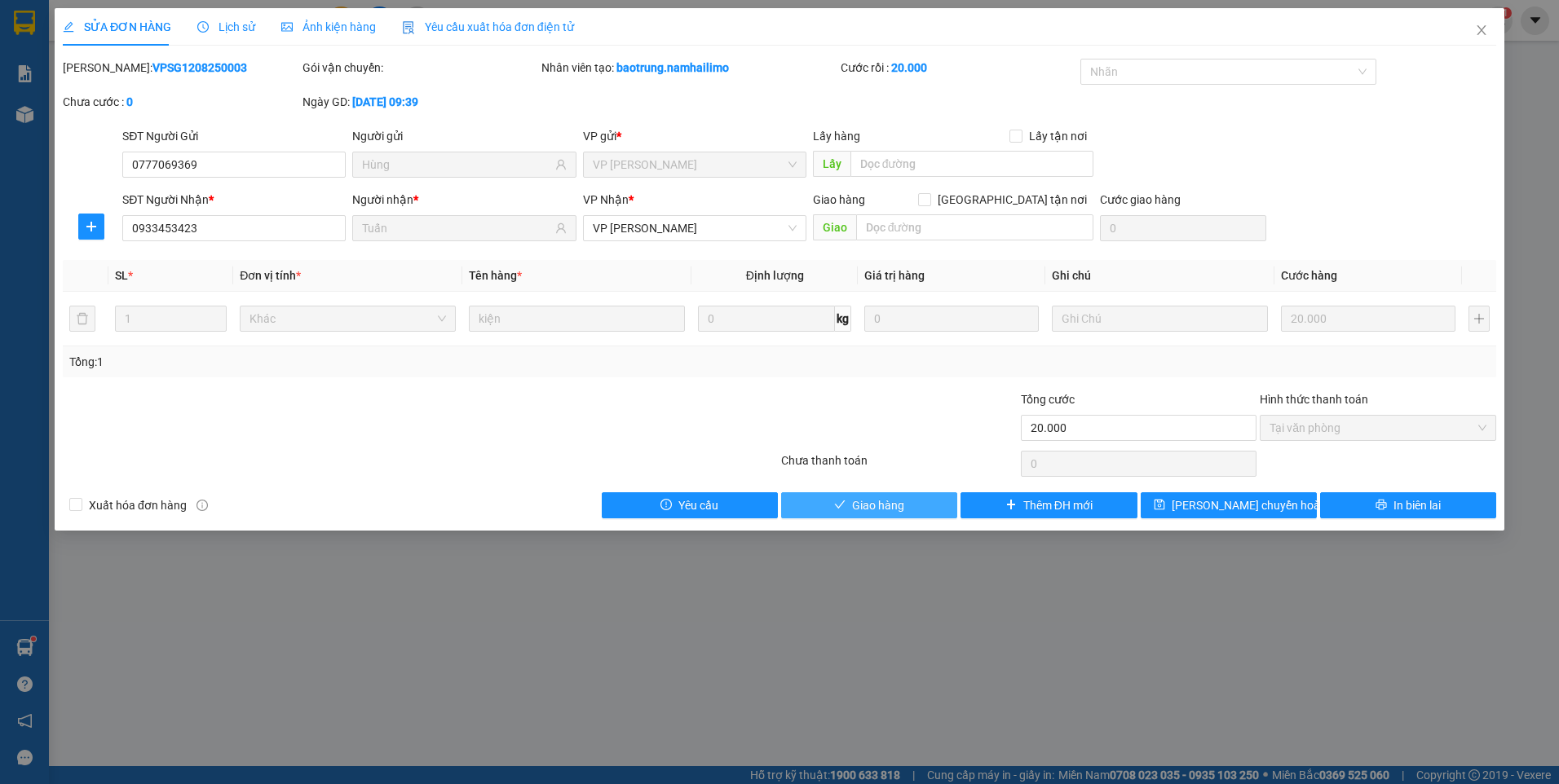
click at [858, 510] on span "Giao hàng" at bounding box center [878, 505] width 52 height 18
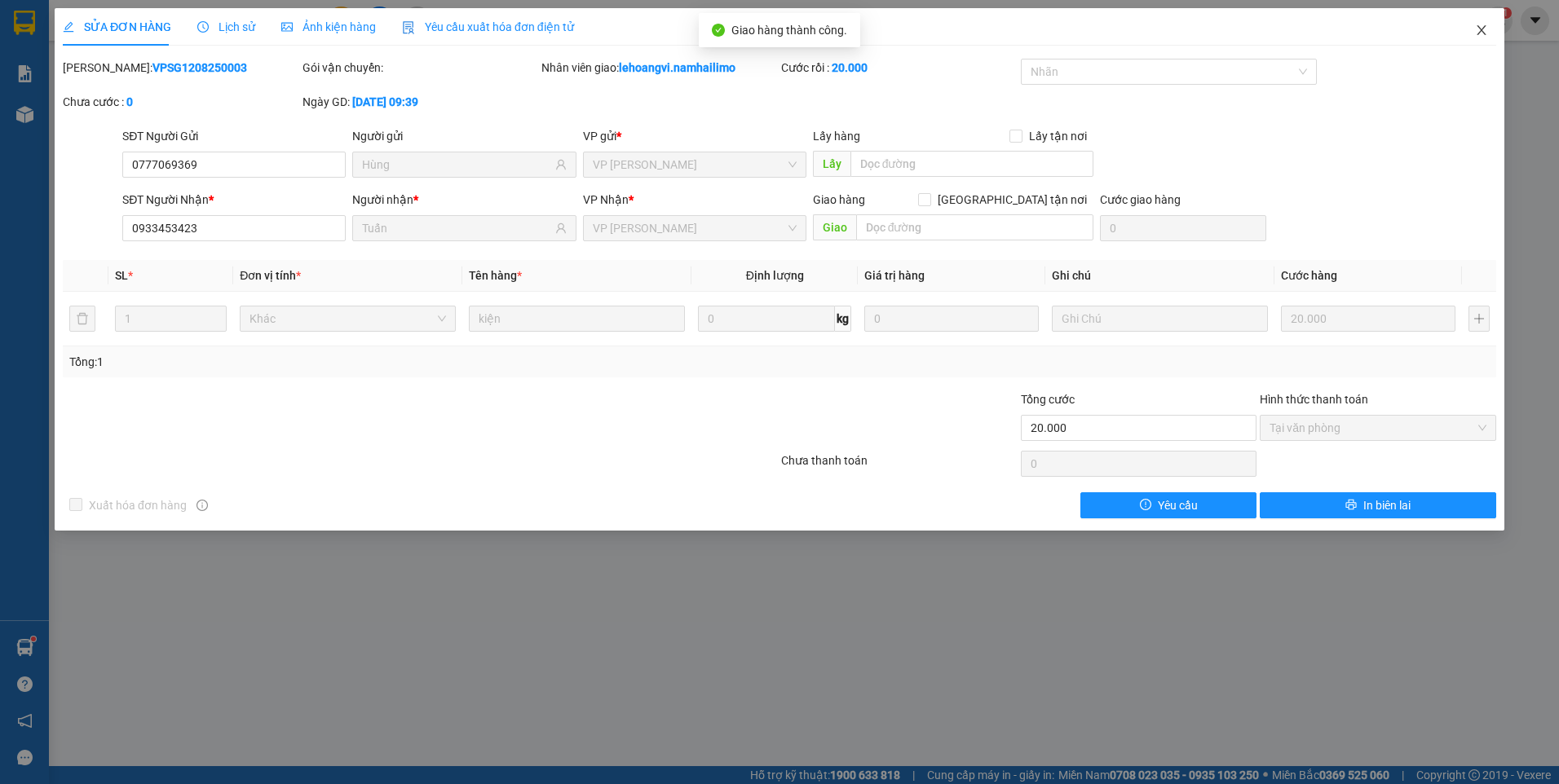
click at [1480, 27] on icon "close" at bounding box center [1482, 30] width 13 height 13
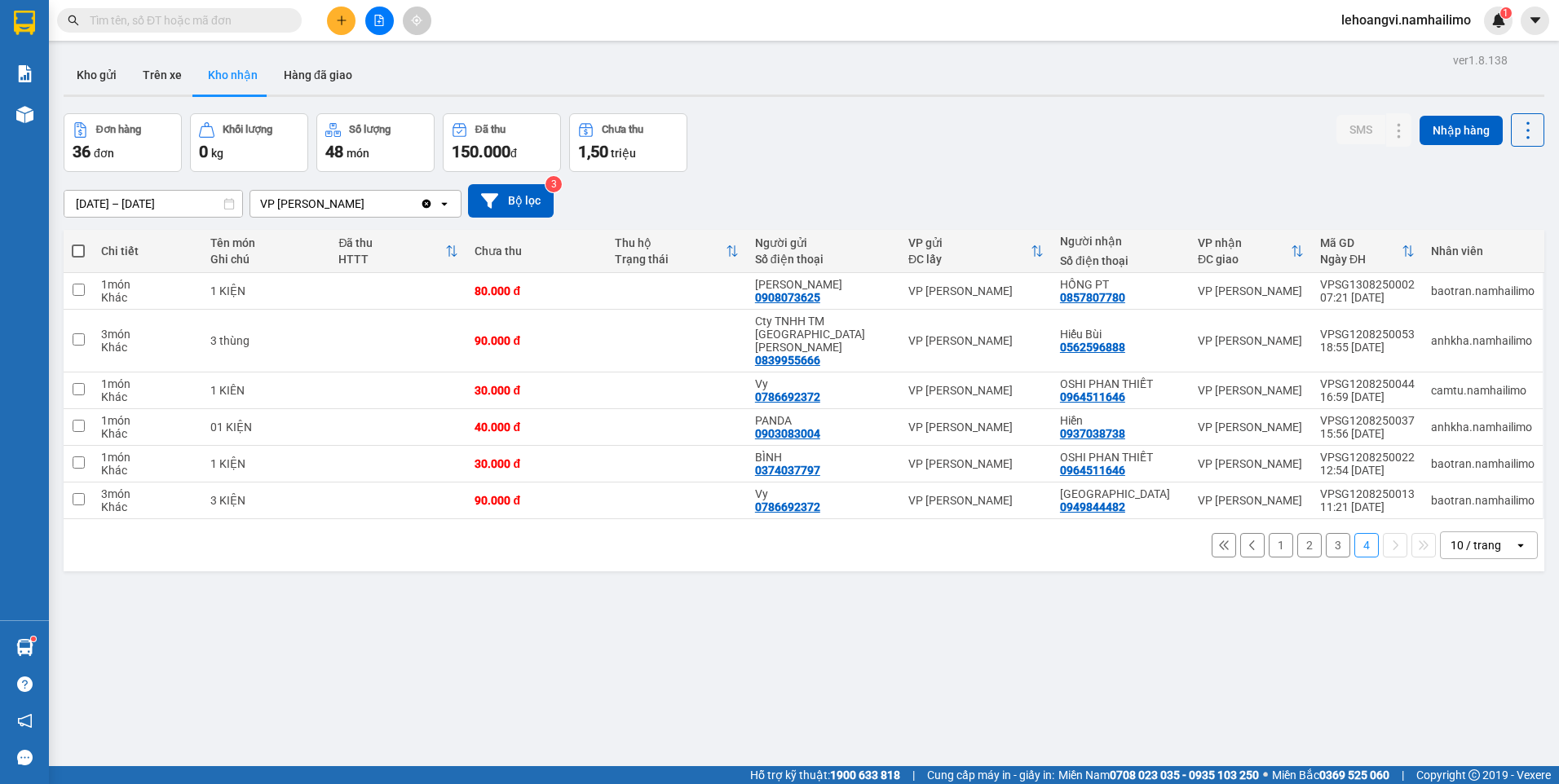
click at [1326, 533] on button "3" at bounding box center [1338, 545] width 25 height 25
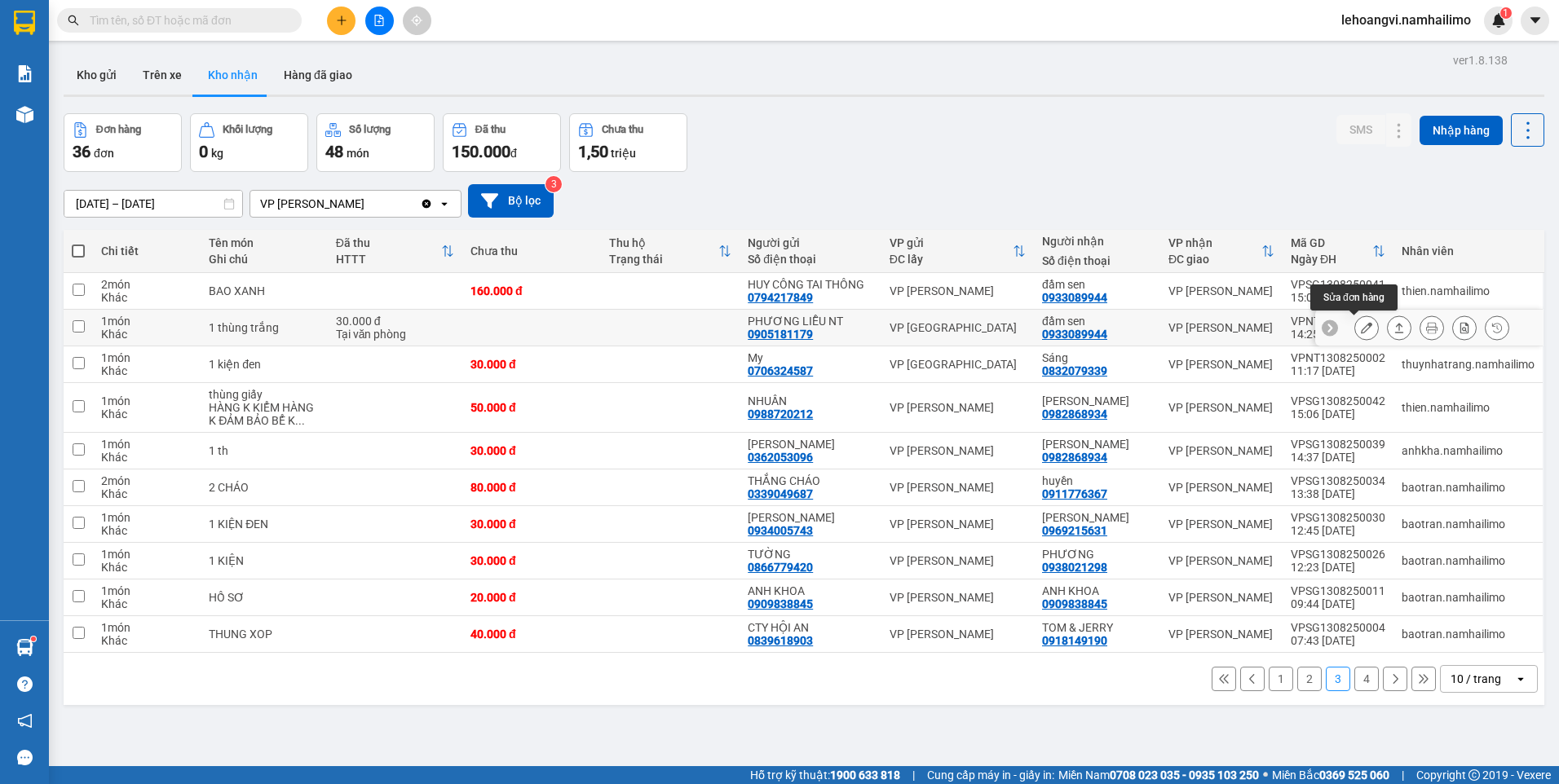
click at [1361, 322] on icon at bounding box center [1366, 327] width 11 height 11
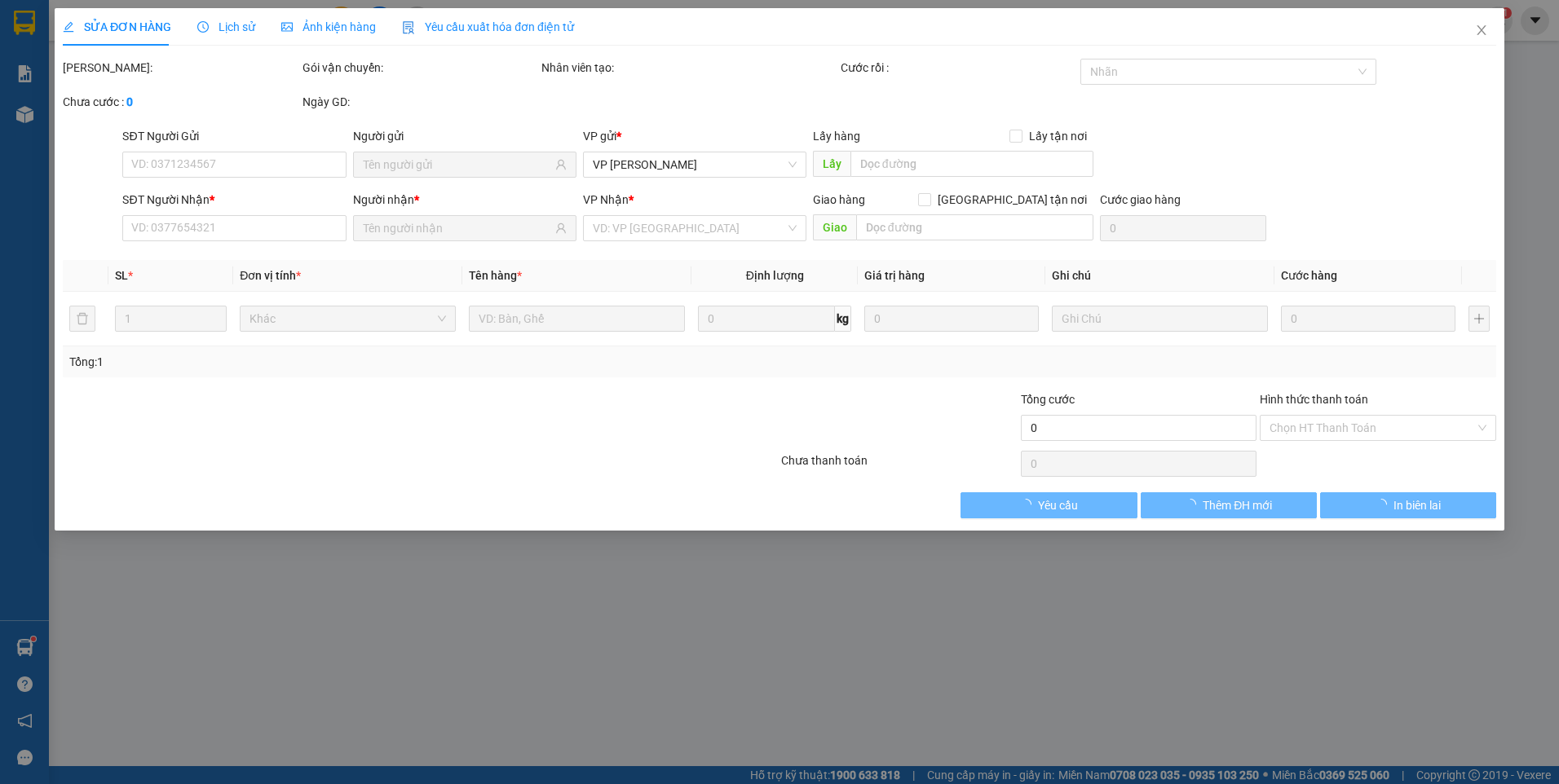
type input "0905181179"
type input "PHƯƠNG LIỄU NT"
type input "0933089944"
type input "đầm sen"
type input "30.000"
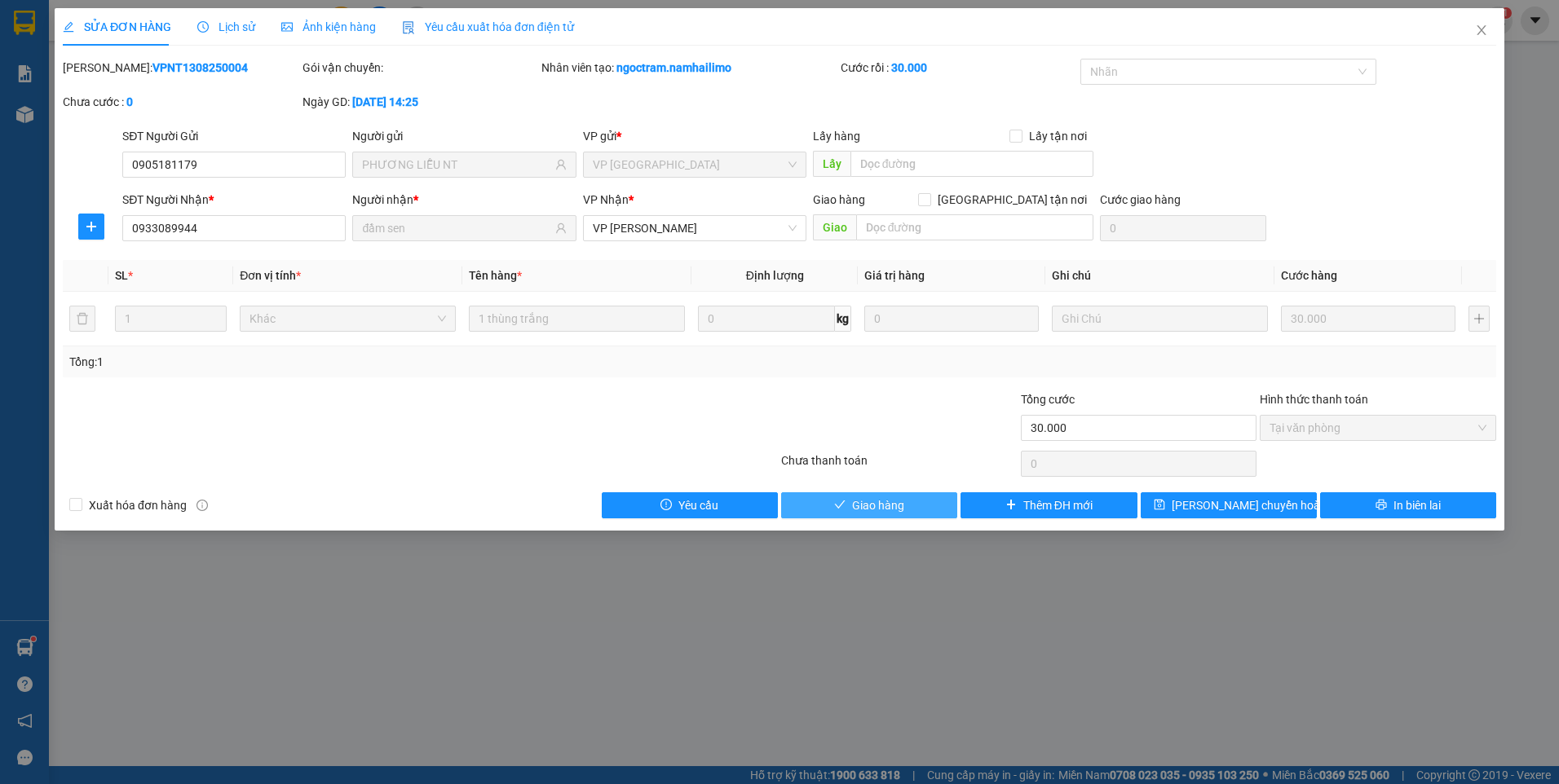
drag, startPoint x: 917, startPoint y: 507, endPoint x: 1049, endPoint y: 402, distance: 168.7
click at [917, 506] on button "Giao hàng" at bounding box center [869, 506] width 176 height 26
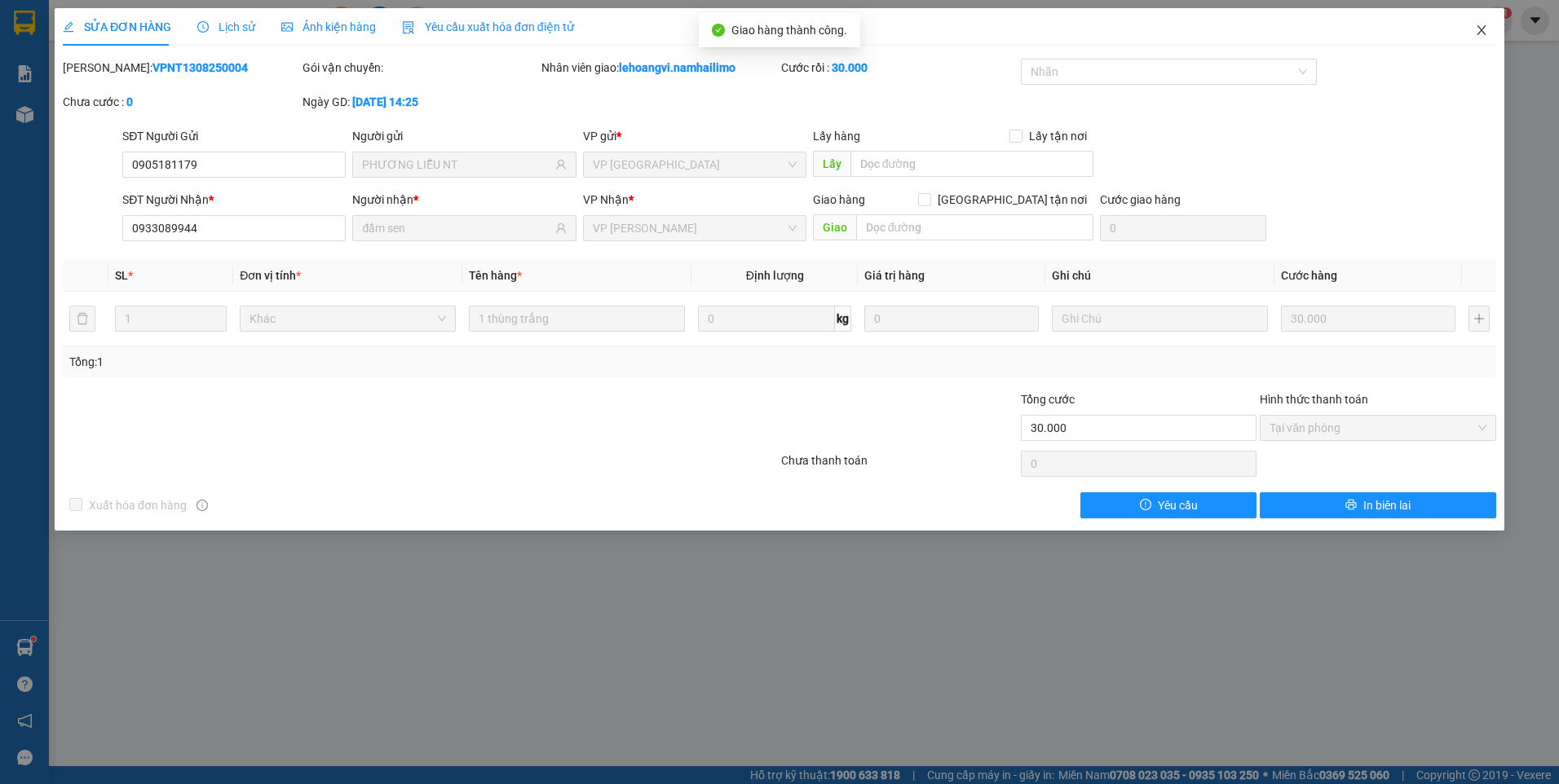
drag, startPoint x: 1495, startPoint y: 25, endPoint x: 1482, endPoint y: 33, distance: 15.3
click at [1492, 26] on span "Close" at bounding box center [1482, 31] width 45 height 45
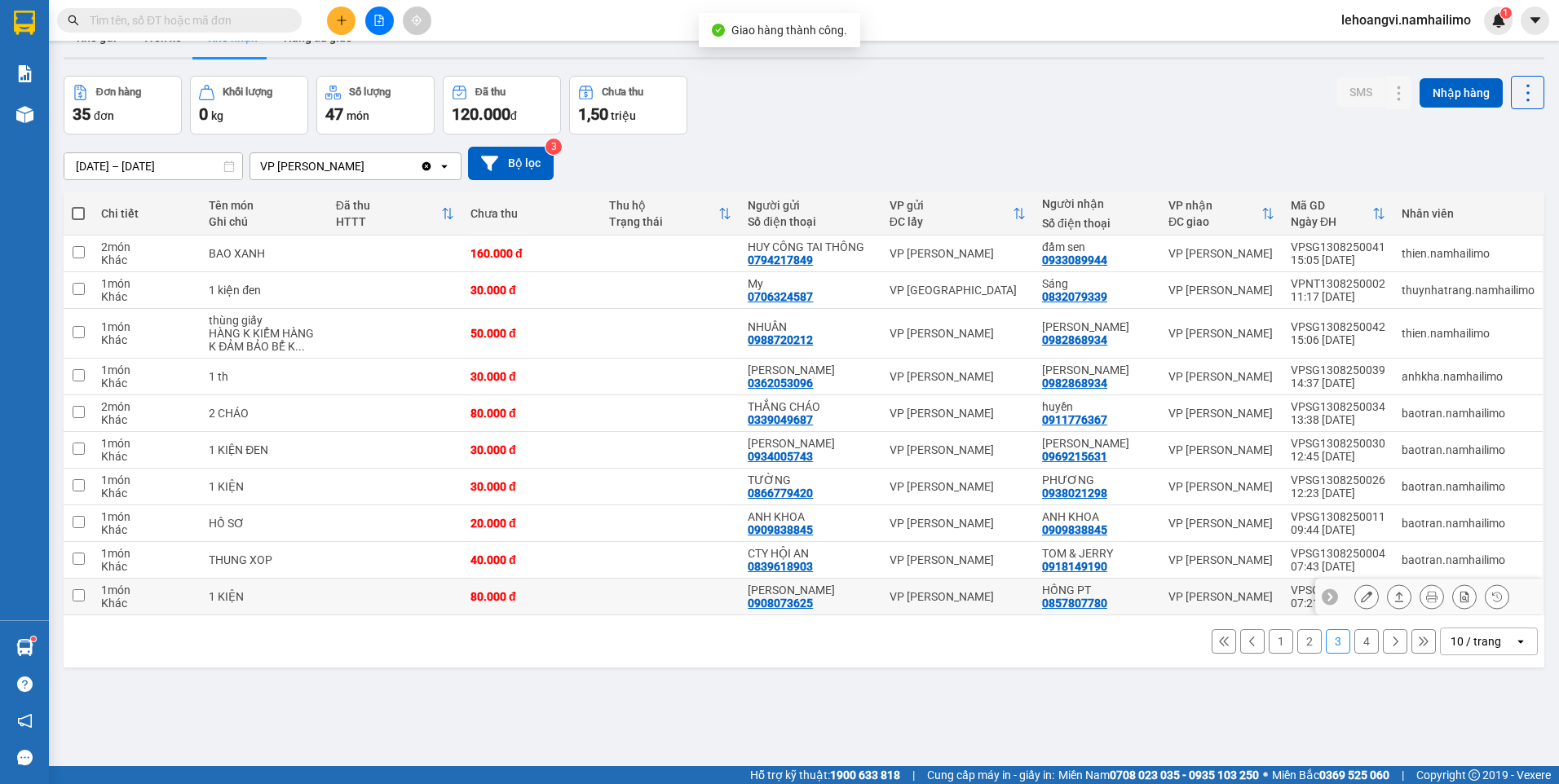
scroll to position [75, 0]
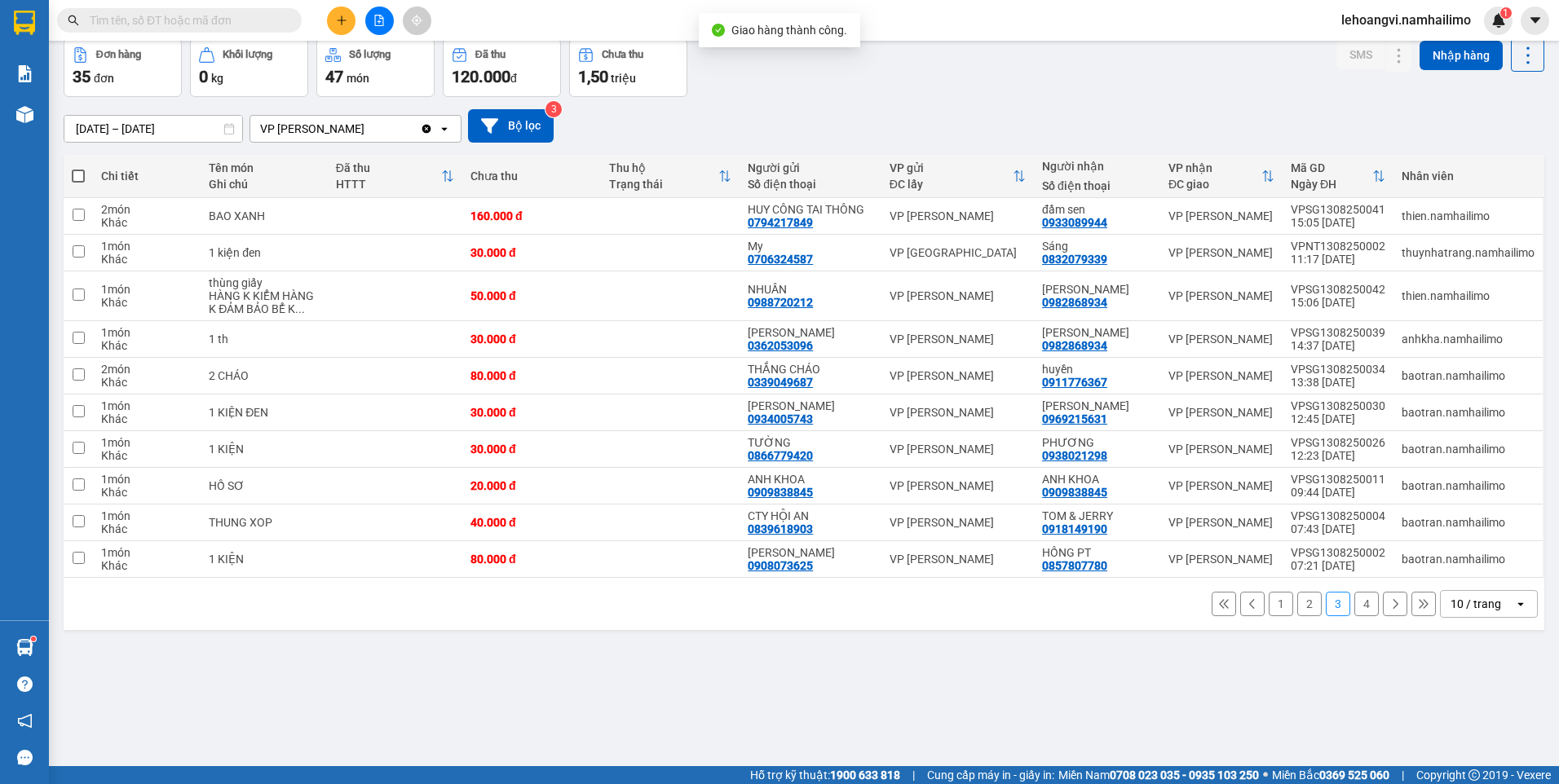
click at [1303, 605] on button "2" at bounding box center [1309, 604] width 25 height 25
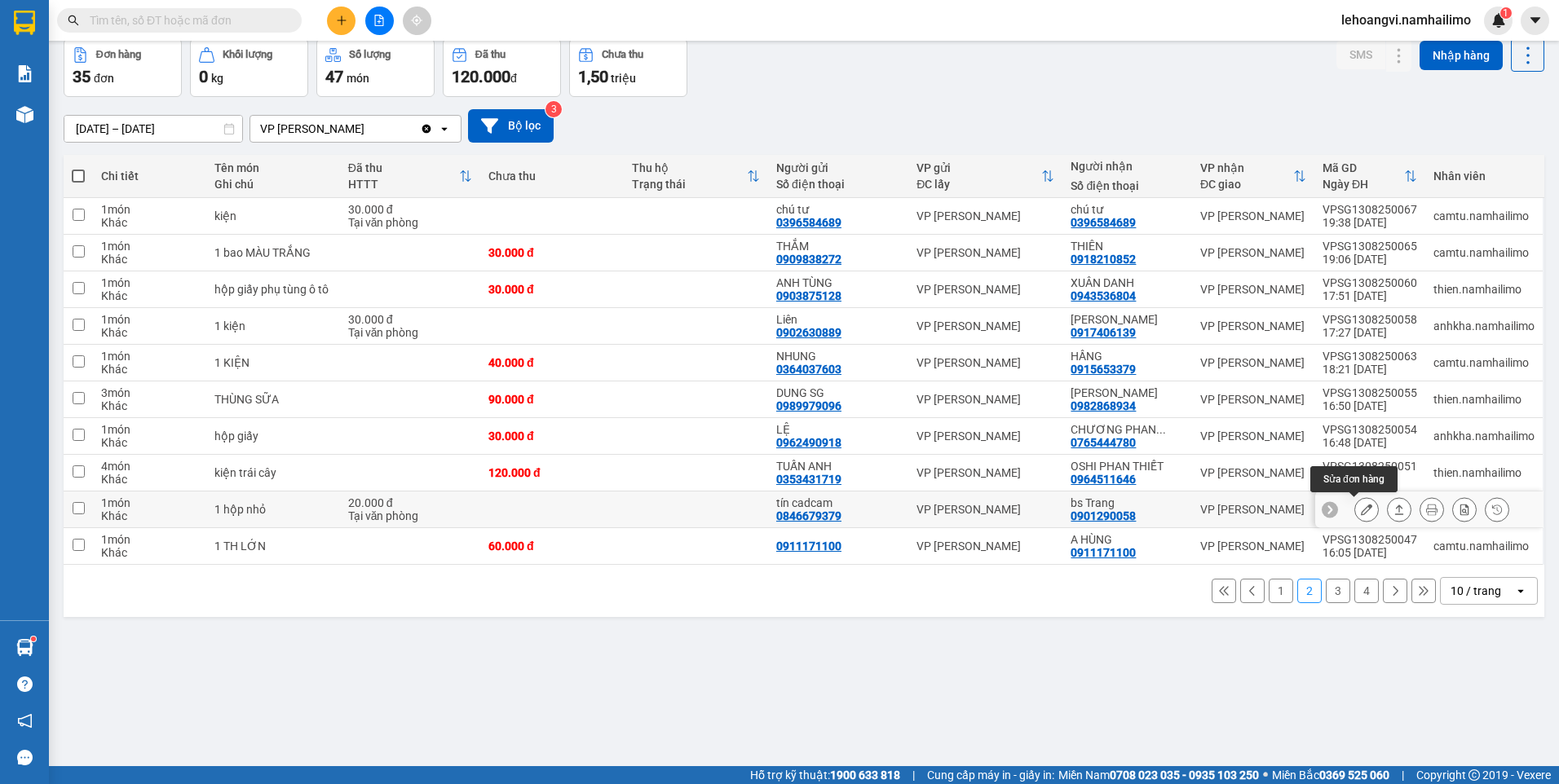
click at [1361, 514] on icon at bounding box center [1366, 509] width 11 height 11
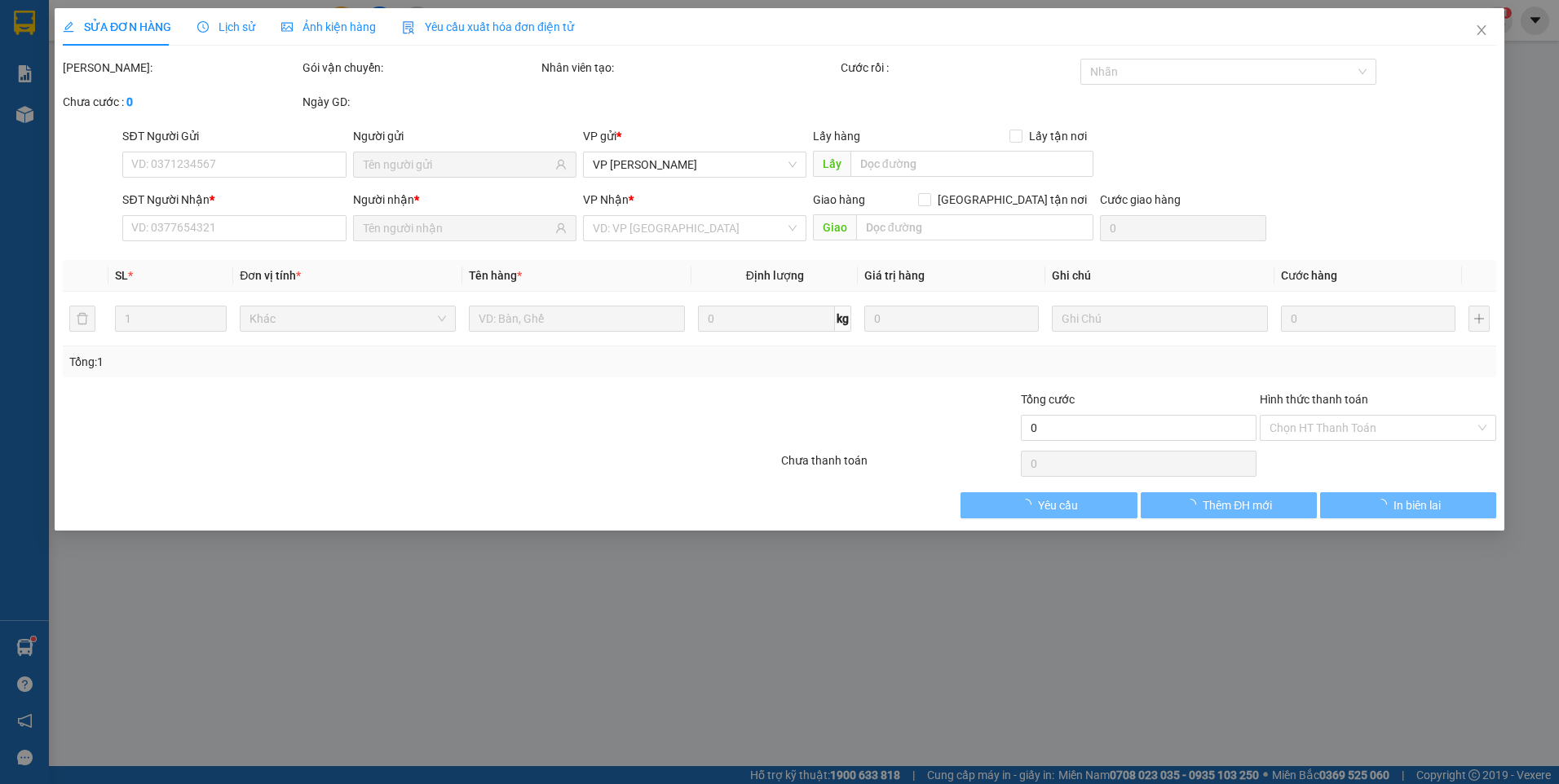
type input "0846679379"
type input "tín cadcam"
type input "0901290058"
type input "bs Trang"
type input "20.000"
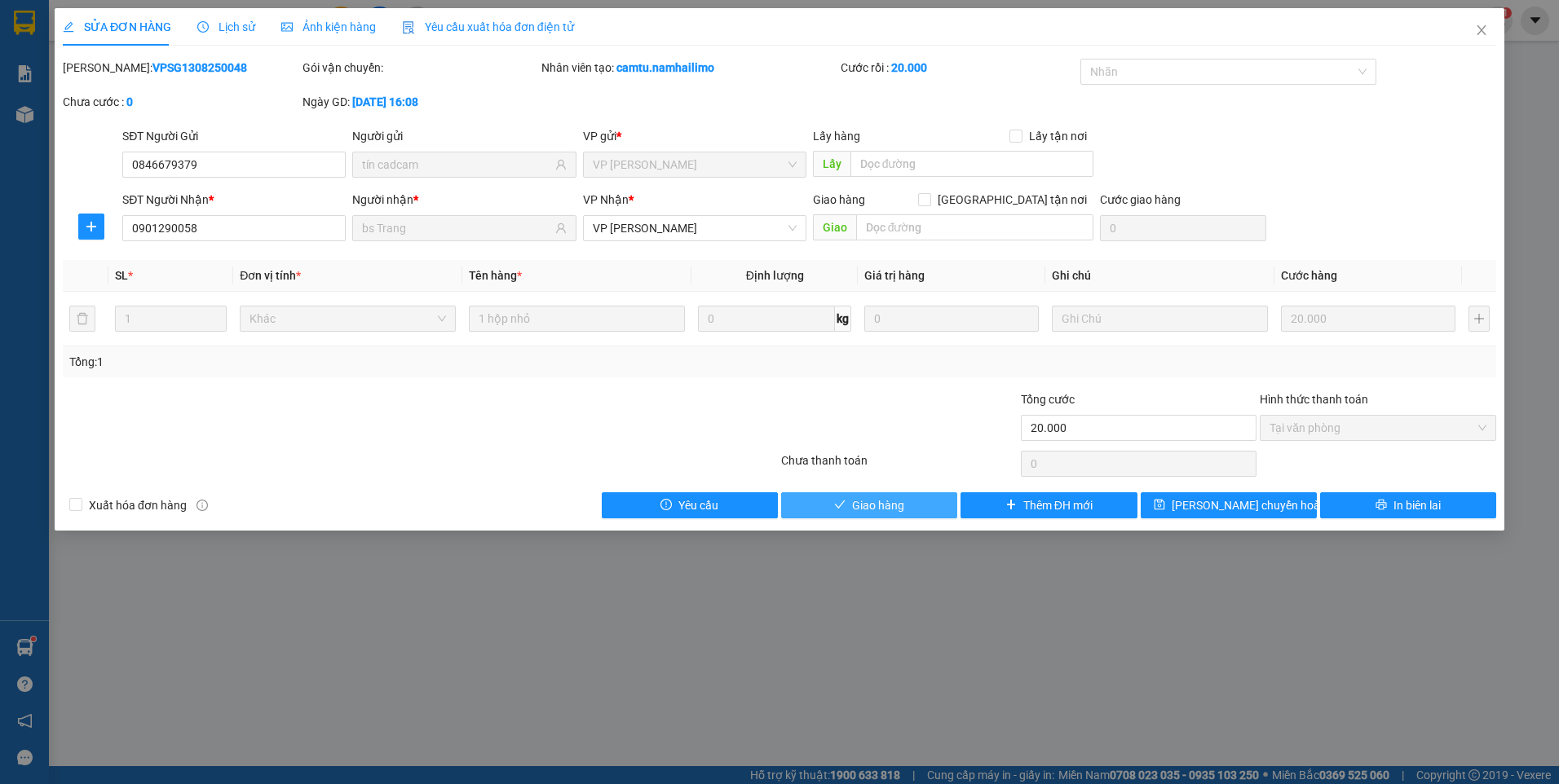
drag, startPoint x: 882, startPoint y: 499, endPoint x: 914, endPoint y: 475, distance: 40.0
click at [882, 497] on span "Giao hàng" at bounding box center [878, 505] width 52 height 18
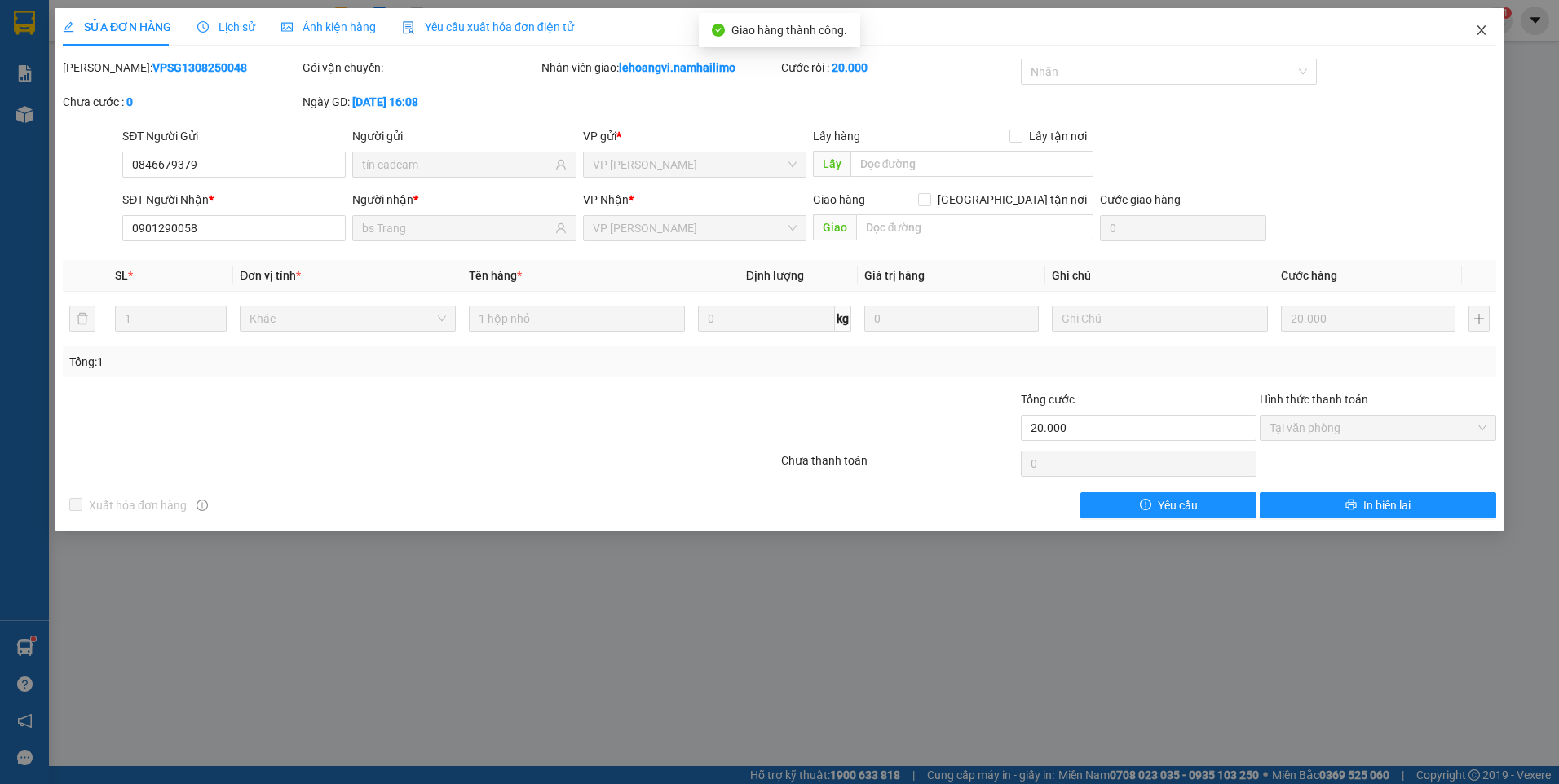
click at [1484, 27] on icon "close" at bounding box center [1482, 30] width 13 height 13
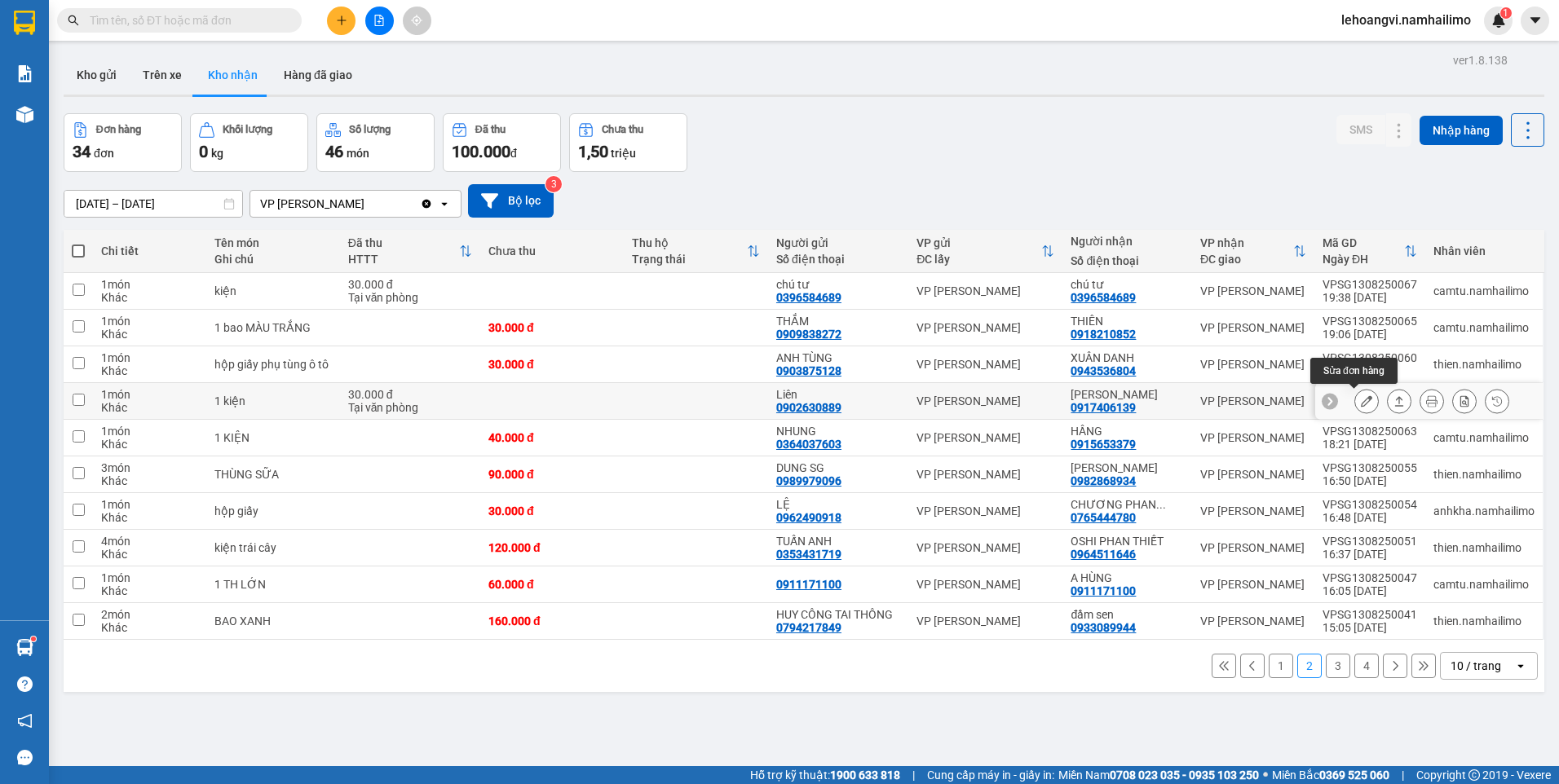
click at [1355, 398] on button at bounding box center [1366, 401] width 23 height 28
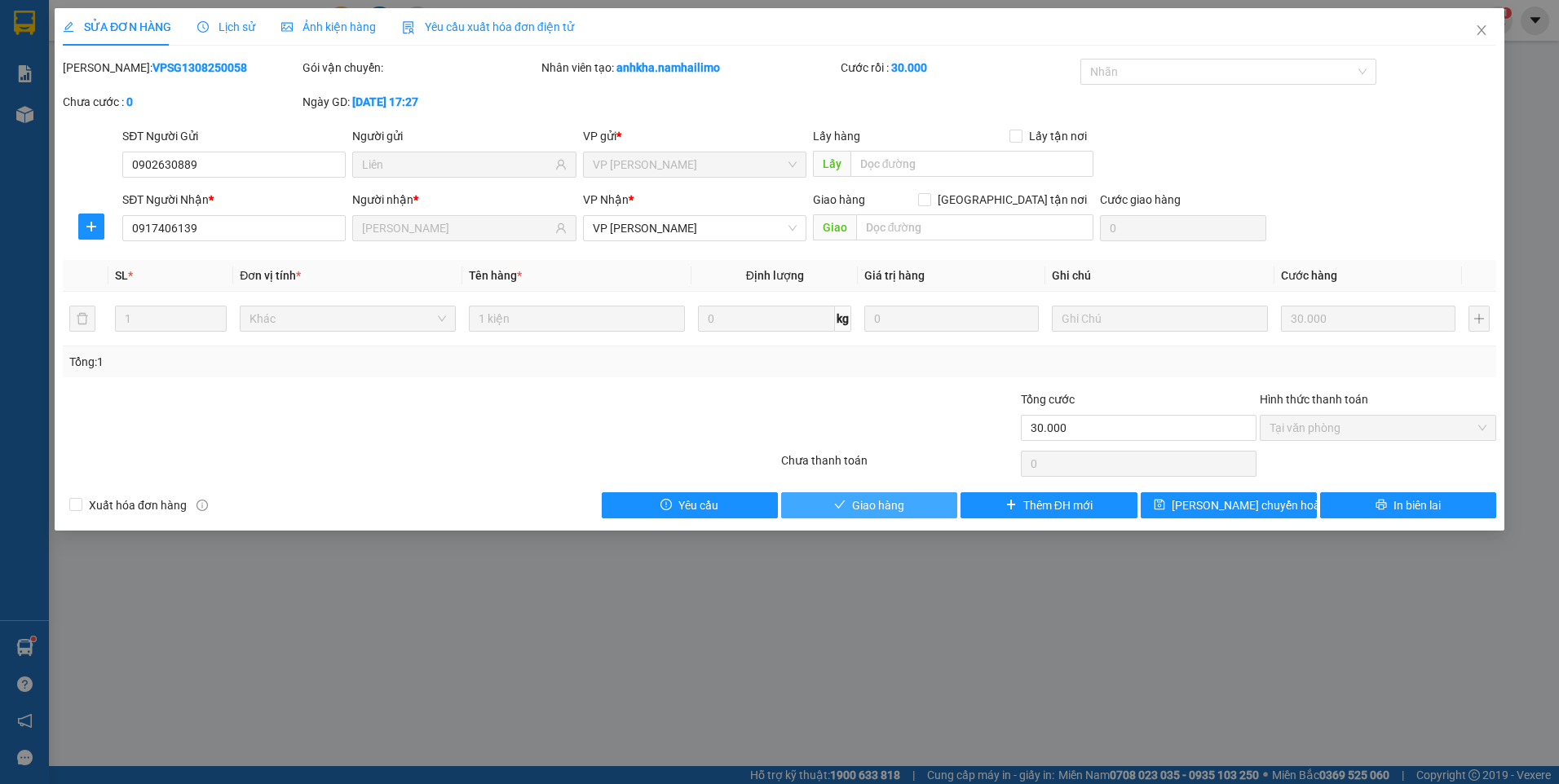
click at [883, 512] on span "Giao hàng" at bounding box center [878, 505] width 52 height 18
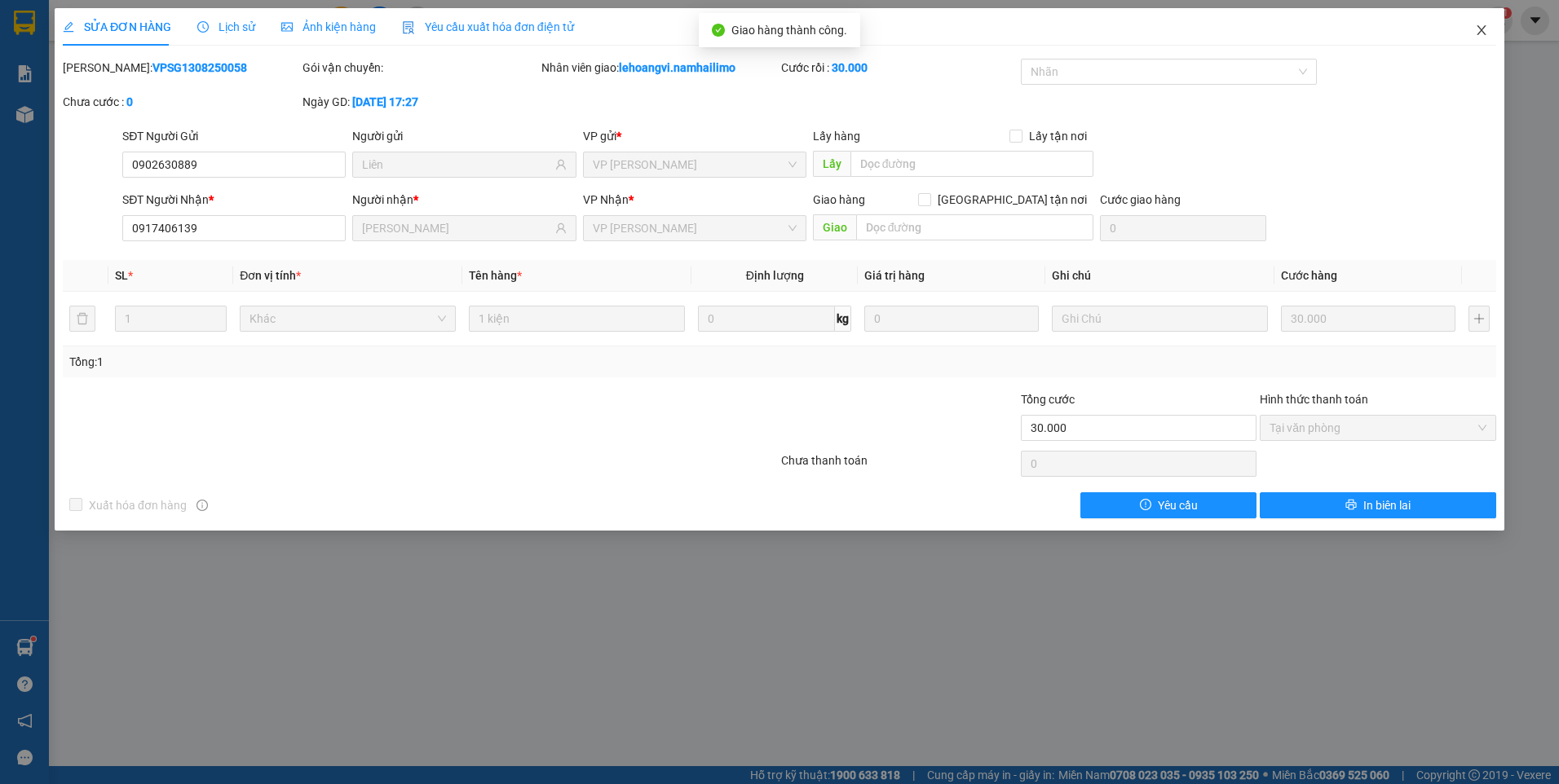
click at [1482, 25] on icon "close" at bounding box center [1482, 30] width 13 height 13
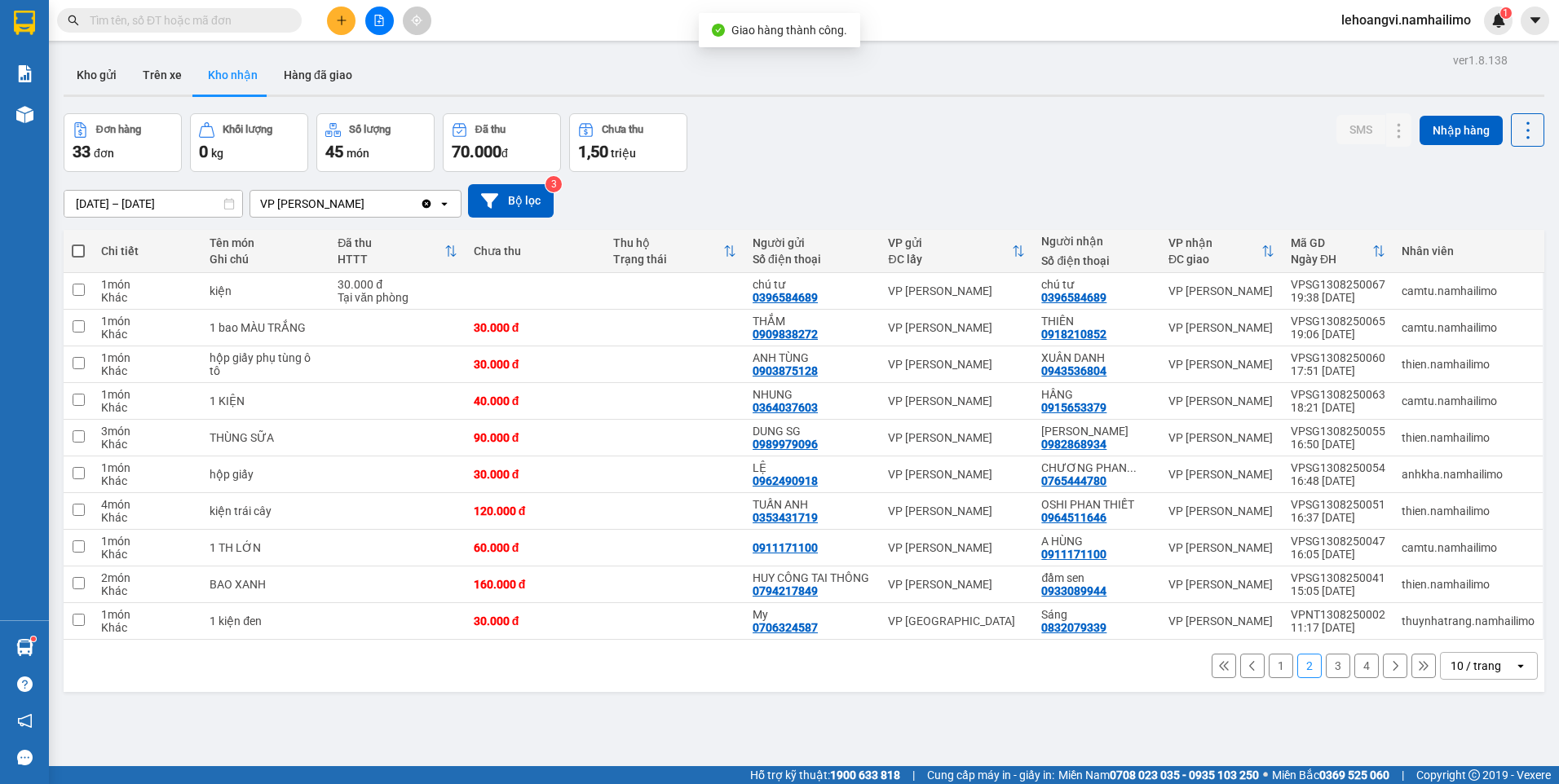
click at [1354, 664] on button "4" at bounding box center [1366, 666] width 25 height 25
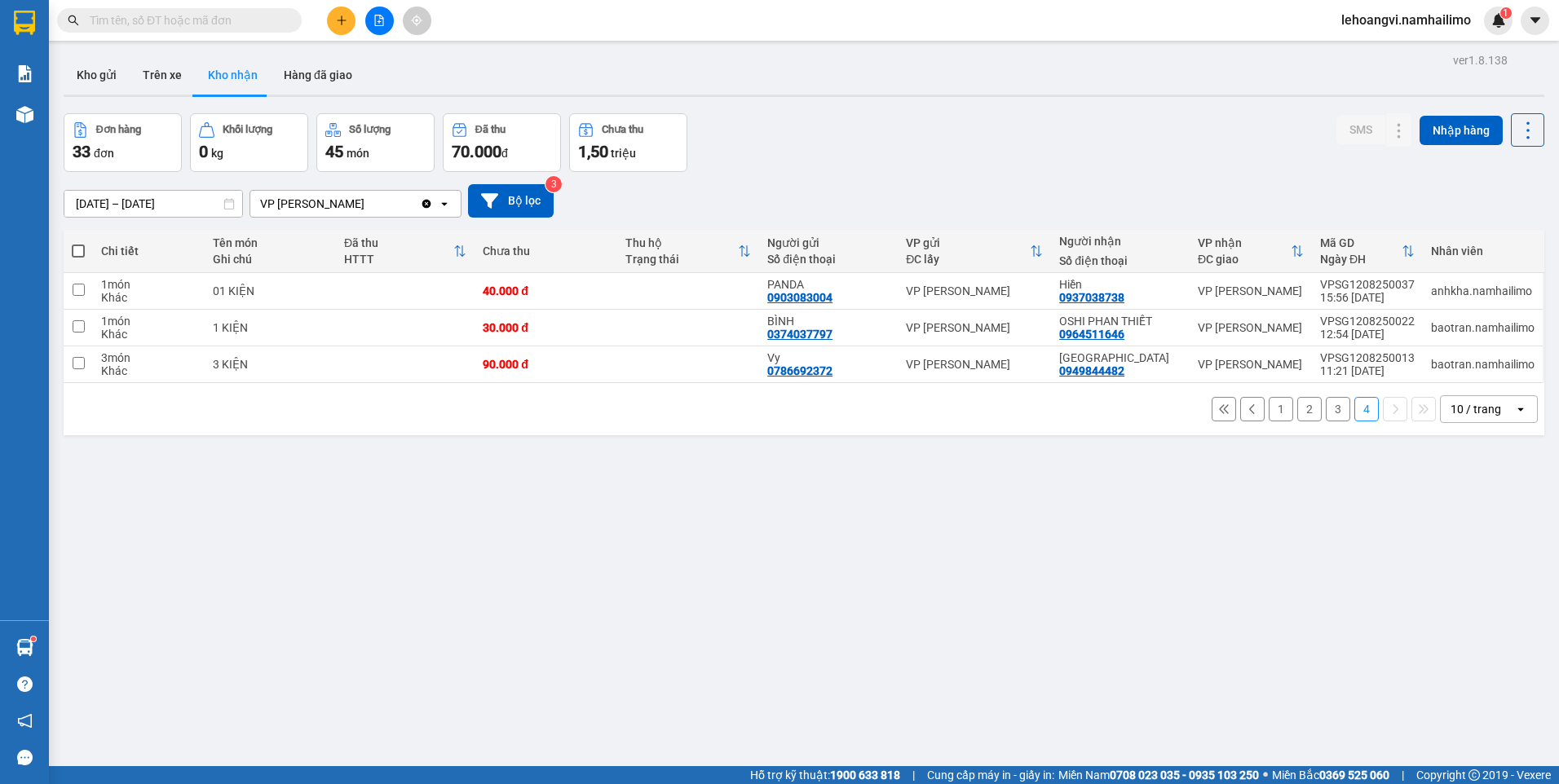
click at [1330, 401] on button "3" at bounding box center [1338, 409] width 25 height 25
